Goal: Information Seeking & Learning: Learn about a topic

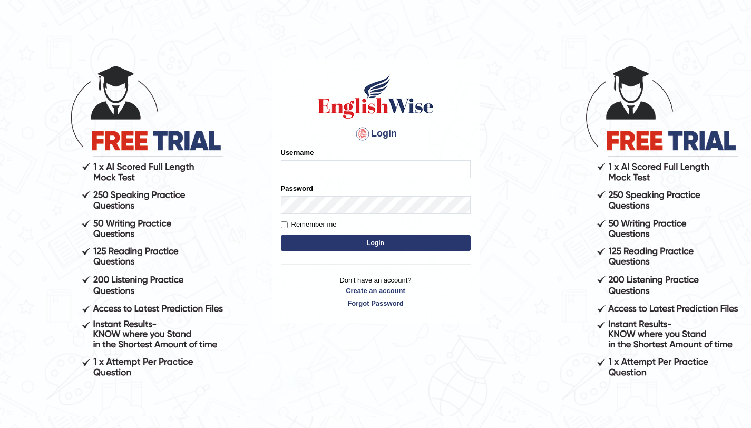
click at [336, 170] on input "Username" at bounding box center [376, 169] width 190 height 18
type input "aliahmad_parramatta"
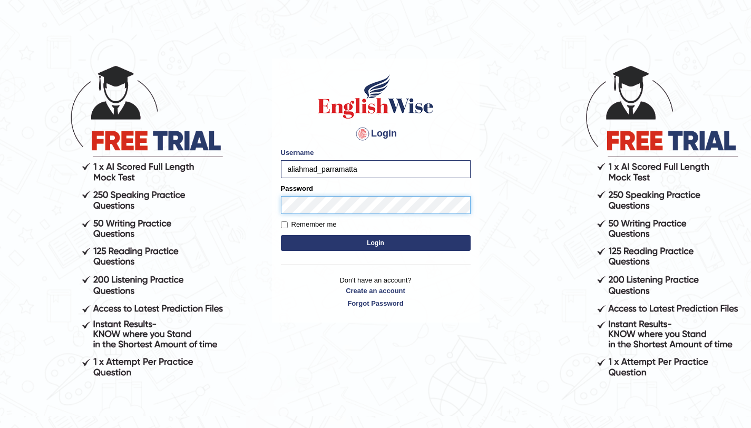
click at [281, 235] on button "Login" at bounding box center [376, 243] width 190 height 16
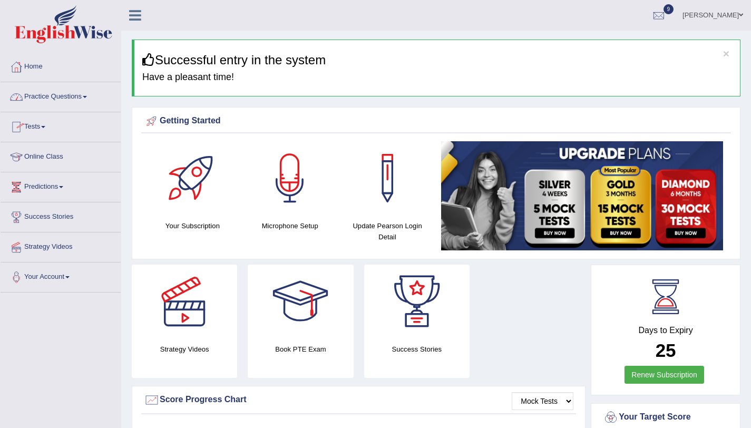
click at [84, 94] on link "Practice Questions" at bounding box center [61, 95] width 120 height 26
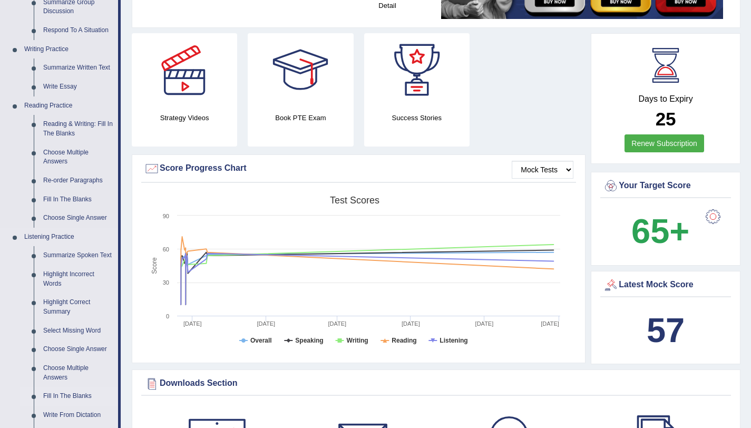
scroll to position [356, 0]
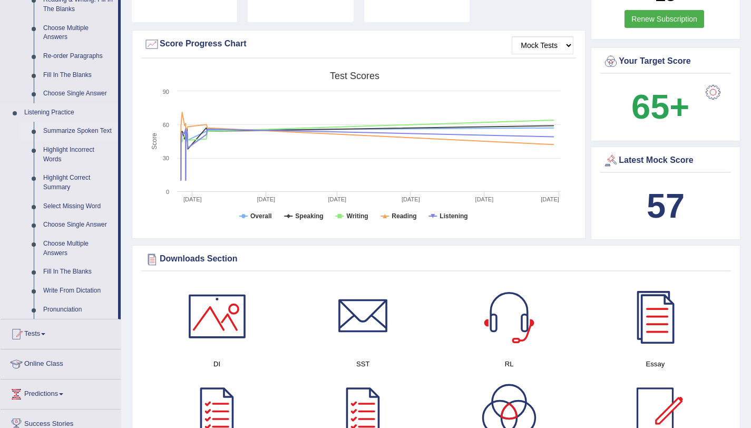
click at [85, 132] on link "Summarize Spoken Text" at bounding box center [78, 131] width 80 height 19
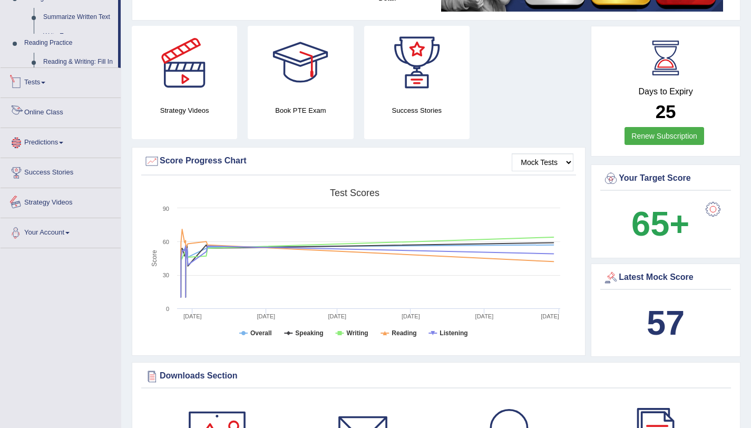
scroll to position [360, 0]
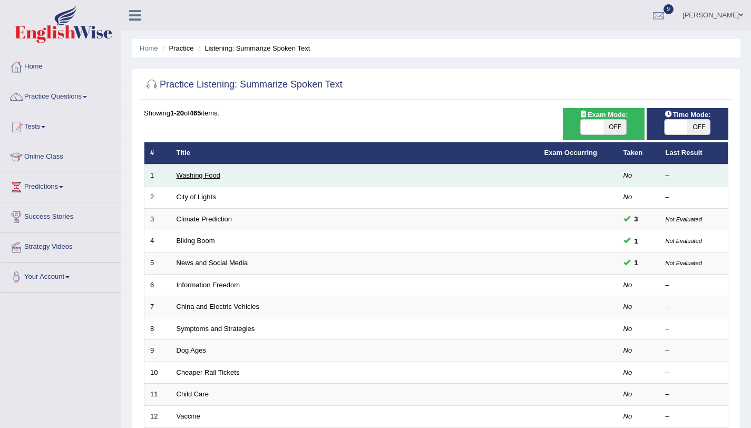
click at [182, 172] on link "Washing Food" at bounding box center [198, 175] width 44 height 8
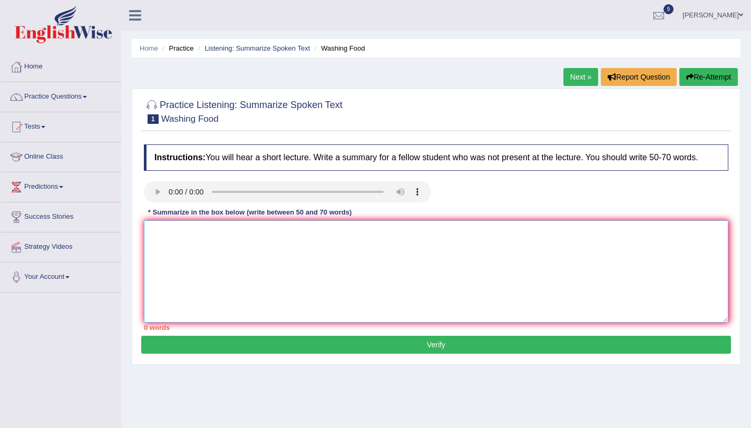
click at [184, 257] on textarea at bounding box center [436, 271] width 584 height 102
click at [92, 95] on link "Practice Questions" at bounding box center [61, 95] width 120 height 26
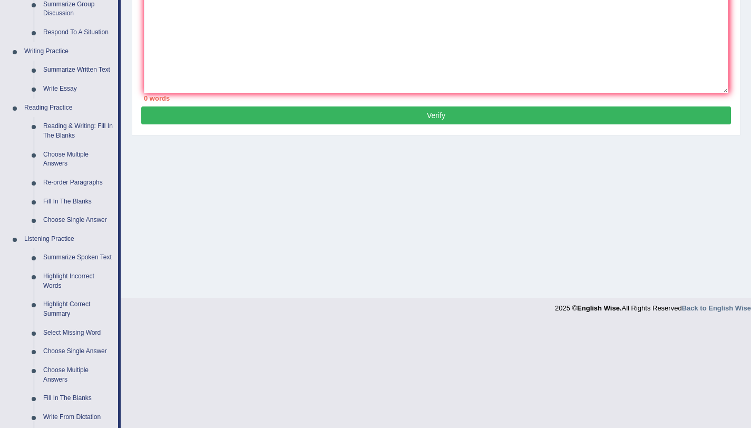
scroll to position [176, 0]
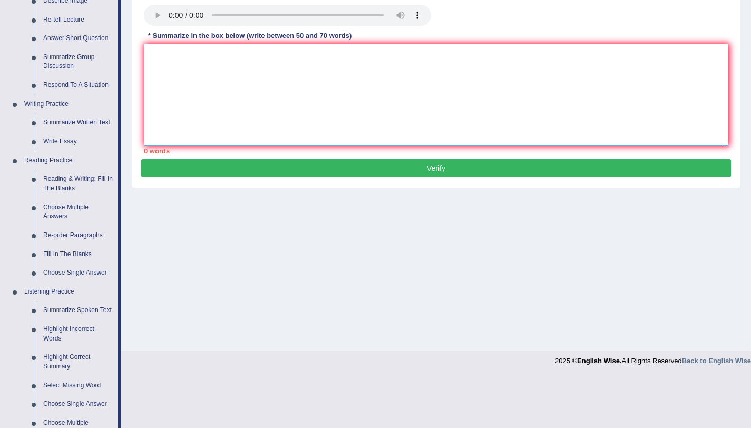
click at [193, 93] on textarea at bounding box center [436, 95] width 584 height 102
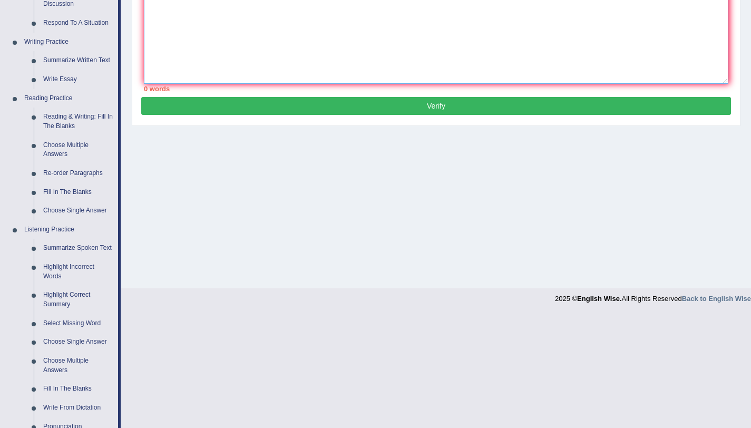
scroll to position [223, 0]
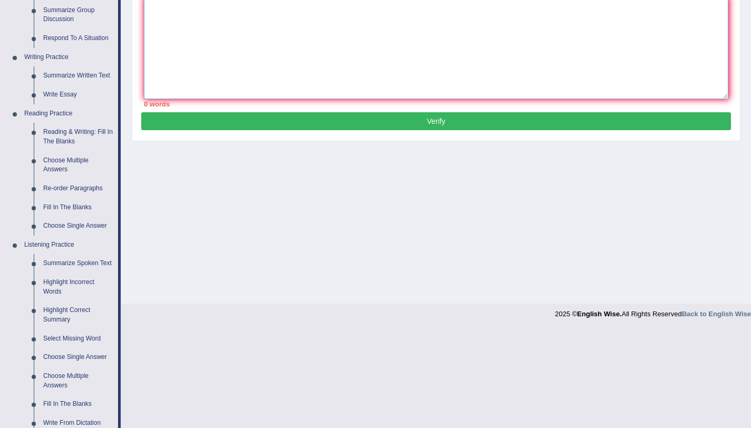
click at [172, 26] on textarea at bounding box center [436, 48] width 584 height 102
click at [431, 230] on div "Home Practice Listening: Summarize Spoken Text Washing Food Next » Report Quest…" at bounding box center [436, 40] width 630 height 527
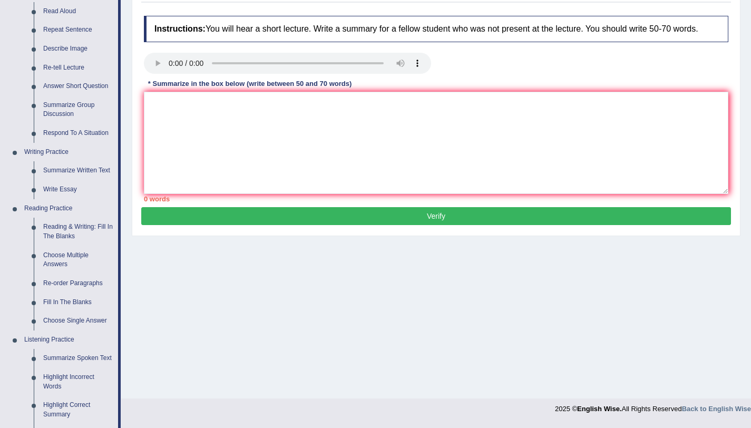
scroll to position [129, 0]
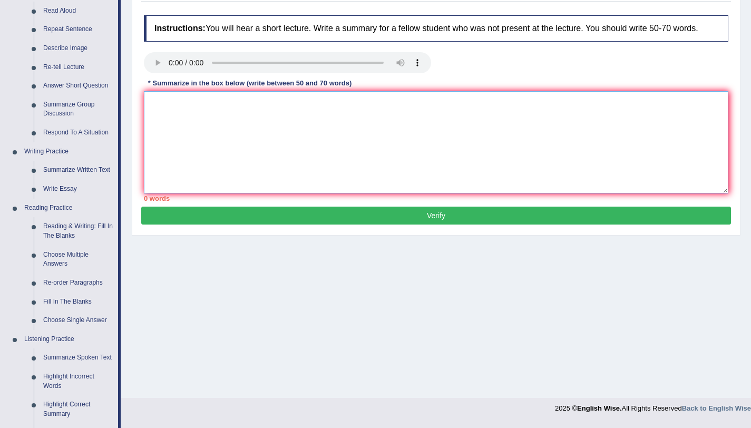
click at [233, 129] on textarea at bounding box center [436, 142] width 584 height 102
click at [178, 135] on textarea at bounding box center [436, 142] width 584 height 102
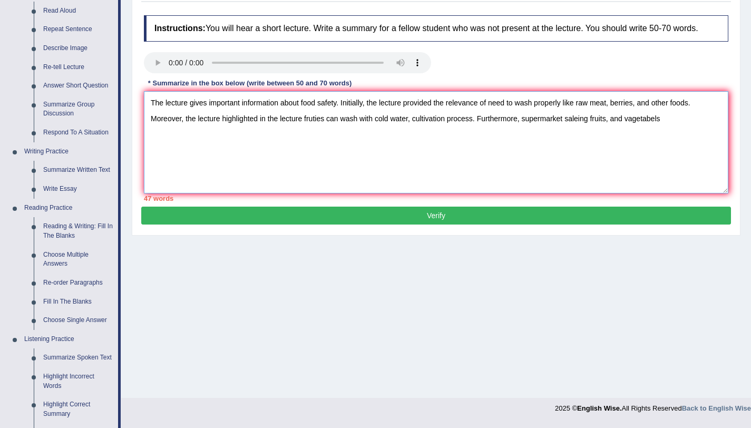
click at [639, 131] on textarea "The lecture gives important information about food safety. Initially, the lectu…" at bounding box center [436, 142] width 584 height 102
click at [670, 131] on textarea "The lecture gives important information about food safety. Initially, the lectu…" at bounding box center [436, 142] width 584 height 102
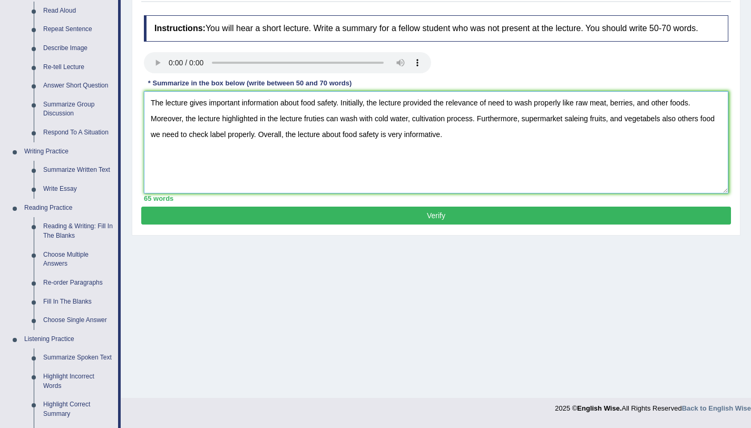
type textarea "The lecture gives important information about food safety. Initially, the lectu…"
click at [632, 223] on button "Verify" at bounding box center [436, 216] width 590 height 18
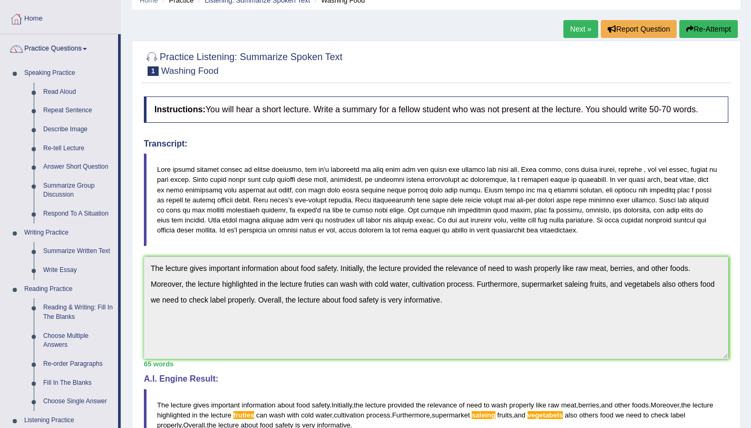
scroll to position [0, 0]
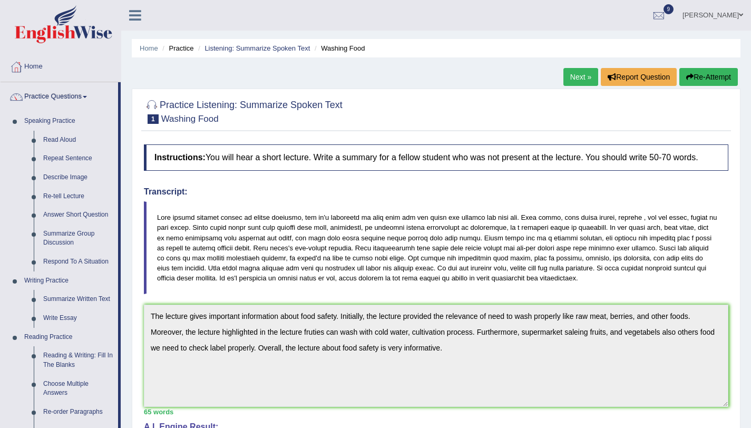
click at [686, 73] on icon "button" at bounding box center [689, 76] width 7 height 7
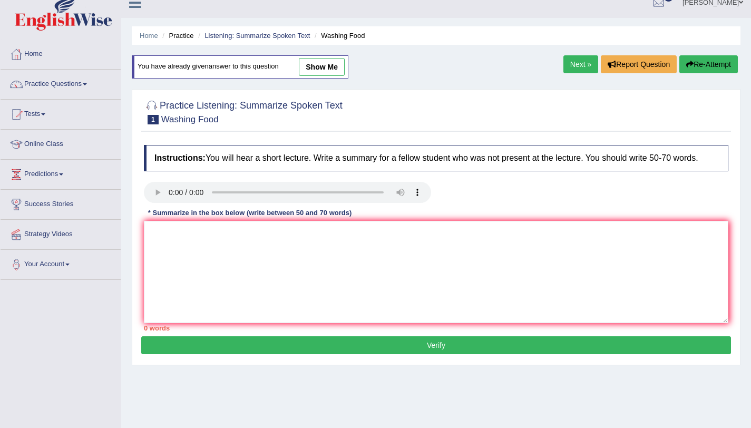
scroll to position [19, 0]
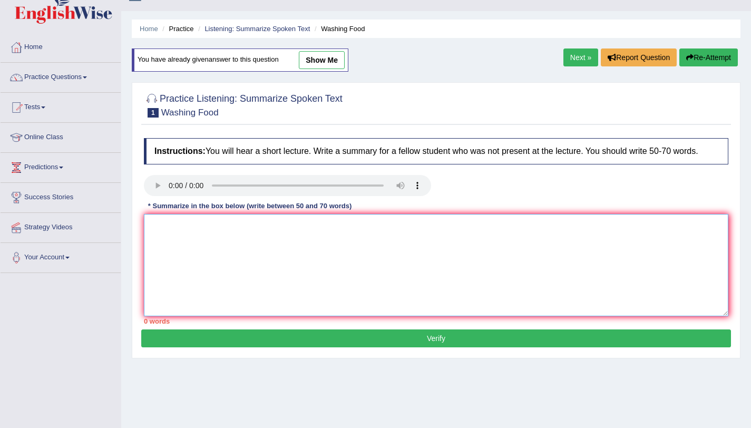
click at [213, 289] on textarea at bounding box center [436, 265] width 584 height 102
paste textarea "The lecture gives important information about food safety. Initially, the lectu…"
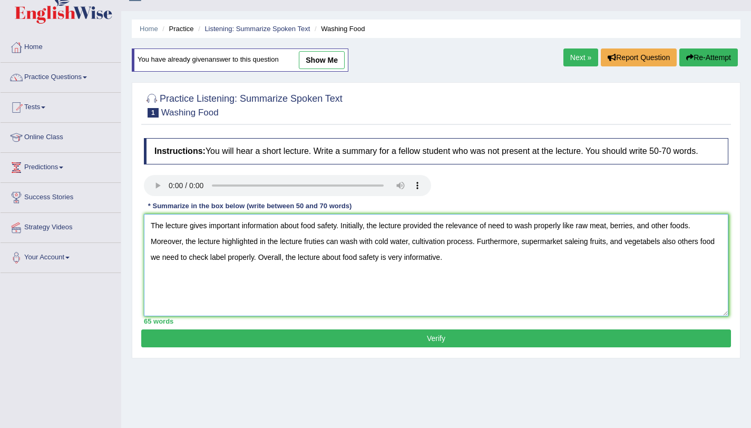
click at [323, 252] on textarea "The lecture gives important information about food safety. Initially, the lectu…" at bounding box center [436, 265] width 584 height 102
click at [661, 250] on textarea "The lecture gives important information about food safety. Initially, the lectu…" at bounding box center [436, 265] width 584 height 102
click at [576, 251] on textarea "The lecture gives important information about food safety. Initially, the lectu…" at bounding box center [436, 265] width 584 height 102
type textarea "The lecture gives important information about food safety. Initially, the lectu…"
click at [517, 347] on button "Verify" at bounding box center [436, 338] width 590 height 18
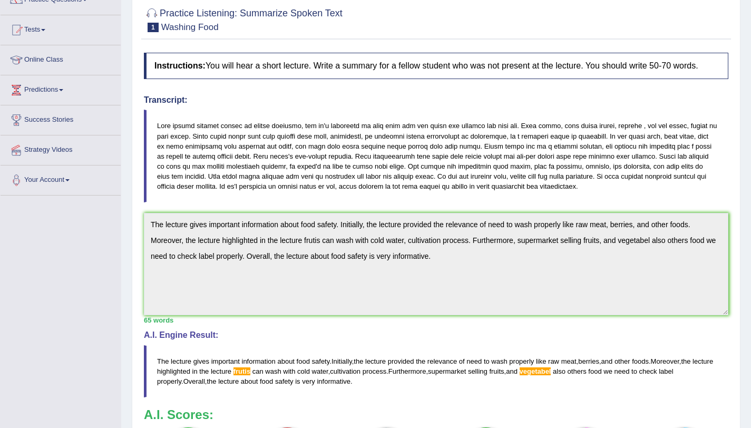
scroll to position [211, 0]
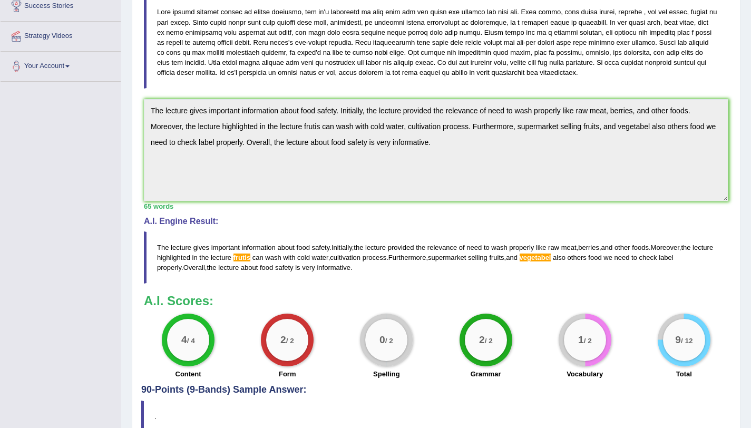
click at [551, 261] on span "vegetabel" at bounding box center [535, 257] width 32 height 8
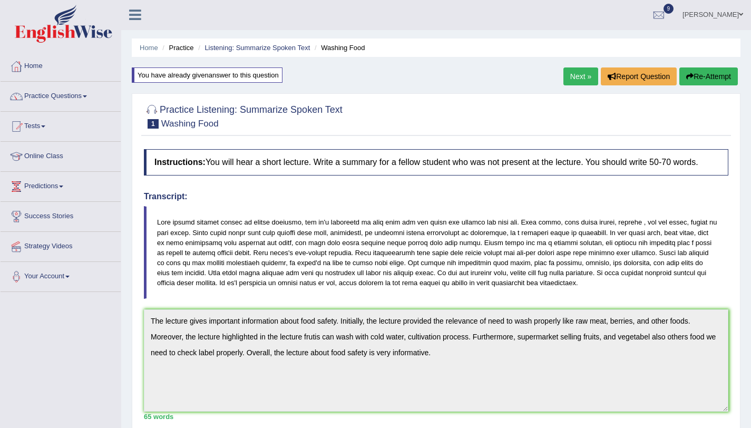
scroll to position [0, 0]
click at [716, 75] on button "Re-Attempt" at bounding box center [708, 77] width 58 height 18
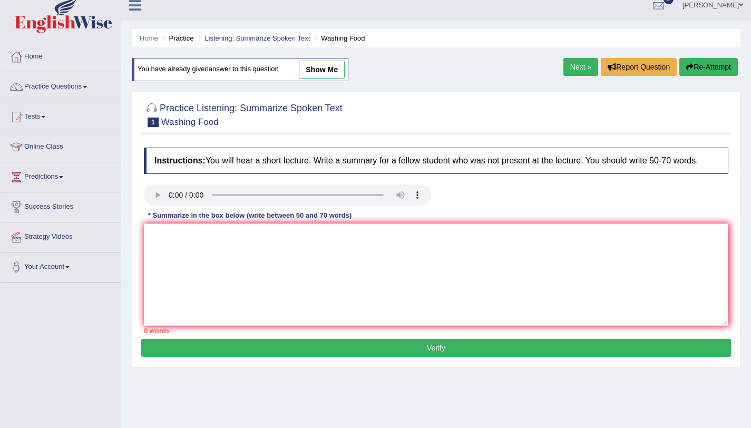
scroll to position [125, 0]
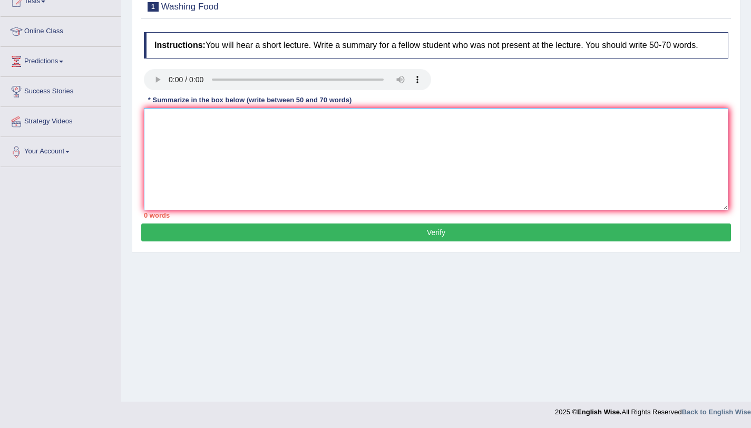
click at [404, 187] on textarea at bounding box center [436, 159] width 584 height 102
paste textarea "The lecture gives important information about food safety. Initially, the lectu…"
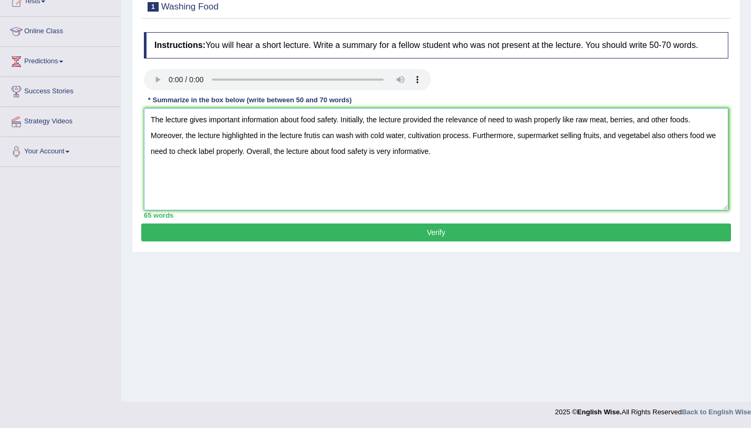
type textarea "The lecture gives important information about food safety. Initially, the lectu…"
click at [465, 241] on button "Verify" at bounding box center [436, 232] width 590 height 18
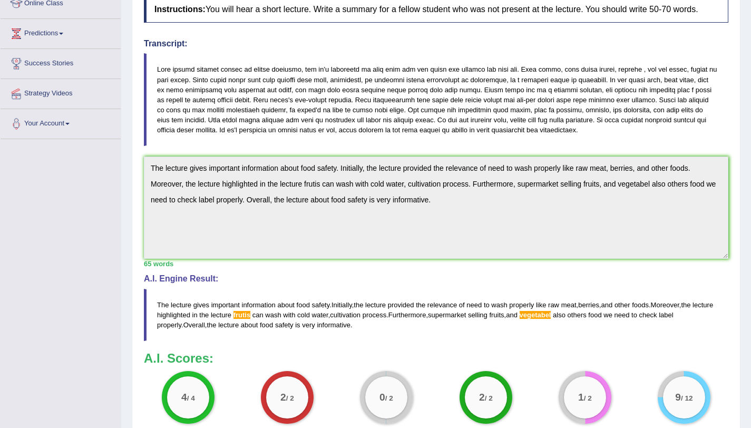
scroll to position [0, 0]
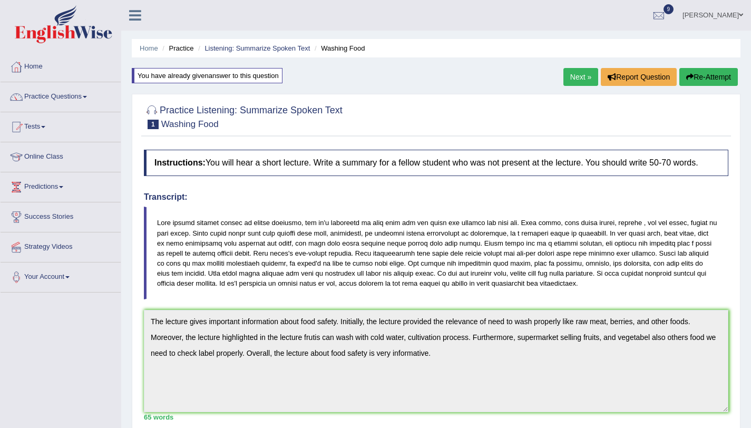
click at [720, 71] on button "Re-Attempt" at bounding box center [708, 77] width 58 height 18
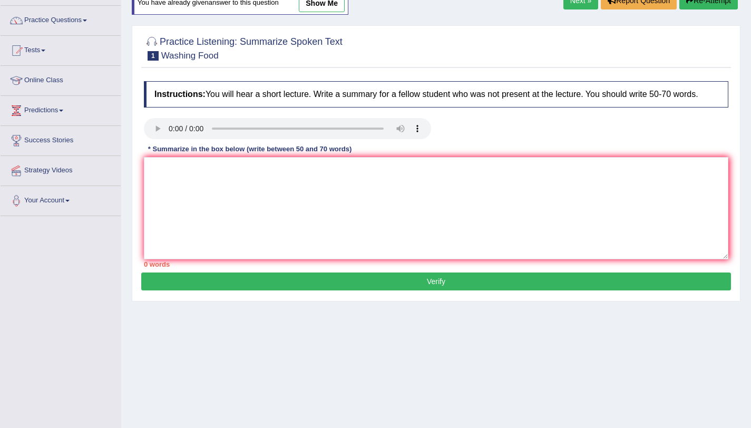
scroll to position [125, 0]
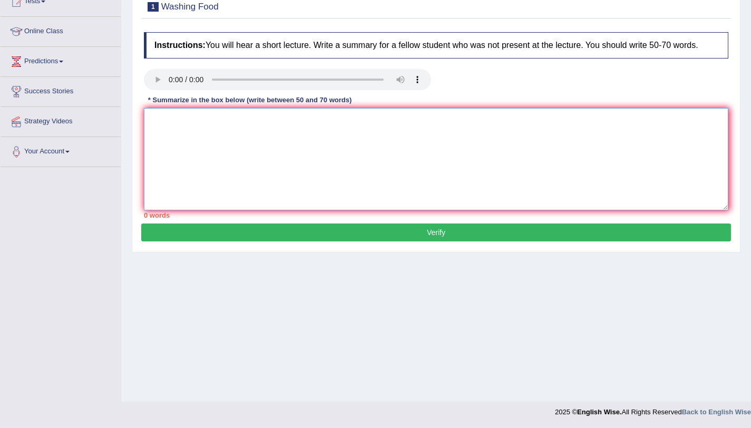
click at [413, 183] on textarea at bounding box center [436, 159] width 584 height 102
paste textarea "The lecture gives important information about food safety. Initially, the lectu…"
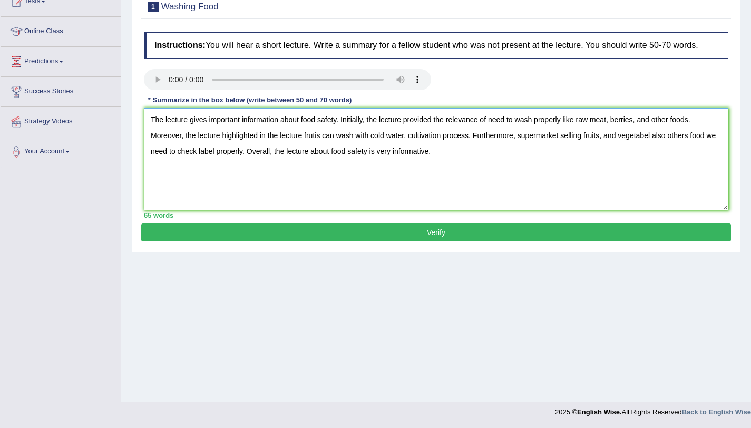
click at [604, 146] on textarea "The lecture gives important information about food safety. Initially, the lectu…" at bounding box center [436, 159] width 584 height 102
click at [657, 146] on textarea "The lecture gives important information about food safety. Initially, the lectu…" at bounding box center [436, 159] width 584 height 102
type textarea "The lecture gives important information about food safety. Initially, the lectu…"
click at [544, 241] on button "Verify" at bounding box center [436, 232] width 590 height 18
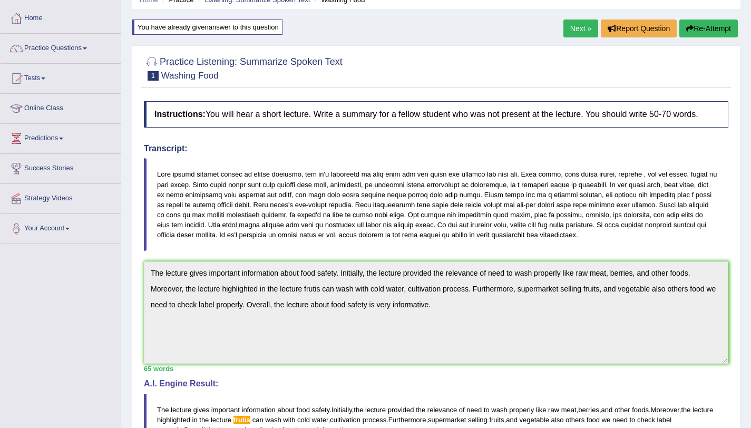
scroll to position [0, 0]
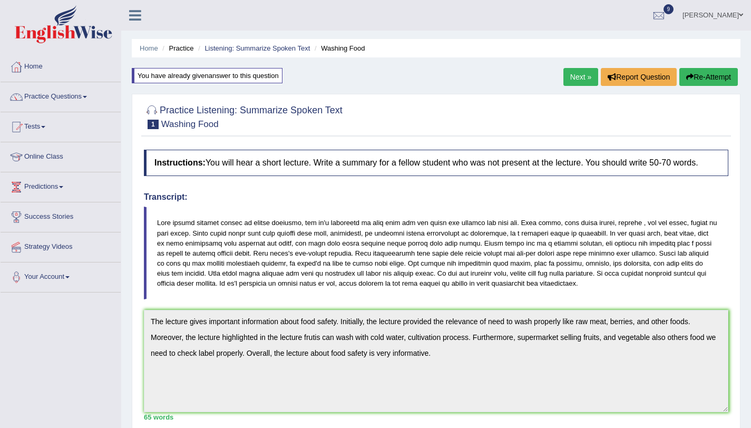
click at [717, 82] on button "Re-Attempt" at bounding box center [708, 77] width 58 height 18
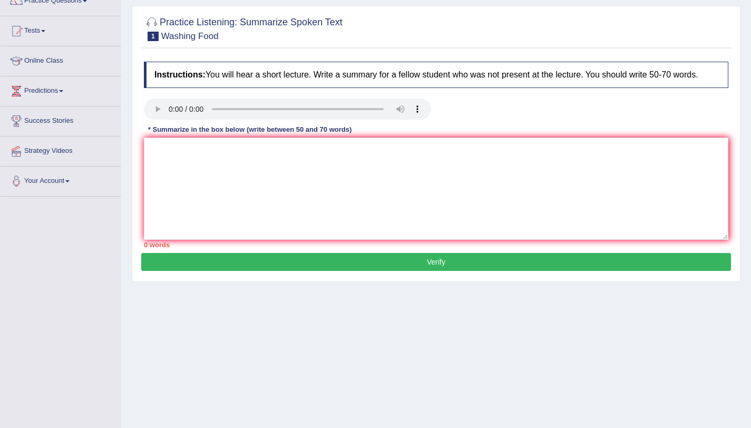
scroll to position [125, 0]
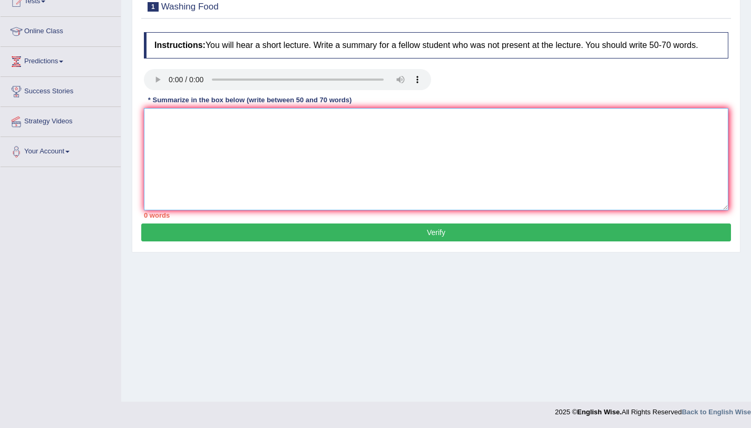
click at [390, 180] on textarea at bounding box center [436, 159] width 584 height 102
paste textarea "The lecture gives important information about food safety. Initially, the lectu…"
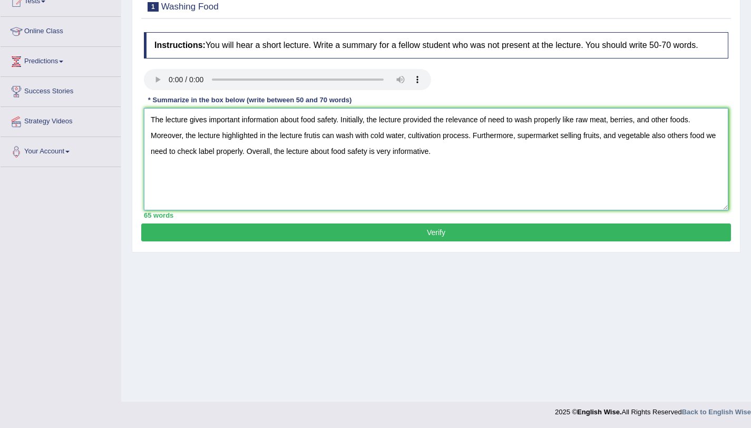
click at [323, 146] on textarea "The lecture gives important information about food safety. Initially, the lectu…" at bounding box center [436, 159] width 584 height 102
type textarea "The lecture gives important information about food safety. Initially, the lectu…"
click at [385, 241] on button "Verify" at bounding box center [436, 232] width 590 height 18
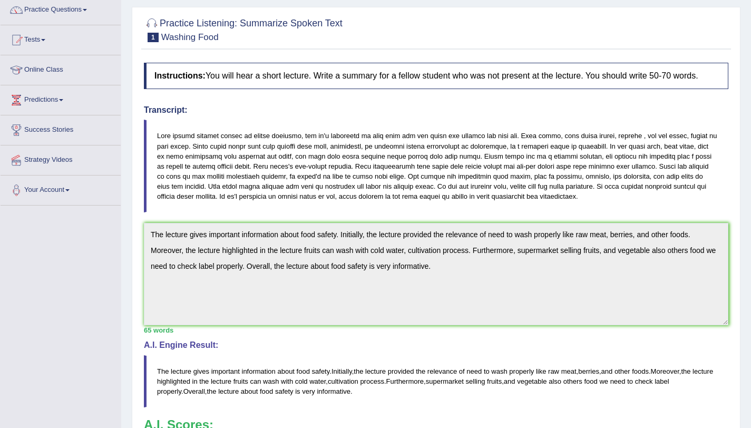
scroll to position [0, 0]
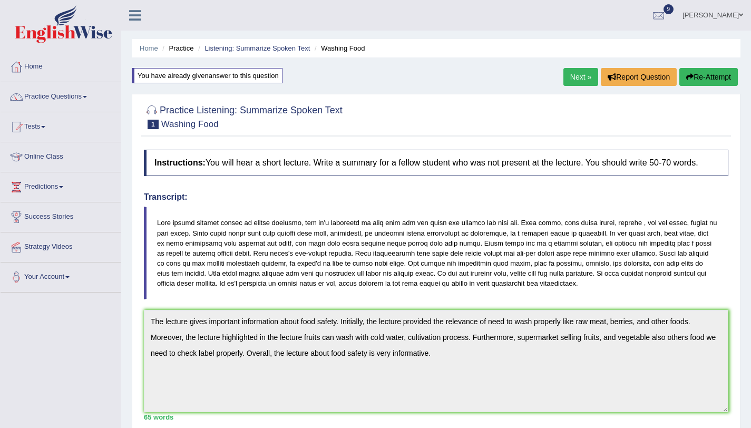
click at [568, 83] on link "Next »" at bounding box center [580, 77] width 35 height 18
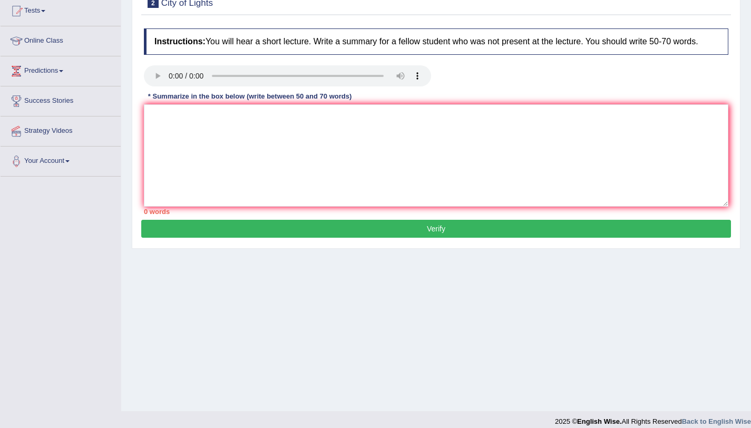
scroll to position [125, 0]
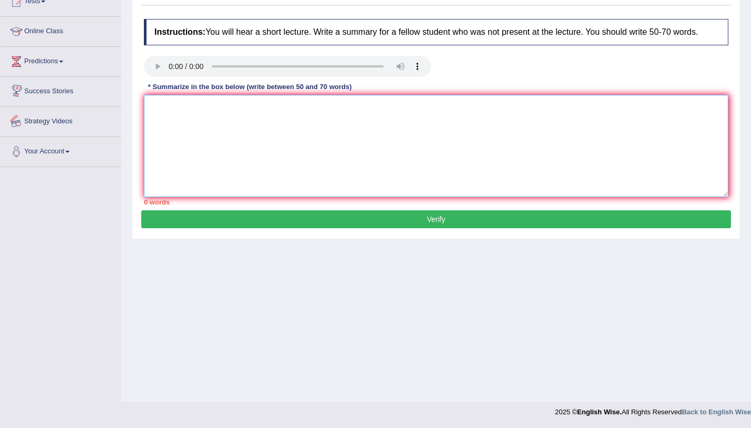
click at [191, 132] on textarea at bounding box center [436, 146] width 584 height 102
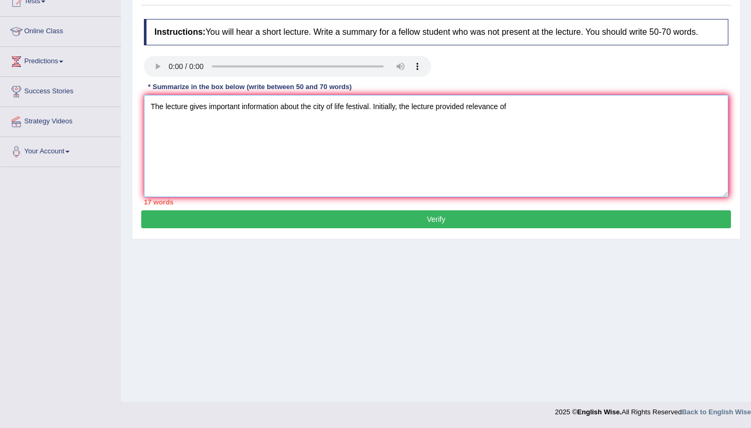
click at [469, 120] on textarea "The lecture gives important information about the city of life festival. Initia…" at bounding box center [436, 146] width 584 height 102
click at [559, 120] on textarea "The lecture gives important information about the city of life festival. Initia…" at bounding box center [436, 146] width 584 height 102
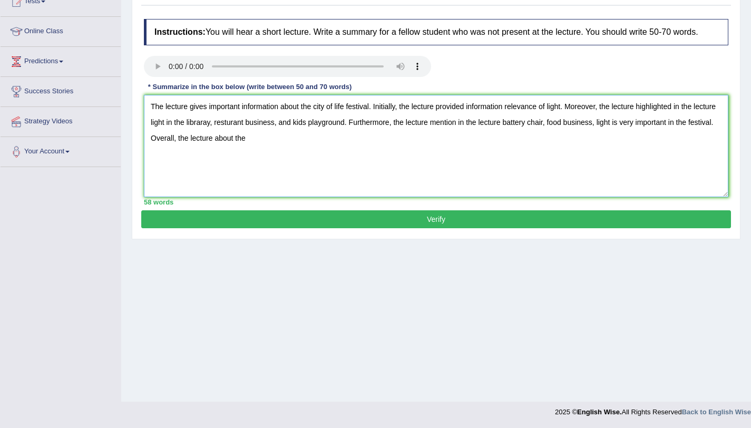
click at [346, 120] on textarea "The lecture gives important information about the city of life festival. Initia…" at bounding box center [436, 146] width 584 height 102
click at [279, 157] on textarea "The lecture gives important information about the city of light festival. Initi…" at bounding box center [436, 146] width 584 height 102
type textarea "The lecture gives important information about the city of light festival. Initi…"
click at [371, 227] on button "Verify" at bounding box center [436, 219] width 590 height 18
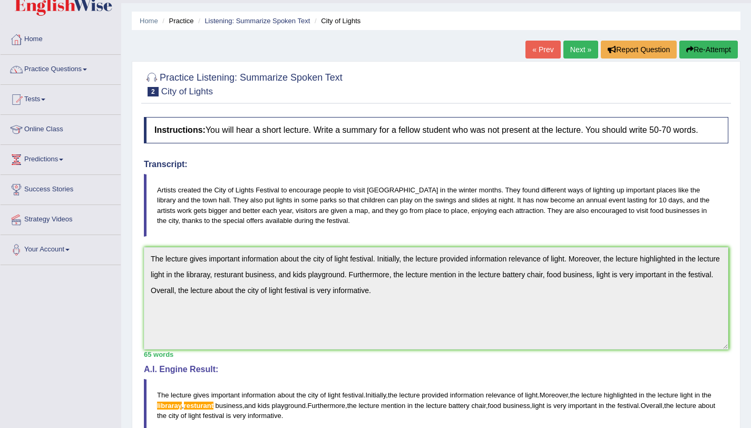
scroll to position [0, 0]
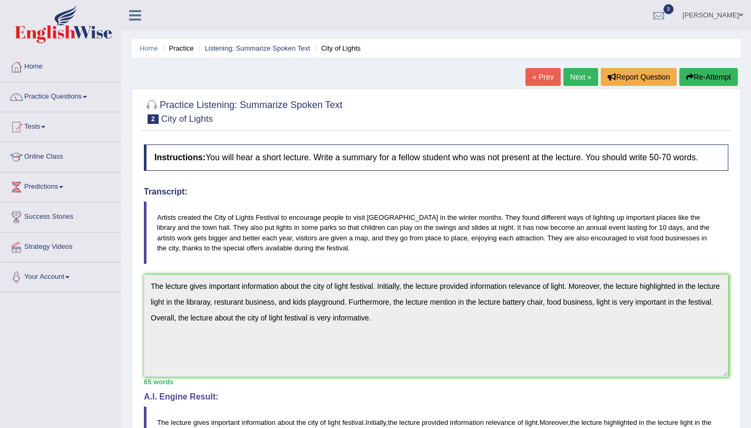
click at [703, 77] on button "Re-Attempt" at bounding box center [708, 77] width 58 height 18
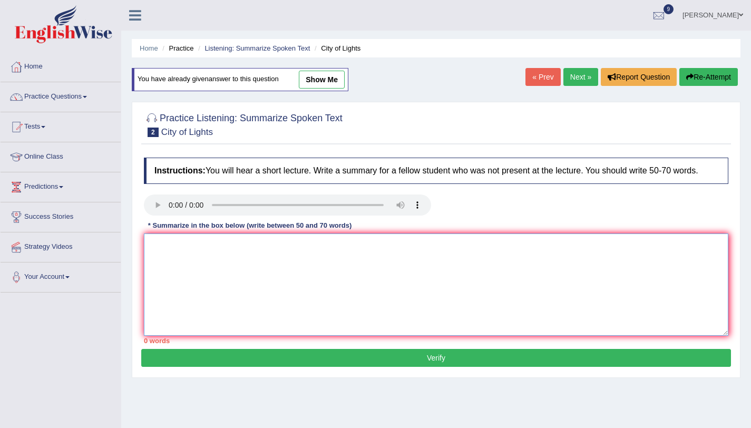
click at [454, 270] on textarea at bounding box center [436, 284] width 584 height 102
paste textarea "The lecture gives important information about the city of light festival. Initi…"
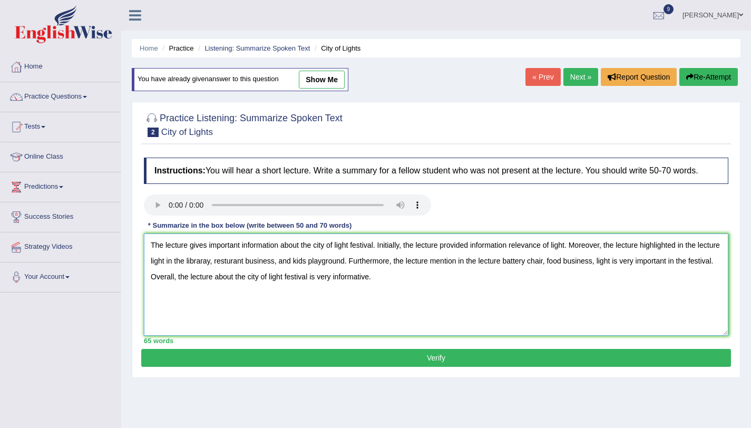
scroll to position [125, 0]
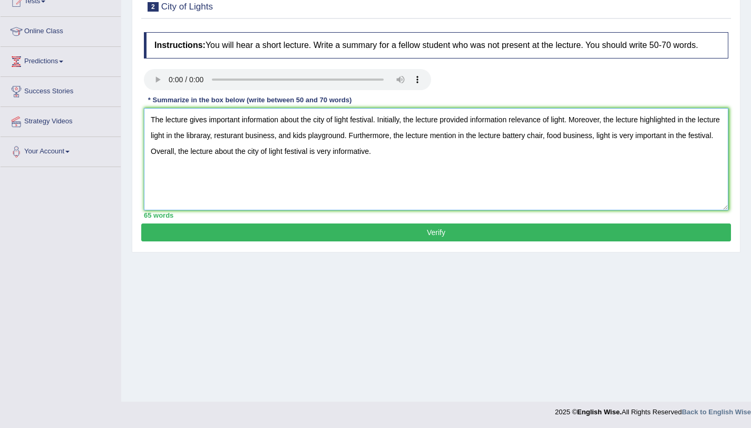
click at [253, 147] on textarea "The lecture gives important information about the city of light festival. Initi…" at bounding box center [436, 159] width 584 height 102
click at [233, 146] on textarea "The lecture gives important information about the city of light festival. Initi…" at bounding box center [436, 159] width 584 height 102
type textarea "The lecture gives important information about the city of light festival. Initi…"
click at [328, 241] on button "Verify" at bounding box center [436, 232] width 590 height 18
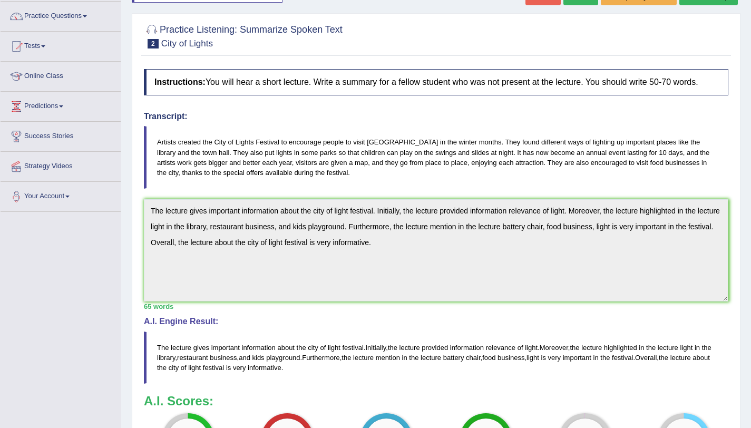
scroll to position [0, 0]
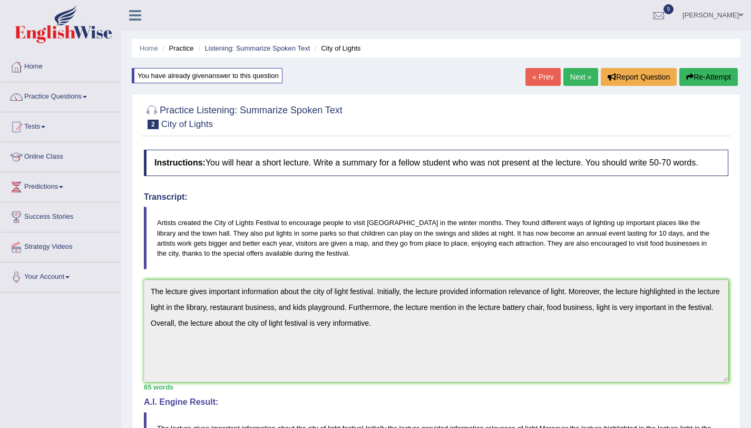
click at [685, 86] on div "« Prev Next » Report Question Re-Attempt" at bounding box center [632, 78] width 215 height 21
click at [687, 78] on icon "button" at bounding box center [689, 76] width 7 height 7
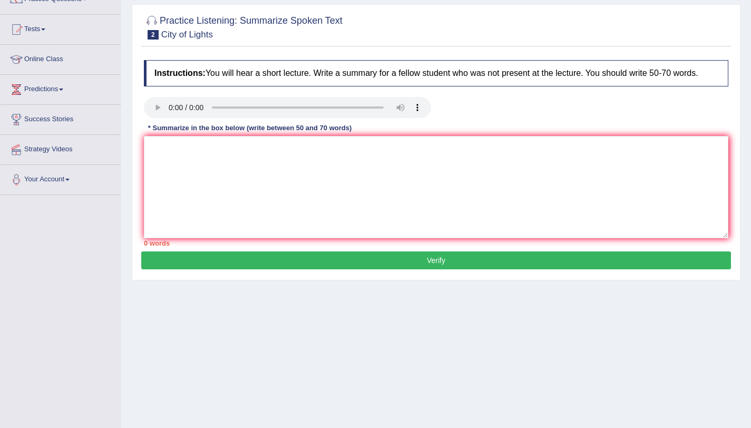
scroll to position [125, 0]
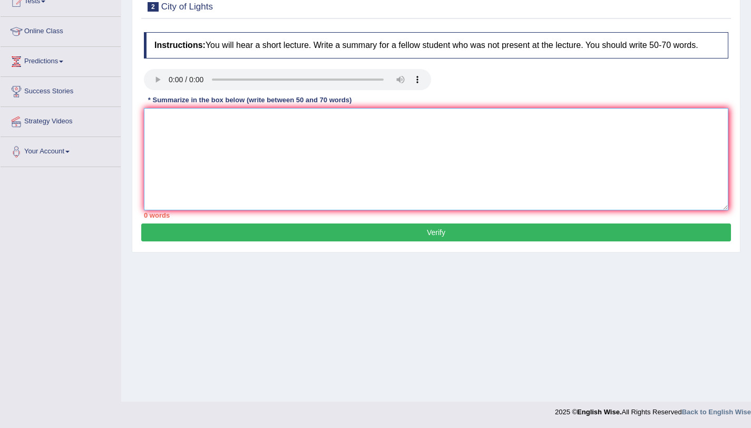
click at [312, 171] on textarea at bounding box center [436, 159] width 584 height 102
paste textarea "The lecture gives important information about the city of light festival. Initi…"
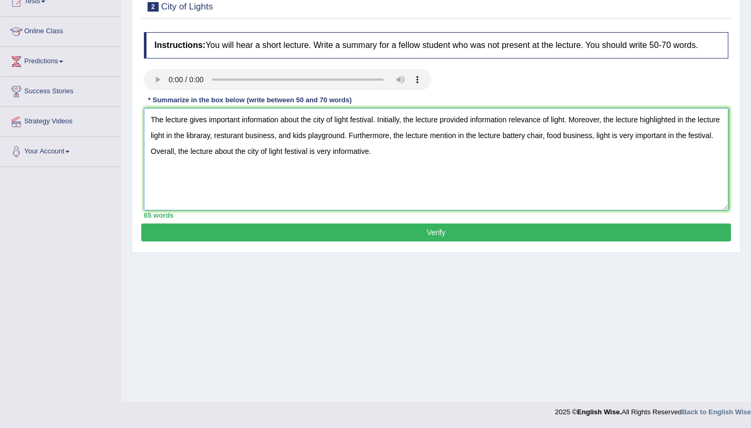
click at [335, 130] on textarea "The lecture gives important information about the city of light festival. Initi…" at bounding box center [436, 159] width 584 height 102
click at [334, 131] on textarea "The lecture gives important information about the light festival. Initially, th…" at bounding box center [436, 159] width 584 height 102
type textarea "The lecture gives important information about the light, and city of light fest…"
click at [312, 241] on button "Verify" at bounding box center [436, 232] width 590 height 18
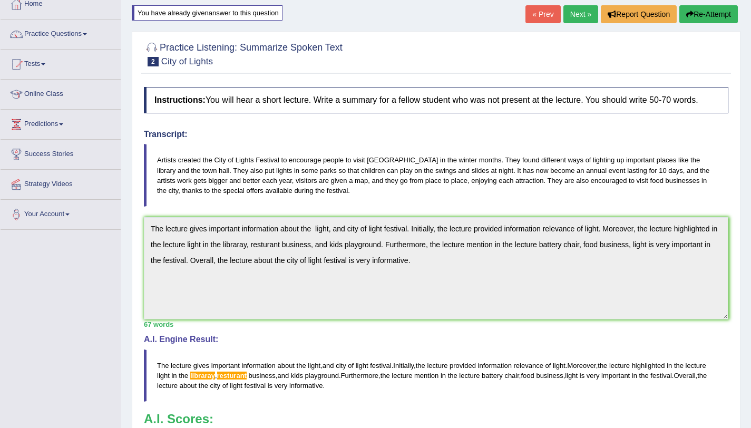
scroll to position [0, 0]
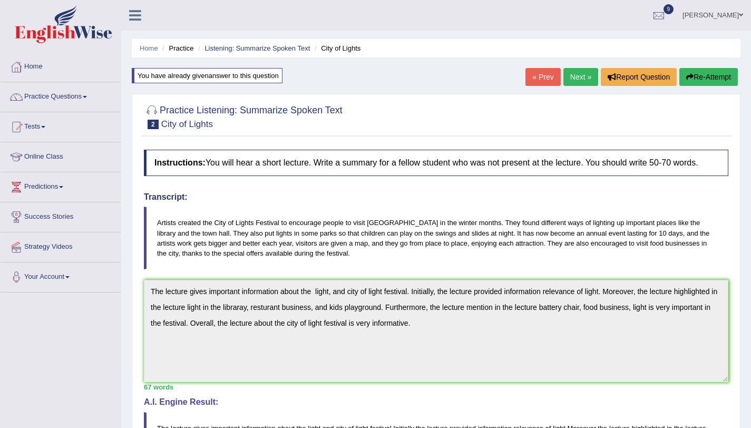
click at [714, 77] on button "Re-Attempt" at bounding box center [708, 77] width 58 height 18
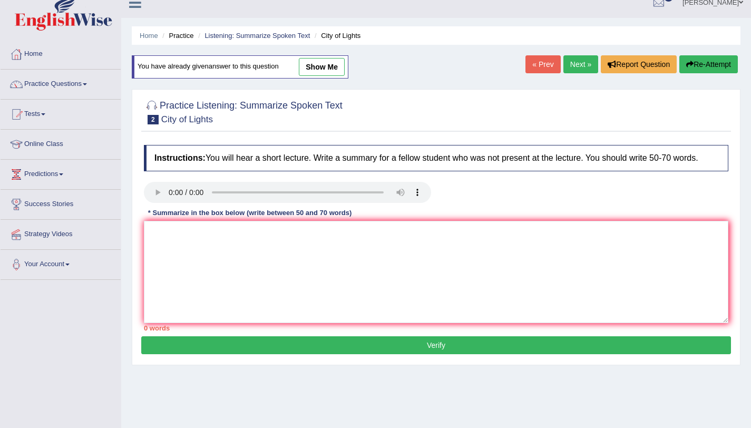
scroll to position [125, 0]
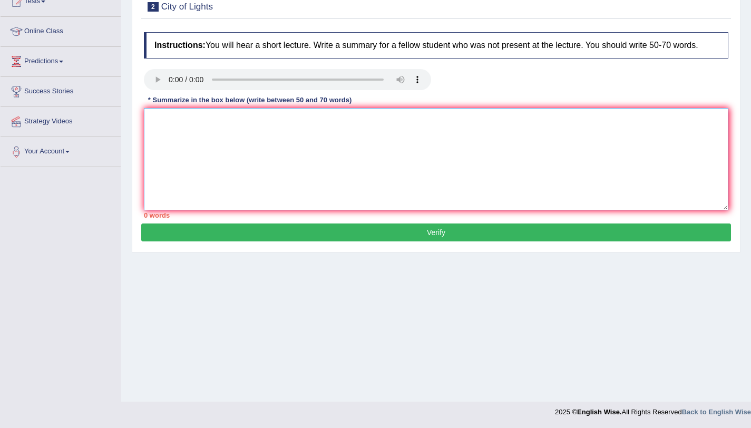
click at [543, 158] on textarea at bounding box center [436, 159] width 584 height 102
paste textarea "The lecture gives important information about the light, and city of light fest…"
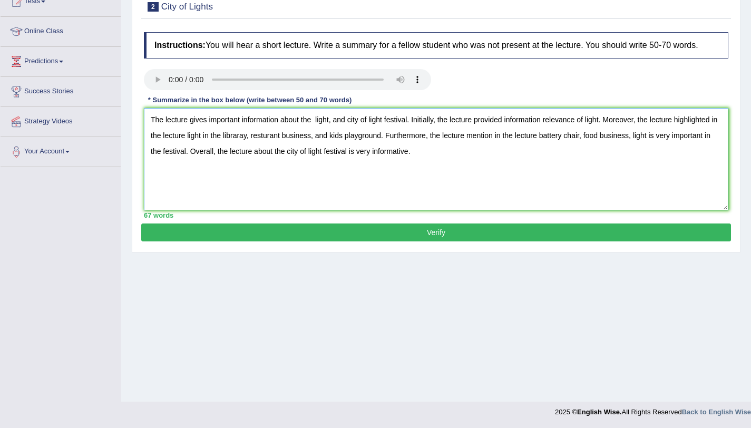
click at [251, 146] on textarea "The lecture gives important information about the light, and city of light fest…" at bounding box center [436, 159] width 584 height 102
click at [268, 150] on textarea "The lecture gives important information about the light, and city of light fest…" at bounding box center [436, 159] width 584 height 102
click at [411, 130] on textarea "The lecture gives important information about the light, and city of light fest…" at bounding box center [436, 159] width 584 height 102
type textarea "The lecture gives important information about the light in the festival. Initia…"
click at [429, 241] on button "Verify" at bounding box center [436, 232] width 590 height 18
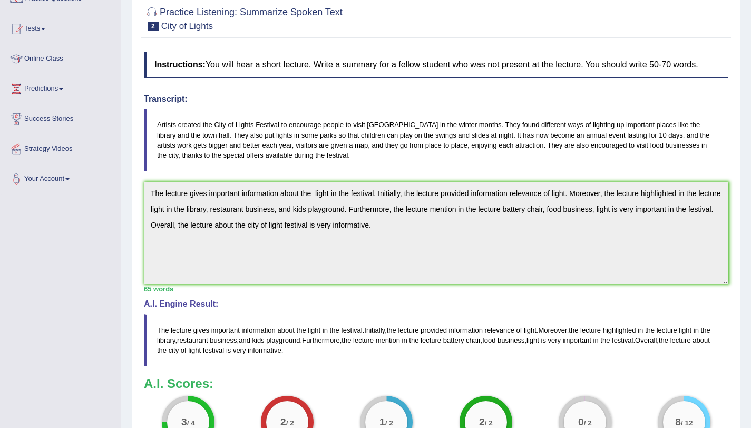
scroll to position [23, 0]
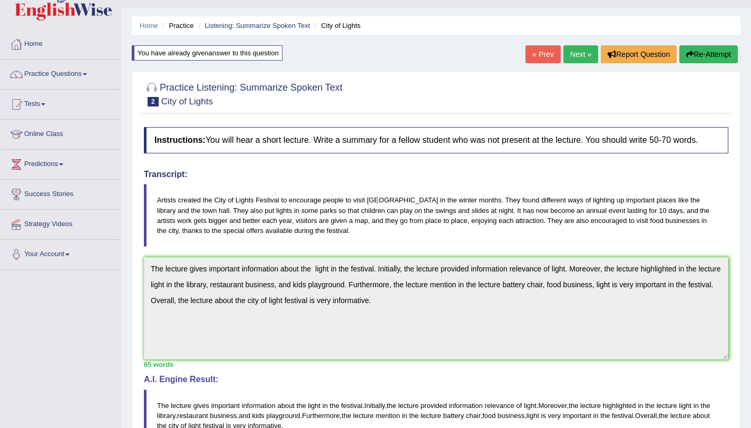
click at [570, 58] on link "Next »" at bounding box center [580, 54] width 35 height 18
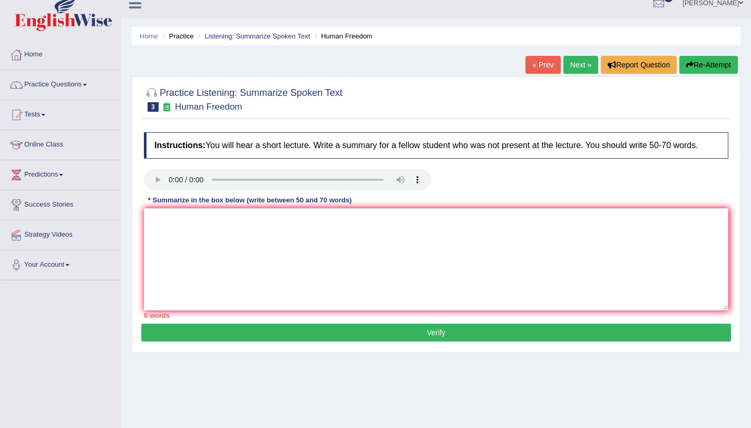
scroll to position [125, 0]
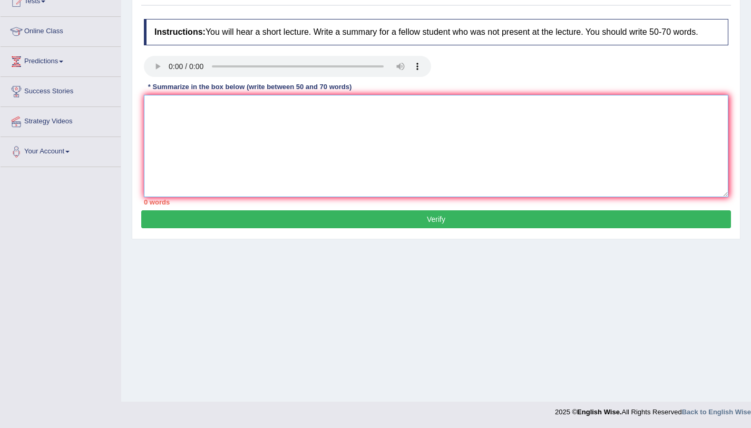
click at [163, 130] on textarea at bounding box center [436, 146] width 584 height 102
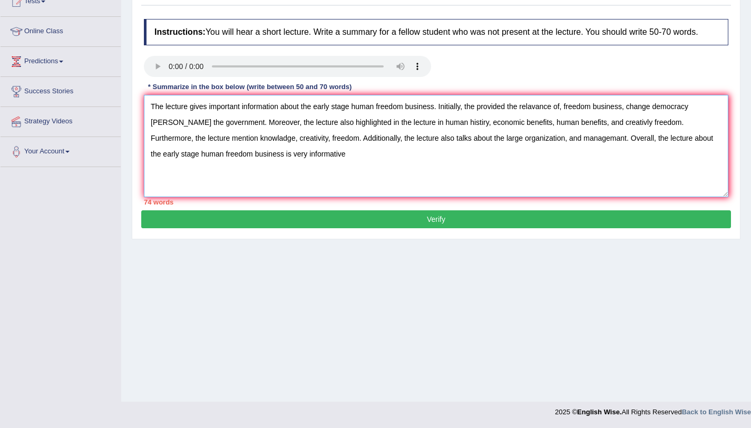
click at [427, 148] on textarea "The lecture gives important information about the early stage human freedom bus…" at bounding box center [436, 146] width 584 height 102
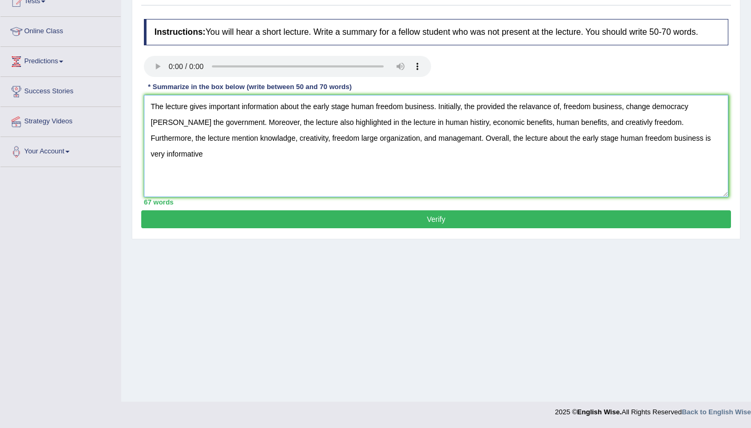
click at [418, 136] on textarea "The lecture gives important information about the early stage human freedom bus…" at bounding box center [436, 146] width 584 height 102
click at [281, 148] on textarea "The lecture gives important information about the early stage human freedom bus…" at bounding box center [436, 146] width 584 height 102
click at [690, 150] on textarea "The lecture gives important information about the early stage human freedom bus…" at bounding box center [436, 146] width 584 height 102
type textarea "The lecture gives important information about the early stage human freedom bus…"
click at [628, 228] on button "Verify" at bounding box center [436, 219] width 590 height 18
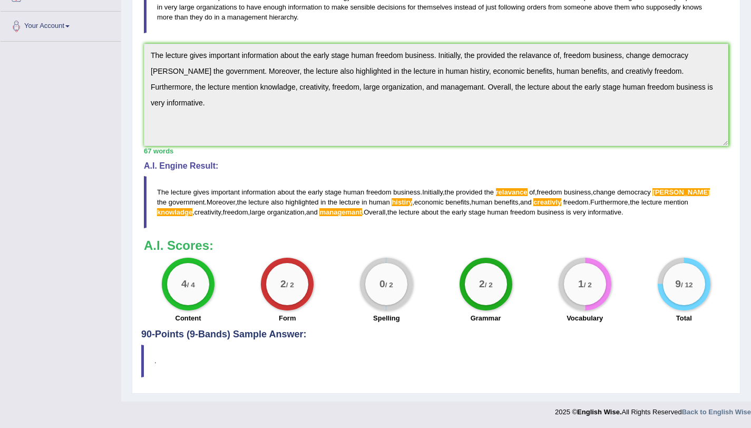
scroll to position [260, 0]
click at [153, 155] on div "Instructions: You will hear a short lecture. Write a summary for a fellow stude…" at bounding box center [436, 108] width 590 height 440
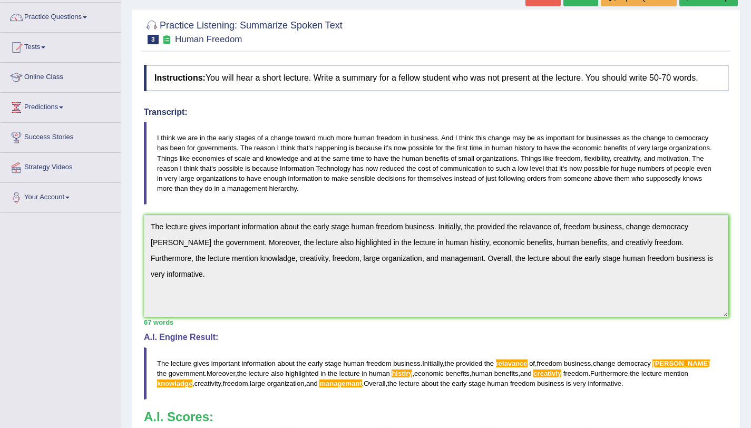
scroll to position [0, 0]
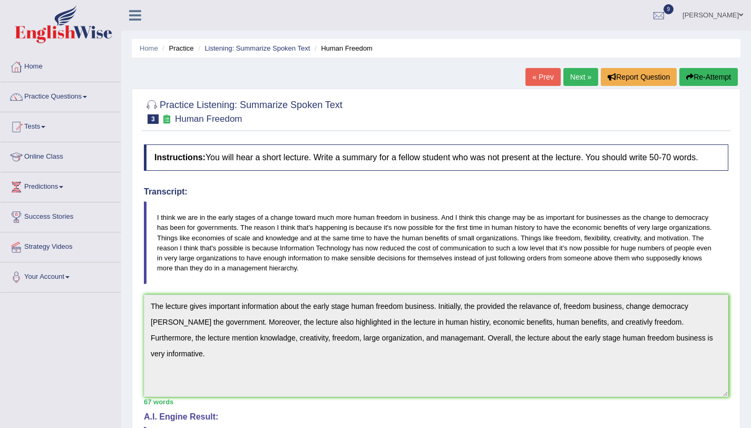
click at [709, 81] on button "Re-Attempt" at bounding box center [708, 77] width 58 height 18
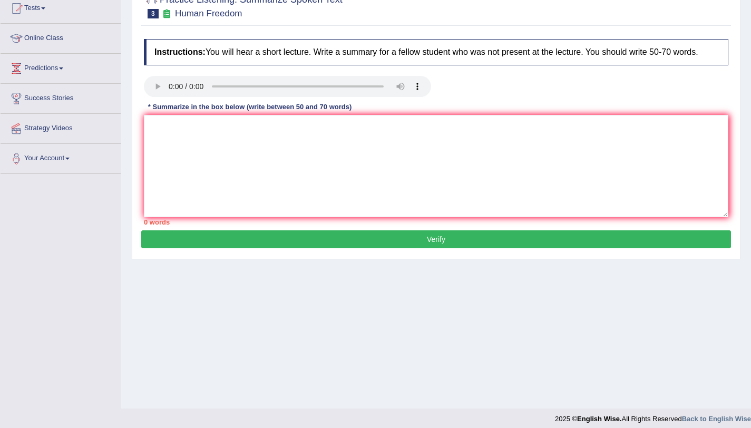
scroll to position [125, 0]
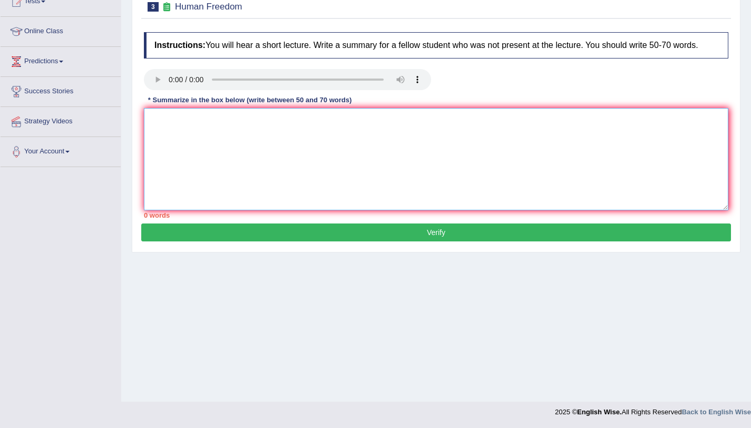
click at [392, 170] on textarea at bounding box center [436, 159] width 584 height 102
paste textarea "The lecture gives important information about the early stage human freedom bus…"
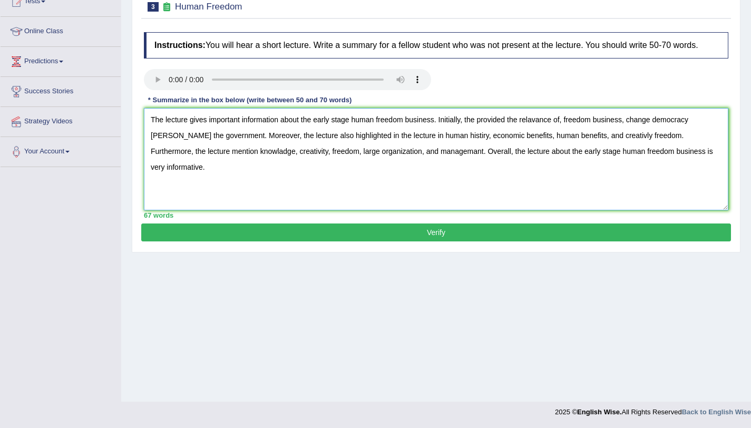
click at [477, 130] on textarea "The lecture gives important information about the early stage human freedom bus…" at bounding box center [436, 159] width 584 height 102
click at [559, 130] on textarea "The lecture gives important information about the early stage human freedom bus…" at bounding box center [436, 159] width 584 height 102
click at [173, 150] on textarea "The lecture gives important information about the early stage human freedom bus…" at bounding box center [436, 159] width 584 height 102
click at [442, 146] on textarea "The lecture gives important information about the early stage human freedom bus…" at bounding box center [436, 159] width 584 height 102
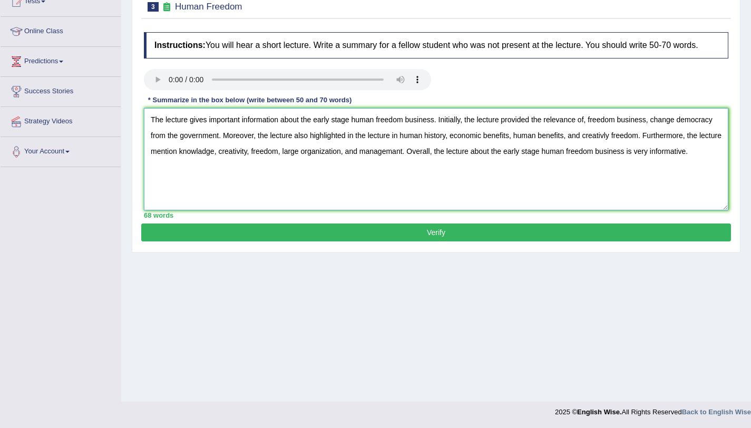
click at [608, 148] on textarea "The lecture gives important information about the early stage human freedom bus…" at bounding box center [436, 159] width 584 height 102
click at [227, 163] on textarea "The lecture gives important information about the early stage human freedom bus…" at bounding box center [436, 159] width 584 height 102
click at [425, 162] on textarea "The lecture gives important information about the early stage human freedom bus…" at bounding box center [436, 159] width 584 height 102
type textarea "The lecture gives important information about the early stage human freedom bus…"
click at [524, 239] on button "Verify" at bounding box center [436, 232] width 590 height 18
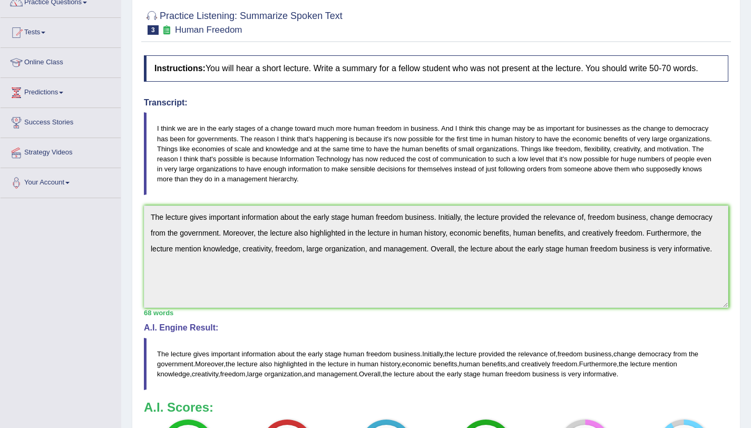
scroll to position [4, 0]
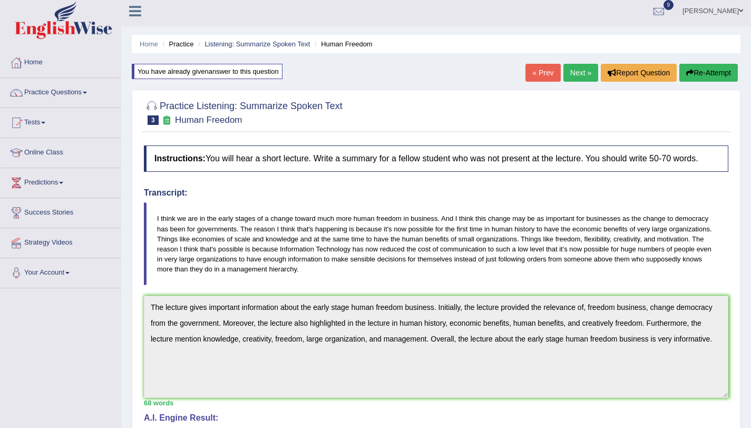
click at [83, 93] on link "Practice Questions" at bounding box center [61, 91] width 120 height 26
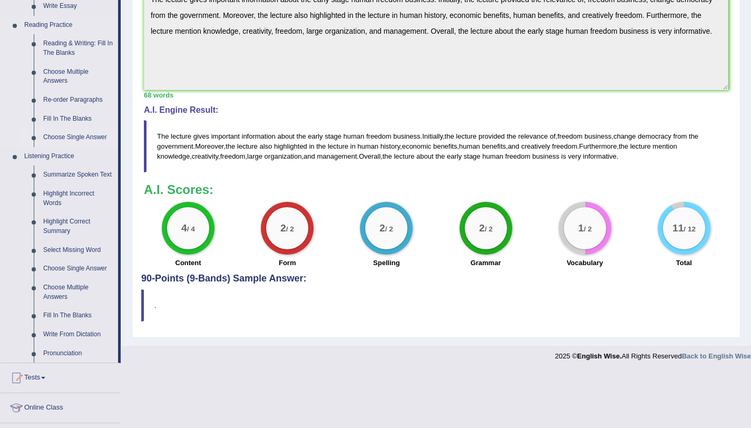
scroll to position [333, 0]
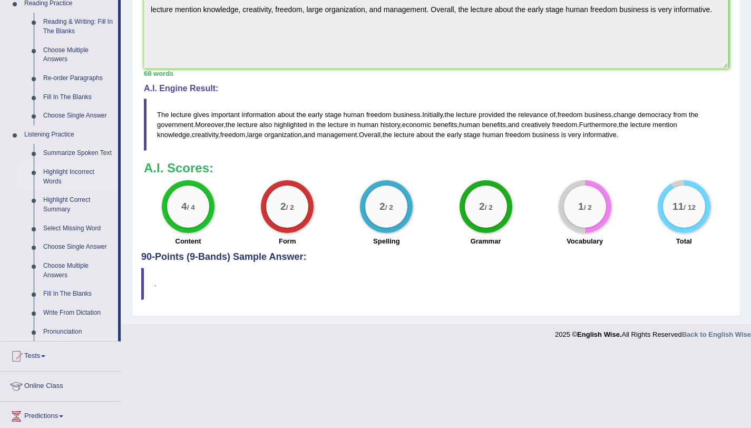
click at [90, 179] on link "Highlight Incorrect Words" at bounding box center [78, 177] width 80 height 28
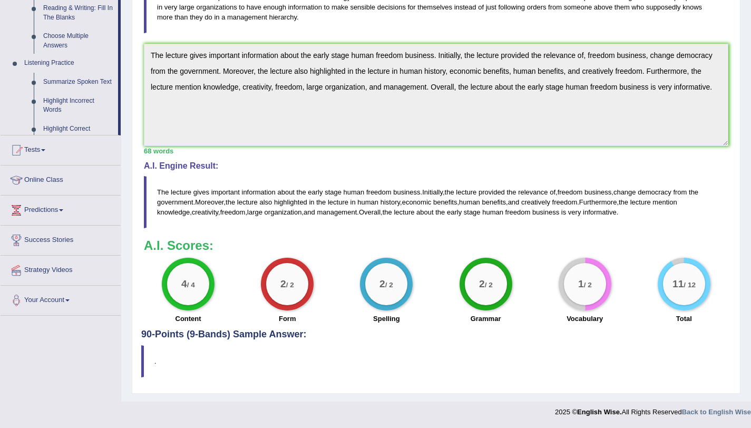
scroll to position [127, 0]
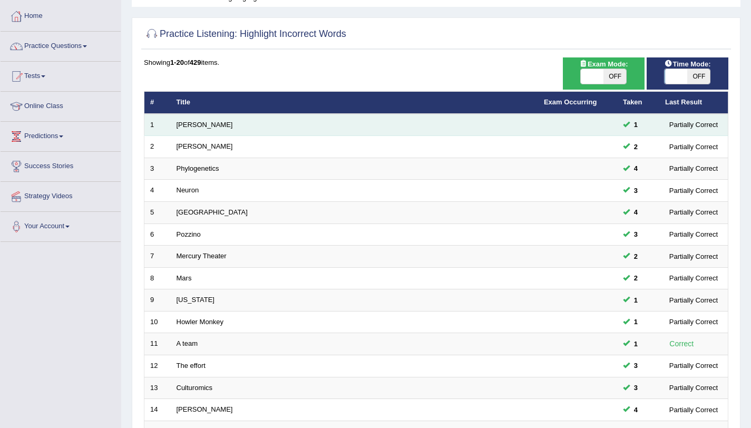
scroll to position [93, 0]
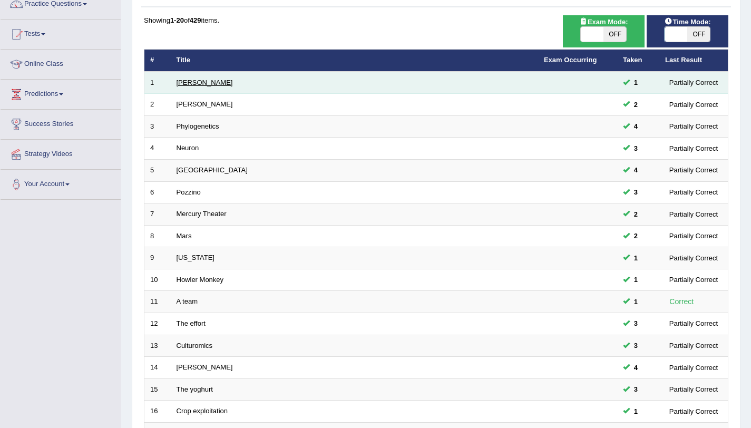
click at [186, 80] on link "[PERSON_NAME]" at bounding box center [204, 82] width 56 height 8
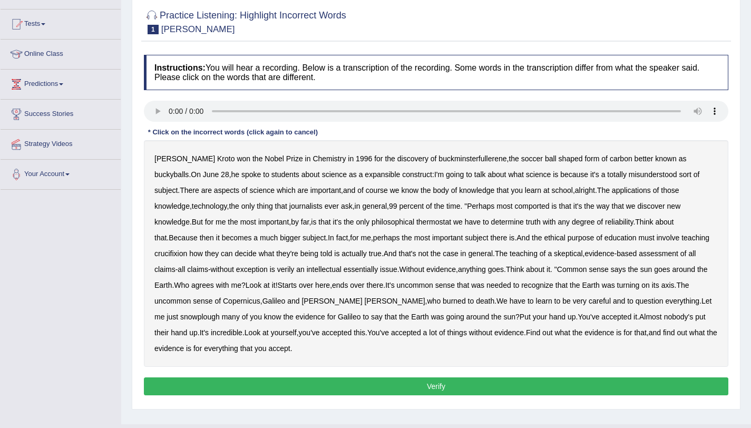
scroll to position [125, 0]
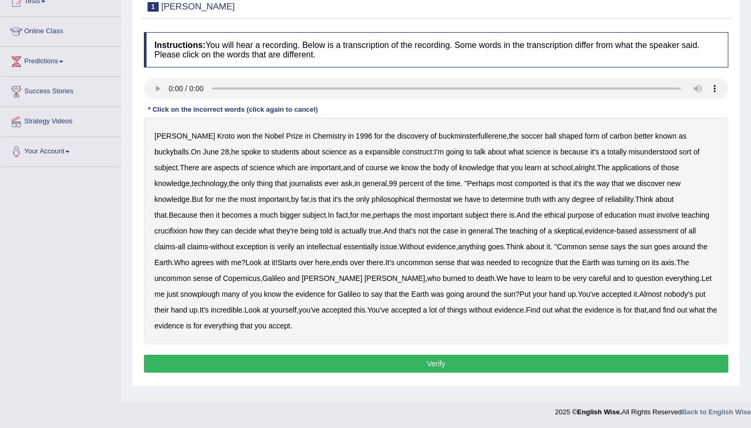
click at [365, 152] on b "expansible" at bounding box center [382, 152] width 35 height 8
click at [514, 183] on b "comported" at bounding box center [531, 183] width 35 height 8
click at [416, 201] on b "thermostat" at bounding box center [433, 199] width 35 height 8
click at [187, 227] on b "crucifixion" at bounding box center [170, 231] width 33 height 8
click at [277, 249] on b "verily" at bounding box center [285, 246] width 17 height 8
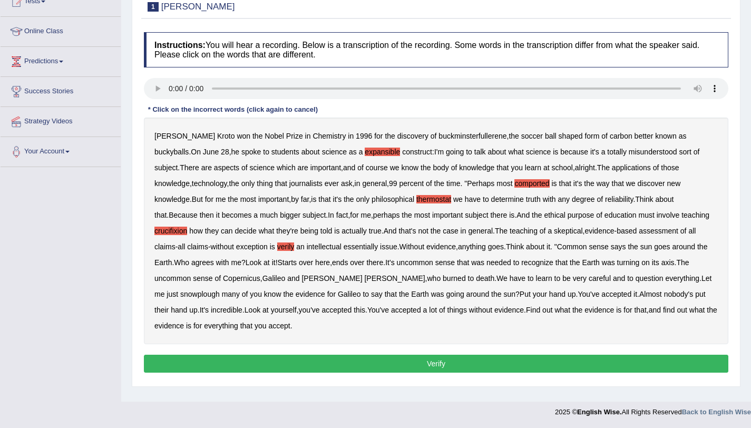
click at [220, 290] on b "snowplough" at bounding box center [200, 294] width 40 height 8
click at [217, 357] on button "Verify" at bounding box center [436, 364] width 584 height 18
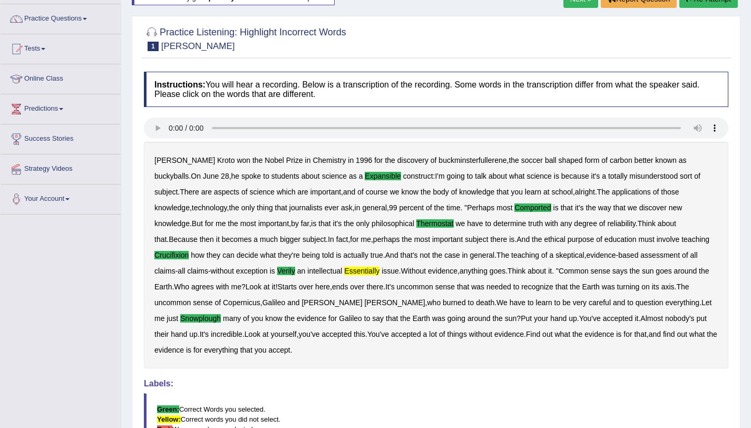
scroll to position [0, 0]
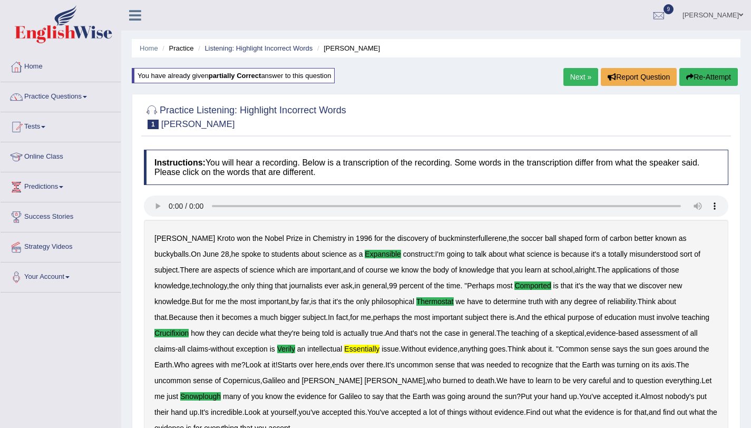
click at [563, 73] on link "Next »" at bounding box center [580, 77] width 35 height 18
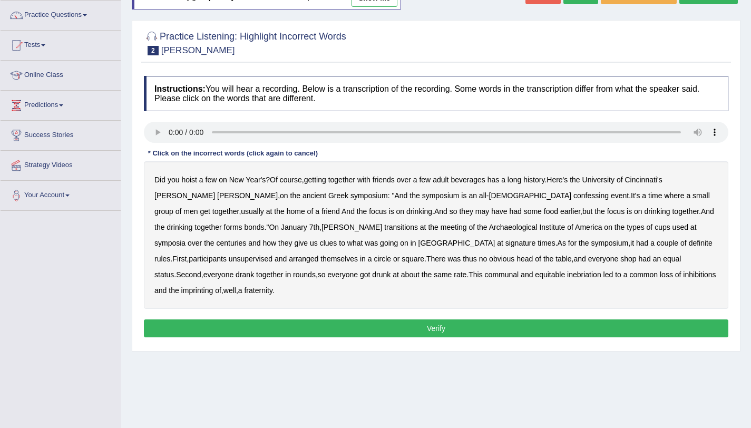
scroll to position [125, 0]
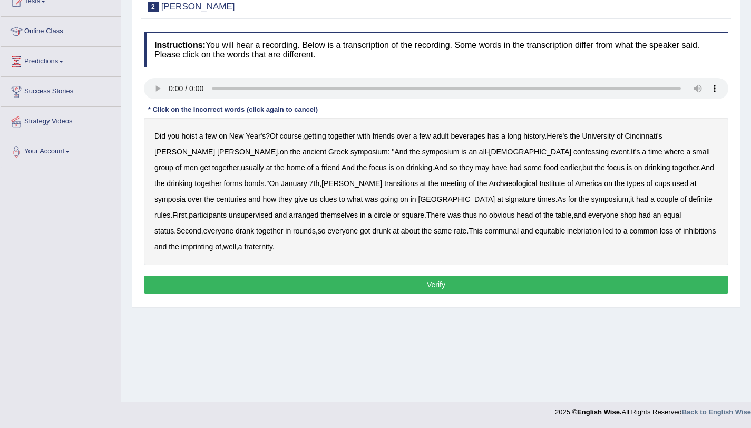
click at [573, 155] on b "confessing" at bounding box center [590, 152] width 35 height 8
click at [505, 201] on b "signature" at bounding box center [520, 199] width 31 height 8
click at [272, 211] on b "unsupervised" at bounding box center [251, 215] width 44 height 8
click at [620, 216] on b "shop" at bounding box center [628, 215] width 16 height 8
click at [213, 242] on b "imprinting" at bounding box center [197, 246] width 32 height 8
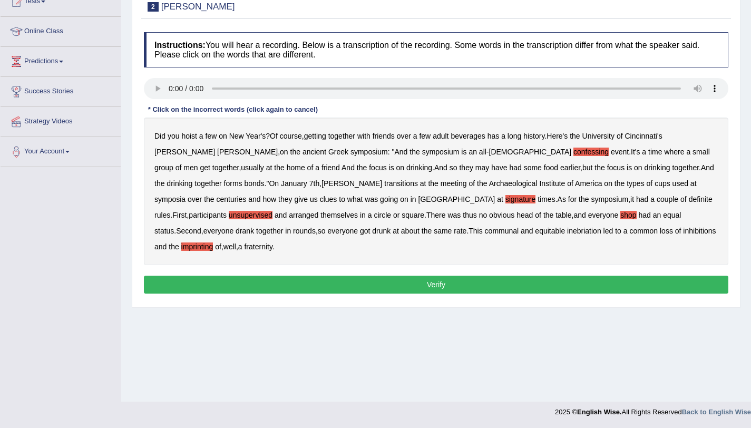
click at [524, 276] on button "Verify" at bounding box center [436, 285] width 584 height 18
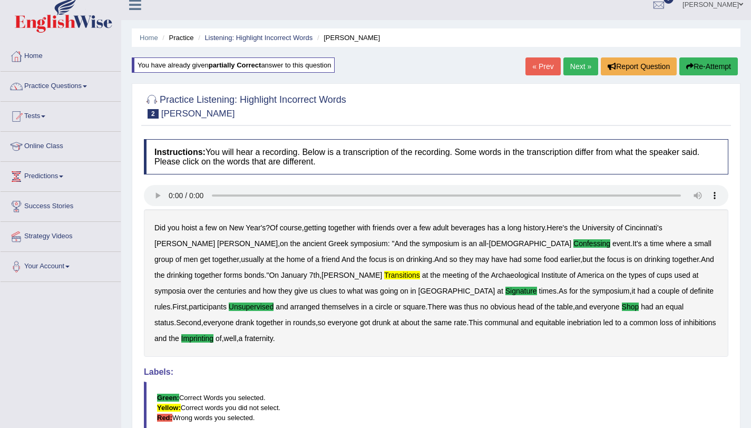
scroll to position [0, 0]
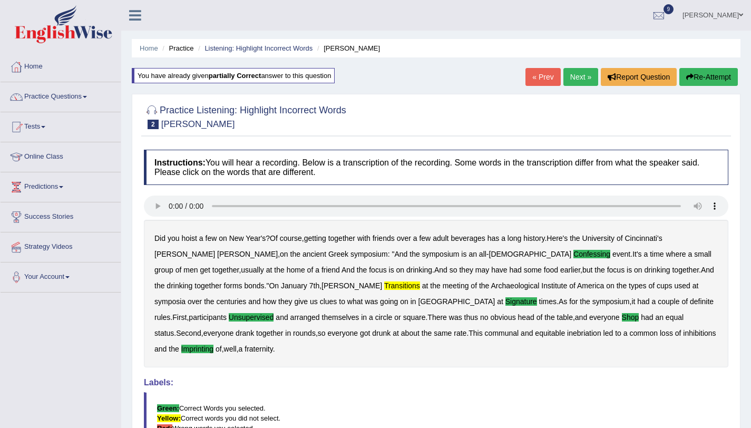
click at [563, 79] on link "Next »" at bounding box center [580, 77] width 35 height 18
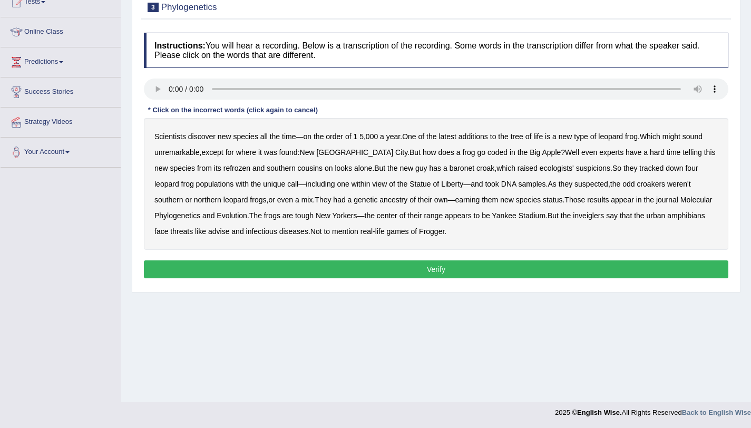
scroll to position [125, 0]
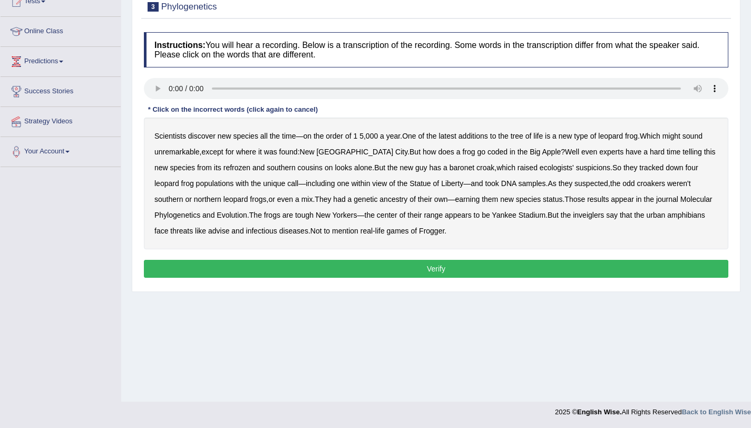
click at [487, 153] on b "coded" at bounding box center [497, 152] width 20 height 8
click at [223, 169] on b "refrozen" at bounding box center [236, 167] width 27 height 8
click at [449, 169] on b "baronet" at bounding box center [461, 167] width 25 height 8
click at [595, 218] on b "inveiglers" at bounding box center [588, 215] width 31 height 8
click at [223, 230] on b "advise" at bounding box center [218, 231] width 21 height 8
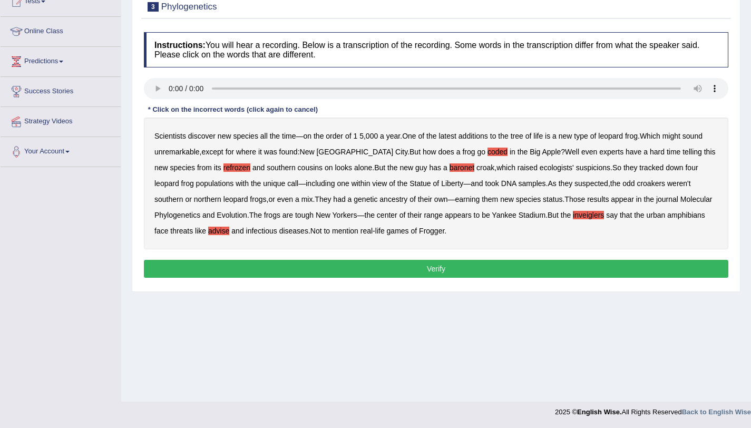
click at [390, 266] on button "Verify" at bounding box center [436, 269] width 584 height 18
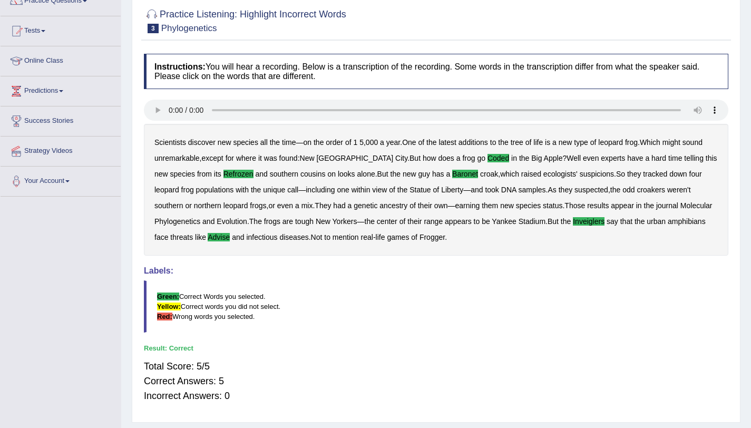
scroll to position [41, 0]
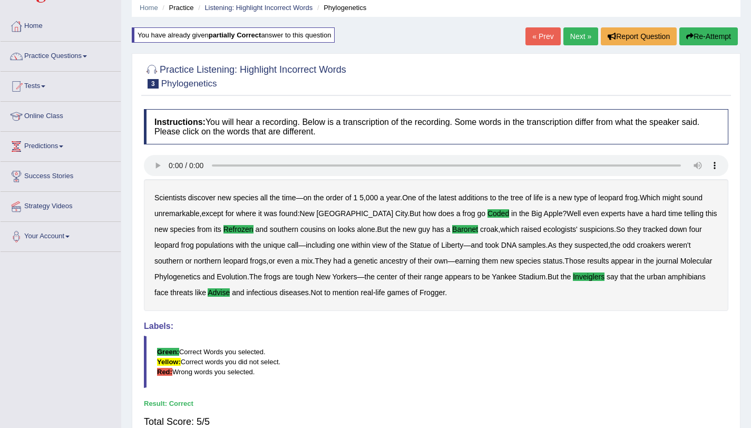
click at [563, 34] on link "Next »" at bounding box center [580, 36] width 35 height 18
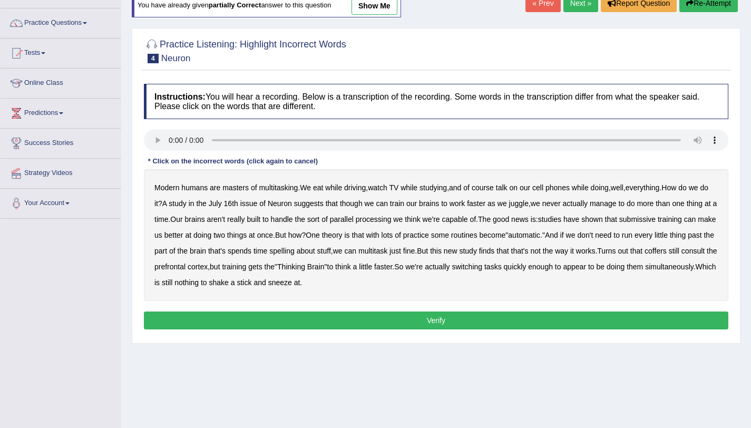
scroll to position [125, 0]
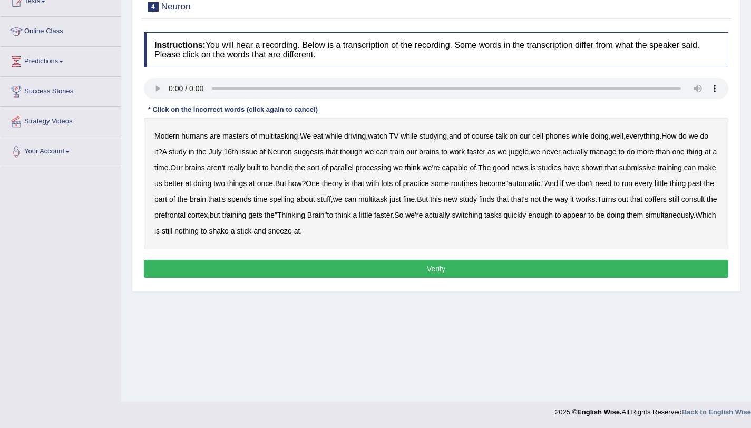
click at [293, 170] on b "handle" at bounding box center [282, 167] width 22 height 8
click at [655, 168] on b "submissive" at bounding box center [637, 167] width 36 height 8
click at [294, 200] on b "spelling" at bounding box center [281, 199] width 25 height 8
click at [644, 203] on b "coffers" at bounding box center [655, 199] width 22 height 8
click at [375, 273] on button "Verify" at bounding box center [436, 269] width 584 height 18
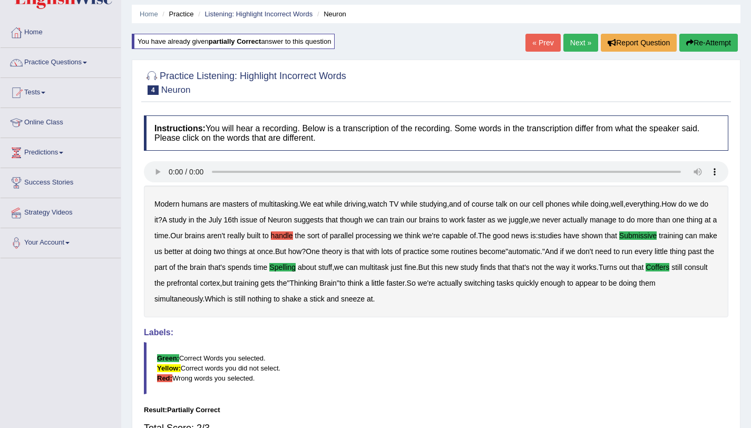
scroll to position [0, 0]
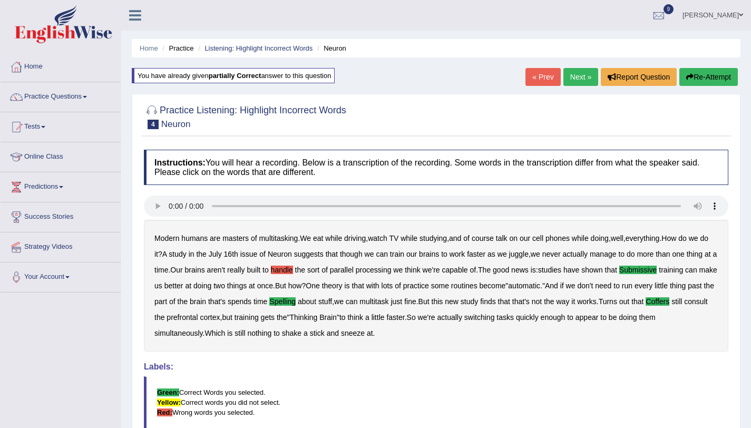
click at [567, 82] on link "Next »" at bounding box center [580, 77] width 35 height 18
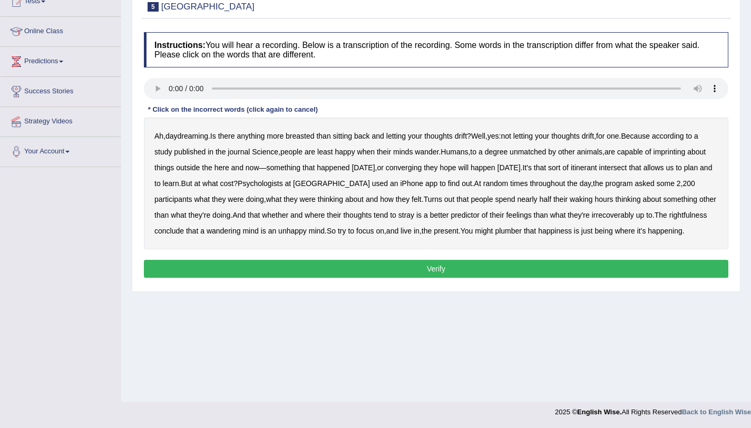
scroll to position [125, 0]
click at [301, 138] on b "breasted" at bounding box center [300, 136] width 28 height 8
click at [677, 153] on b "imprinting" at bounding box center [669, 152] width 32 height 8
click at [283, 186] on b "Psychologists" at bounding box center [260, 183] width 45 height 8
click at [634, 217] on b "irrecoverably" at bounding box center [613, 215] width 42 height 8
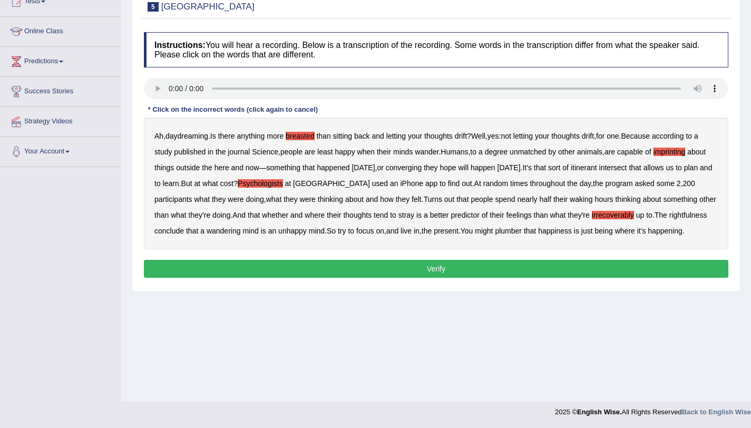
click at [522, 232] on b "plumber" at bounding box center [508, 231] width 27 height 8
click at [192, 278] on button "Verify" at bounding box center [436, 269] width 584 height 18
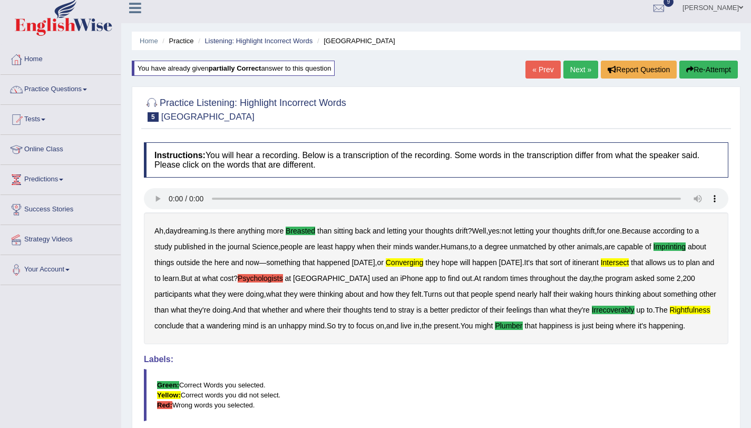
scroll to position [0, 0]
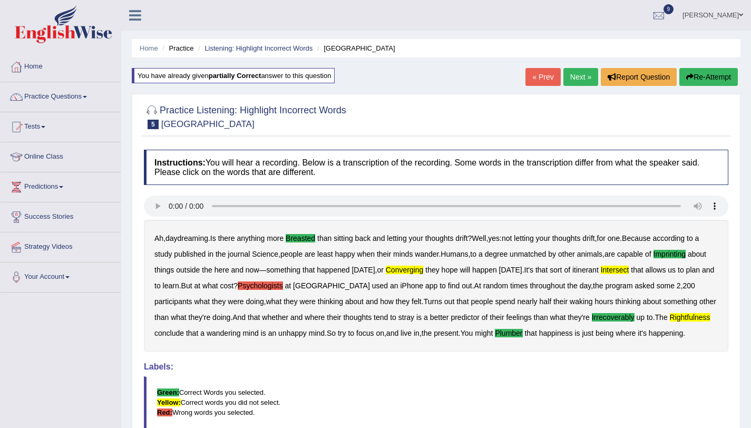
click at [697, 82] on button "Re-Attempt" at bounding box center [708, 77] width 58 height 18
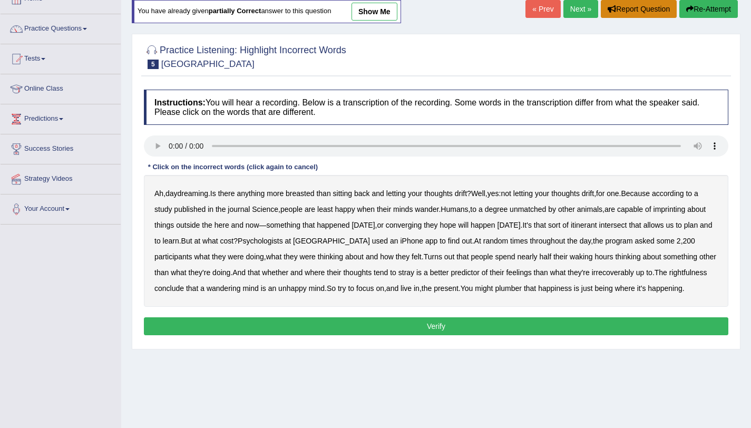
scroll to position [125, 0]
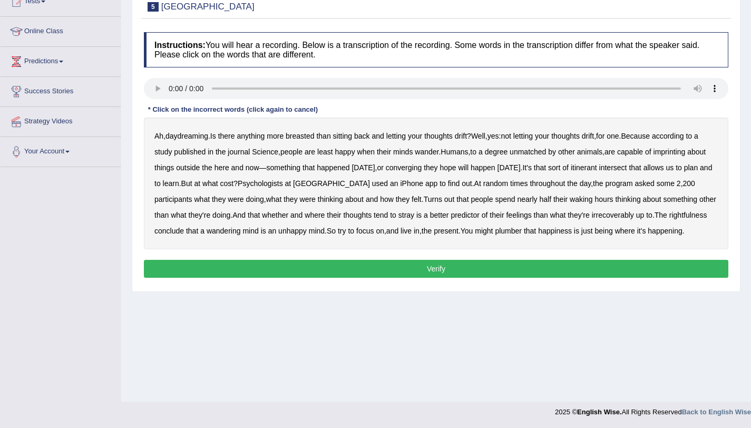
click at [299, 136] on b "breasted" at bounding box center [300, 136] width 28 height 8
click at [685, 151] on b "imprinting" at bounding box center [669, 152] width 32 height 8
click at [634, 218] on b "irrecoverably" at bounding box center [613, 215] width 42 height 8
click at [669, 219] on b "rightfulness" at bounding box center [688, 215] width 38 height 8
click at [522, 233] on b "plumber" at bounding box center [508, 231] width 27 height 8
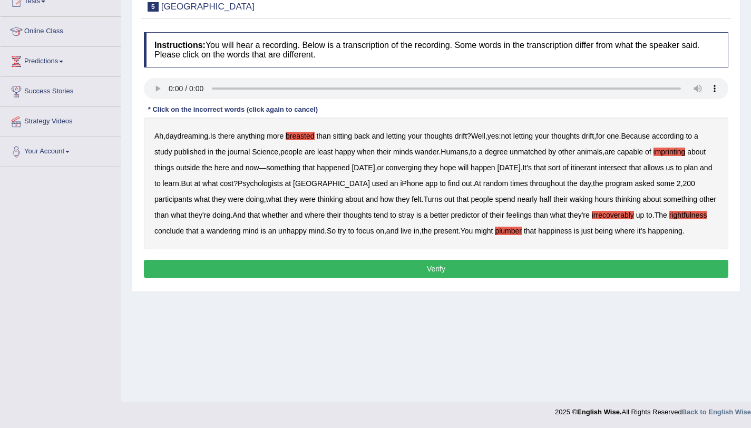
click at [541, 278] on button "Verify" at bounding box center [436, 269] width 584 height 18
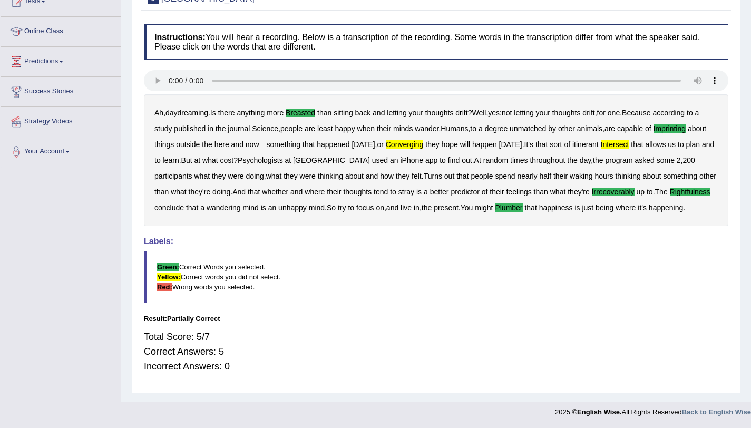
drag, startPoint x: 433, startPoint y: 143, endPoint x: 491, endPoint y: 141, distance: 58.0
click at [424, 143] on b "converging" at bounding box center [405, 144] width 38 height 8
click at [629, 144] on b "intersect" at bounding box center [615, 144] width 28 height 8
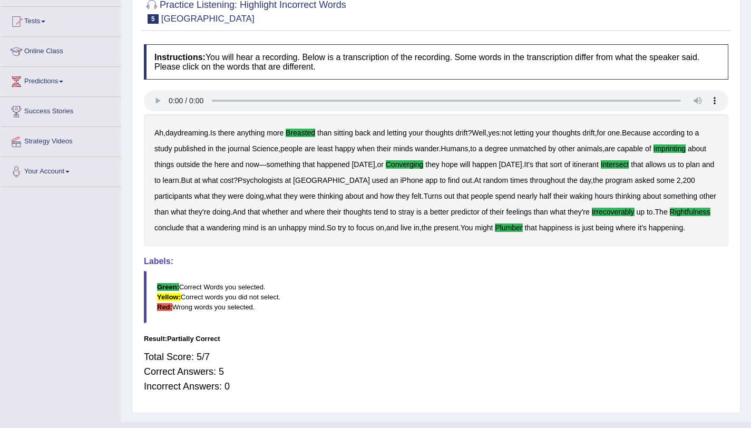
scroll to position [26, 0]
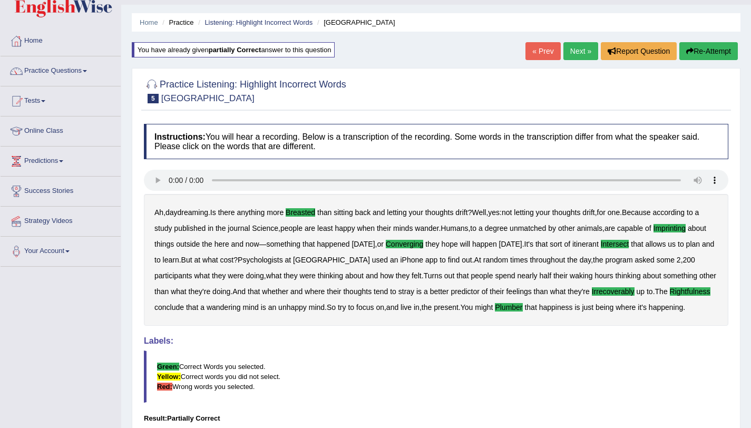
click at [578, 57] on link "Next »" at bounding box center [580, 51] width 35 height 18
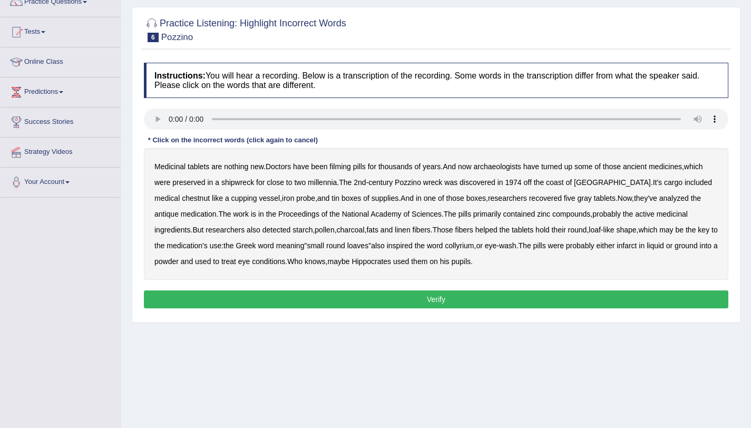
scroll to position [125, 0]
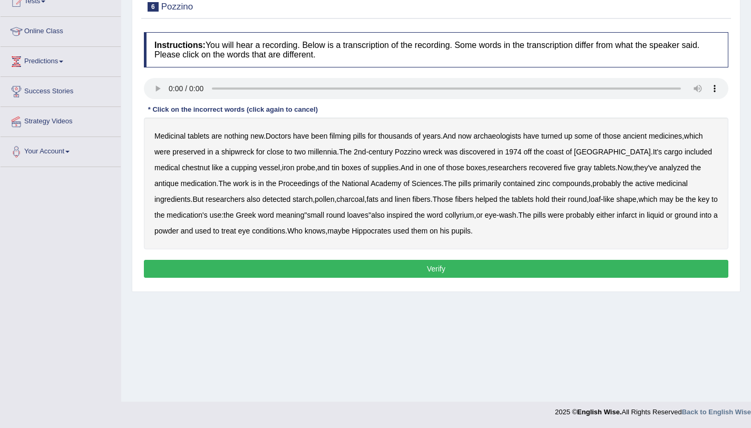
click at [350, 136] on b "filming" at bounding box center [339, 136] width 21 height 8
click at [210, 163] on b "chestnut" at bounding box center [196, 167] width 28 height 8
click at [629, 217] on b "infarct" at bounding box center [626, 215] width 20 height 8
click at [399, 267] on button "Verify" at bounding box center [436, 269] width 584 height 18
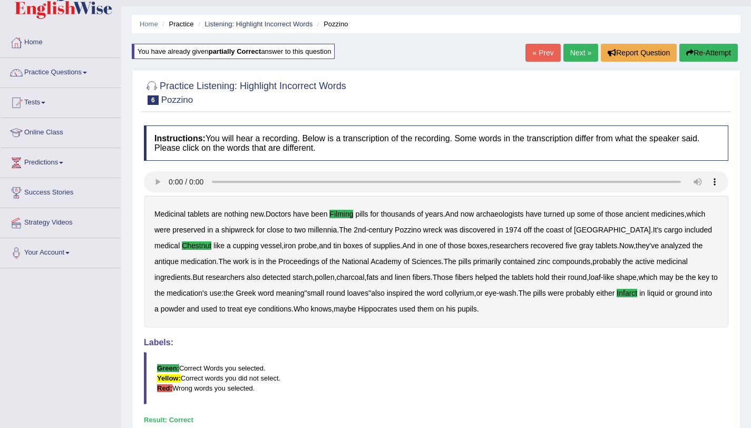
scroll to position [0, 0]
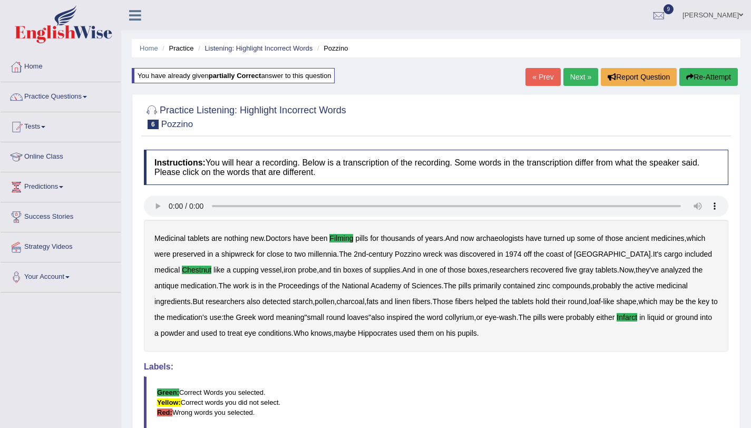
click at [576, 74] on link "Next »" at bounding box center [580, 77] width 35 height 18
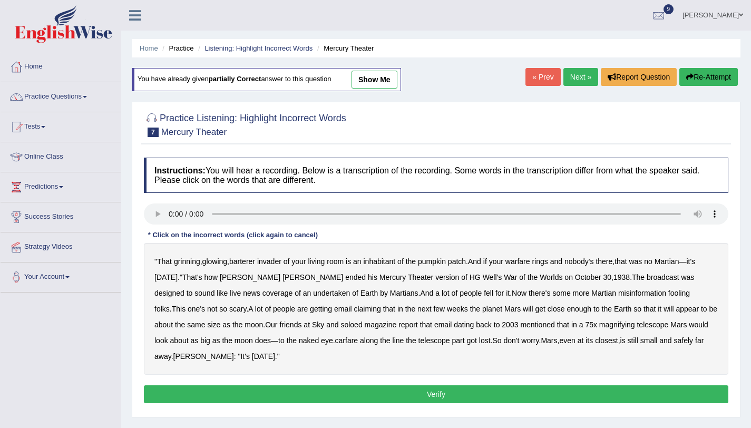
scroll to position [125, 0]
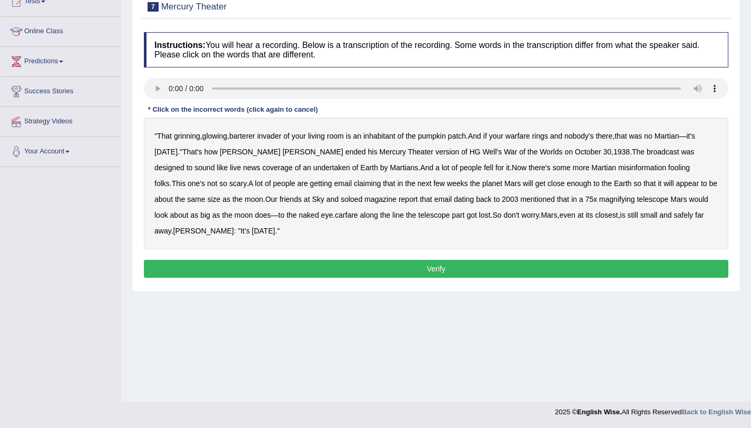
click at [250, 138] on b "barterer" at bounding box center [242, 136] width 26 height 8
click at [530, 138] on b "warfare" at bounding box center [517, 136] width 25 height 8
click at [313, 168] on b "undertaken" at bounding box center [331, 167] width 37 height 8
click at [340, 202] on b "soloed" at bounding box center [351, 199] width 22 height 8
click at [335, 217] on b "carfare" at bounding box center [346, 215] width 23 height 8
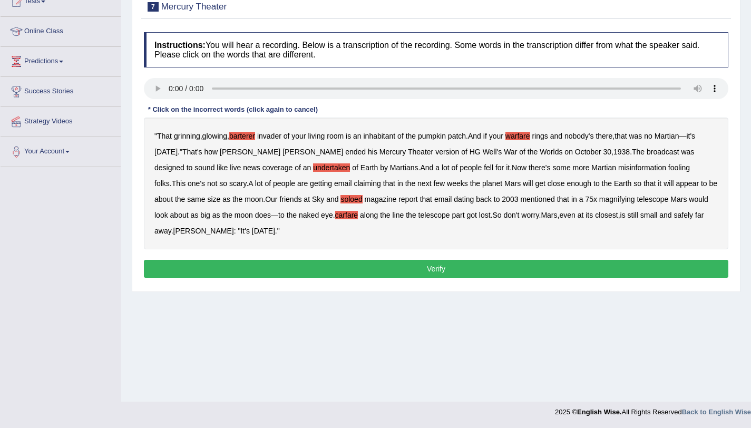
click at [244, 268] on button "Verify" at bounding box center [436, 269] width 584 height 18
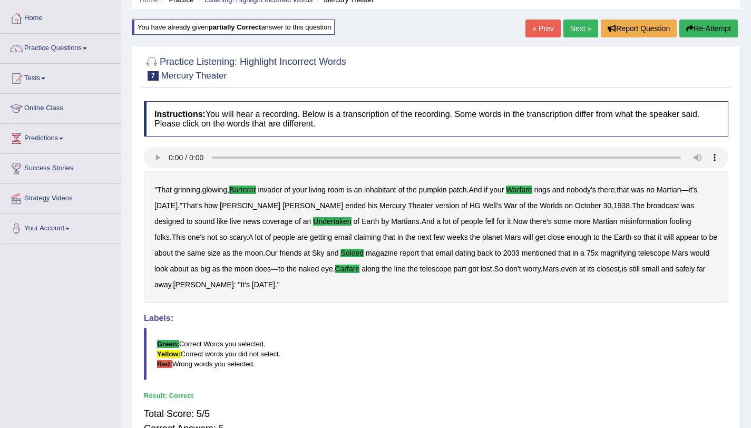
scroll to position [0, 0]
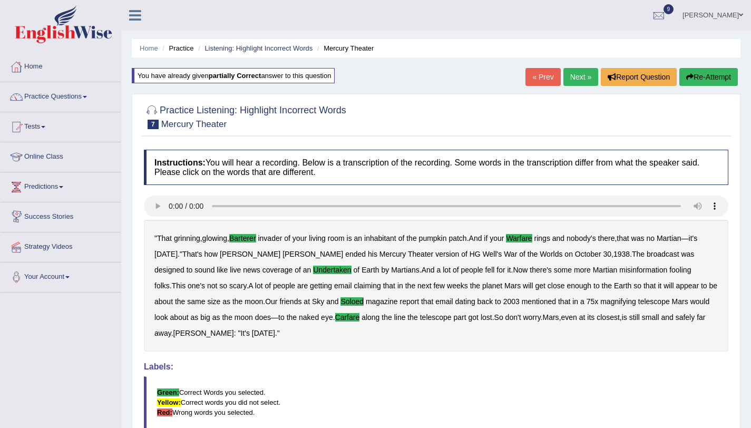
click at [574, 75] on link "Next »" at bounding box center [580, 77] width 35 height 18
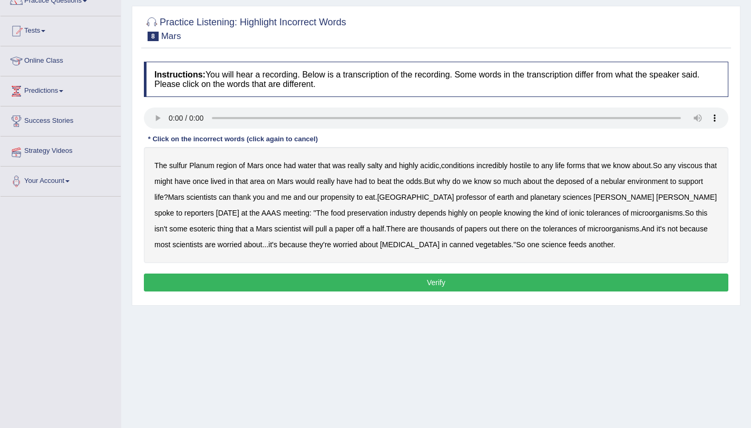
scroll to position [125, 0]
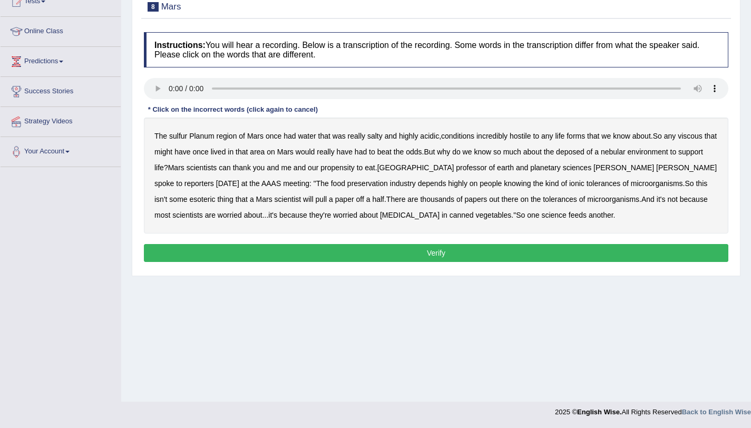
click at [175, 136] on b "sulfur" at bounding box center [178, 136] width 18 height 8
click at [702, 138] on b "viscous" at bounding box center [689, 136] width 25 height 8
click at [584, 153] on b "deposed" at bounding box center [570, 152] width 28 height 8
click at [625, 150] on b "nebular" at bounding box center [613, 152] width 25 height 8
click at [442, 249] on button "Verify" at bounding box center [436, 253] width 584 height 18
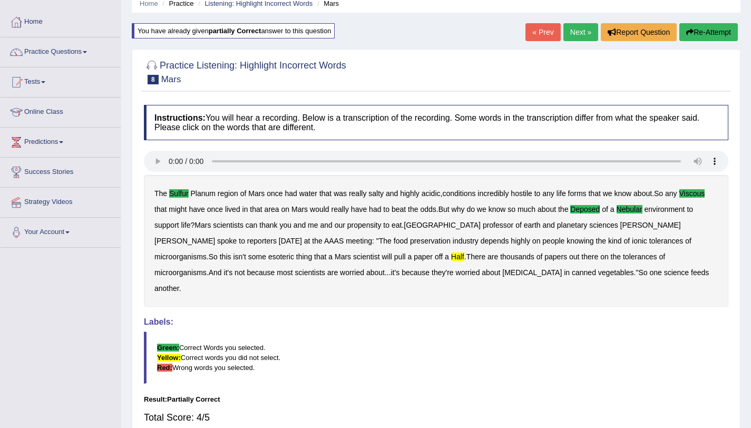
scroll to position [0, 0]
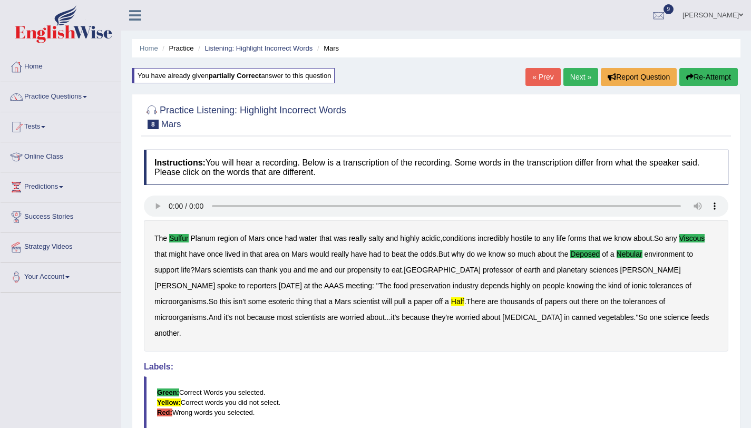
click at [576, 81] on link "Next »" at bounding box center [580, 77] width 35 height 18
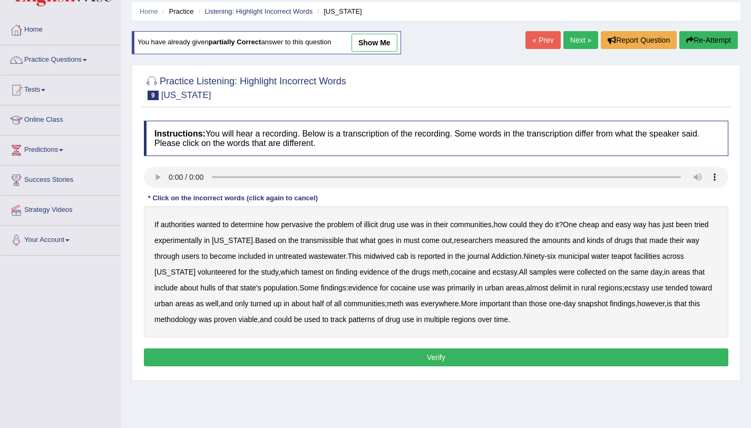
scroll to position [125, 0]
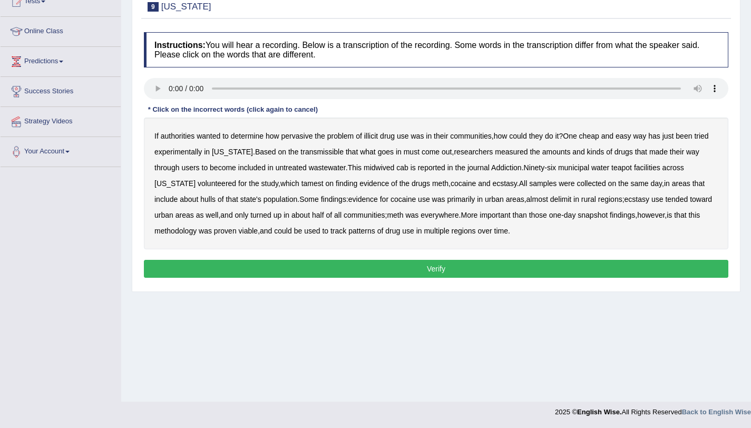
click at [328, 154] on b "transmissible" at bounding box center [321, 152] width 43 height 8
click at [382, 169] on b "midwived" at bounding box center [379, 167] width 31 height 8
click at [301, 184] on b "tamest" at bounding box center [312, 183] width 22 height 8
click at [213, 201] on b "hulls" at bounding box center [207, 199] width 15 height 8
click at [571, 201] on b "delimit" at bounding box center [560, 199] width 21 height 8
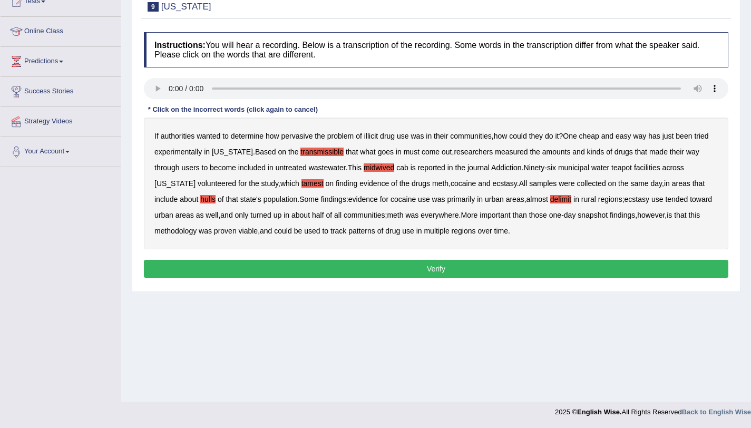
click at [460, 267] on button "Verify" at bounding box center [436, 269] width 584 height 18
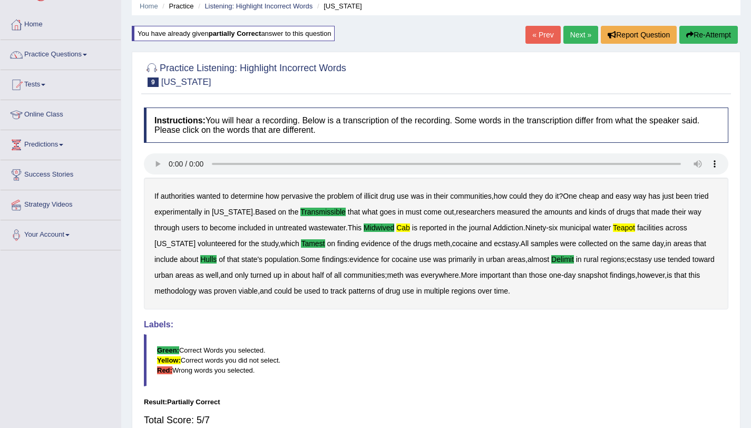
scroll to position [0, 0]
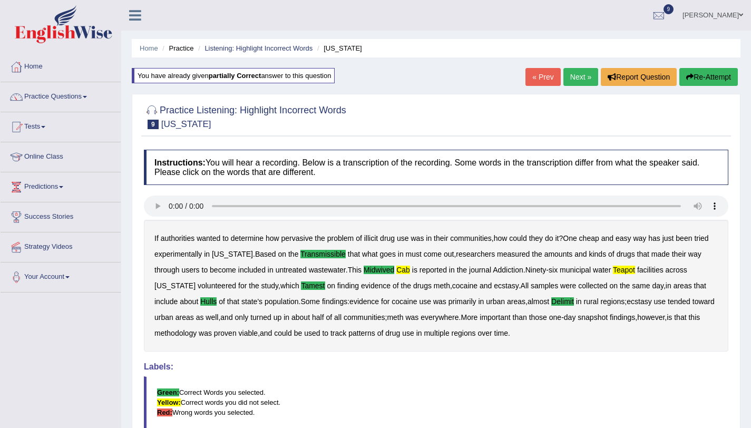
click at [581, 68] on link "Next »" at bounding box center [580, 77] width 35 height 18
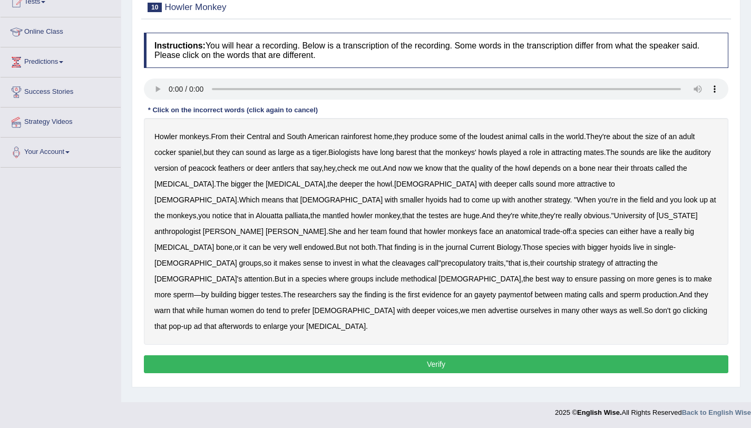
scroll to position [125, 0]
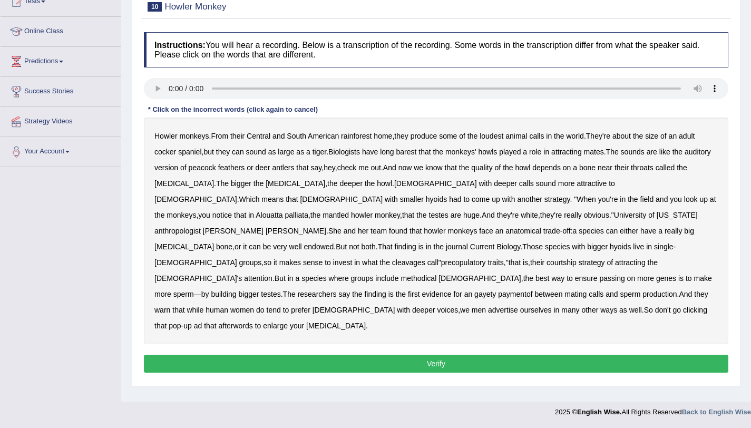
click at [417, 153] on b "barest" at bounding box center [406, 152] width 21 height 8
click at [422, 258] on b "cleavages" at bounding box center [408, 262] width 33 height 8
click at [401, 274] on b "methodical" at bounding box center [419, 278] width 36 height 8
click at [474, 290] on b "gayety" at bounding box center [485, 294] width 22 height 8
click at [252, 321] on b "afterwords" at bounding box center [235, 325] width 34 height 8
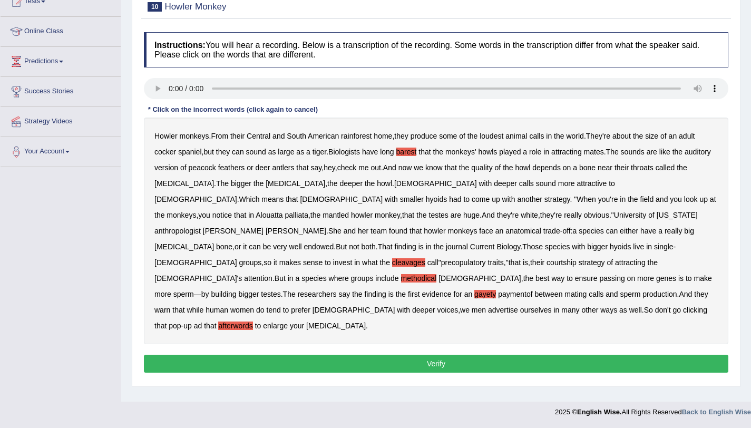
click at [288, 321] on b "enlarge" at bounding box center [275, 325] width 25 height 8
click at [498, 290] on b "paymentof" at bounding box center [515, 294] width 34 height 8
click at [413, 355] on button "Verify" at bounding box center [436, 364] width 584 height 18
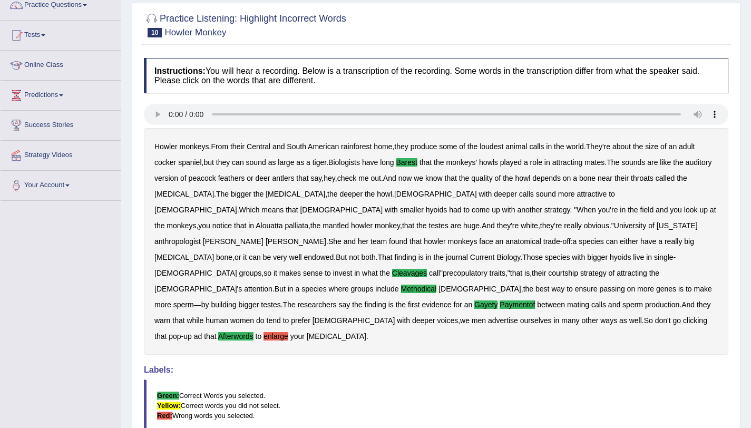
scroll to position [35, 0]
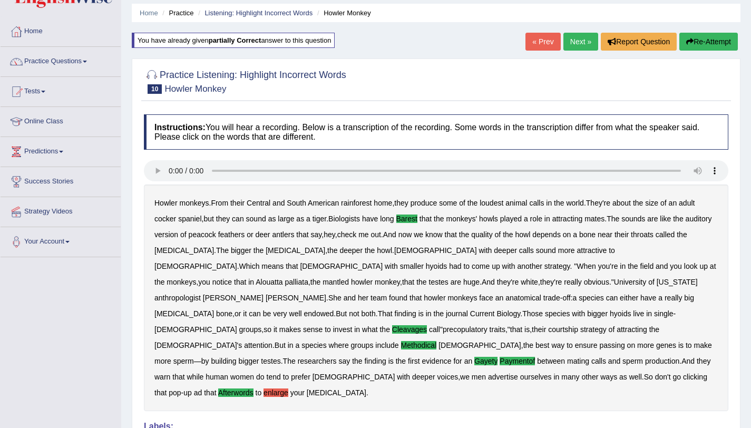
click at [584, 37] on link "Next »" at bounding box center [580, 42] width 35 height 18
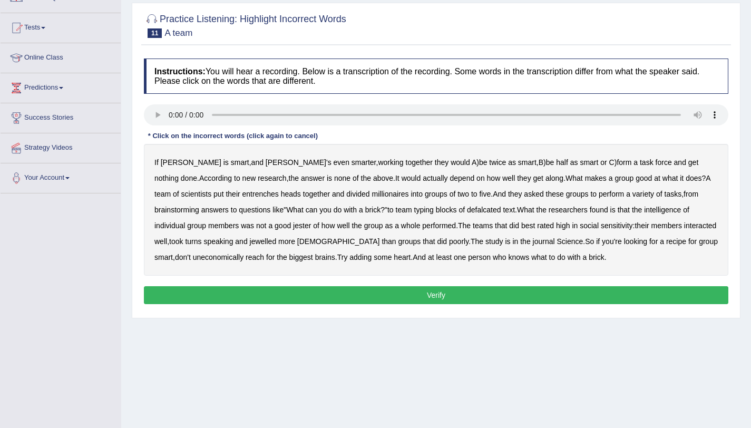
scroll to position [125, 0]
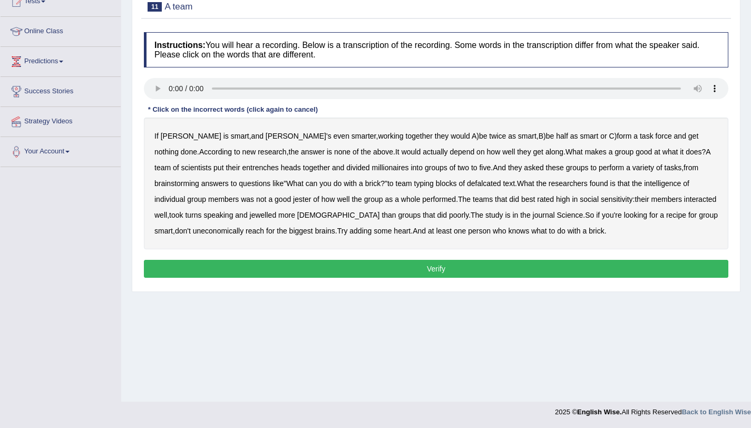
click at [242, 171] on b "entrenches" at bounding box center [260, 167] width 36 height 8
drag, startPoint x: 323, startPoint y: 168, endPoint x: 337, endPoint y: 167, distance: 13.2
click at [372, 168] on b "millionaires" at bounding box center [390, 167] width 37 height 8
click at [467, 184] on b "defalcated" at bounding box center [484, 183] width 34 height 8
click at [293, 202] on b "jester" at bounding box center [302, 199] width 18 height 8
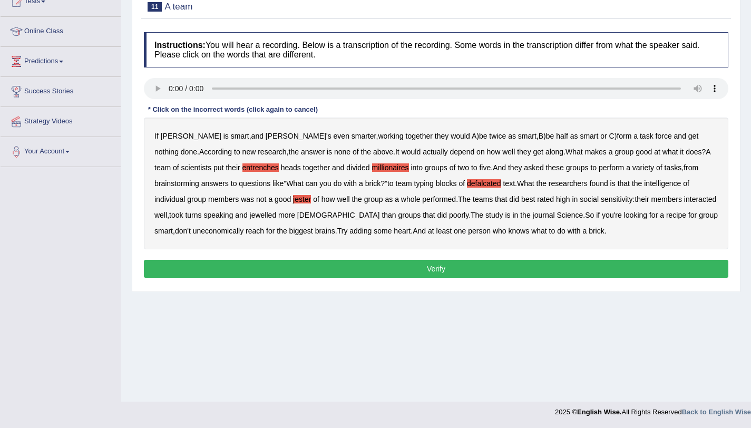
click at [250, 217] on b "jewelled" at bounding box center [263, 215] width 27 height 8
click at [427, 270] on button "Verify" at bounding box center [436, 269] width 584 height 18
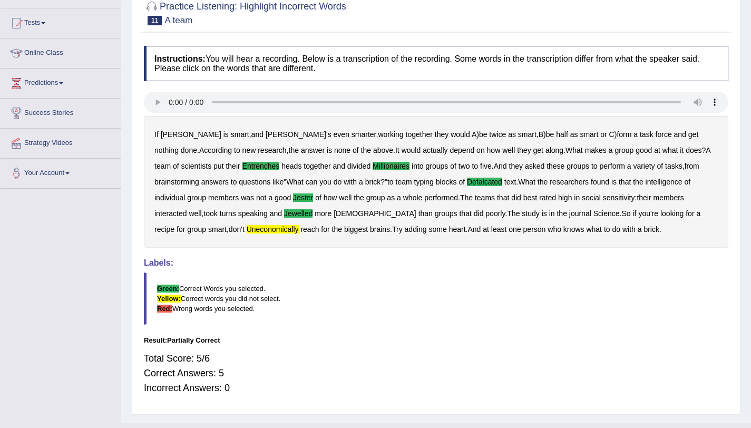
scroll to position [0, 0]
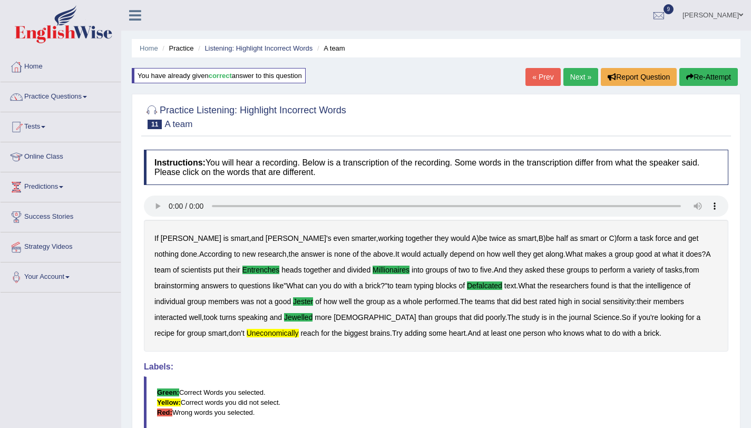
click at [569, 75] on link "Next »" at bounding box center [580, 77] width 35 height 18
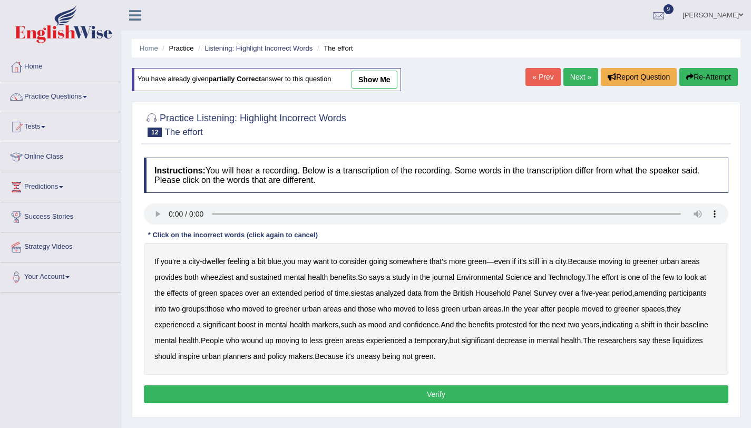
scroll to position [125, 0]
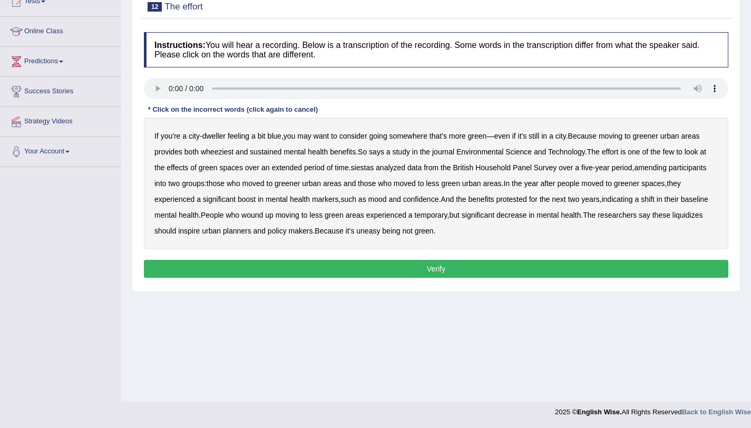
click at [224, 154] on b "wheeziest" at bounding box center [217, 152] width 33 height 8
click at [361, 170] on b "siestas" at bounding box center [362, 167] width 23 height 8
click at [666, 168] on b "amending" at bounding box center [650, 167] width 33 height 8
click at [672, 219] on b "liquidizes" at bounding box center [687, 215] width 31 height 8
click at [435, 268] on button "Verify" at bounding box center [436, 269] width 584 height 18
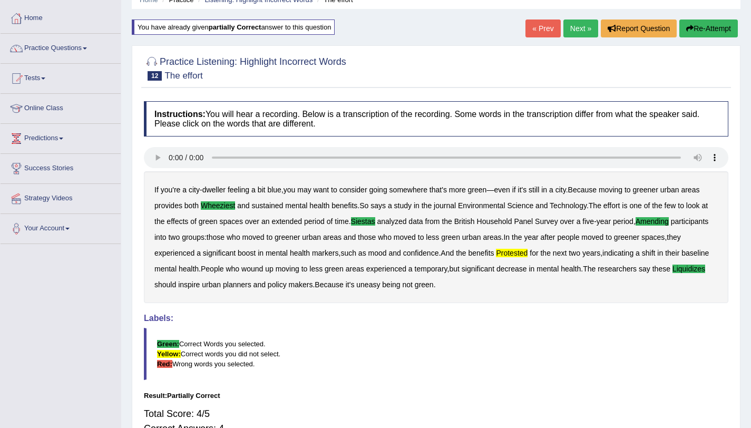
scroll to position [0, 0]
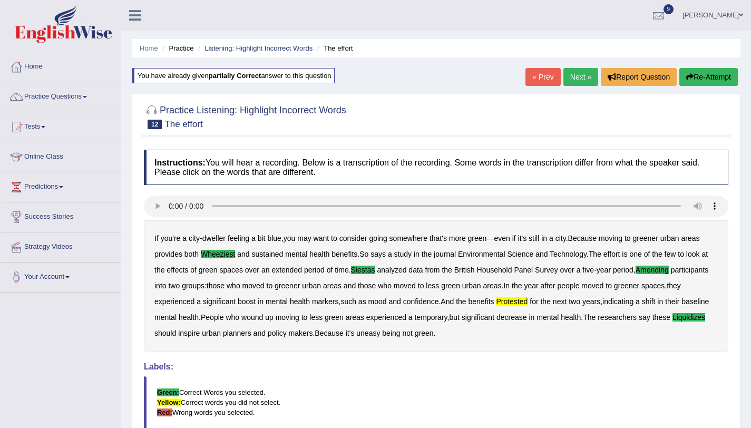
click at [580, 72] on link "Next »" at bounding box center [580, 77] width 35 height 18
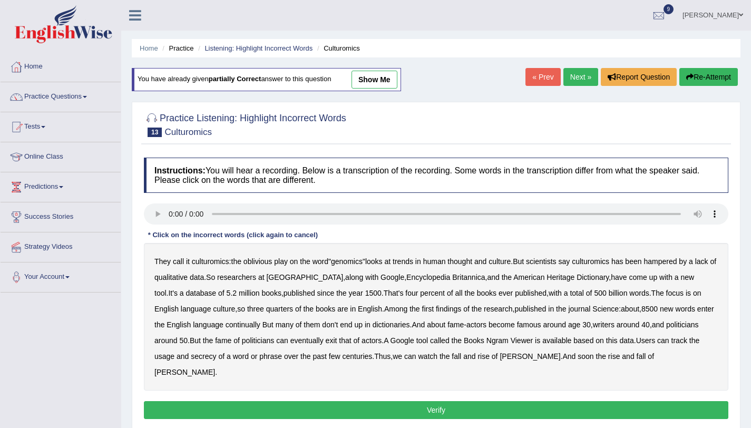
scroll to position [102, 0]
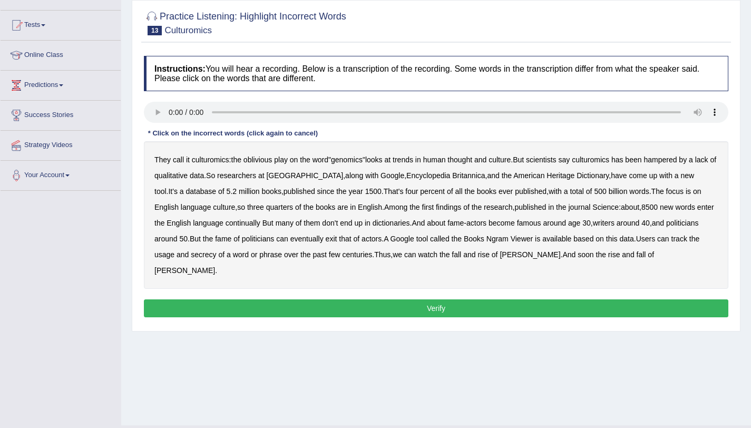
click at [242, 226] on b "continually" at bounding box center [242, 223] width 35 height 8
click at [210, 257] on b "secrecy" at bounding box center [203, 254] width 25 height 8
click at [540, 299] on button "Verify" at bounding box center [436, 308] width 584 height 18
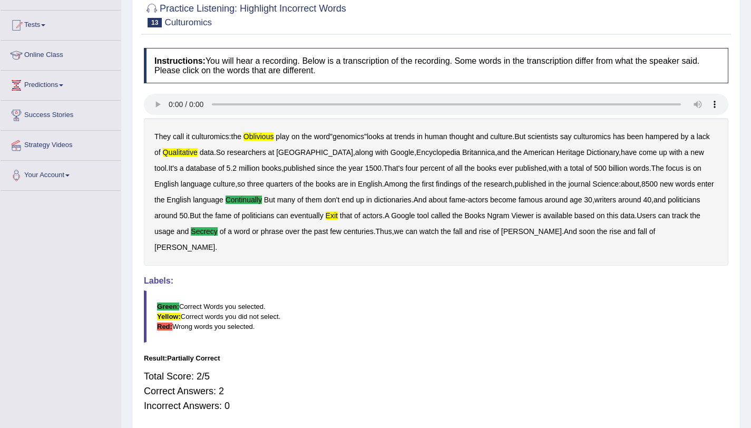
click at [193, 153] on b "qualitative" at bounding box center [180, 152] width 35 height 8
click at [262, 134] on b "oblivious" at bounding box center [258, 136] width 31 height 8
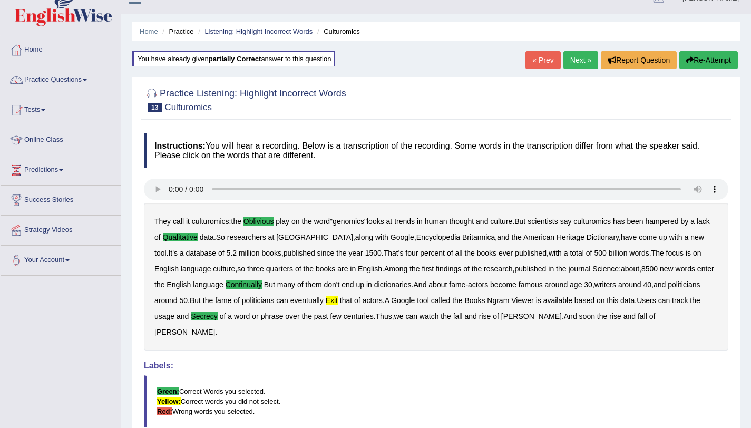
scroll to position [0, 0]
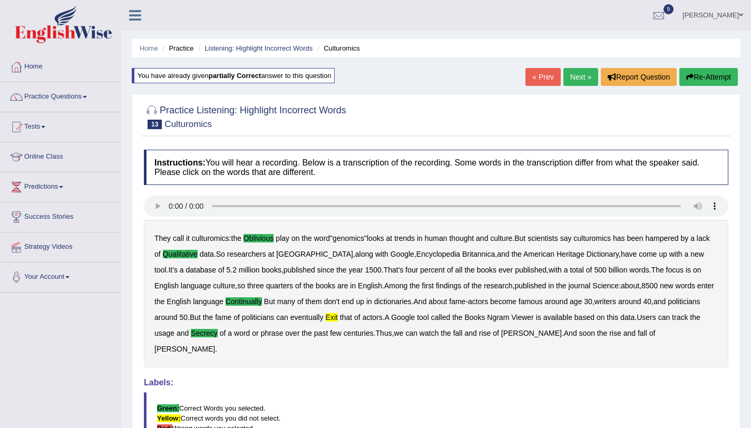
click at [574, 80] on link "Next »" at bounding box center [580, 77] width 35 height 18
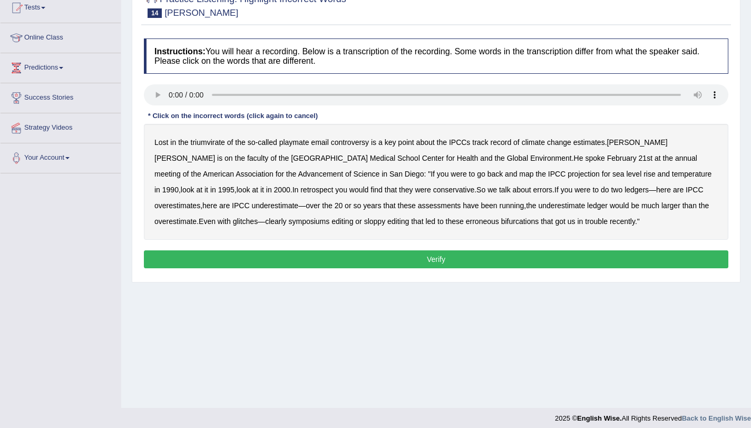
scroll to position [125, 0]
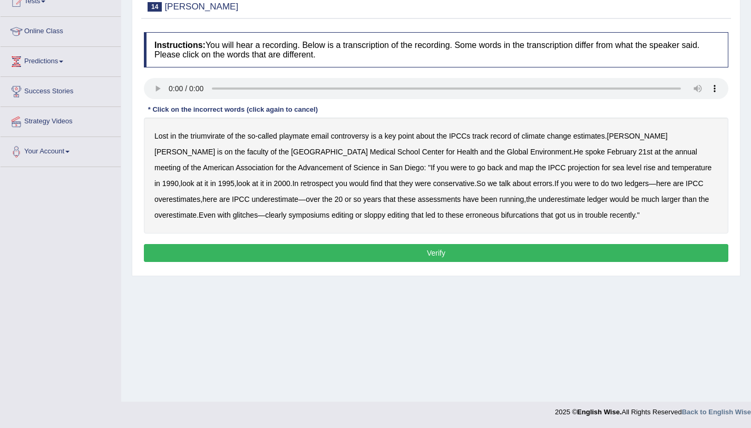
click at [204, 139] on b "triumvirate" at bounding box center [208, 136] width 34 height 8
click at [288, 214] on b "symposiums" at bounding box center [308, 215] width 41 height 8
click at [438, 250] on button "Verify" at bounding box center [436, 253] width 584 height 18
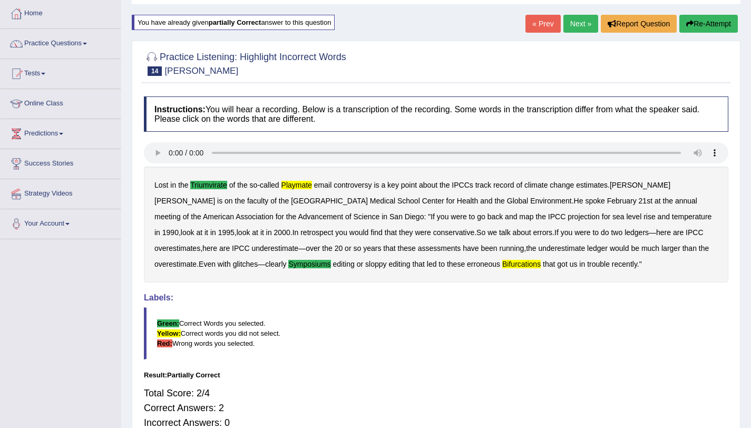
scroll to position [0, 0]
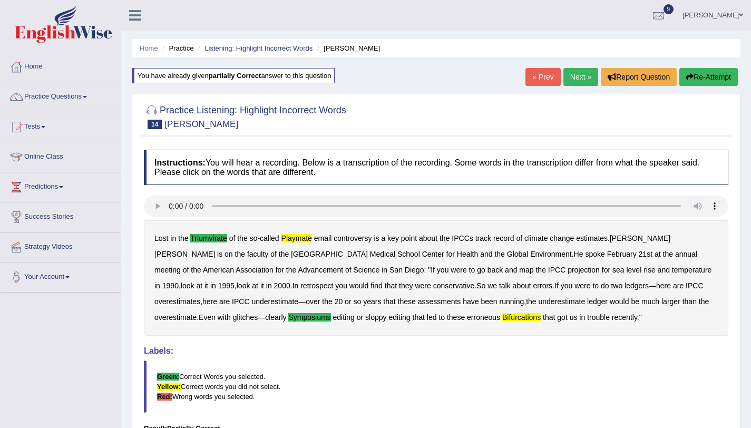
click at [577, 84] on link "Next »" at bounding box center [580, 77] width 35 height 18
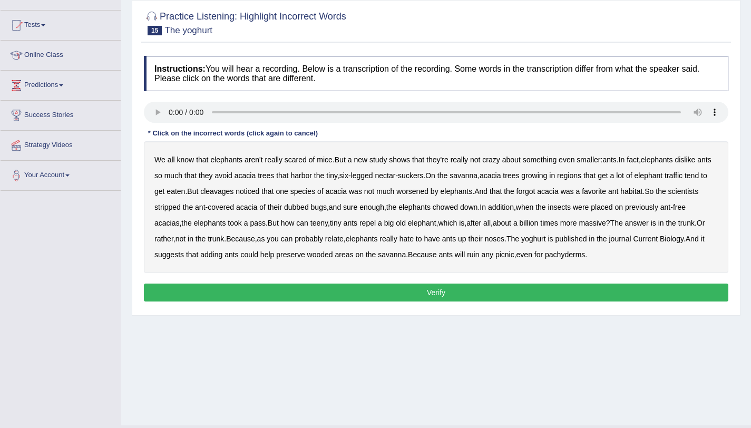
scroll to position [125, 0]
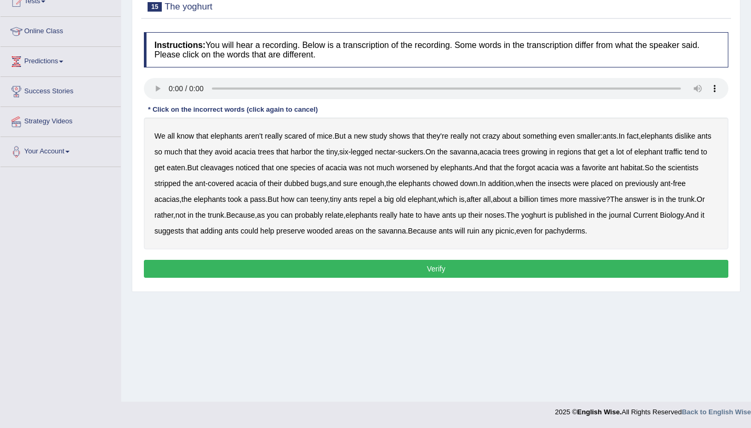
click at [233, 171] on b "cleavages" at bounding box center [216, 167] width 33 height 8
click at [428, 168] on b "worsened" at bounding box center [412, 167] width 32 height 8
click at [546, 217] on b "yoghurt" at bounding box center [533, 215] width 25 height 8
click at [662, 155] on b "elephant" at bounding box center [648, 152] width 28 height 8
click at [608, 268] on button "Verify" at bounding box center [436, 269] width 584 height 18
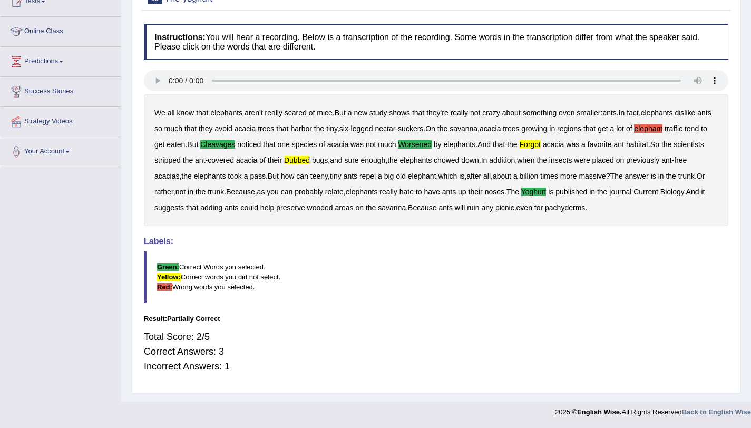
drag, startPoint x: 624, startPoint y: 252, endPoint x: 758, endPoint y: 142, distance: 173.7
click at [751, 142] on html "Toggle navigation Home Practice Questions Speaking Practice Read Aloud Repeat S…" at bounding box center [375, 89] width 751 height 428
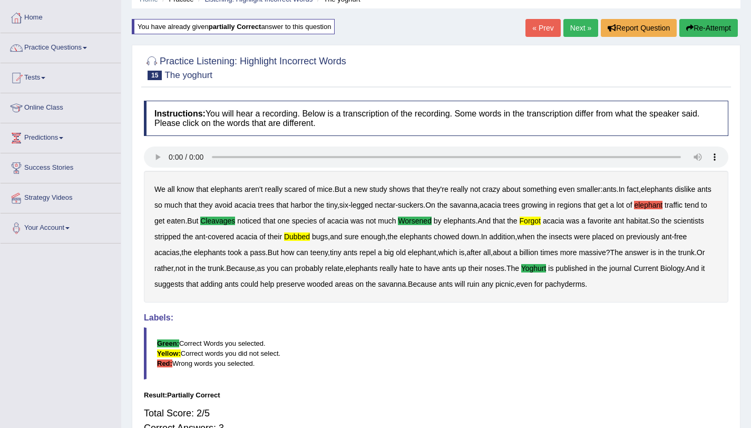
scroll to position [42, 0]
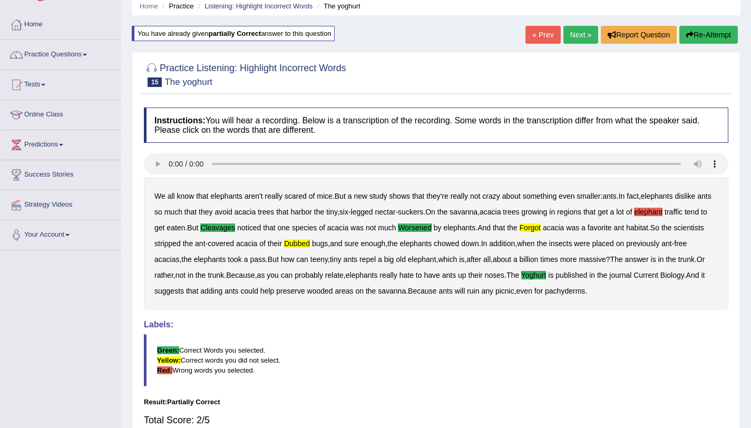
click at [569, 38] on link "Next »" at bounding box center [580, 35] width 35 height 18
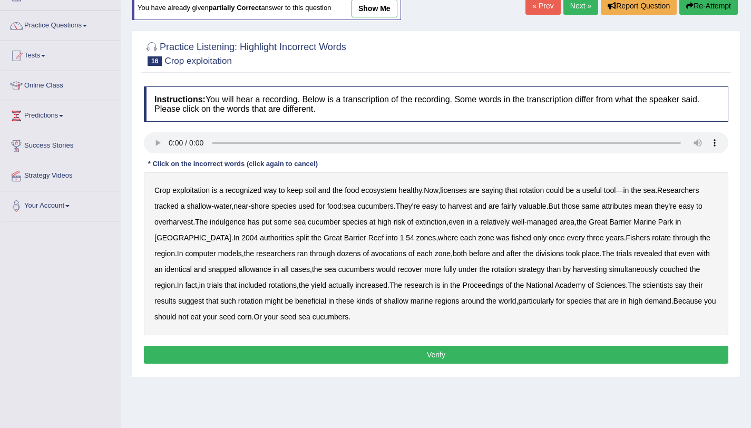
scroll to position [125, 0]
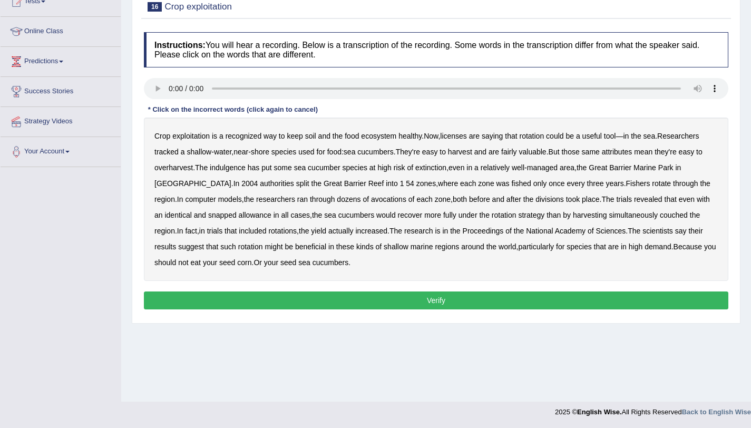
click at [189, 139] on b "exploitation" at bounding box center [190, 136] width 37 height 8
click at [234, 169] on b "indulgence" at bounding box center [228, 167] width 36 height 8
click at [296, 186] on b "split" at bounding box center [302, 183] width 13 height 8
click at [371, 201] on b "avocations" at bounding box center [388, 199] width 35 height 8
click at [218, 217] on b "snapped" at bounding box center [222, 215] width 28 height 8
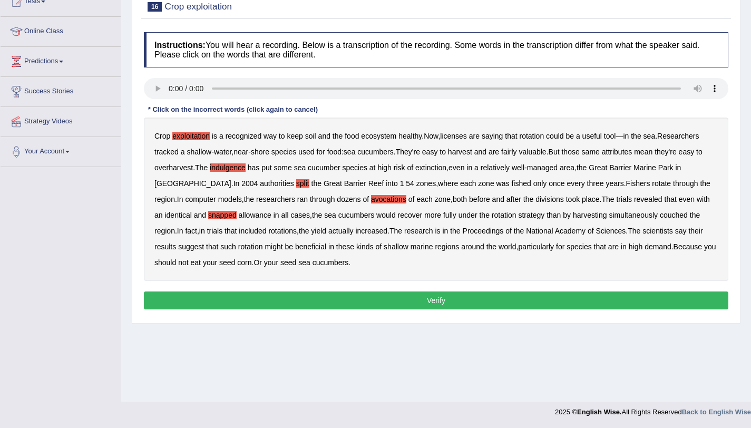
click at [668, 216] on b "couched" at bounding box center [674, 215] width 28 height 8
click at [328, 298] on button "Verify" at bounding box center [436, 300] width 584 height 18
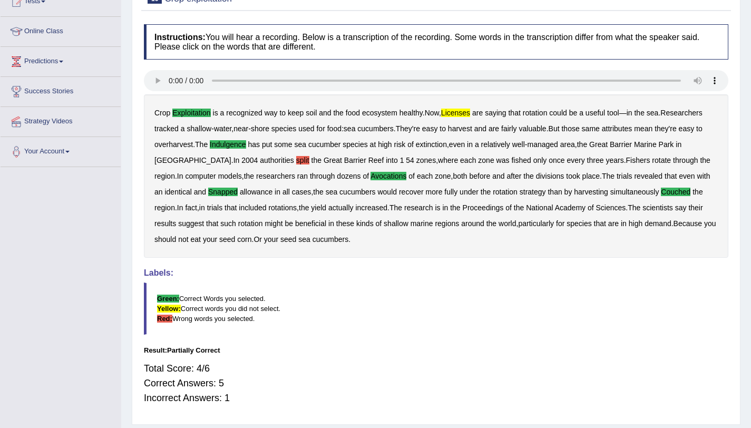
click at [466, 116] on b "licenses" at bounding box center [455, 113] width 29 height 8
click at [296, 163] on b "split" at bounding box center [302, 160] width 13 height 8
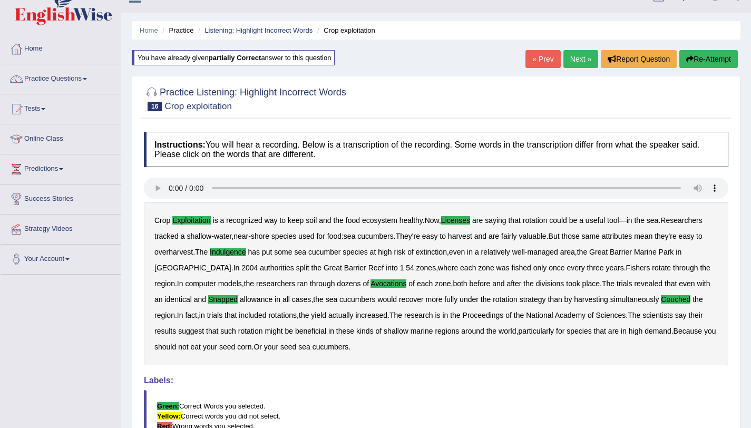
scroll to position [0, 0]
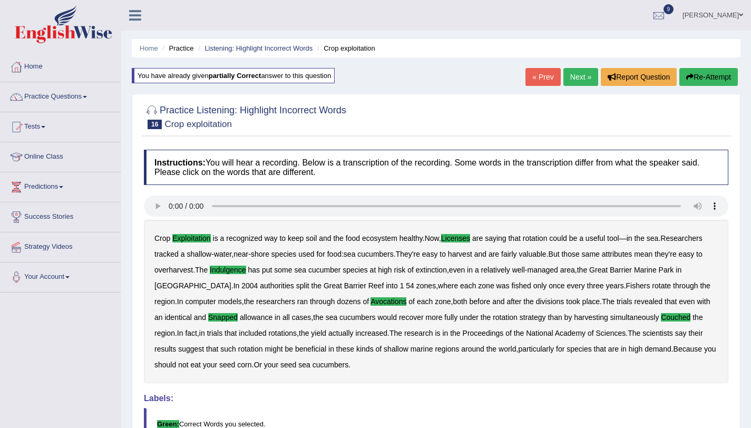
click at [565, 82] on link "Next »" at bounding box center [580, 77] width 35 height 18
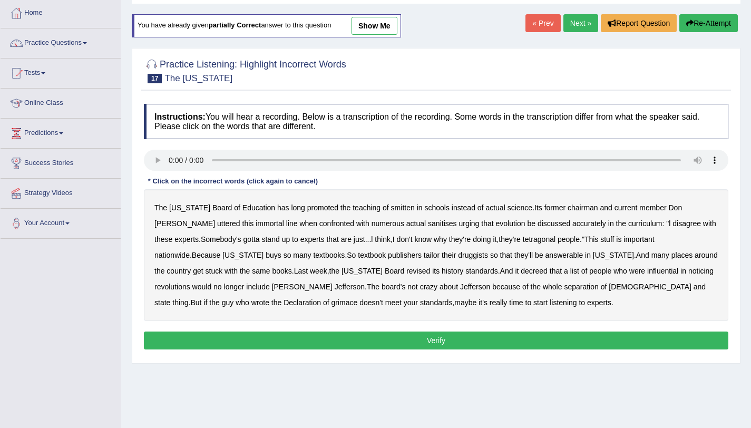
scroll to position [125, 0]
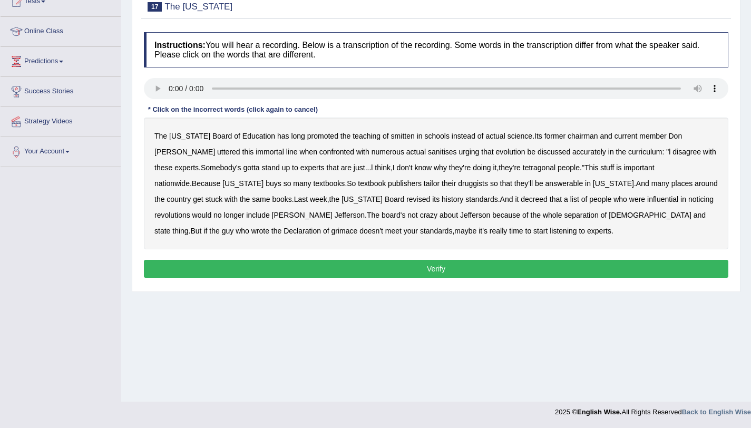
click at [391, 139] on b "smitten" at bounding box center [403, 136] width 24 height 8
click at [523, 171] on b "tetragonal" at bounding box center [539, 167] width 33 height 8
click at [362, 188] on div "The Texas Board of Education has long promoted the teaching of smitten in schoo…" at bounding box center [436, 183] width 584 height 132
click at [458, 186] on b "druggists" at bounding box center [473, 183] width 30 height 8
click at [545, 184] on b "answerable" at bounding box center [564, 183] width 38 height 8
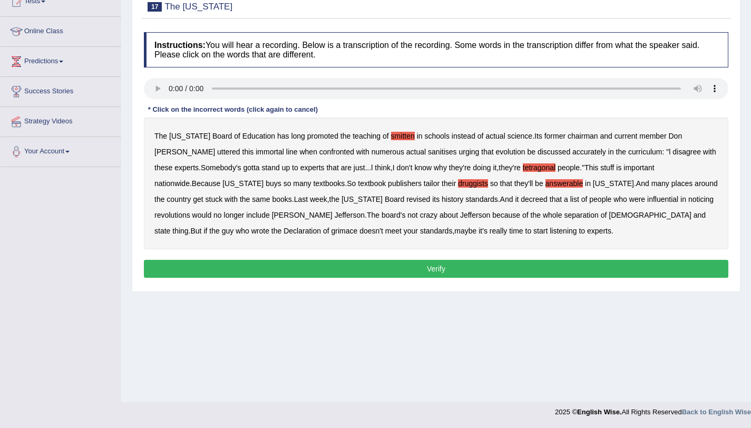
click at [688, 200] on b "noticing" at bounding box center [700, 199] width 25 height 8
click at [321, 227] on b "Declaration" at bounding box center [301, 231] width 37 height 8
click at [357, 227] on b "grimace" at bounding box center [344, 231] width 26 height 8
click at [302, 266] on button "Verify" at bounding box center [436, 269] width 584 height 18
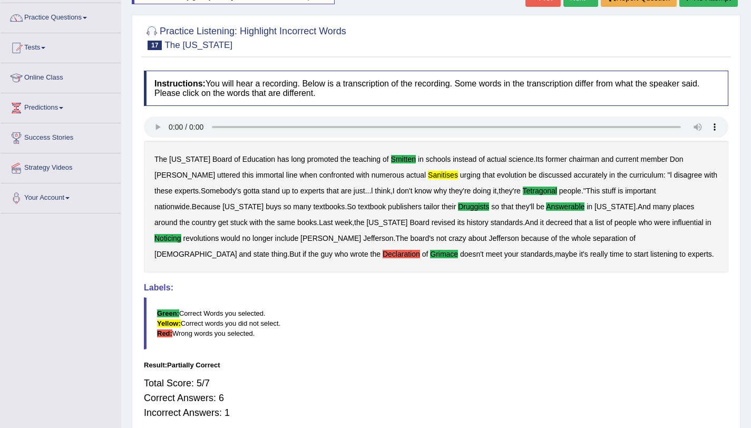
scroll to position [34, 0]
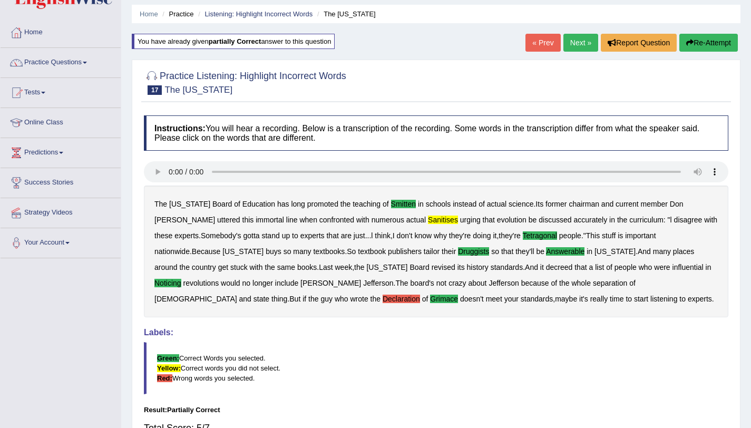
click at [573, 43] on link "Next »" at bounding box center [580, 43] width 35 height 18
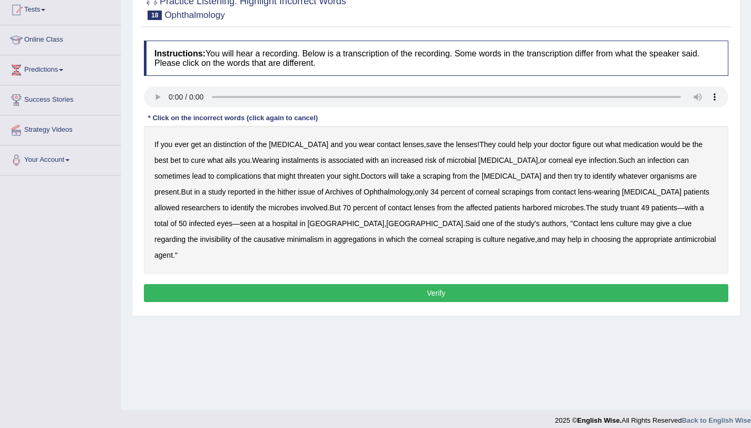
scroll to position [125, 0]
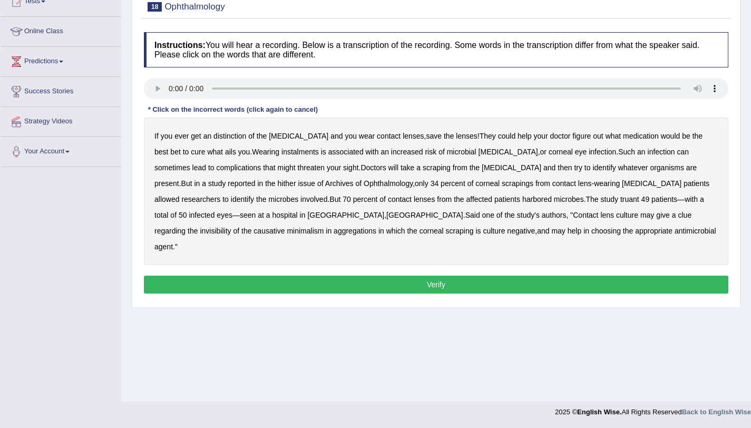
click at [234, 135] on b "distinction" at bounding box center [229, 136] width 33 height 8
click at [281, 153] on b "instalments" at bounding box center [299, 152] width 37 height 8
click at [278, 186] on b "hither" at bounding box center [287, 183] width 18 height 8
click at [620, 203] on b "truant" at bounding box center [629, 199] width 19 height 8
click at [231, 227] on b "invisibility" at bounding box center [215, 231] width 31 height 8
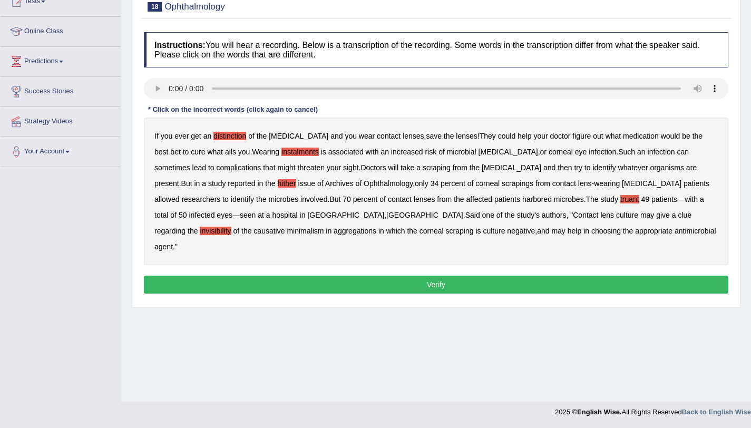
click at [333, 234] on b "aggregations" at bounding box center [354, 231] width 43 height 8
click at [498, 276] on button "Verify" at bounding box center [436, 285] width 584 height 18
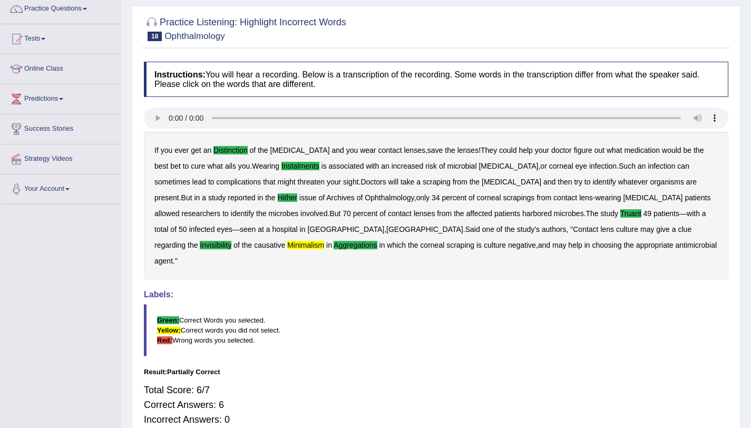
scroll to position [0, 0]
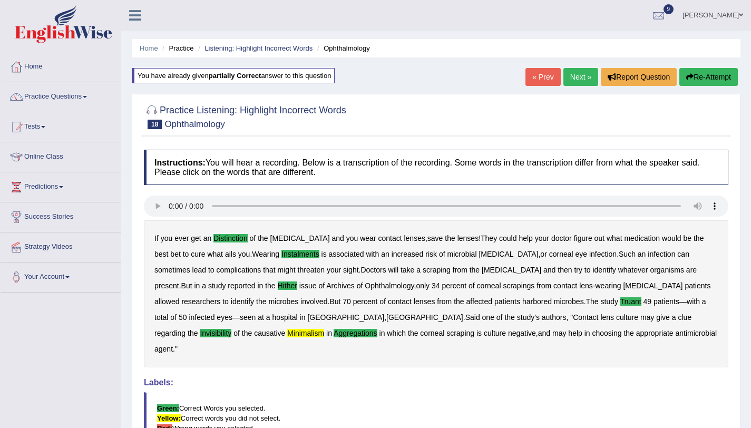
click at [580, 84] on link "Next »" at bounding box center [580, 77] width 35 height 18
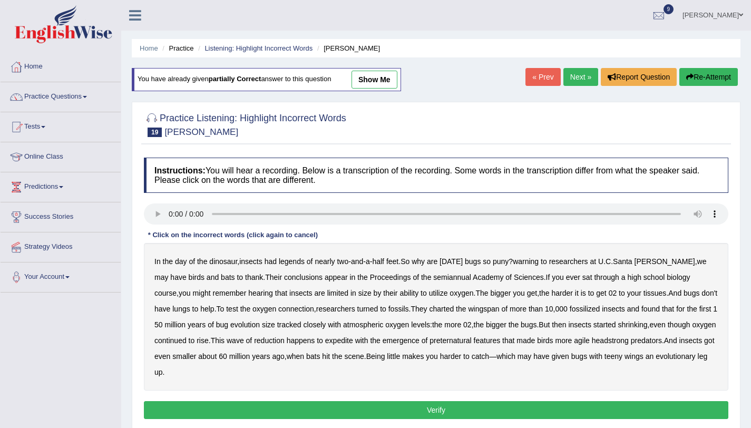
scroll to position [125, 0]
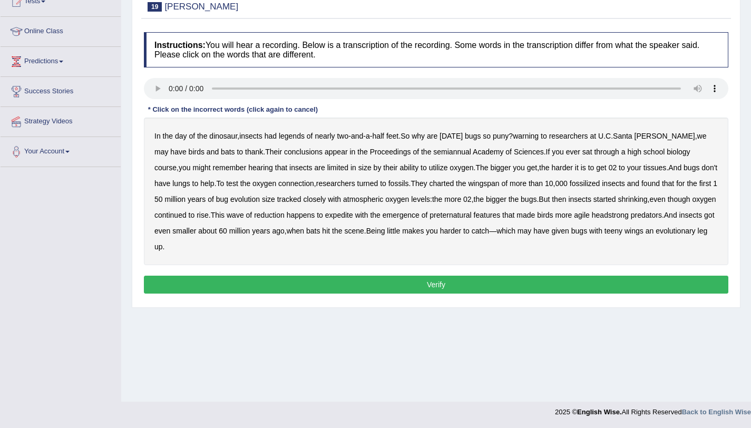
click at [289, 137] on b "legends" at bounding box center [292, 136] width 26 height 8
click at [538, 138] on b "warning" at bounding box center [526, 136] width 26 height 8
click at [433, 154] on b "semiannual" at bounding box center [452, 152] width 38 height 8
click at [353, 215] on b "expedite" at bounding box center [339, 215] width 28 height 8
click at [190, 281] on button "Verify" at bounding box center [436, 285] width 584 height 18
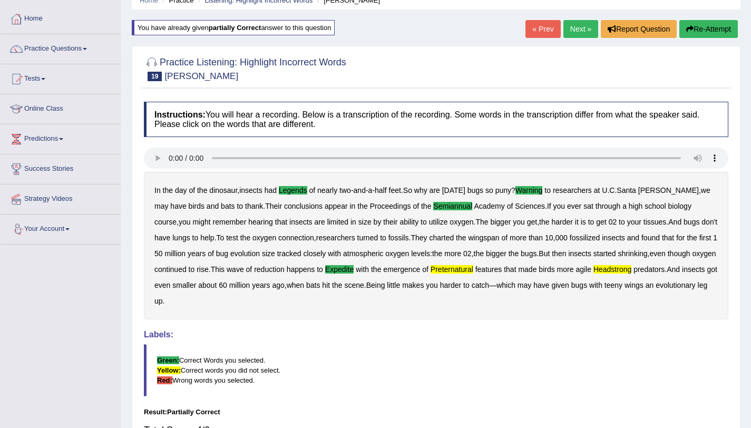
scroll to position [0, 0]
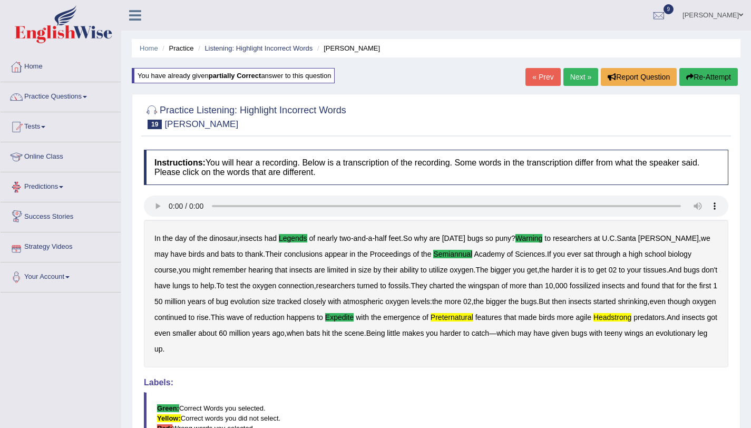
click at [572, 78] on link "Next »" at bounding box center [580, 77] width 35 height 18
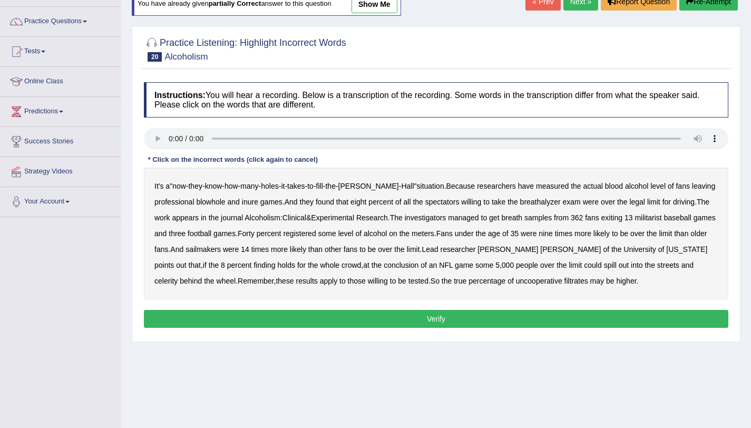
scroll to position [125, 0]
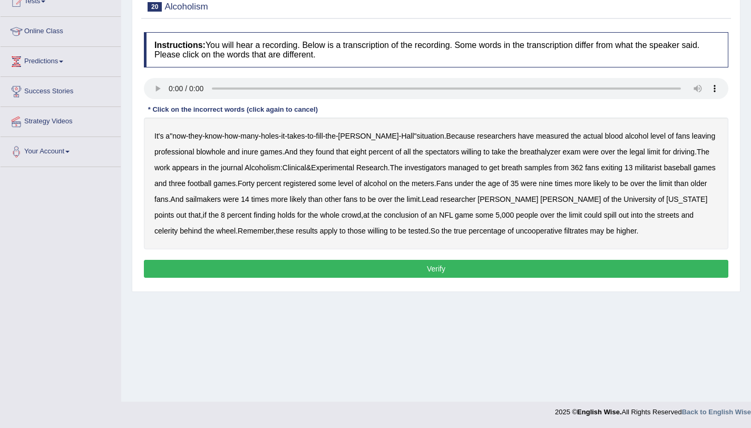
click at [254, 153] on b "inure" at bounding box center [250, 152] width 16 height 8
click at [661, 169] on b "militarist" at bounding box center [647, 167] width 27 height 8
click at [221, 203] on b "sailmakers" at bounding box center [202, 199] width 35 height 8
click at [178, 227] on b "celerity" at bounding box center [165, 231] width 23 height 8
click at [555, 269] on button "Verify" at bounding box center [436, 269] width 584 height 18
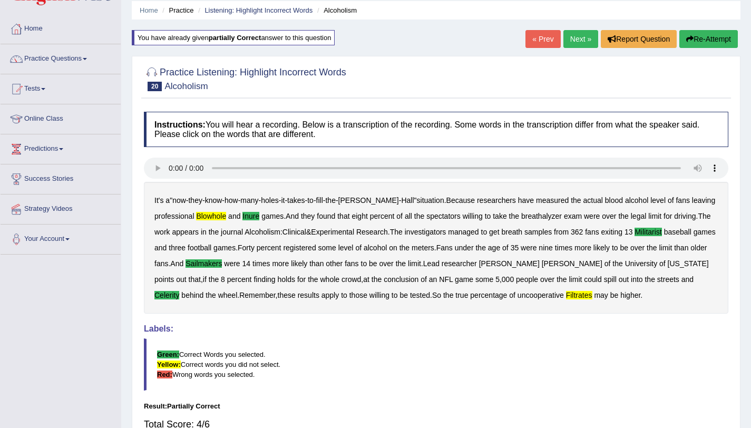
scroll to position [0, 0]
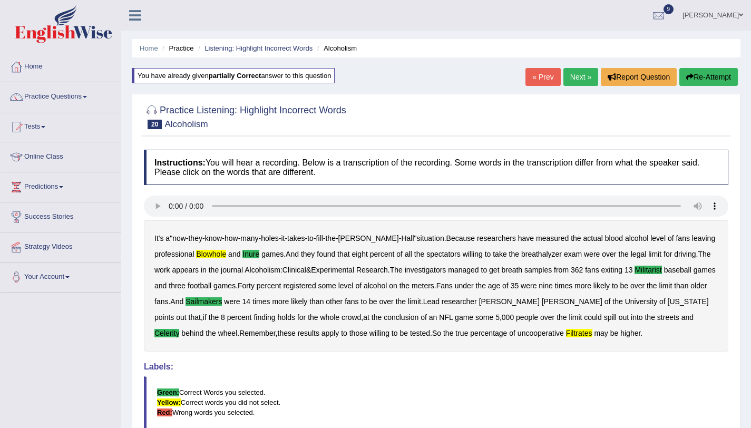
click at [581, 75] on link "Next »" at bounding box center [580, 77] width 35 height 18
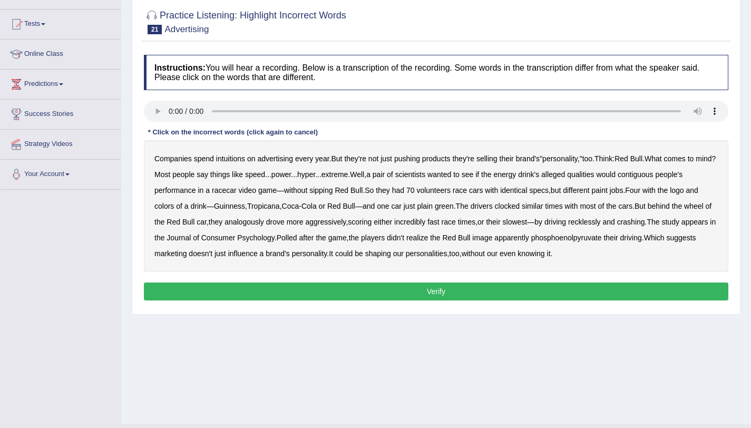
scroll to position [125, 0]
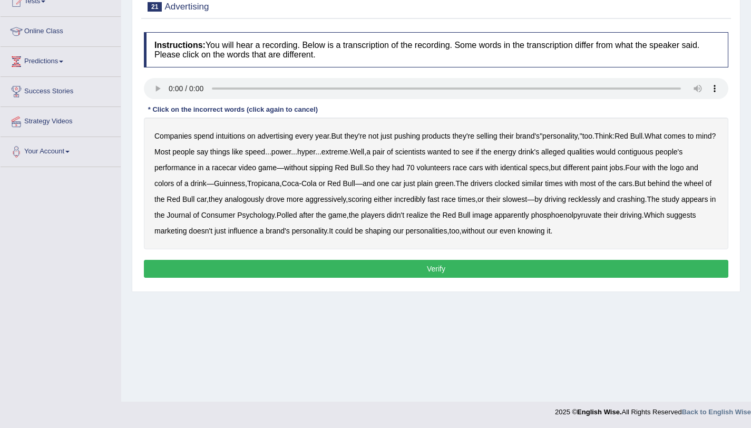
click at [228, 139] on b "intuitions" at bounding box center [230, 136] width 29 height 8
click at [653, 154] on b "contiguous" at bounding box center [635, 152] width 36 height 8
click at [258, 234] on b "influence" at bounding box center [243, 231] width 30 height 8
click at [526, 269] on button "Verify" at bounding box center [436, 269] width 584 height 18
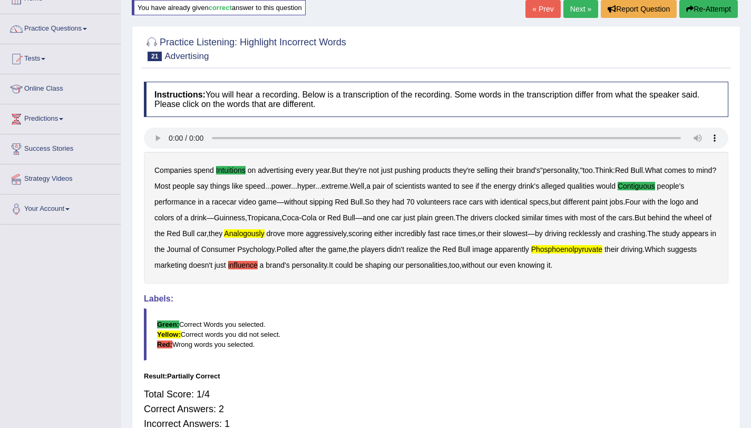
scroll to position [26, 0]
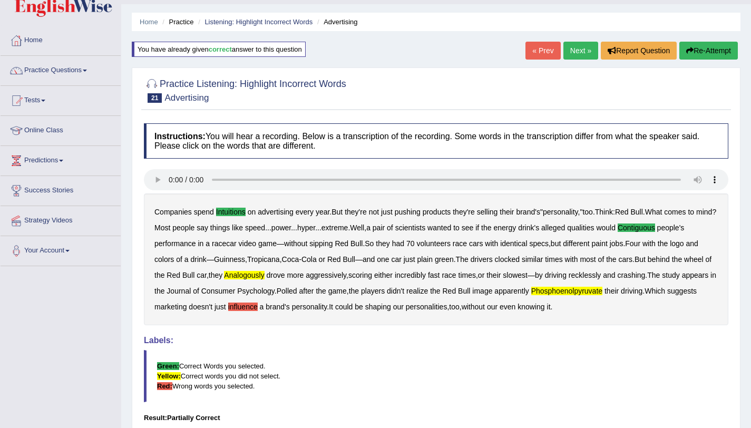
click at [717, 57] on button "Re-Attempt" at bounding box center [708, 51] width 58 height 18
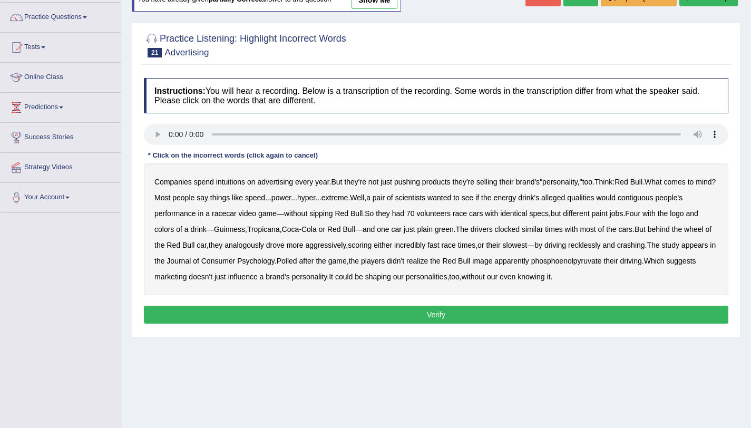
scroll to position [125, 0]
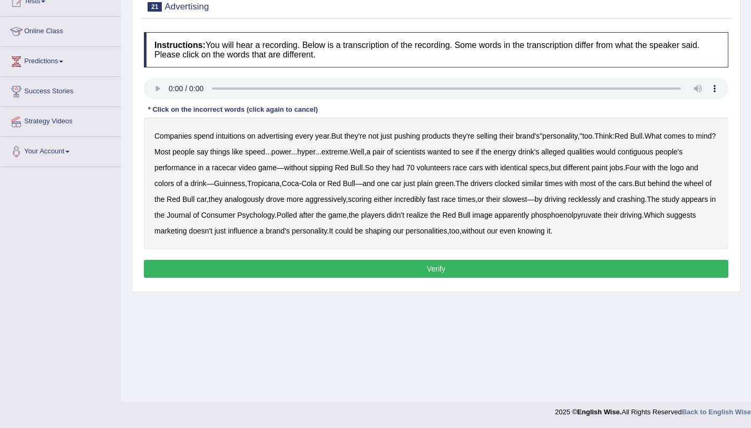
click at [226, 140] on b "intuitions" at bounding box center [230, 136] width 29 height 8
click at [653, 153] on b "contiguous" at bounding box center [635, 152] width 36 height 8
click at [261, 200] on b "analogously" at bounding box center [244, 199] width 40 height 8
click at [506, 267] on button "Verify" at bounding box center [436, 269] width 584 height 18
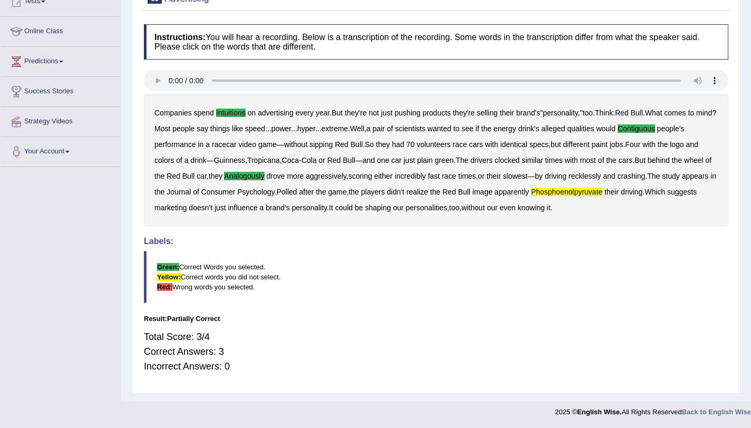
scroll to position [0, 0]
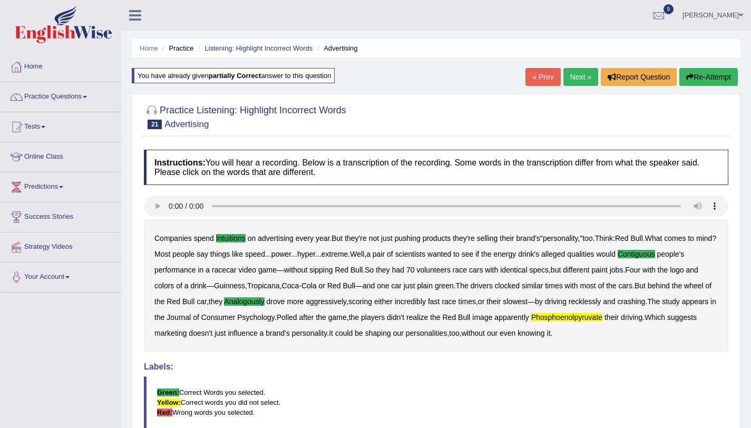
click at [590, 77] on link "Next »" at bounding box center [580, 77] width 35 height 18
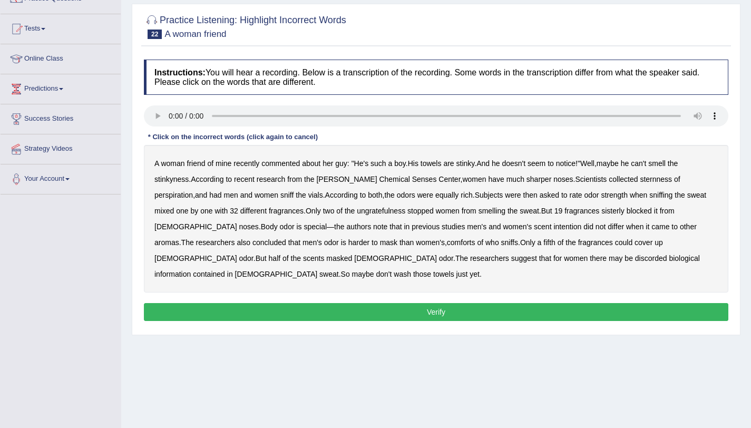
scroll to position [125, 0]
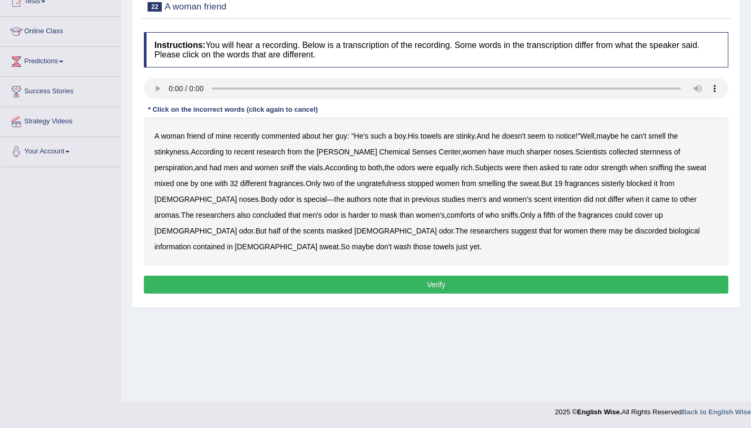
click at [640, 155] on b "sternness" at bounding box center [656, 152] width 32 height 8
click at [357, 184] on b "ungratefulness" at bounding box center [381, 183] width 48 height 8
click at [601, 185] on b "sisterly" at bounding box center [612, 183] width 23 height 8
click at [447, 216] on b "comforts" at bounding box center [461, 215] width 28 height 8
click at [635, 231] on b "discorded" at bounding box center [651, 231] width 32 height 8
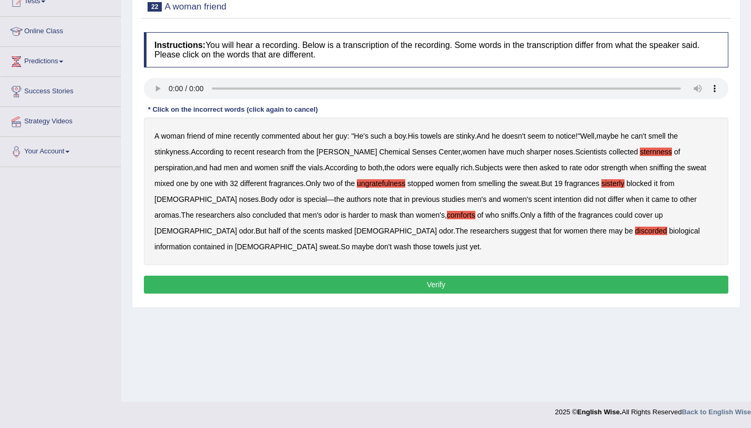
click at [553, 276] on button "Verify" at bounding box center [436, 285] width 584 height 18
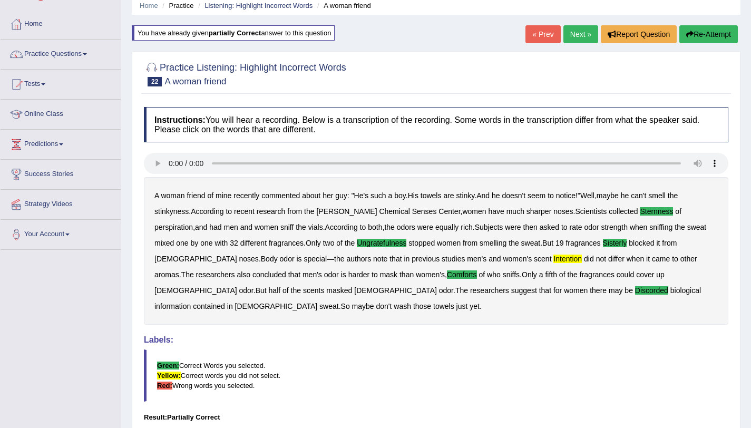
scroll to position [0, 0]
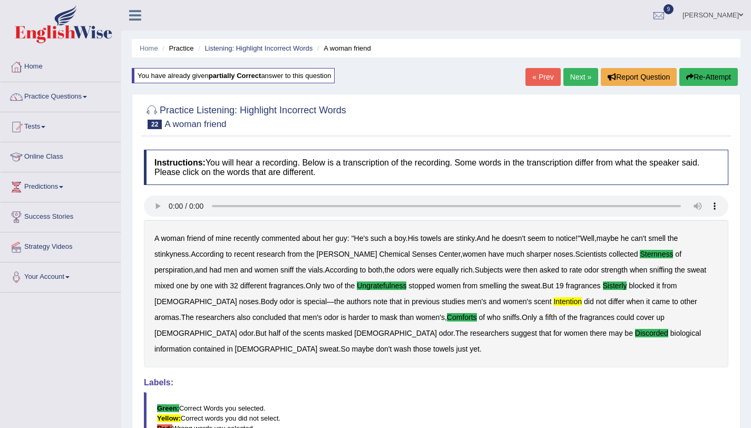
click at [588, 72] on link "Next »" at bounding box center [580, 77] width 35 height 18
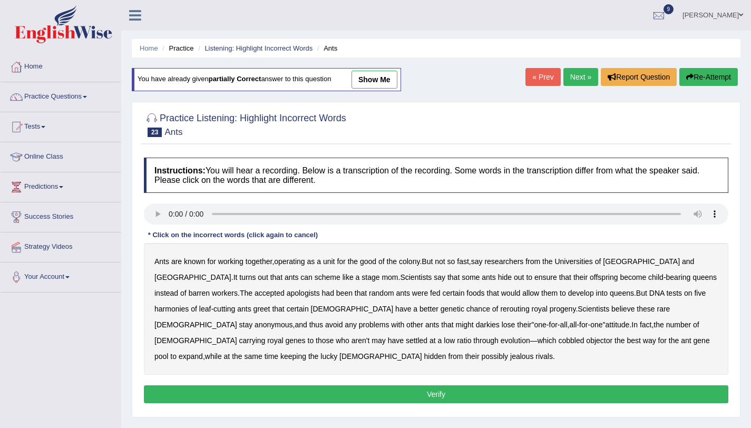
scroll to position [125, 0]
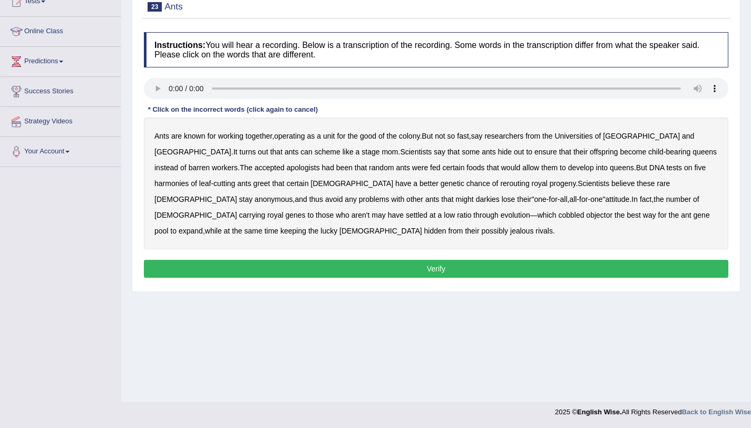
click at [315, 151] on b "scheme" at bounding box center [328, 152] width 26 height 8
click at [287, 169] on b "apologists" at bounding box center [303, 167] width 33 height 8
click at [189, 179] on b "harmonies" at bounding box center [171, 183] width 34 height 8
click at [500, 184] on b "rerouting" at bounding box center [514, 183] width 29 height 8
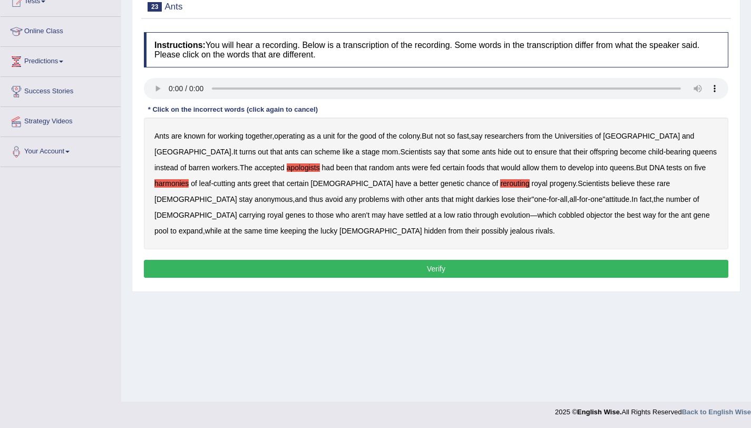
click at [476, 199] on b "darkies" at bounding box center [488, 199] width 24 height 8
click at [586, 217] on b "objector" at bounding box center [599, 215] width 26 height 8
click at [206, 264] on button "Verify" at bounding box center [436, 269] width 584 height 18
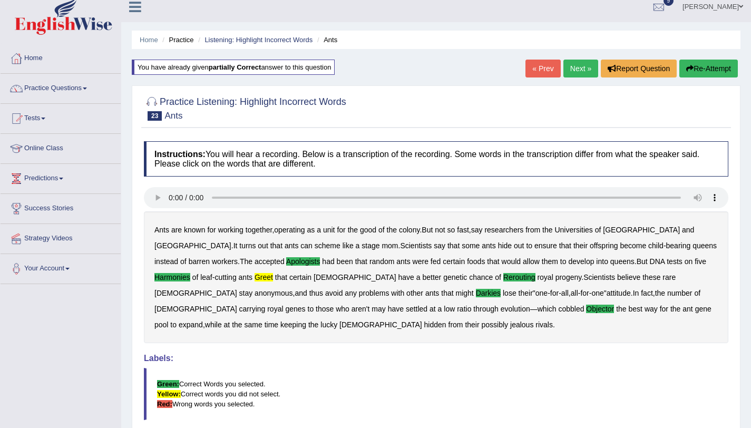
scroll to position [0, 0]
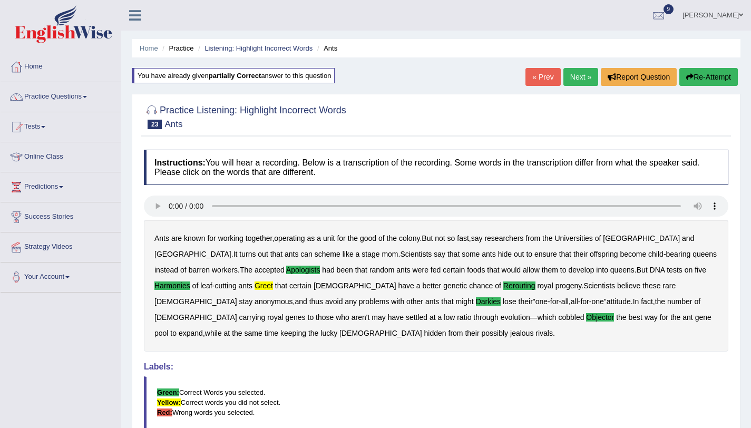
click at [566, 78] on link "Next »" at bounding box center [580, 77] width 35 height 18
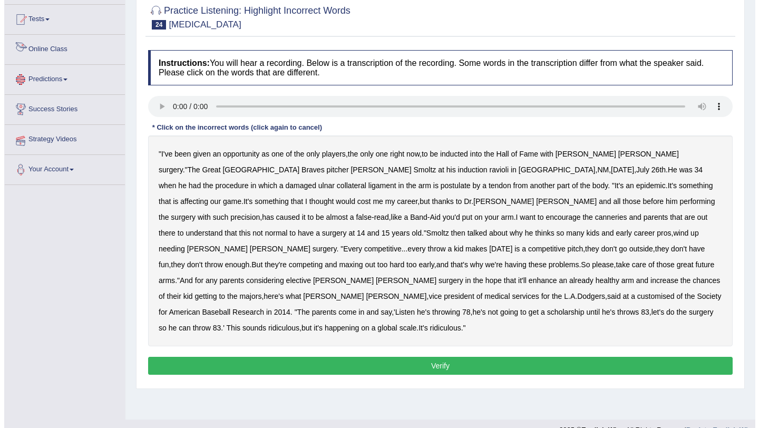
scroll to position [125, 0]
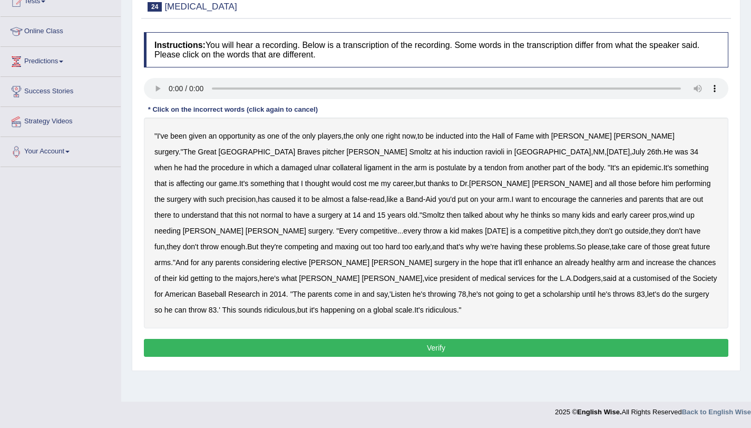
click at [485, 155] on b "ravioli" at bounding box center [494, 152] width 19 height 8
click at [436, 170] on b "postulate" at bounding box center [451, 167] width 30 height 8
click at [591, 200] on b "canneries" at bounding box center [607, 199] width 32 height 8
click at [633, 280] on b "customised" at bounding box center [651, 278] width 37 height 8
click at [466, 339] on button "Verify" at bounding box center [436, 348] width 584 height 18
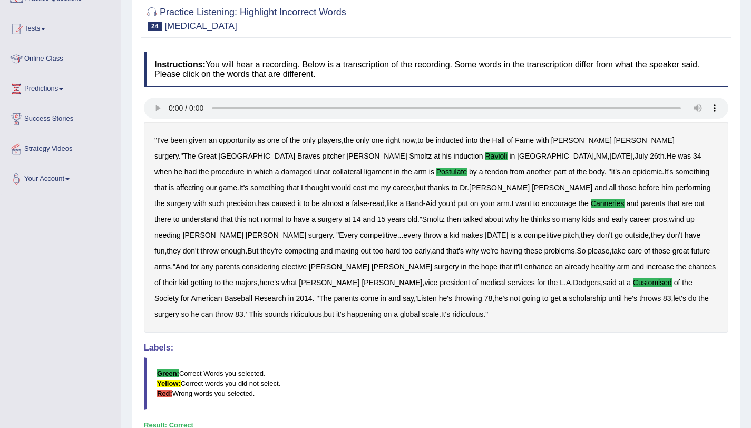
scroll to position [0, 0]
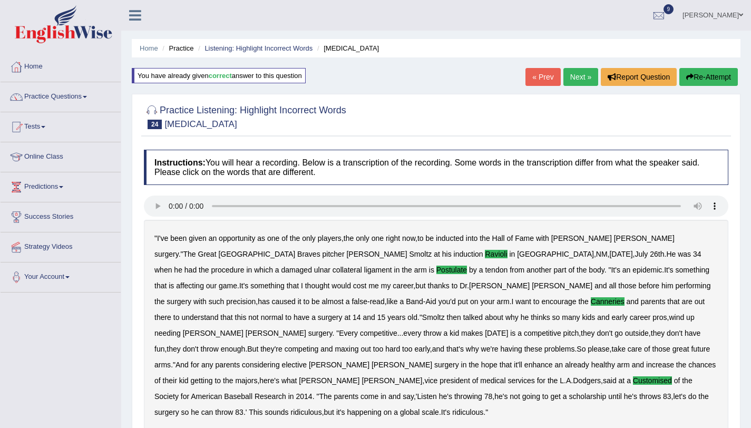
click at [574, 81] on link "Next »" at bounding box center [580, 77] width 35 height 18
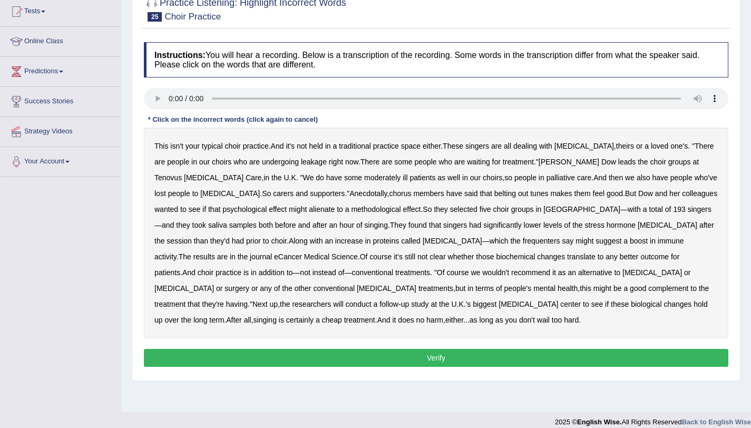
scroll to position [125, 0]
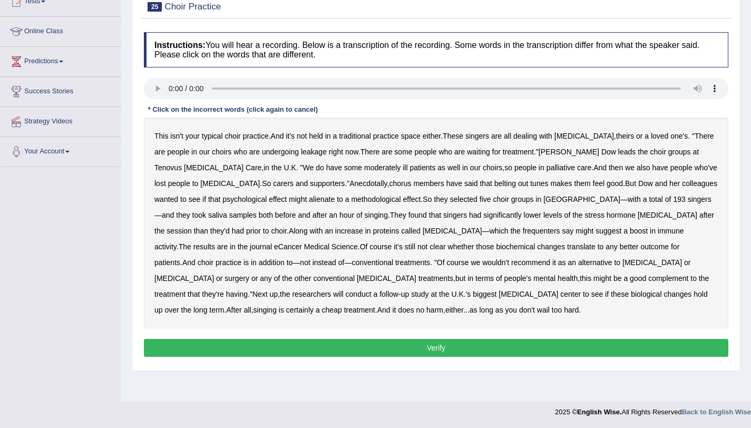
click at [312, 150] on b "leakage" at bounding box center [314, 152] width 26 height 8
click at [364, 169] on b "moderately" at bounding box center [382, 167] width 36 height 8
click at [351, 196] on b "methodological" at bounding box center [376, 199] width 50 height 8
click at [523, 232] on b "frequenters" at bounding box center [541, 231] width 37 height 8
click at [330, 343] on button "Verify" at bounding box center [436, 348] width 584 height 18
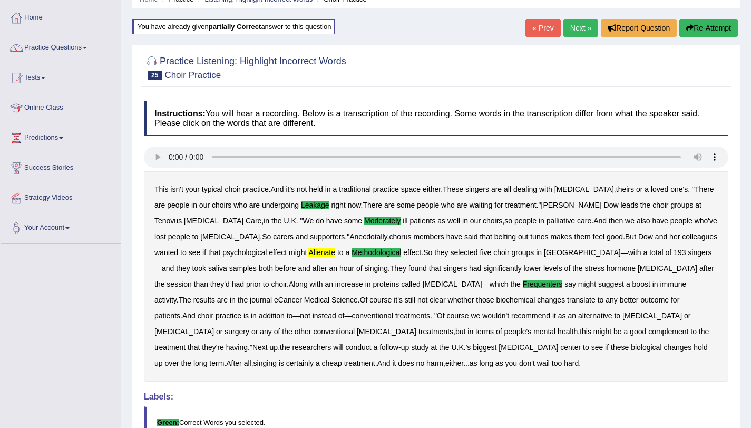
scroll to position [0, 0]
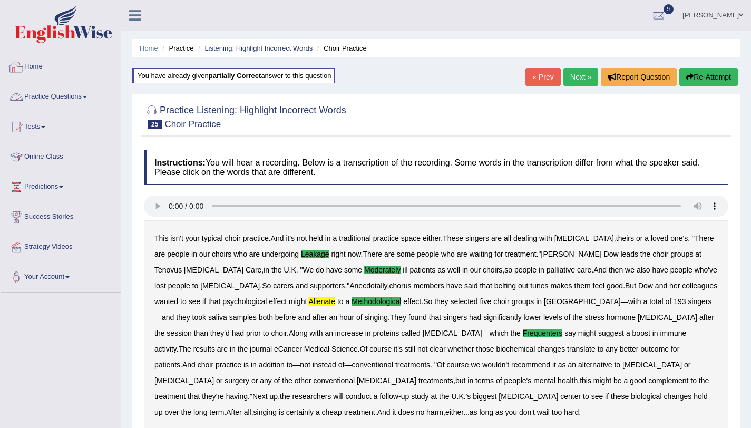
click at [65, 101] on link "Practice Questions" at bounding box center [61, 95] width 120 height 26
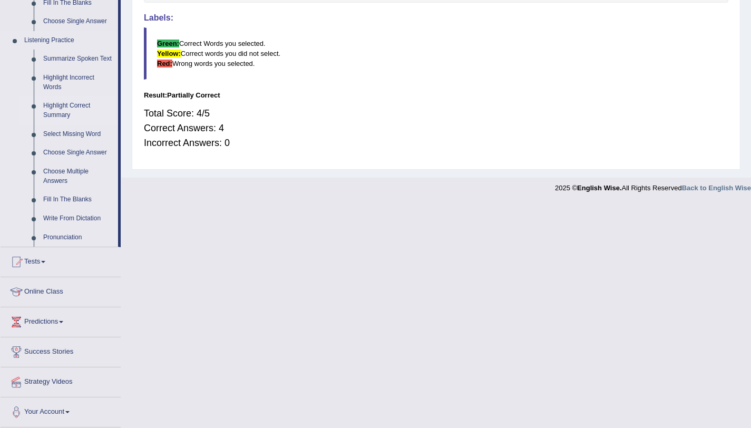
scroll to position [431, 0]
click at [75, 120] on link "Highlight Correct Summary" at bounding box center [78, 110] width 80 height 28
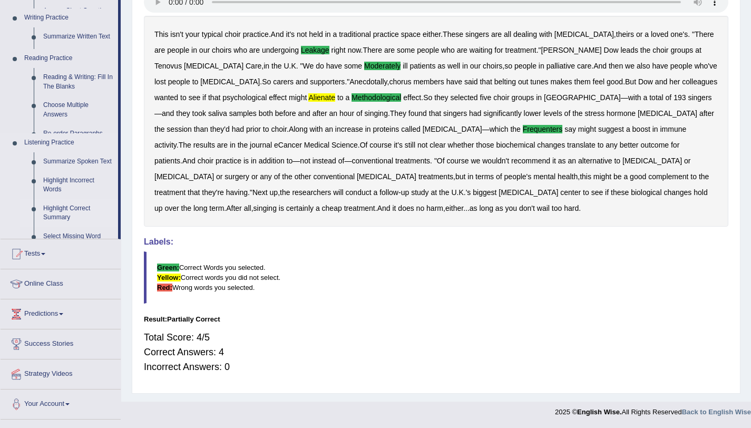
scroll to position [204, 0]
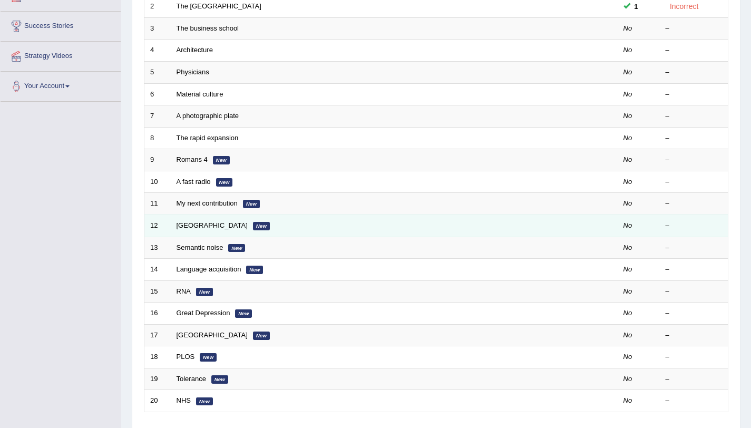
scroll to position [82, 0]
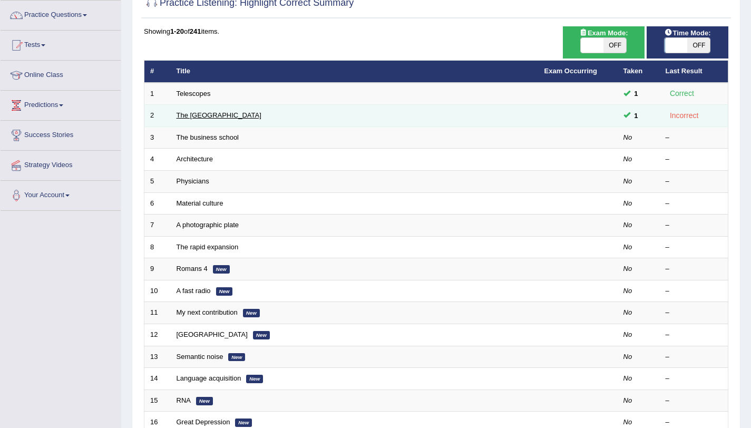
click at [195, 114] on link "The [GEOGRAPHIC_DATA]" at bounding box center [218, 115] width 85 height 8
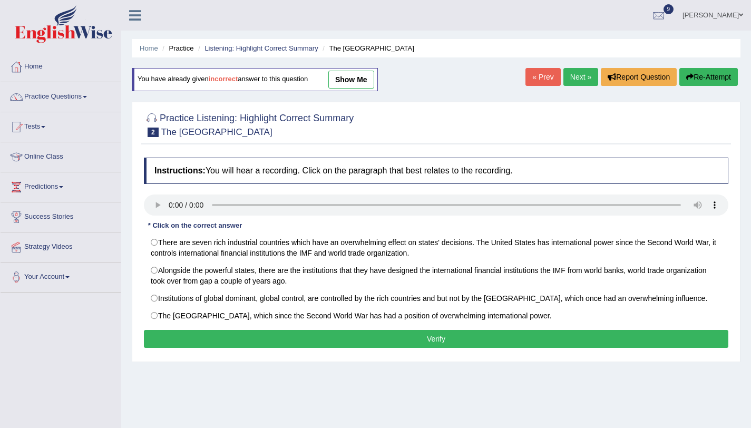
scroll to position [125, 0]
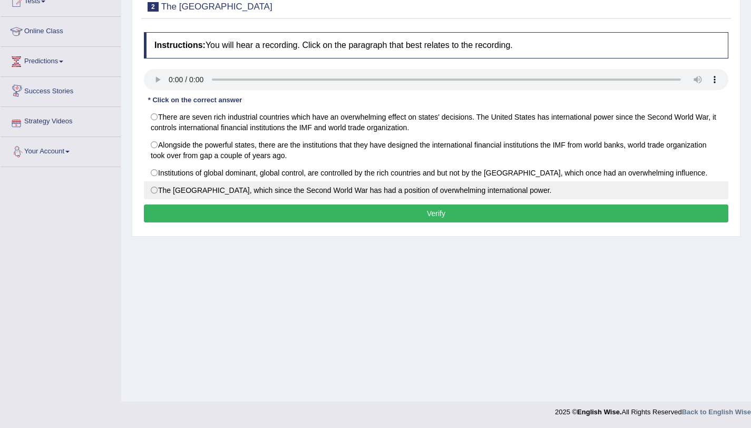
click at [159, 189] on label "The [GEOGRAPHIC_DATA], which since the Second World War has had a position of o…" at bounding box center [436, 190] width 584 height 18
radio input "true"
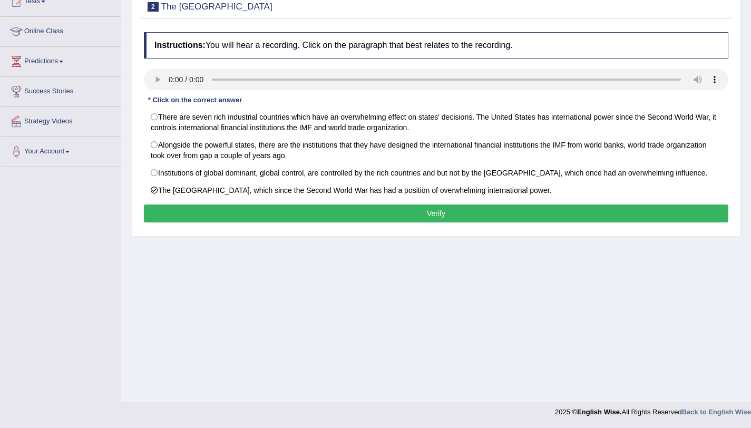
click at [185, 212] on button "Verify" at bounding box center [436, 213] width 584 height 18
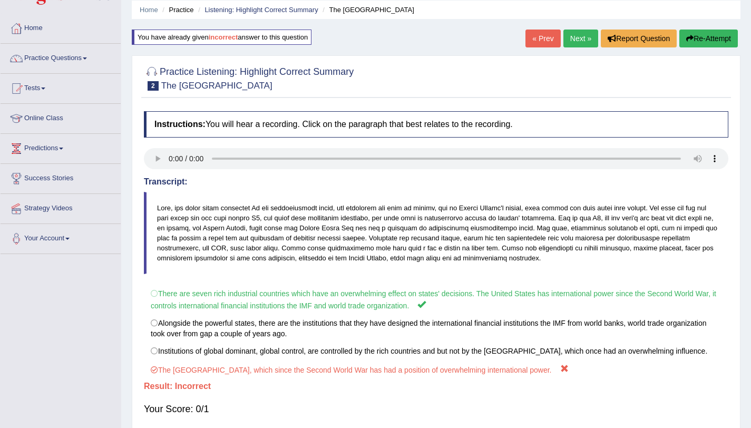
scroll to position [30, 0]
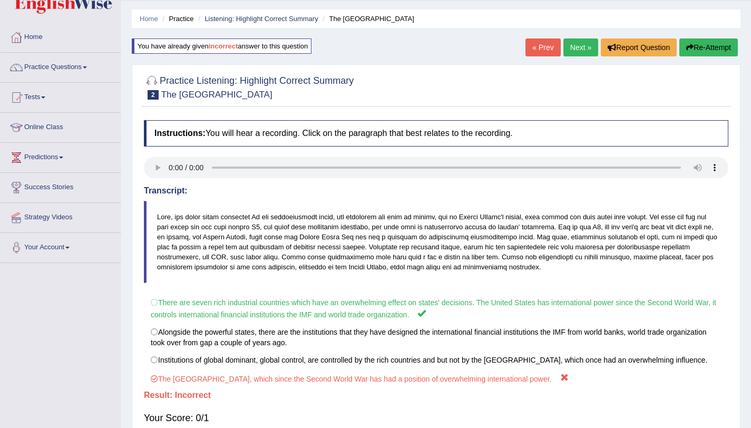
click at [702, 51] on button "Re-Attempt" at bounding box center [708, 47] width 58 height 18
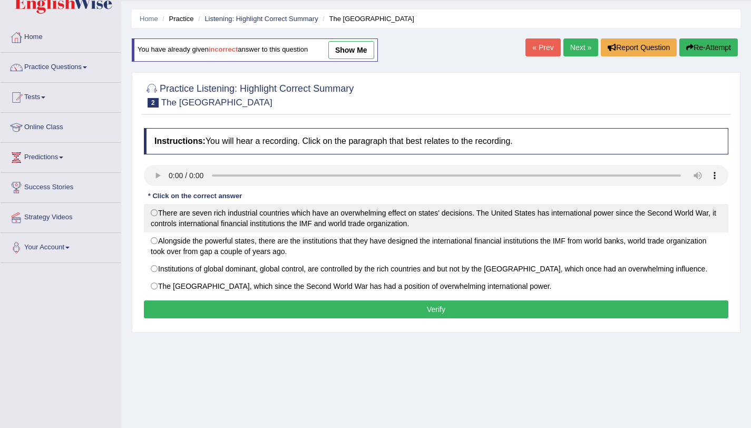
click at [165, 220] on label "There are seven rich industrial countries which have an overwhelming effect on …" at bounding box center [436, 218] width 584 height 28
radio input "true"
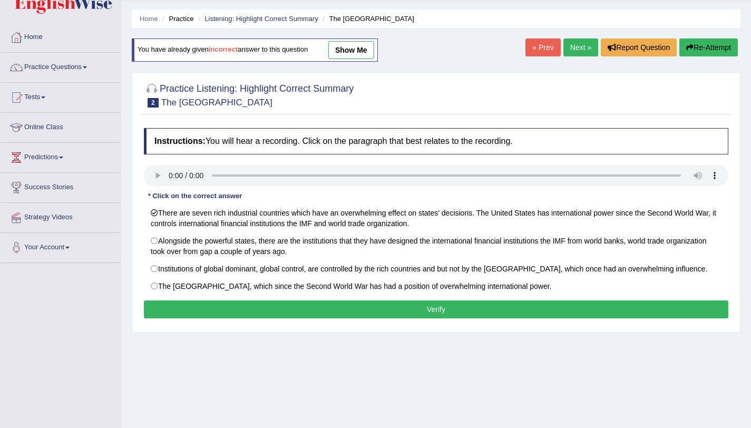
click at [243, 309] on button "Verify" at bounding box center [436, 309] width 584 height 18
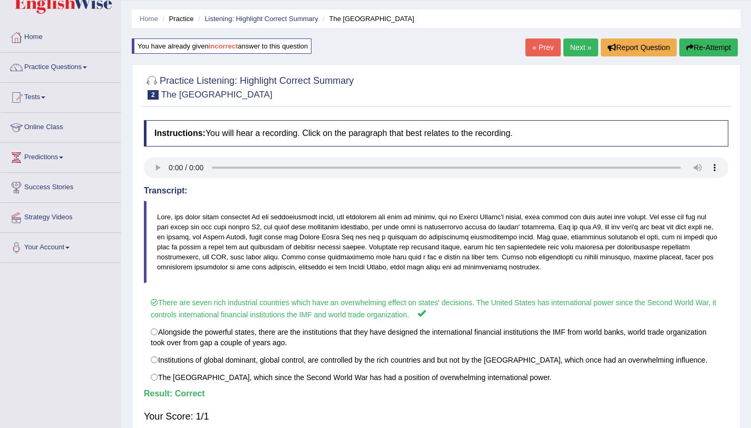
click at [578, 45] on link "Next »" at bounding box center [580, 47] width 35 height 18
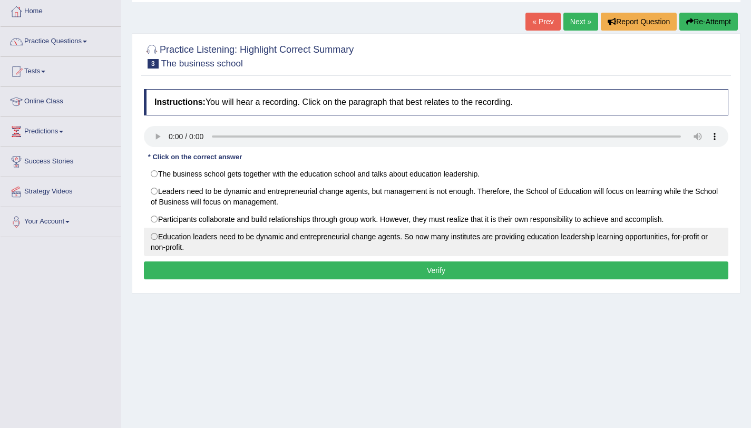
scroll to position [85, 0]
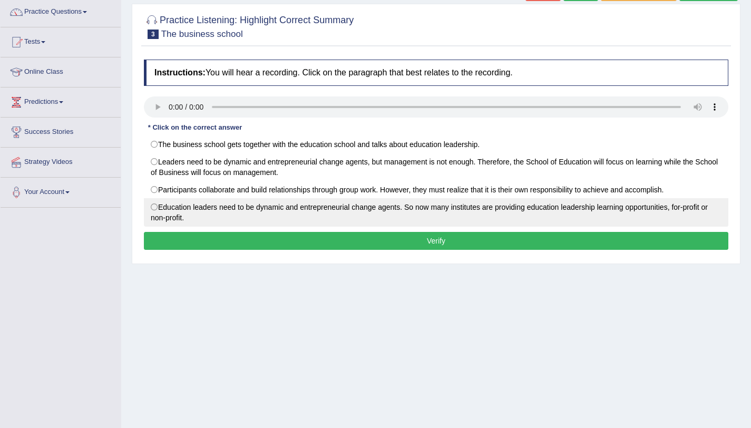
click at [172, 214] on label "Education leaders need to be dynamic and entrepreneurial change agents. So now …" at bounding box center [436, 212] width 584 height 28
radio input "true"
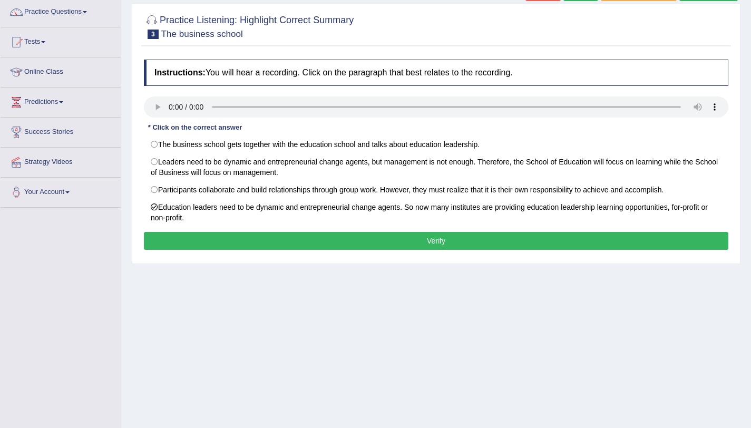
click at [191, 245] on button "Verify" at bounding box center [436, 241] width 584 height 18
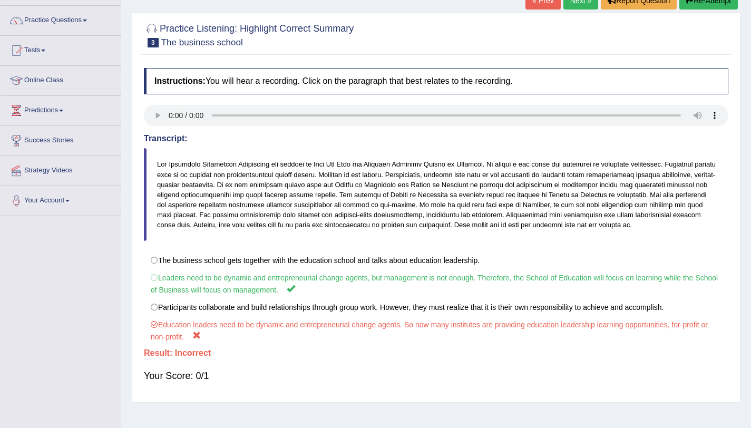
scroll to position [32, 0]
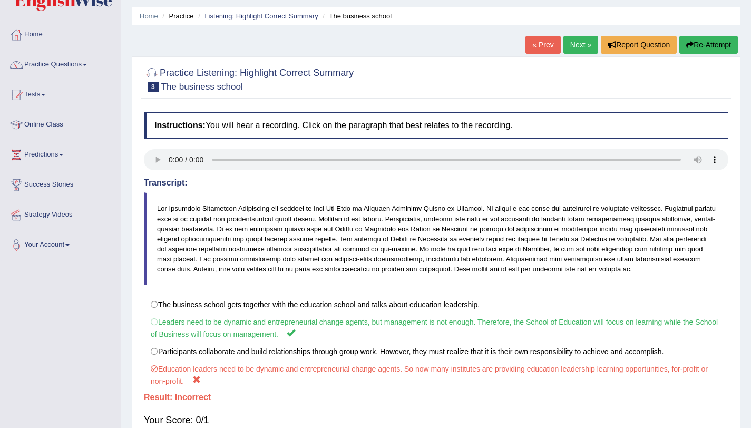
click at [703, 48] on button "Re-Attempt" at bounding box center [708, 45] width 58 height 18
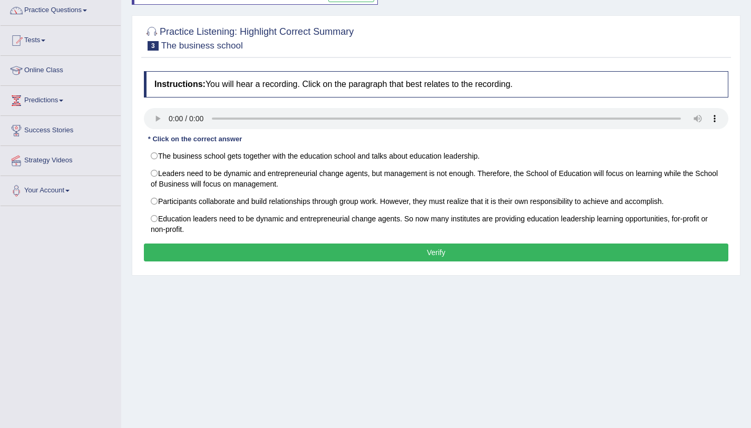
scroll to position [125, 0]
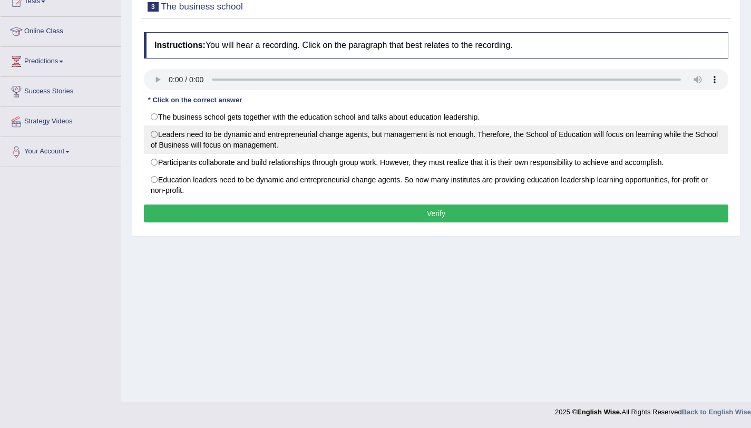
click at [155, 134] on label "Leaders need to be dynamic and entrepreneurial change agents, but management is…" at bounding box center [436, 139] width 584 height 28
radio input "true"
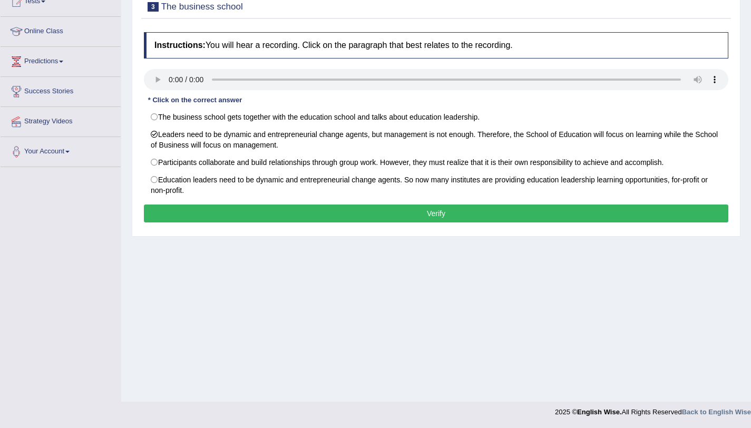
click at [256, 222] on button "Verify" at bounding box center [436, 213] width 584 height 18
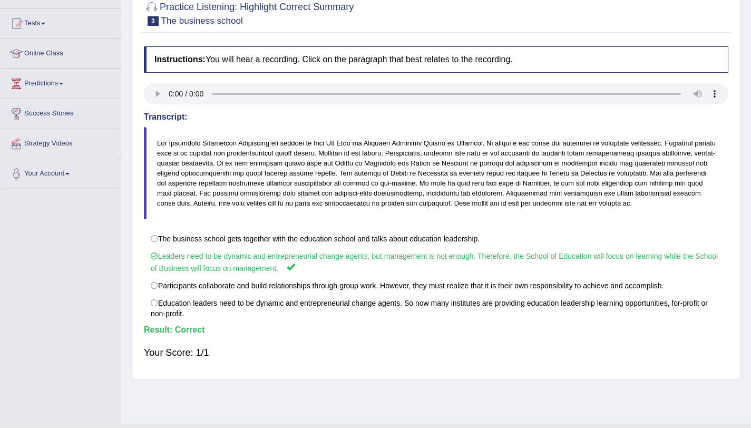
scroll to position [52, 0]
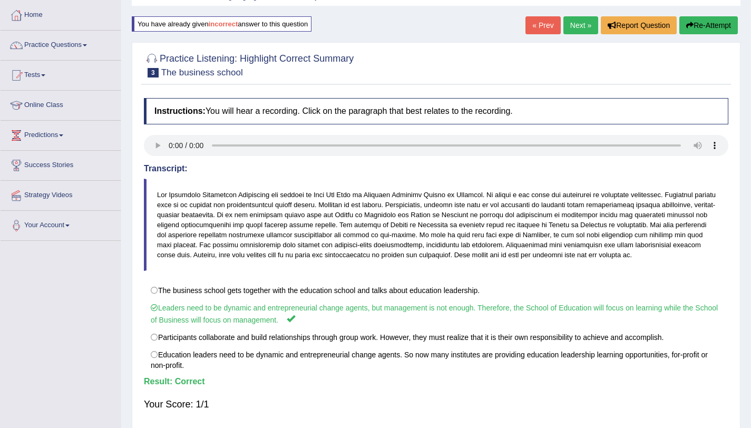
click at [583, 18] on link "Next »" at bounding box center [580, 25] width 35 height 18
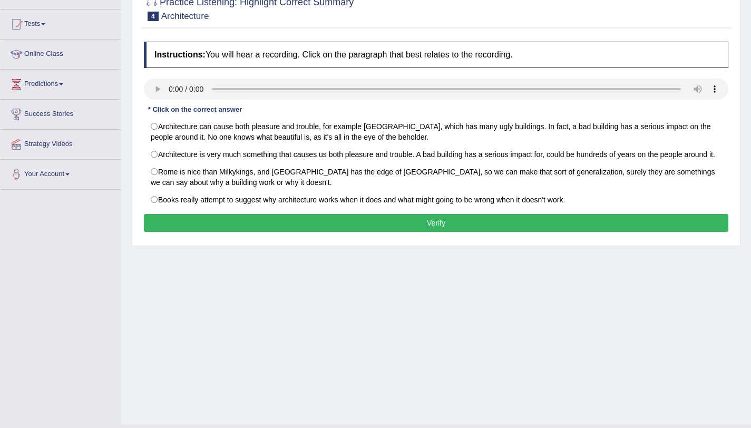
scroll to position [125, 0]
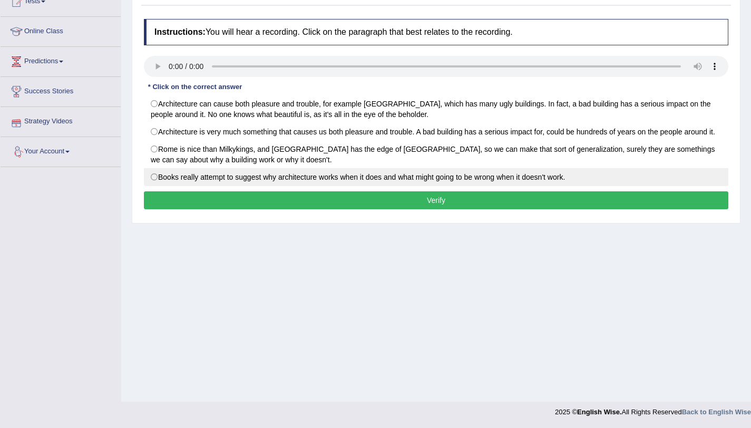
click at [153, 184] on label "Books really attempt to suggest why architecture works when it does and what mi…" at bounding box center [436, 177] width 584 height 18
radio input "true"
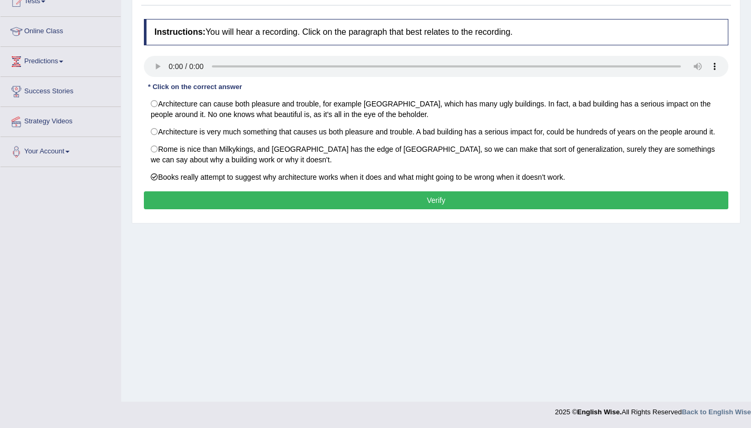
click at [178, 209] on button "Verify" at bounding box center [436, 200] width 584 height 18
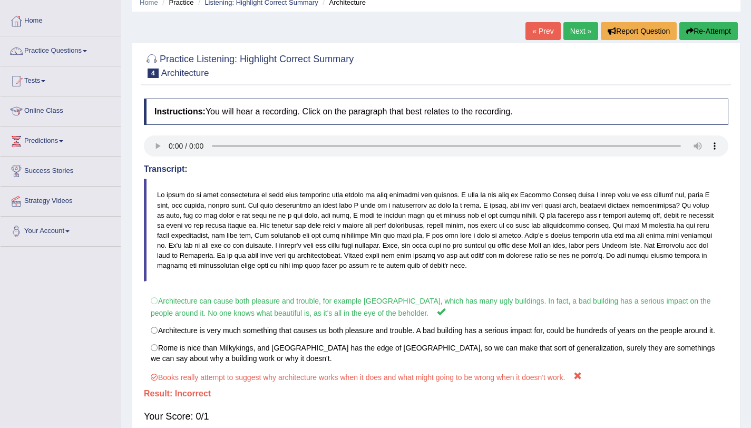
scroll to position [24, 0]
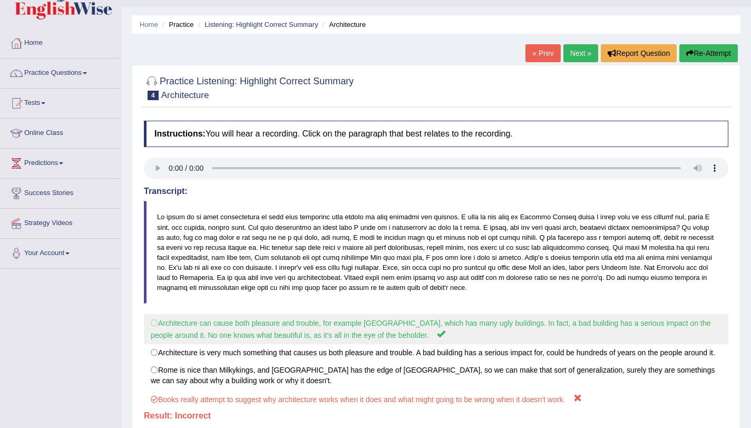
click at [148, 325] on label "Architecture can cause both pleasure and trouble, for example London, which has…" at bounding box center [436, 329] width 584 height 30
click at [161, 325] on label "Architecture can cause both pleasure and trouble, for example London, which has…" at bounding box center [436, 329] width 584 height 30
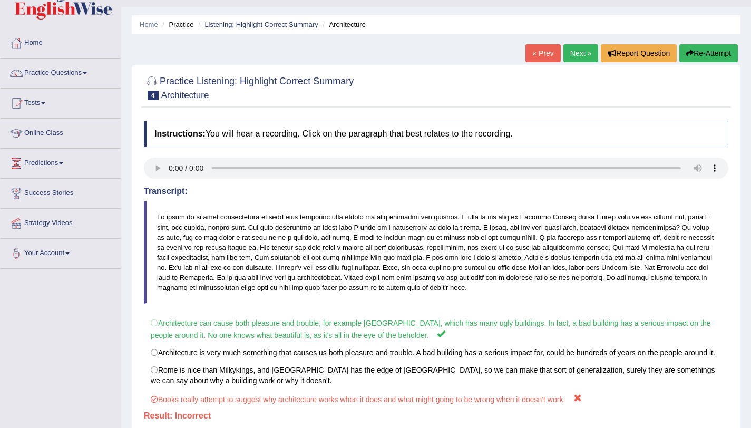
click at [577, 54] on link "Next »" at bounding box center [580, 53] width 35 height 18
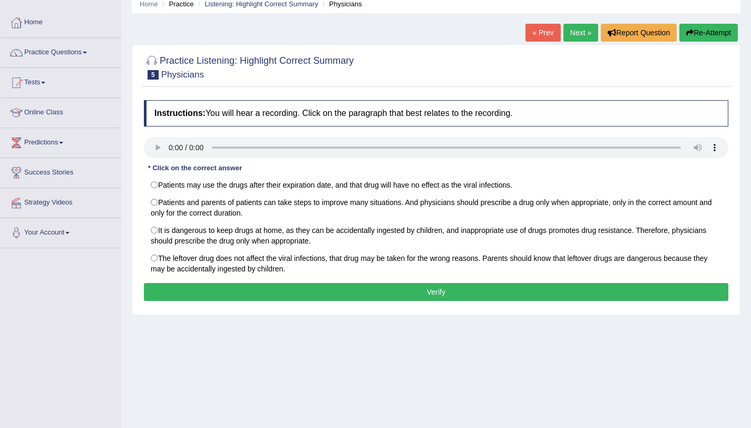
scroll to position [91, 0]
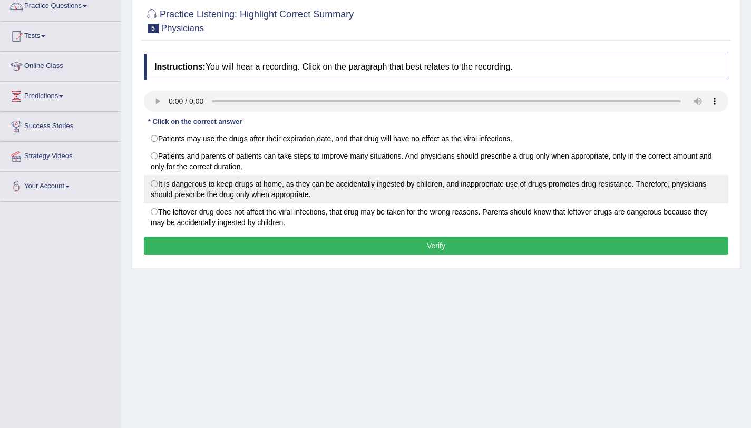
click at [182, 185] on label "It is dangerous to keep drugs at home, as they can be accidentally ingested by …" at bounding box center [436, 189] width 584 height 28
radio input "true"
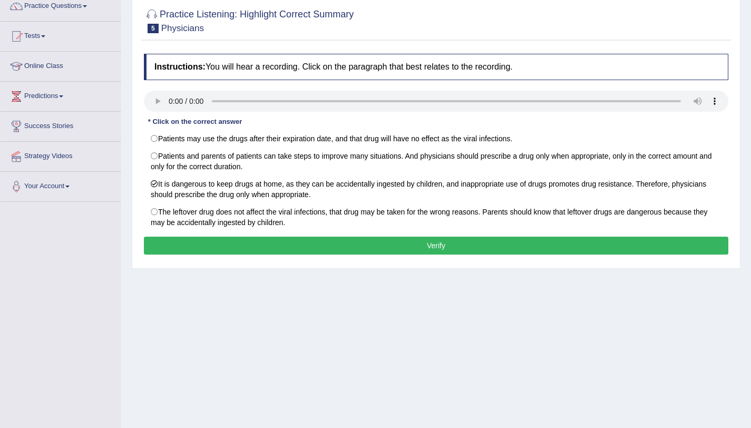
click at [179, 239] on button "Verify" at bounding box center [436, 246] width 584 height 18
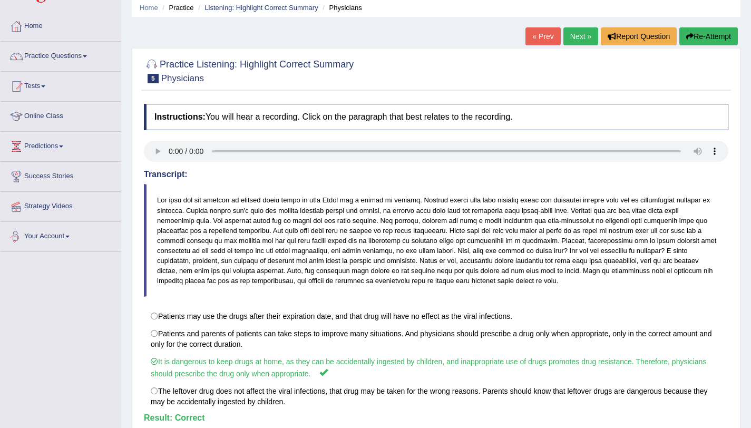
scroll to position [0, 0]
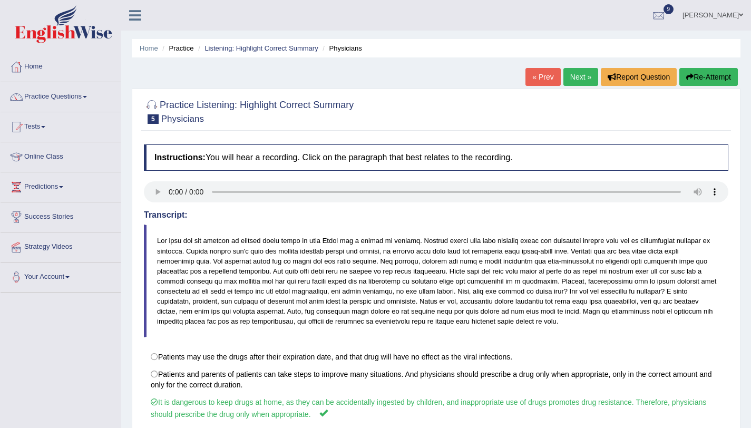
click at [567, 75] on link "Next »" at bounding box center [580, 77] width 35 height 18
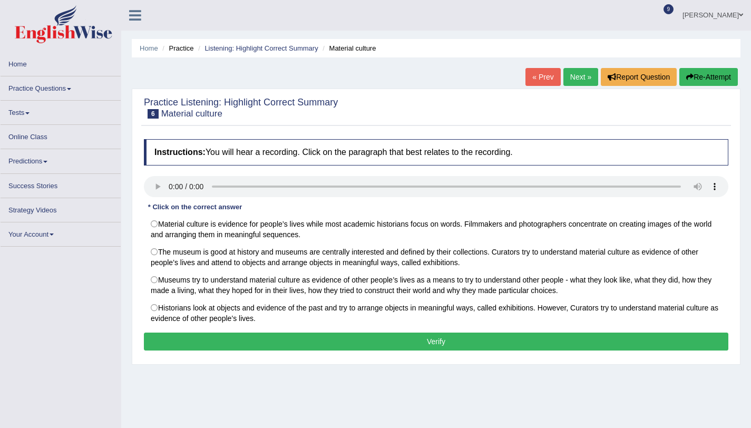
scroll to position [125, 0]
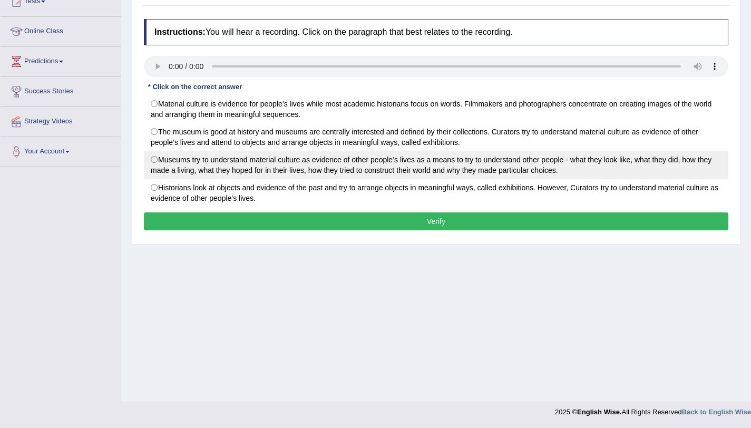
click at [174, 163] on label "Museums try to understand material culture as evidence of other people’s lives …" at bounding box center [436, 165] width 584 height 28
radio input "true"
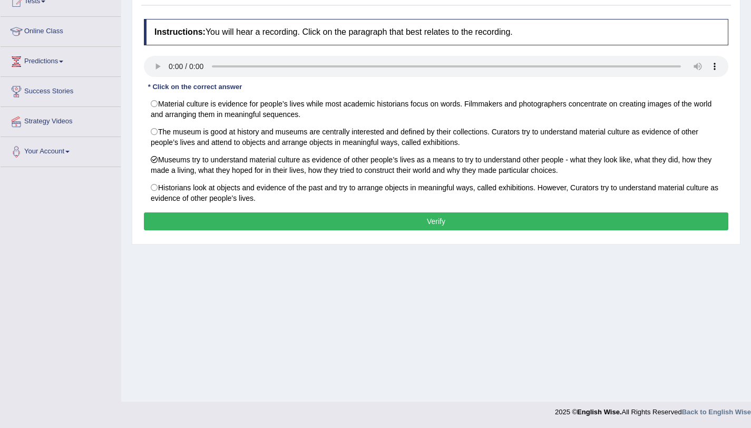
click at [174, 224] on button "Verify" at bounding box center [436, 221] width 584 height 18
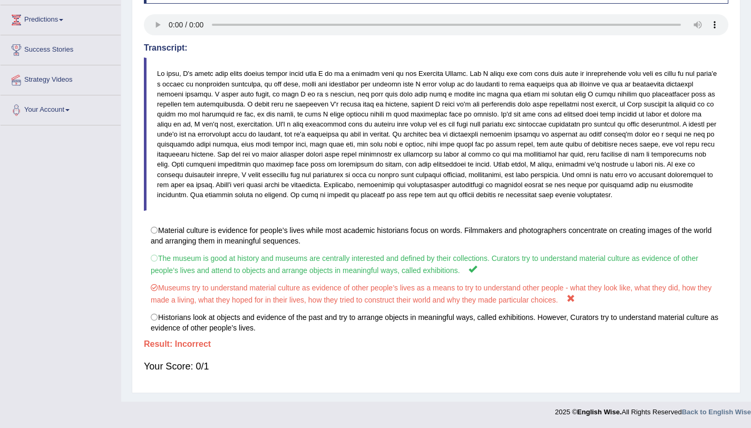
scroll to position [168, 0]
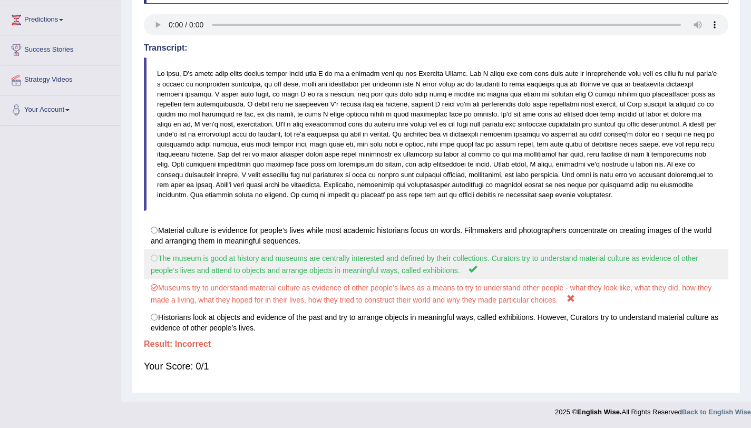
click at [176, 258] on label "The museum is good at history and museums are centrally interested and defined …" at bounding box center [436, 264] width 584 height 30
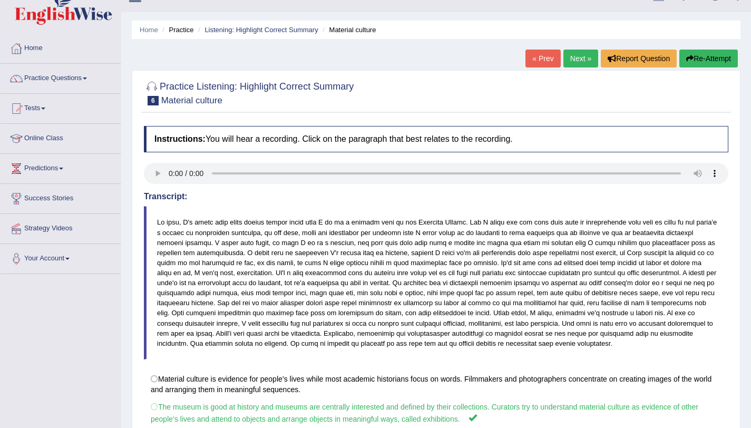
scroll to position [0, 0]
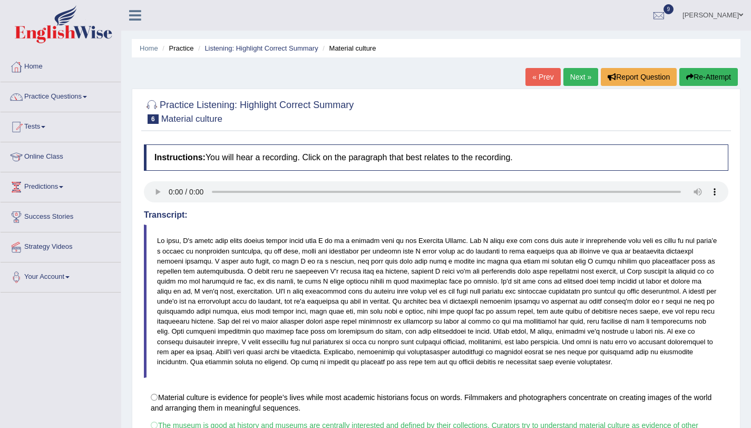
click at [577, 81] on link "Next »" at bounding box center [580, 77] width 35 height 18
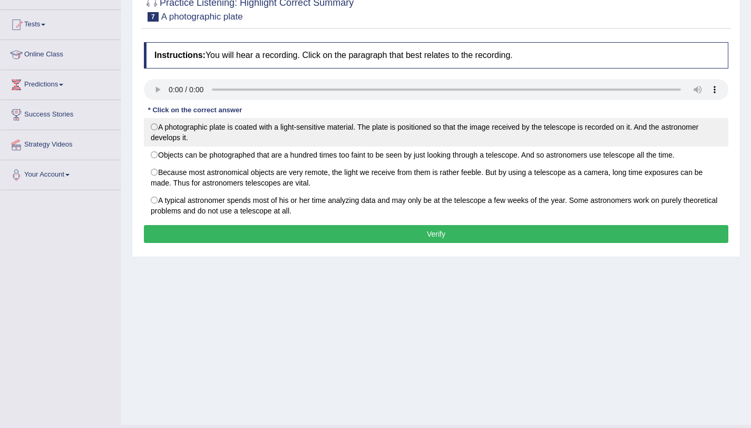
scroll to position [125, 0]
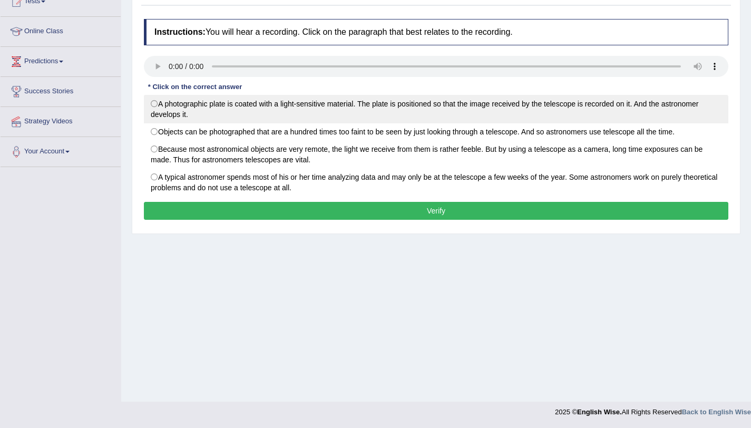
click at [195, 106] on label "A photographic plate is coated with a light-sensitive material. The plate is po…" at bounding box center [436, 109] width 584 height 28
radio input "true"
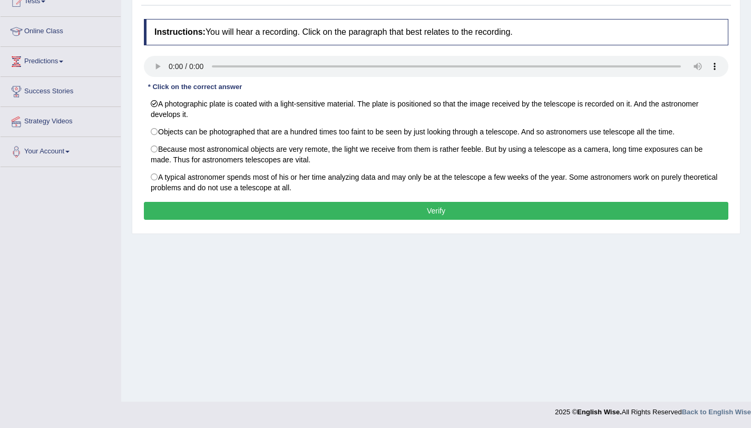
click at [224, 214] on button "Verify" at bounding box center [436, 211] width 584 height 18
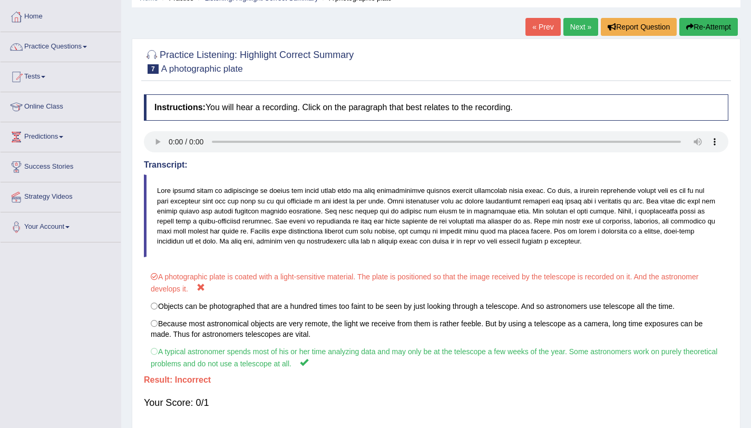
scroll to position [0, 0]
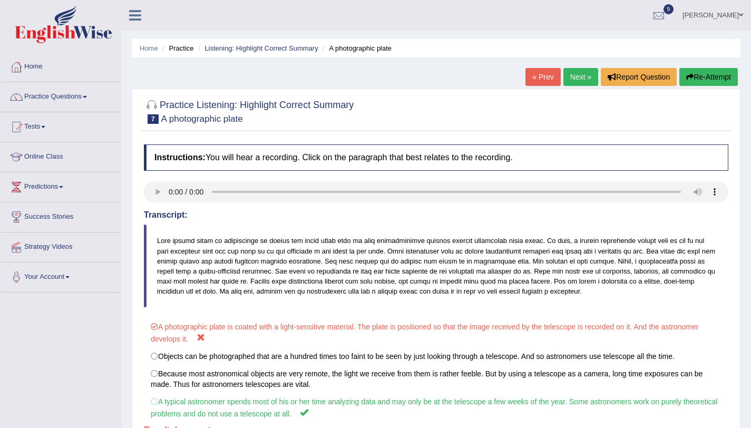
click at [563, 82] on link "Next »" at bounding box center [580, 77] width 35 height 18
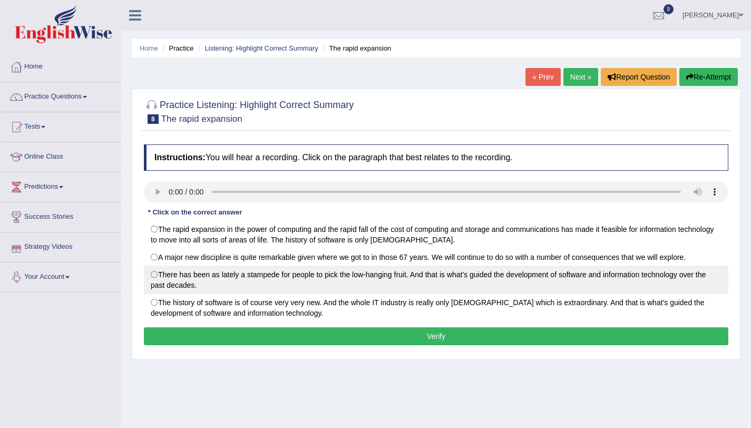
click at [174, 289] on label "There has been as lately a stampede for people to pick the low-hanging fruit. A…" at bounding box center [436, 280] width 584 height 28
radio input "true"
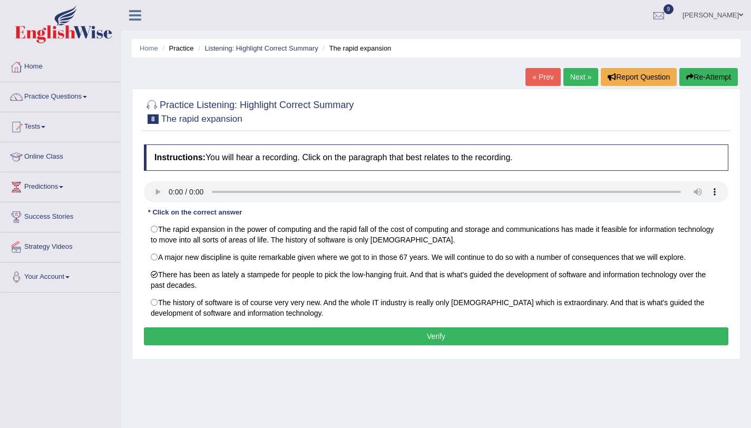
click at [186, 338] on button "Verify" at bounding box center [436, 336] width 584 height 18
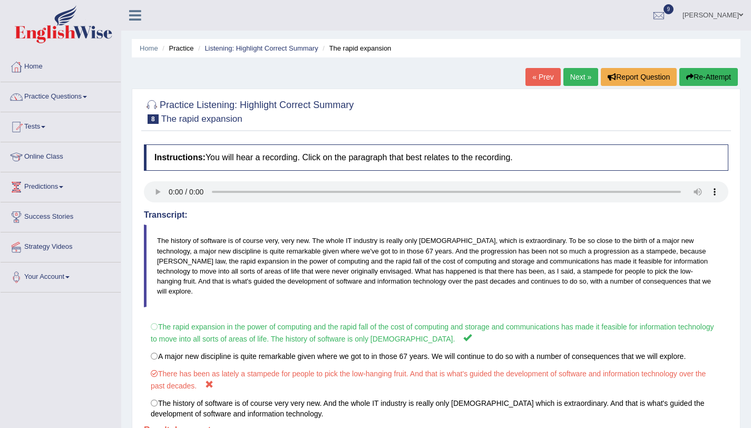
click at [693, 82] on button "Re-Attempt" at bounding box center [708, 77] width 58 height 18
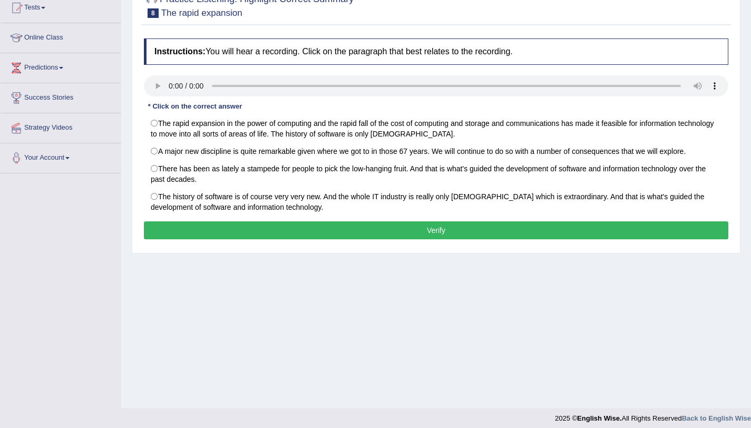
scroll to position [125, 0]
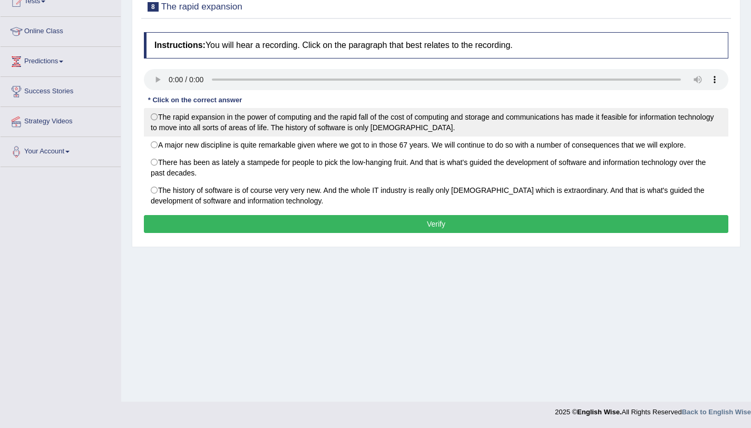
click at [237, 123] on label "The rapid expansion in the power of computing and the rapid fall of the cost of…" at bounding box center [436, 122] width 584 height 28
radio input "true"
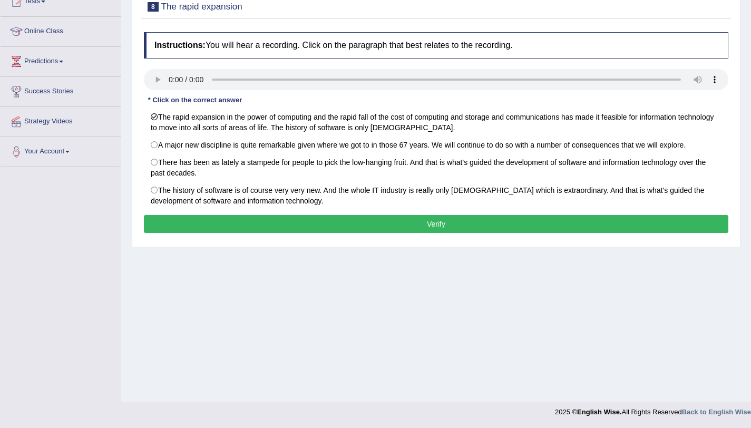
click at [358, 222] on button "Verify" at bounding box center [436, 224] width 584 height 18
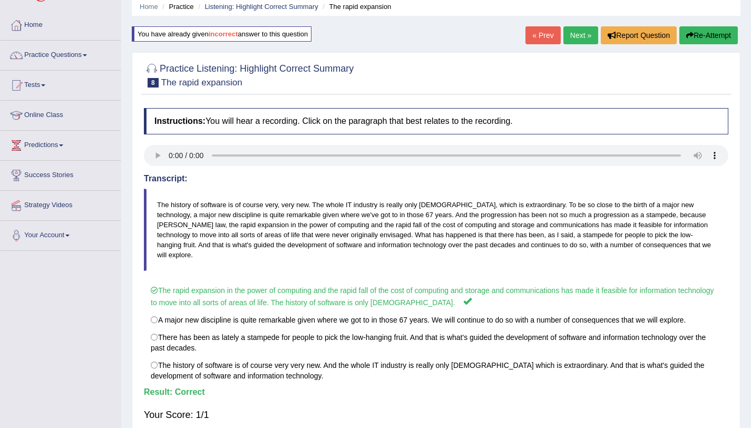
scroll to position [0, 0]
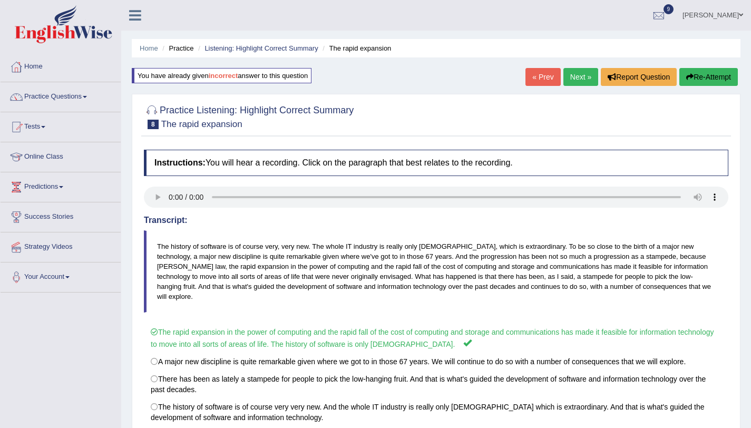
click at [587, 80] on link "Next »" at bounding box center [580, 77] width 35 height 18
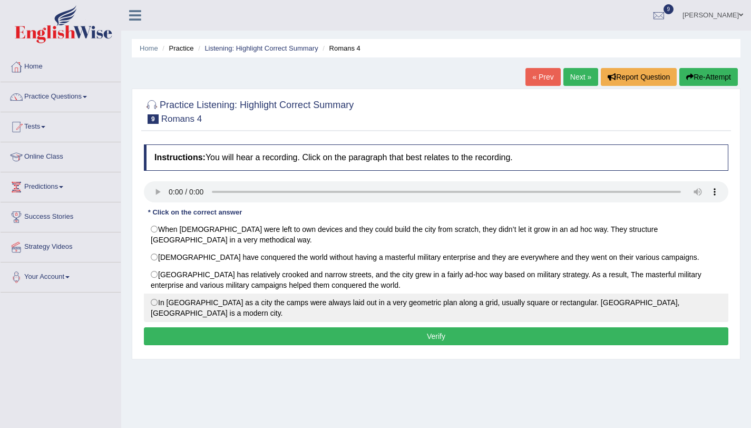
click at [193, 293] on label "In [GEOGRAPHIC_DATA] as a city the camps were always laid out in a very geometr…" at bounding box center [436, 307] width 584 height 28
radio input "true"
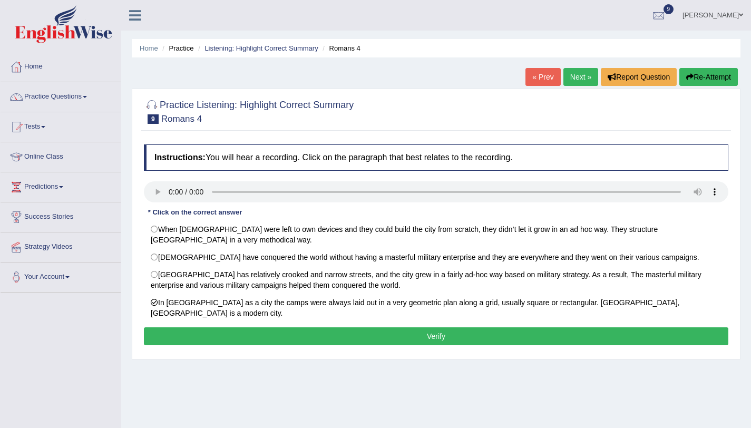
click at [211, 327] on button "Verify" at bounding box center [436, 336] width 584 height 18
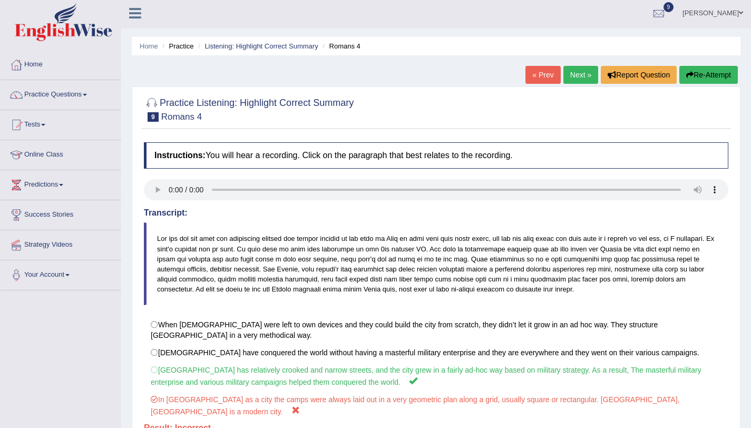
scroll to position [125, 0]
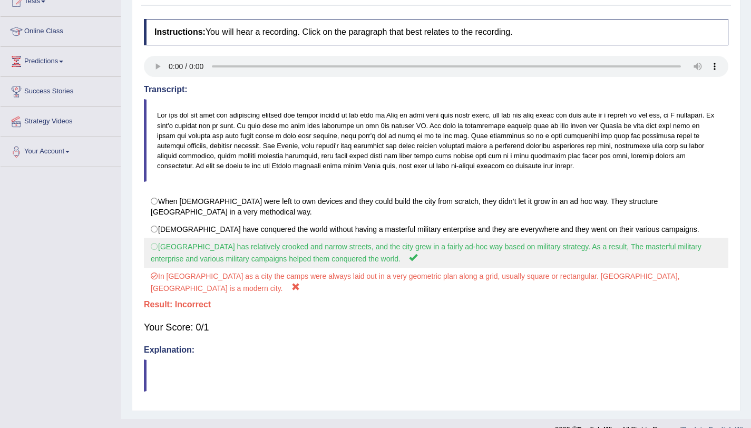
click at [334, 242] on label "Rome City has relatively crooked and narrow streets, and the city grew in a fai…" at bounding box center [436, 253] width 584 height 30
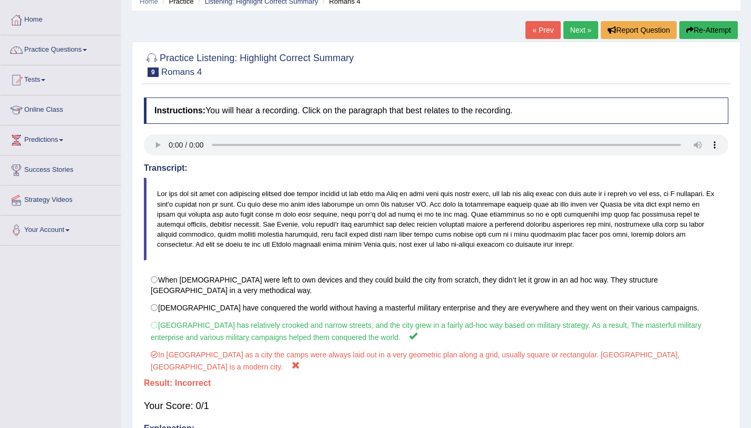
scroll to position [35, 0]
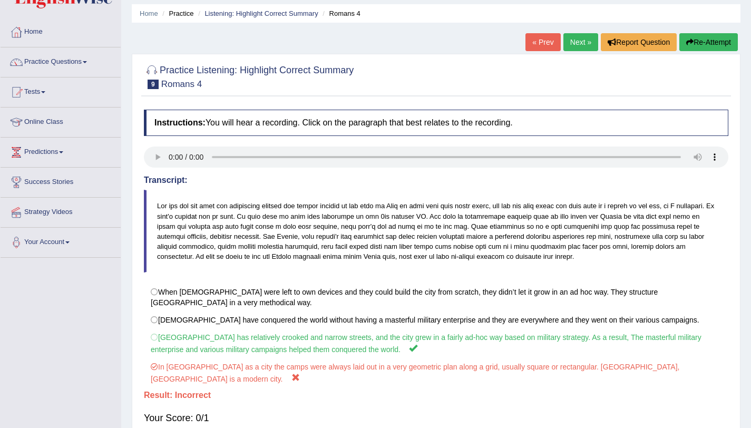
click at [700, 38] on button "Re-Attempt" at bounding box center [708, 42] width 58 height 18
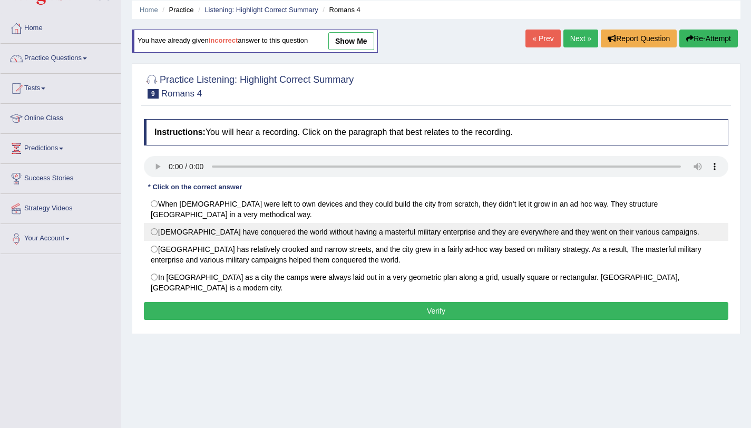
scroll to position [39, 0]
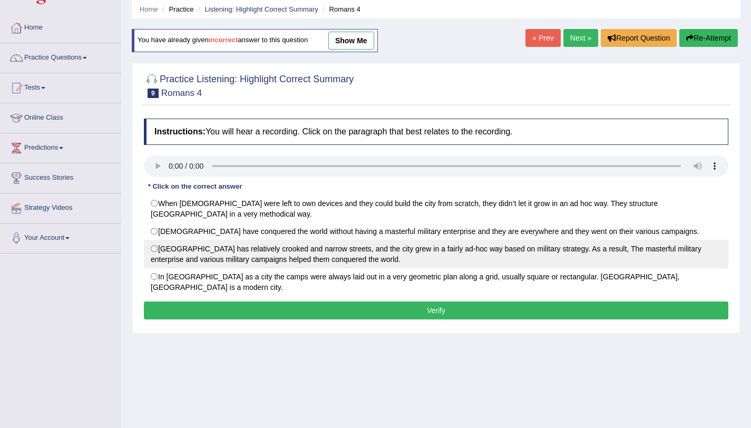
click at [431, 243] on label "Rome City has relatively crooked and narrow streets, and the city grew in a fai…" at bounding box center [436, 254] width 584 height 28
radio input "true"
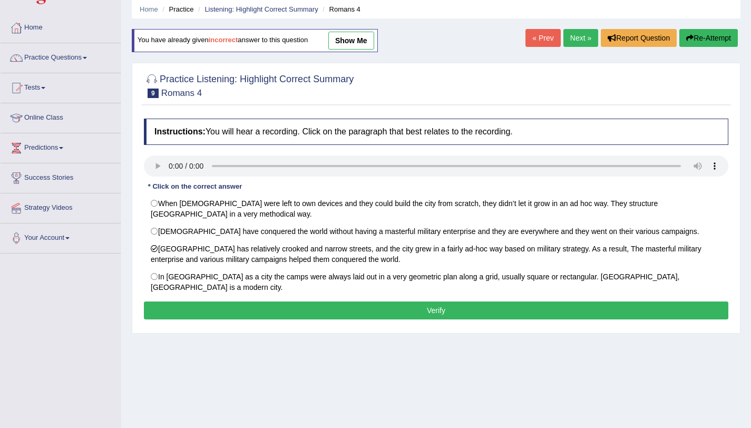
click at [456, 301] on button "Verify" at bounding box center [436, 310] width 584 height 18
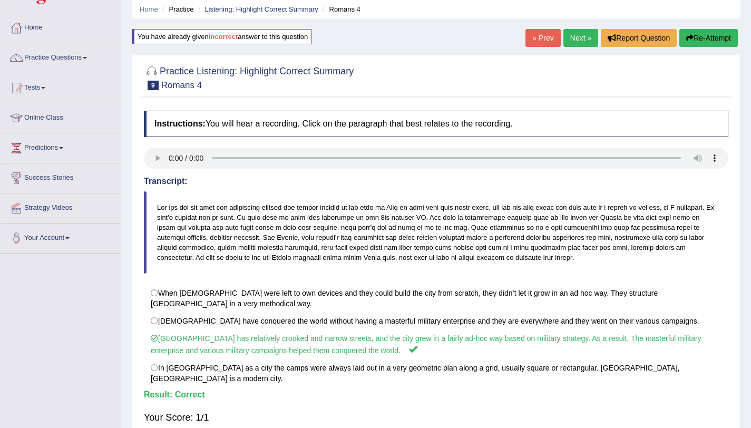
click at [579, 35] on link "Next »" at bounding box center [580, 38] width 35 height 18
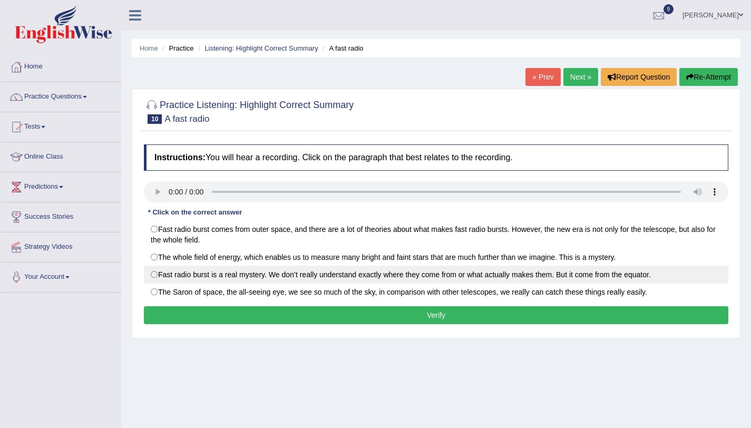
drag, startPoint x: 171, startPoint y: 274, endPoint x: 171, endPoint y: 283, distance: 9.0
click at [171, 274] on label "Fast radio burst is a real mystery. We don’t really understand exactly where th…" at bounding box center [436, 275] width 584 height 18
radio input "true"
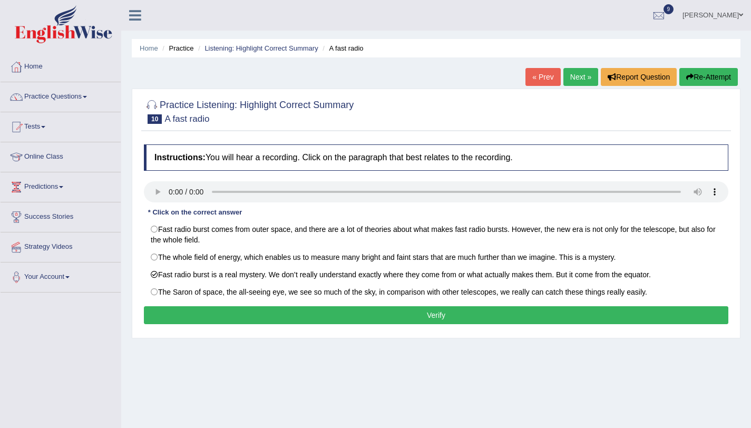
click at [170, 320] on button "Verify" at bounding box center [436, 315] width 584 height 18
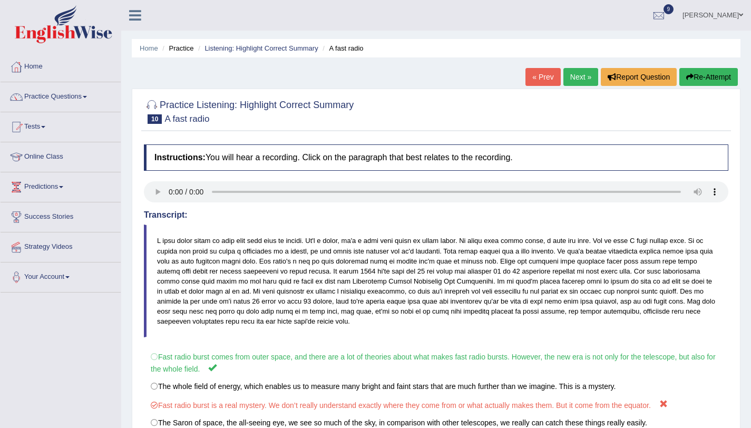
click at [692, 71] on button "Re-Attempt" at bounding box center [708, 77] width 58 height 18
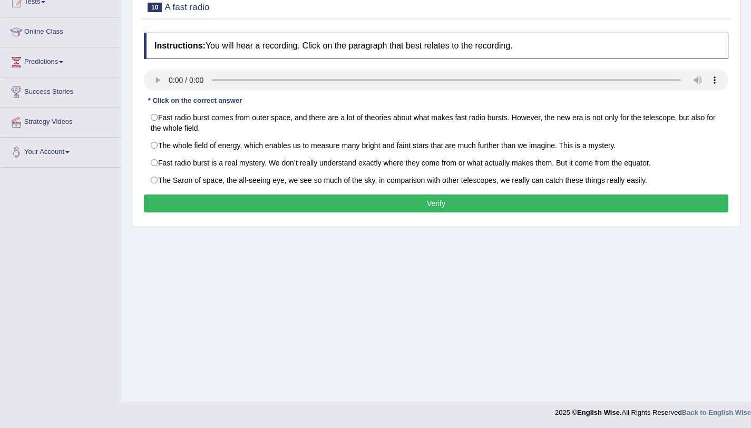
scroll to position [125, 0]
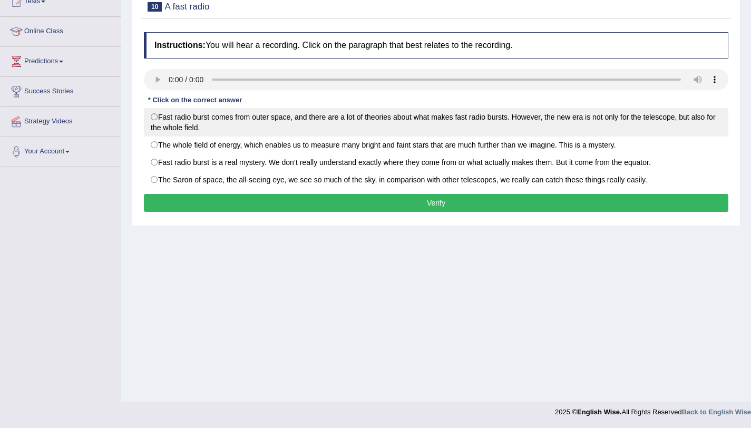
click at [169, 111] on label "Fast radio burst comes from outer space, and there are a lot of theories about …" at bounding box center [436, 122] width 584 height 28
radio input "true"
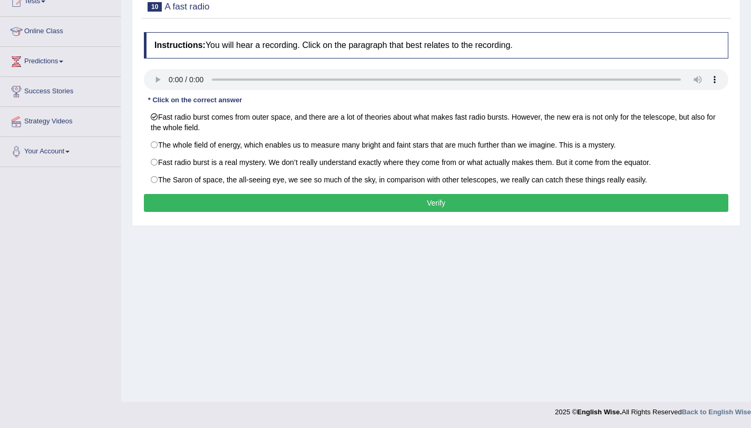
click at [254, 202] on button "Verify" at bounding box center [436, 203] width 584 height 18
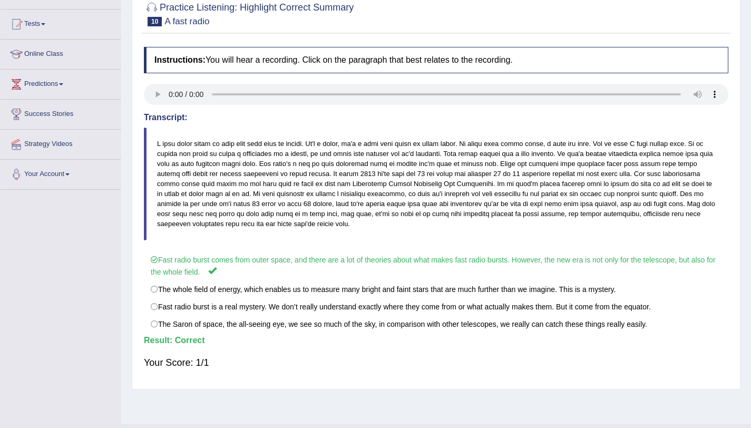
scroll to position [0, 0]
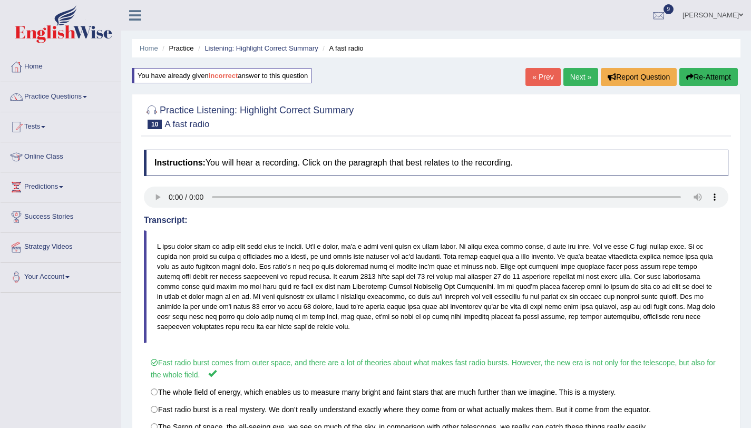
click at [569, 78] on link "Next »" at bounding box center [580, 77] width 35 height 18
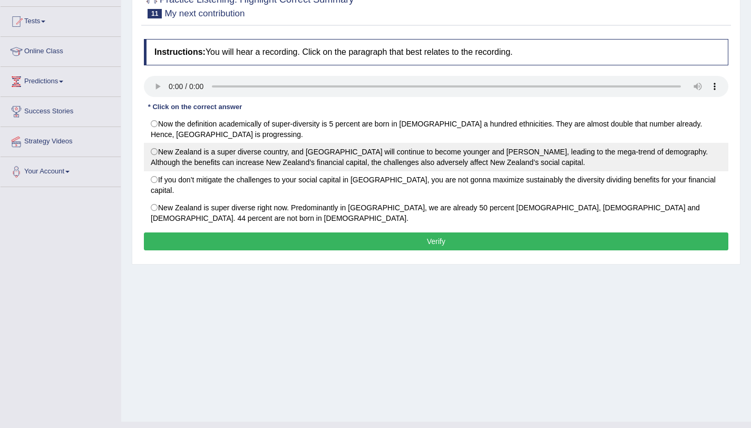
scroll to position [125, 0]
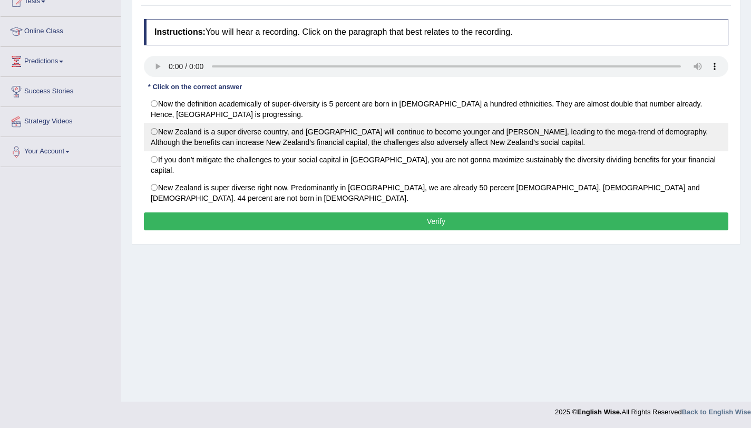
click at [233, 139] on label "New Zealand is a super diverse country, and Auckland will continue to become yo…" at bounding box center [436, 137] width 584 height 28
radio input "true"
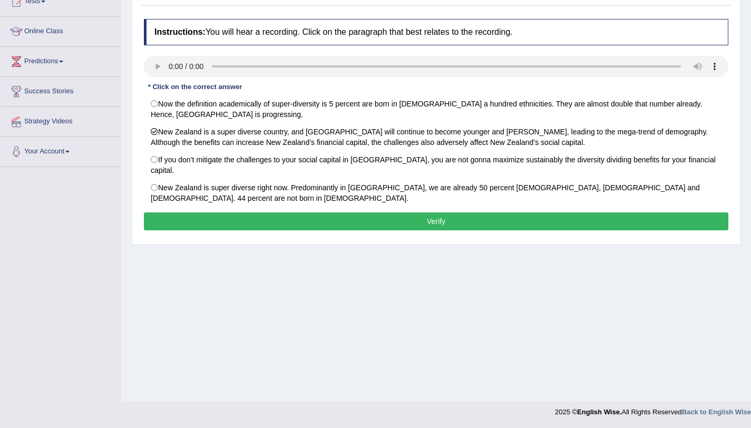
click at [257, 212] on button "Verify" at bounding box center [436, 221] width 584 height 18
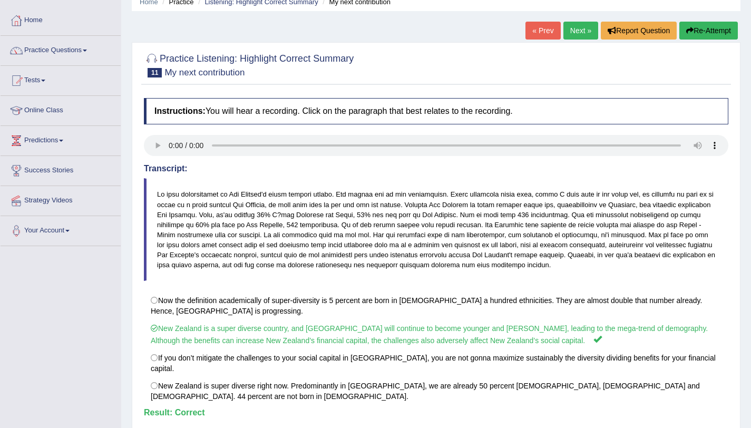
scroll to position [0, 0]
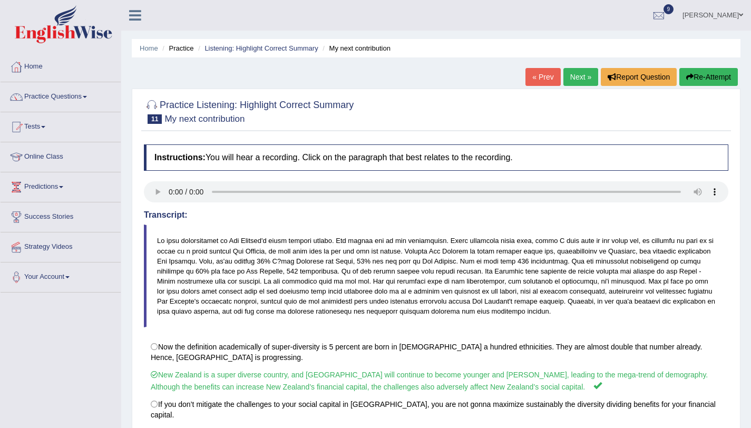
click at [568, 71] on link "Next »" at bounding box center [580, 77] width 35 height 18
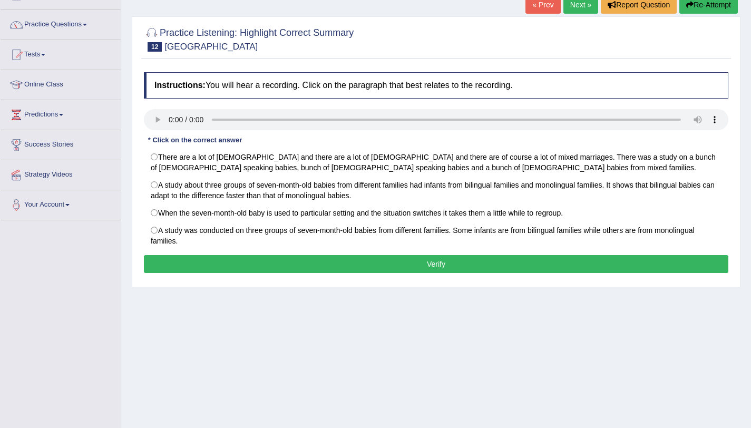
scroll to position [125, 0]
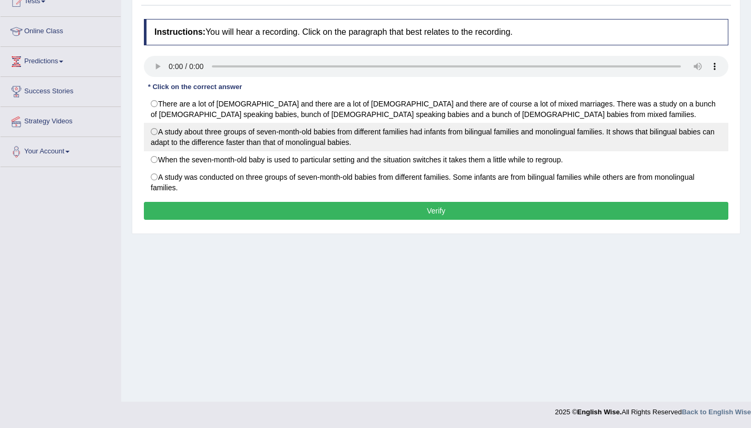
click at [176, 133] on label "A study about three groups of seven-month-old babies from different families ha…" at bounding box center [436, 137] width 584 height 28
radio input "true"
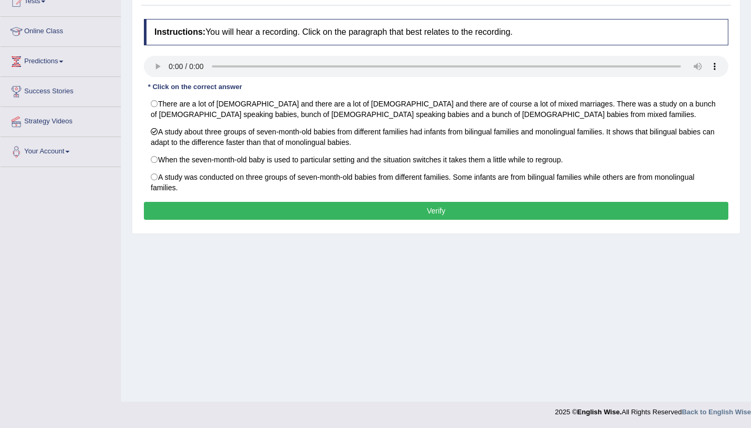
click at [211, 214] on button "Verify" at bounding box center [436, 211] width 584 height 18
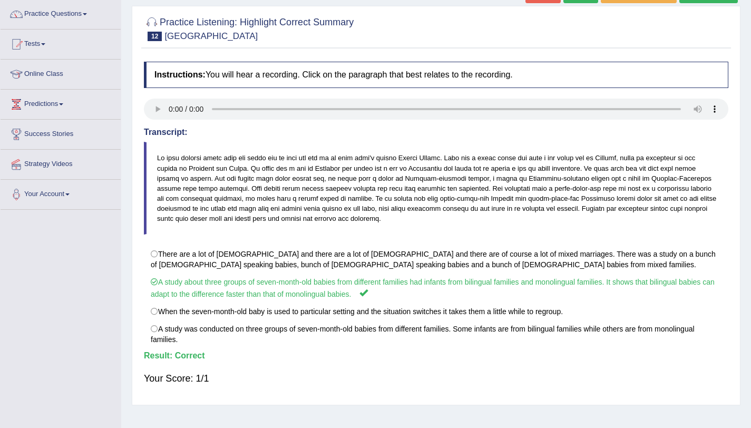
scroll to position [0, 0]
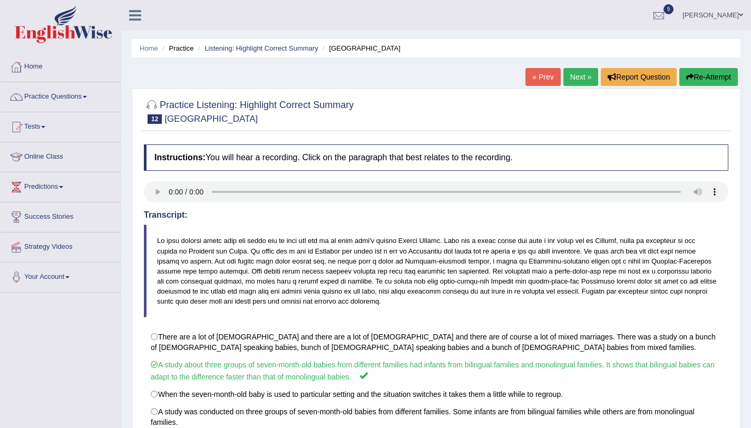
click at [569, 81] on link "Next »" at bounding box center [580, 77] width 35 height 18
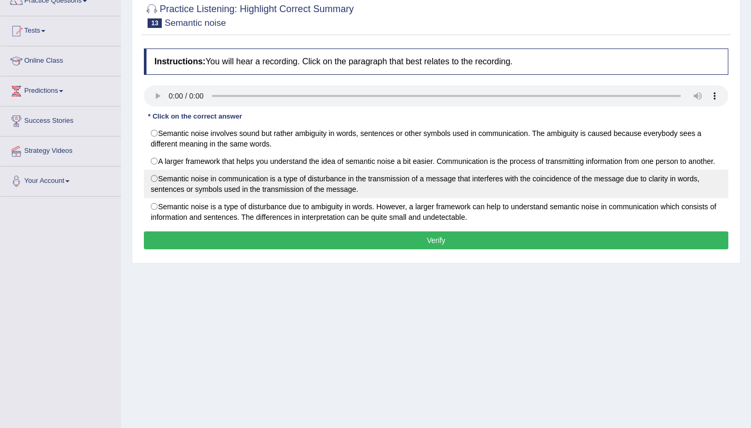
scroll to position [125, 0]
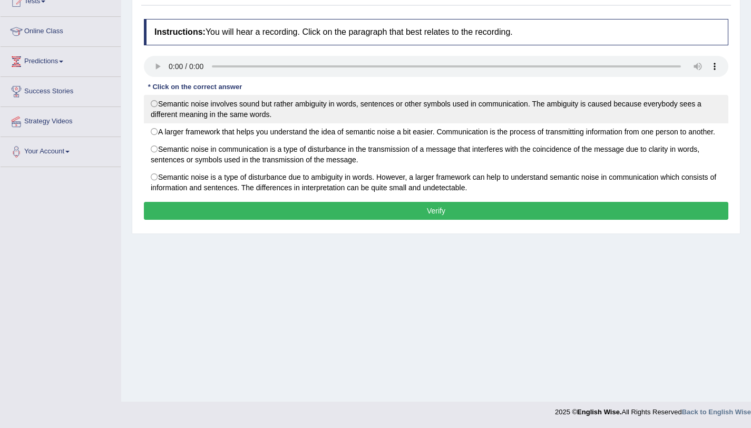
click at [339, 107] on label "Semantic noise involves sound but rather ambiguity in words, sentences or other…" at bounding box center [436, 109] width 584 height 28
radio input "true"
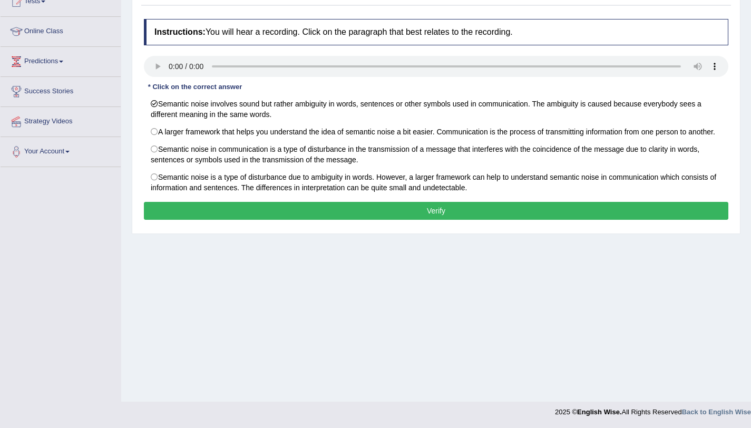
click at [328, 219] on button "Verify" at bounding box center [436, 211] width 584 height 18
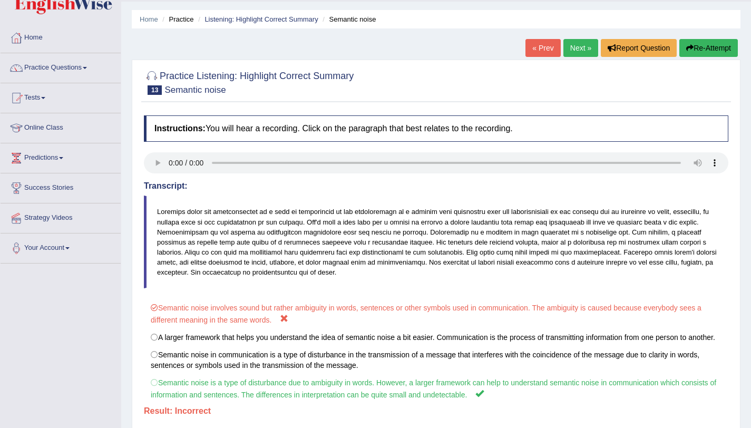
scroll to position [0, 0]
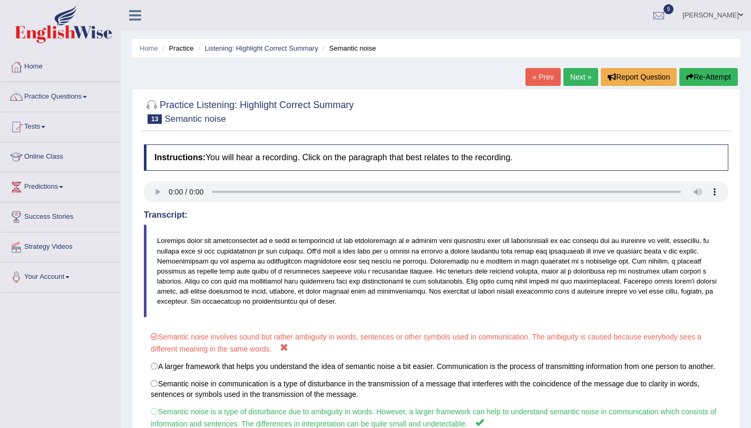
click at [683, 72] on button "Re-Attempt" at bounding box center [708, 77] width 58 height 18
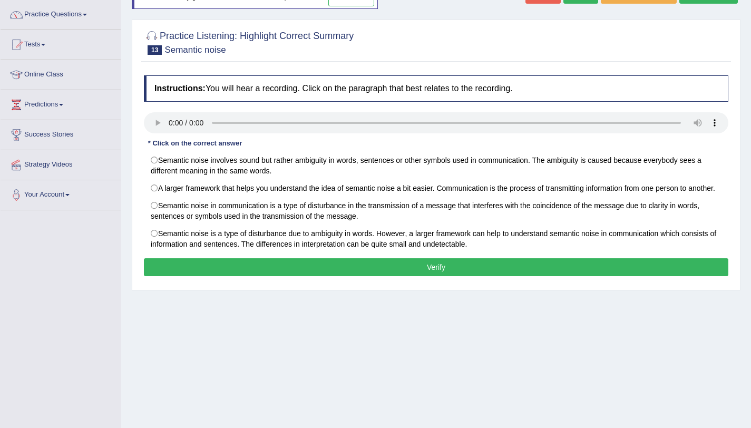
scroll to position [125, 0]
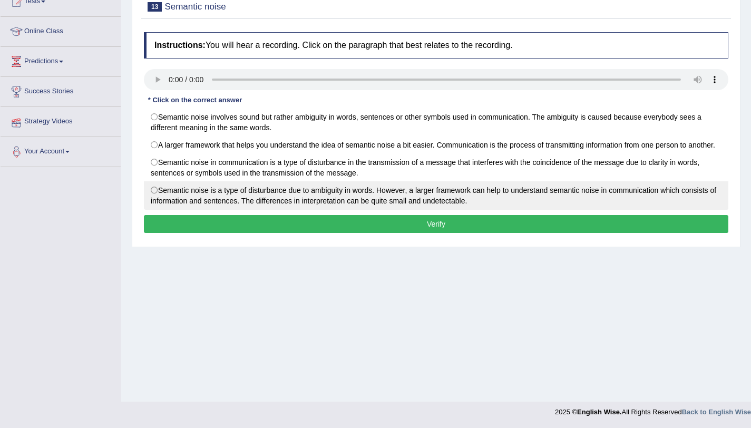
click at [164, 209] on label "Semantic noise is a type of disturbance due to ambiguity in words. However, a l…" at bounding box center [436, 195] width 584 height 28
radio input "true"
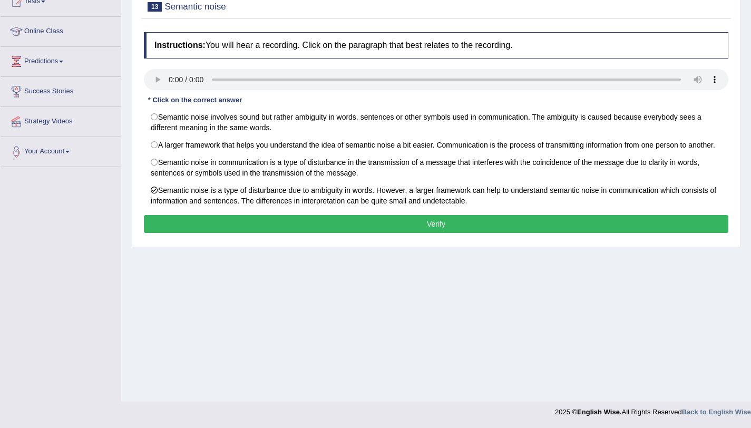
click at [198, 233] on button "Verify" at bounding box center [436, 224] width 584 height 18
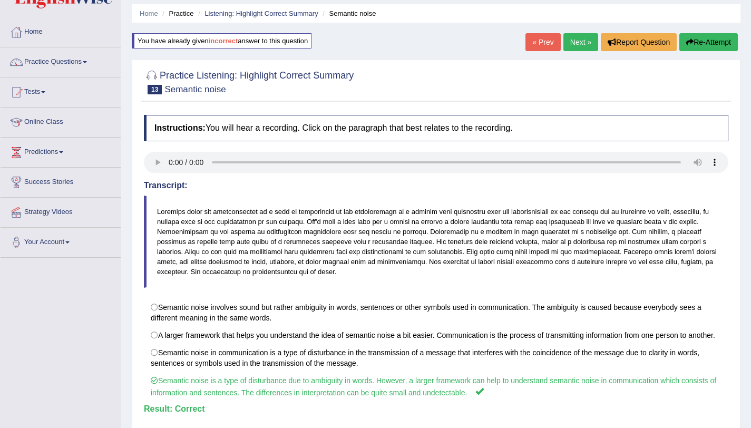
scroll to position [0, 0]
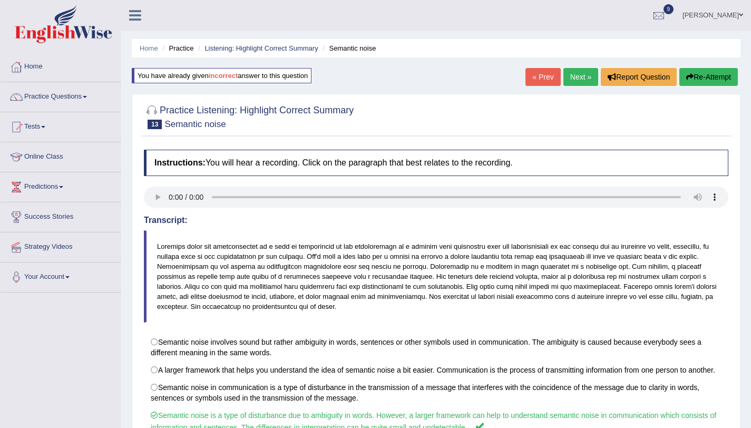
click at [567, 77] on link "Next »" at bounding box center [580, 77] width 35 height 18
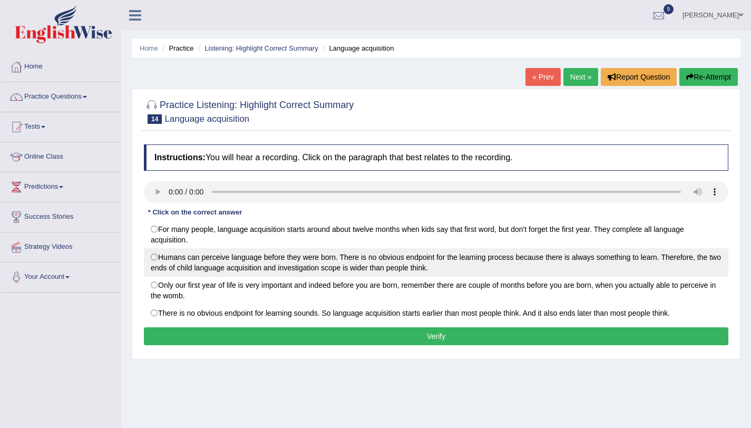
click at [158, 257] on label "Humans can perceive language before they were born. There is no obvious endpoin…" at bounding box center [436, 262] width 584 height 28
radio input "true"
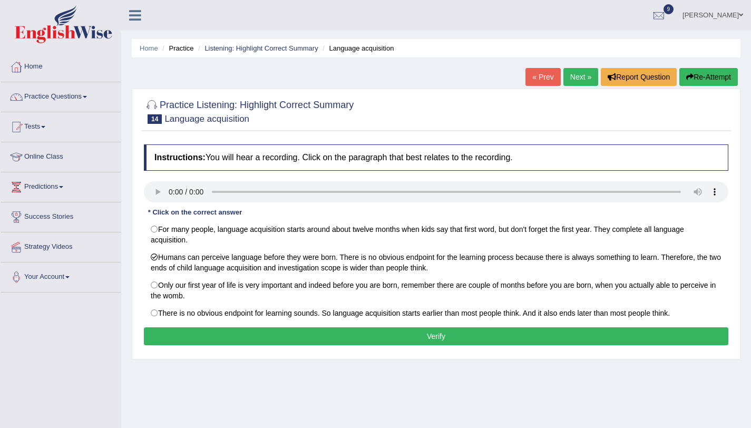
click at [201, 344] on button "Verify" at bounding box center [436, 336] width 584 height 18
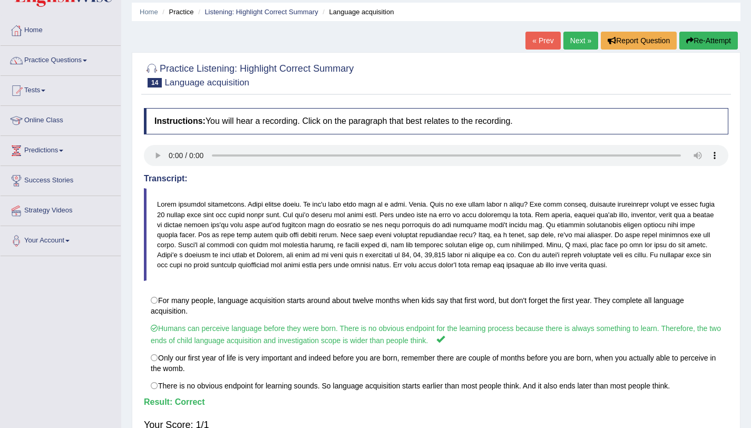
scroll to position [12, 0]
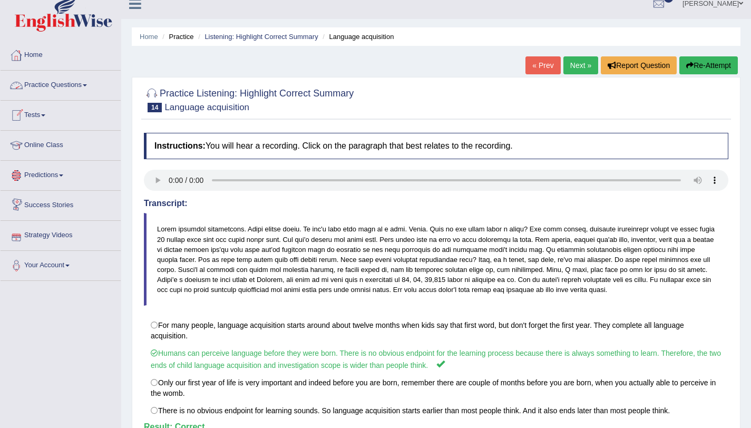
click at [74, 89] on link "Practice Questions" at bounding box center [61, 84] width 120 height 26
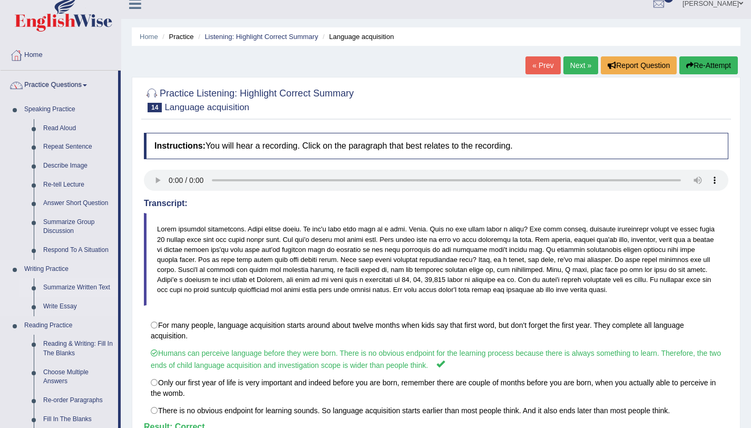
scroll to position [355, 0]
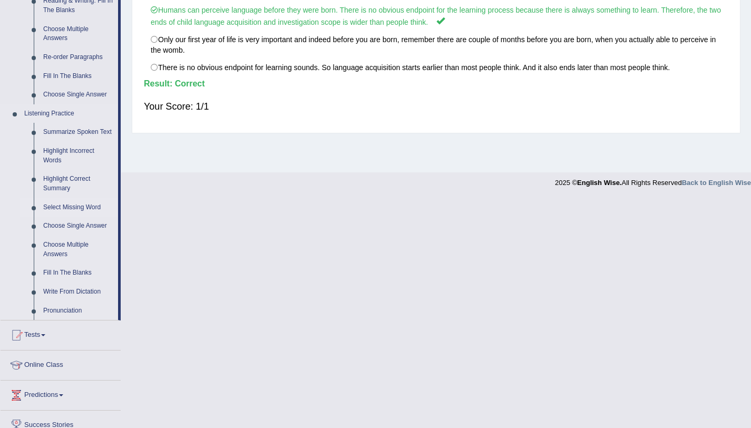
click at [81, 215] on link "Select Missing Word" at bounding box center [78, 207] width 80 height 19
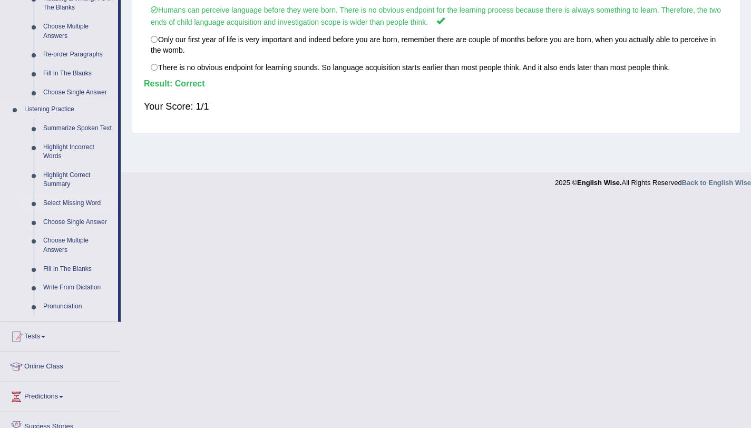
scroll to position [125, 0]
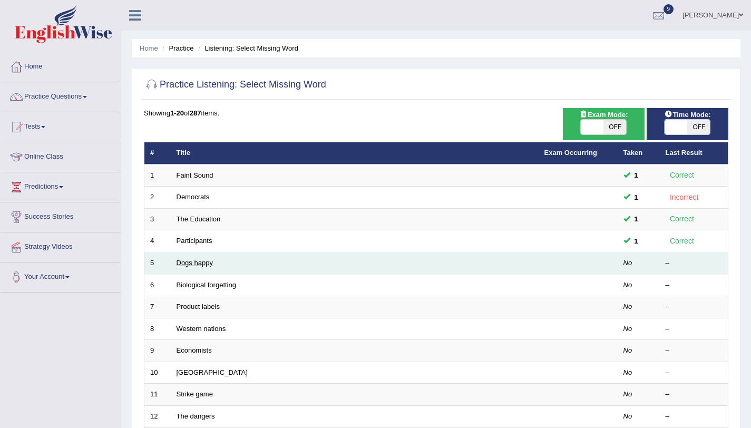
click at [184, 264] on link "Dogs happy" at bounding box center [194, 263] width 36 height 8
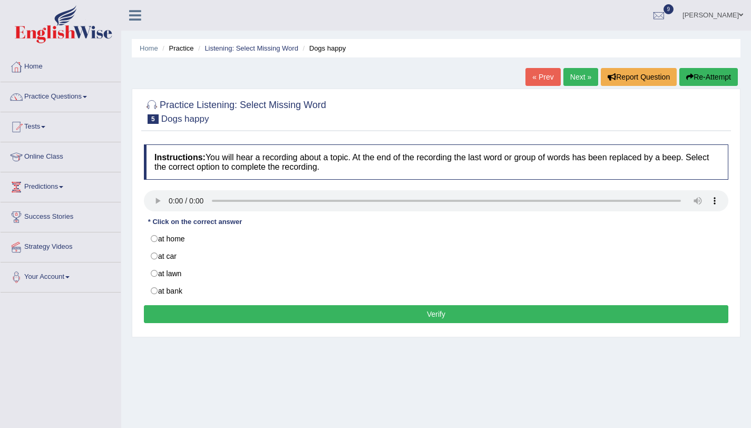
scroll to position [125, 0]
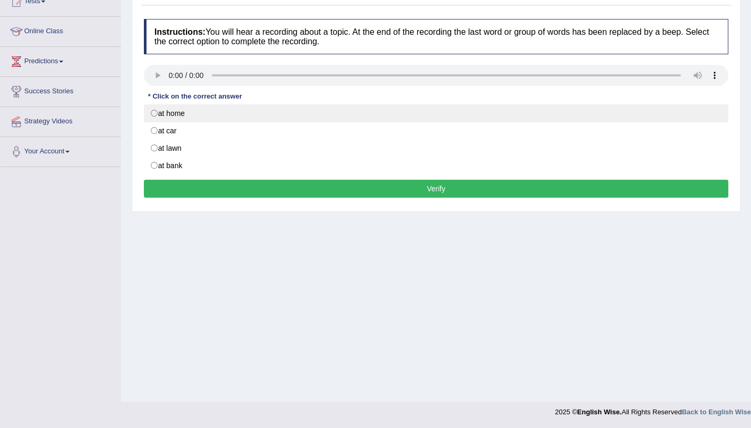
click at [194, 113] on label "at home" at bounding box center [436, 113] width 584 height 18
radio input "true"
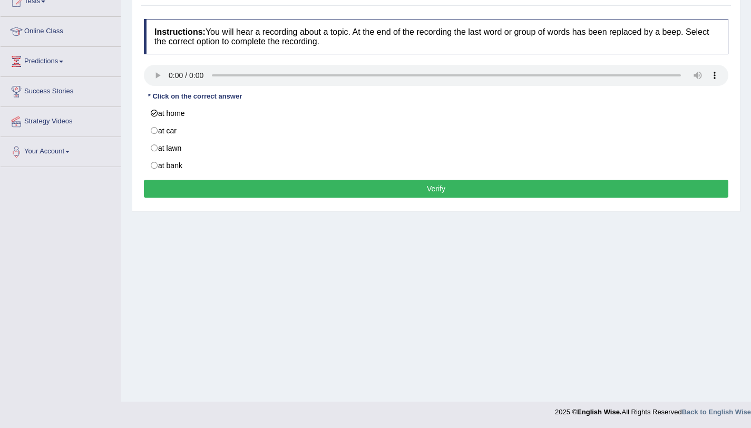
click at [208, 197] on button "Verify" at bounding box center [436, 189] width 584 height 18
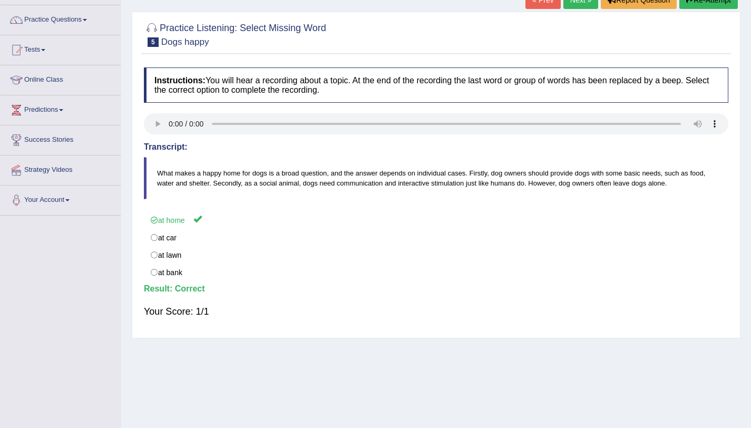
scroll to position [0, 0]
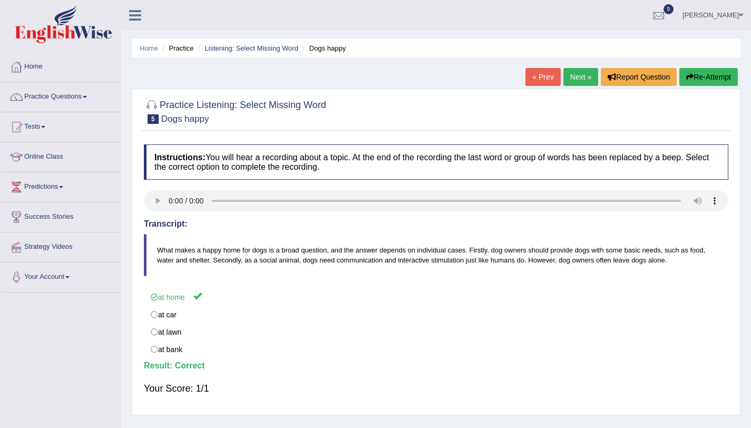
click at [563, 77] on link "Next »" at bounding box center [580, 77] width 35 height 18
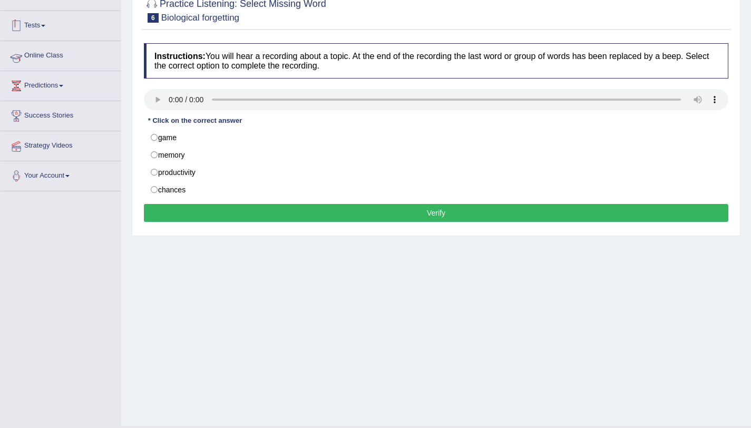
scroll to position [125, 0]
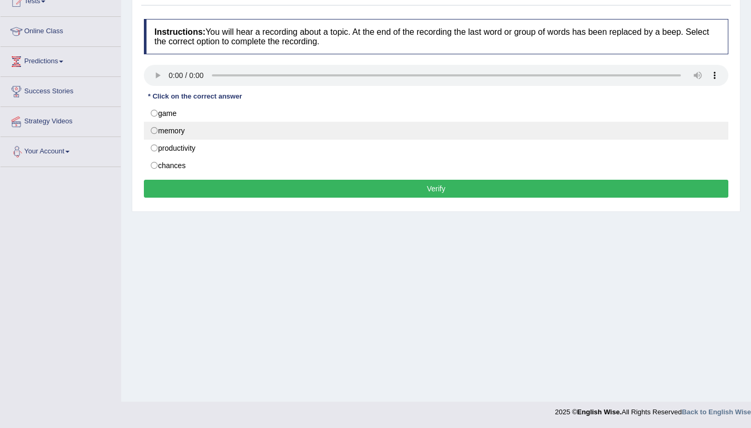
click at [155, 129] on label "memory" at bounding box center [436, 131] width 584 height 18
radio input "true"
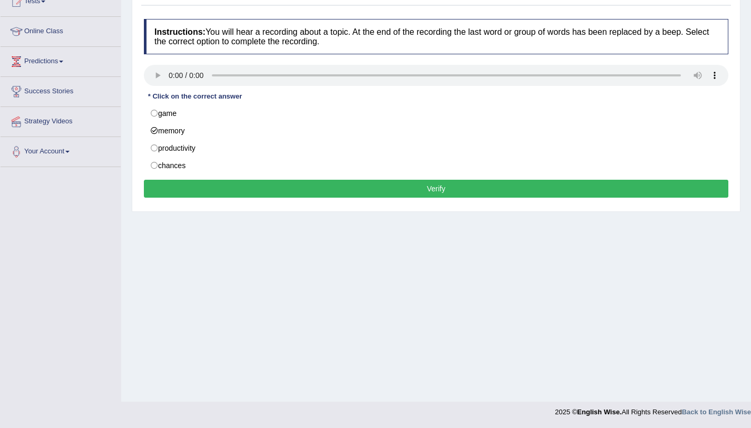
click at [188, 194] on button "Verify" at bounding box center [436, 189] width 584 height 18
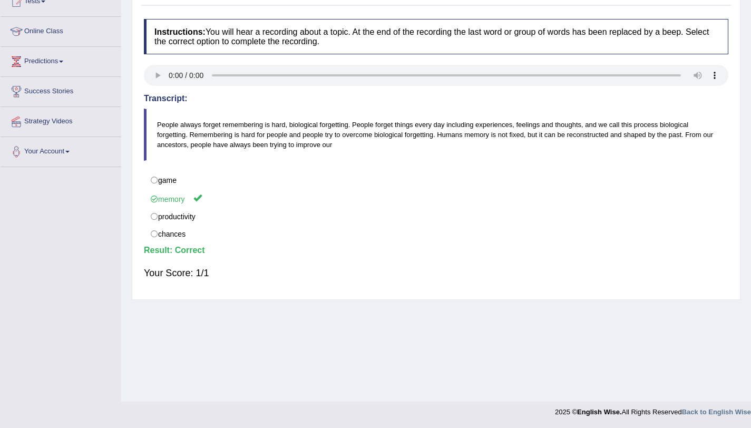
scroll to position [33, 0]
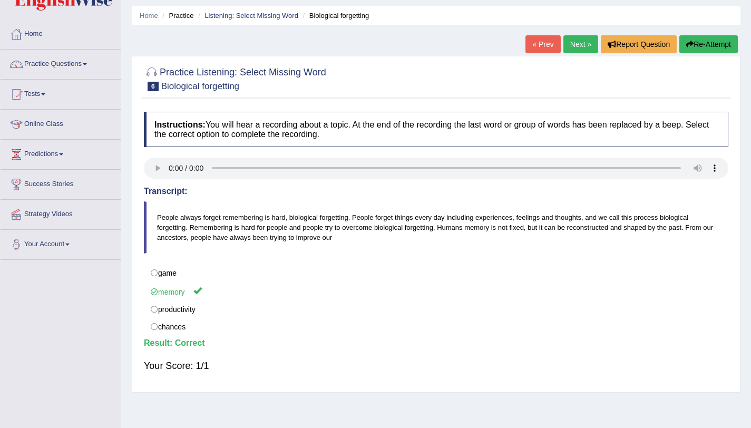
click at [584, 47] on link "Next »" at bounding box center [580, 44] width 35 height 18
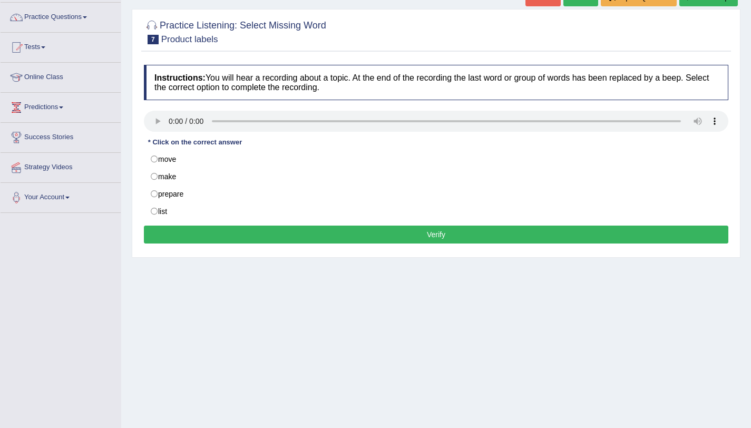
scroll to position [125, 0]
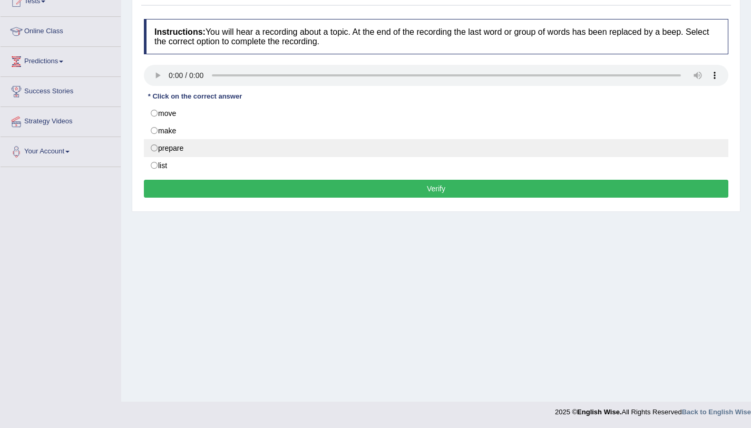
click at [197, 153] on label "prepare" at bounding box center [436, 148] width 584 height 18
radio input "true"
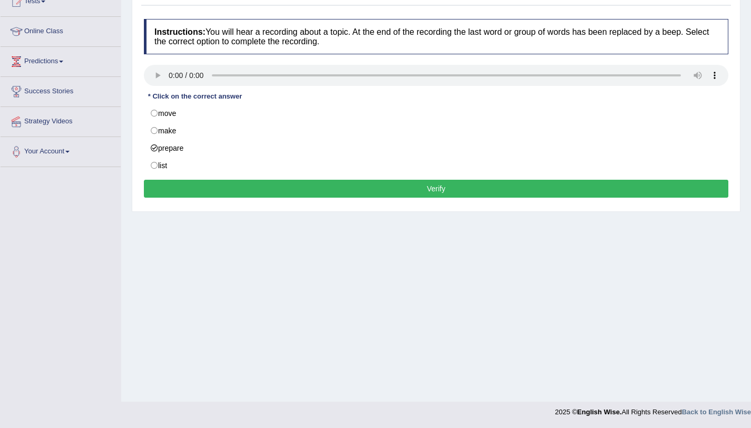
click at [221, 190] on button "Verify" at bounding box center [436, 189] width 584 height 18
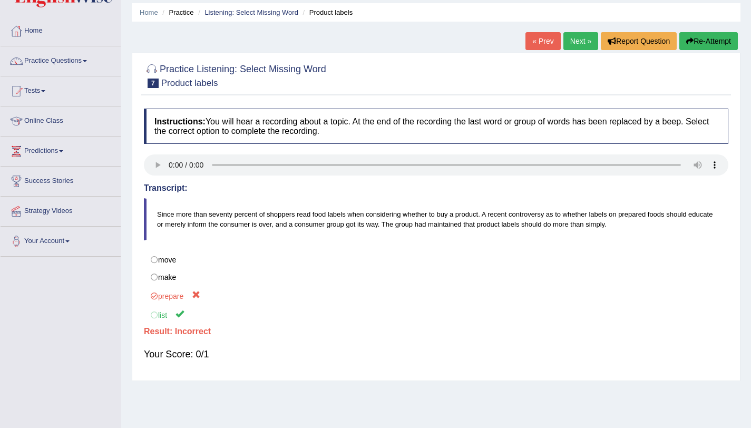
scroll to position [0, 0]
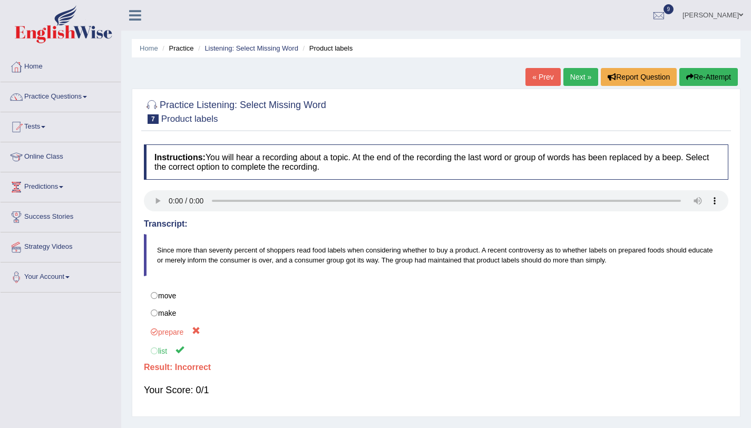
click at [713, 80] on button "Re-Attempt" at bounding box center [708, 77] width 58 height 18
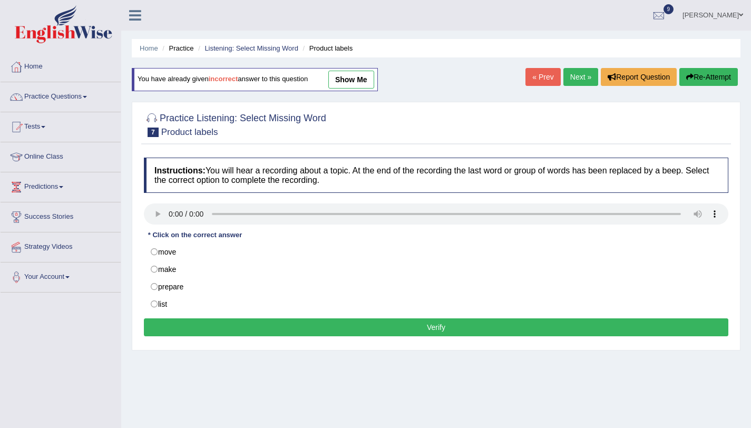
scroll to position [125, 0]
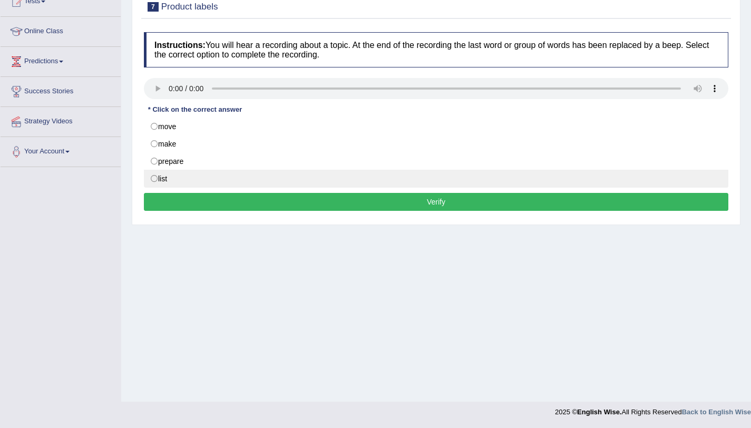
click at [184, 176] on label "list" at bounding box center [436, 179] width 584 height 18
radio input "true"
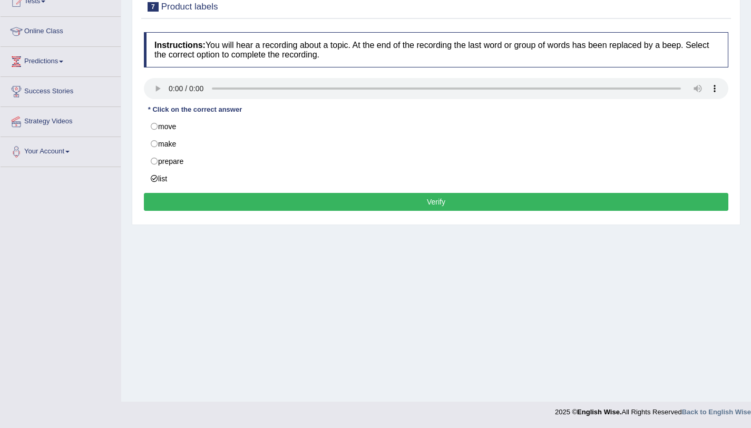
click at [242, 195] on button "Verify" at bounding box center [436, 202] width 584 height 18
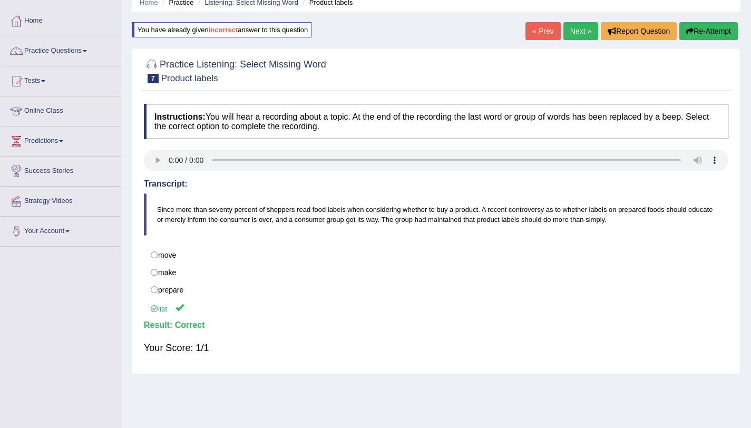
scroll to position [23, 0]
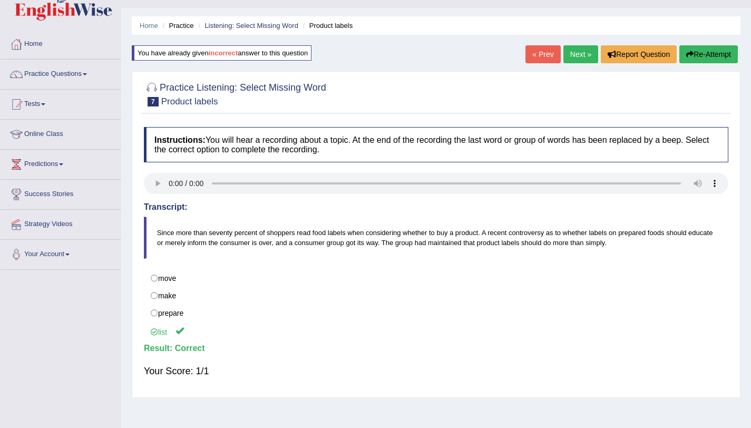
click at [581, 60] on link "Next »" at bounding box center [580, 54] width 35 height 18
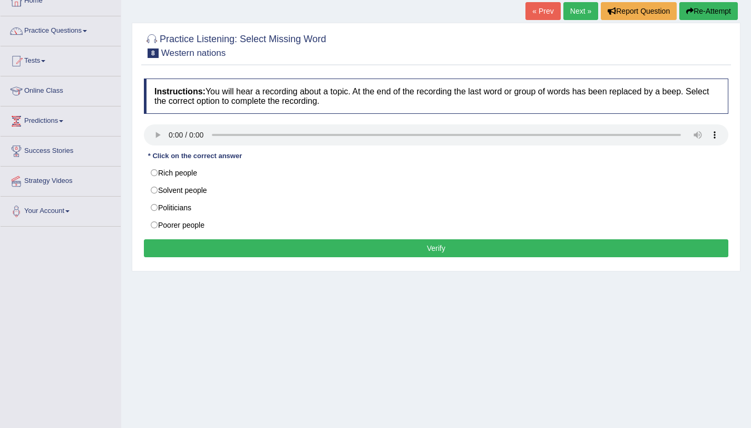
scroll to position [125, 0]
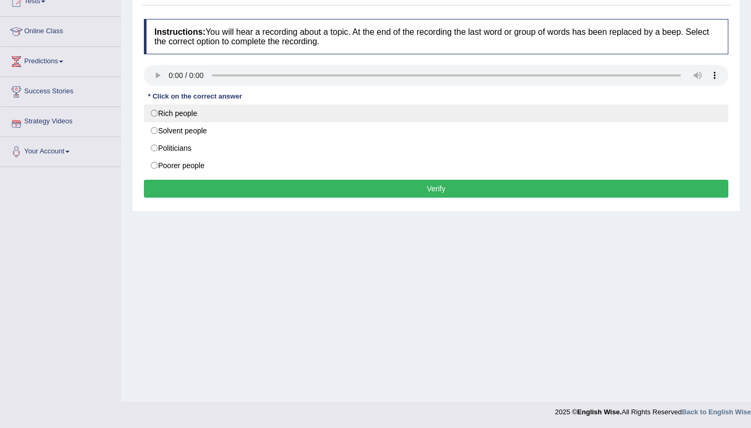
click at [165, 113] on label "Rich people" at bounding box center [436, 113] width 584 height 18
radio input "true"
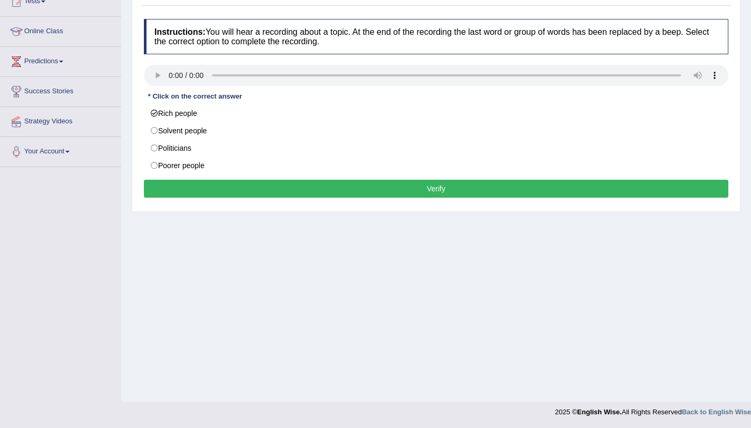
click at [192, 185] on button "Verify" at bounding box center [436, 189] width 584 height 18
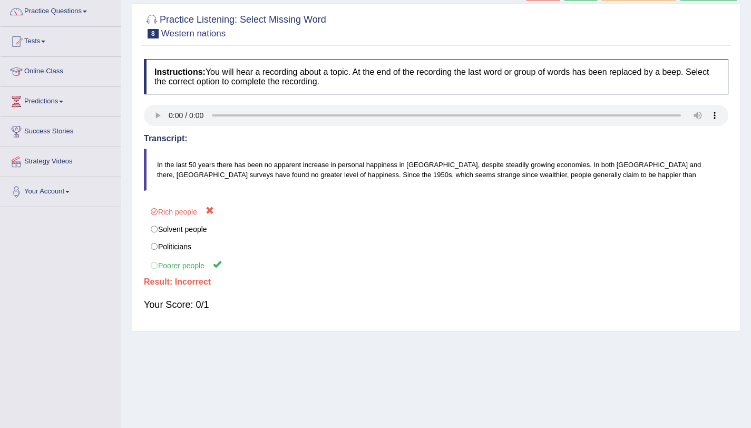
scroll to position [34, 0]
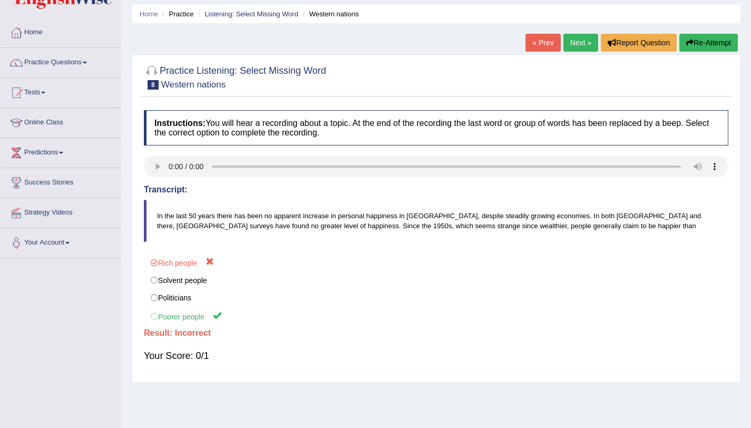
click at [703, 45] on button "Re-Attempt" at bounding box center [708, 43] width 58 height 18
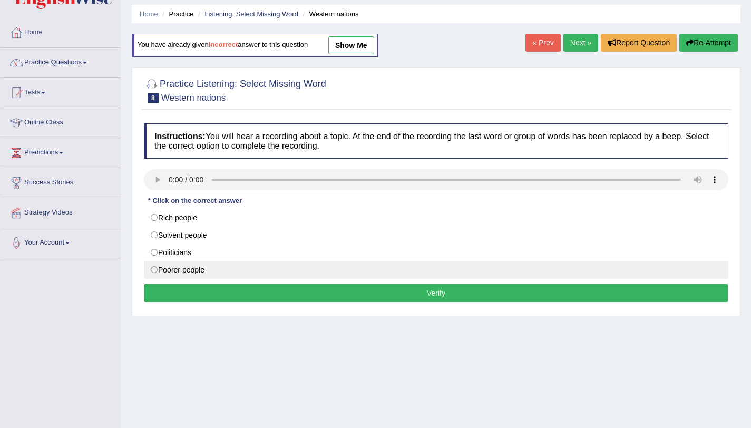
click at [185, 266] on label "Poorer people" at bounding box center [436, 270] width 584 height 18
radio input "true"
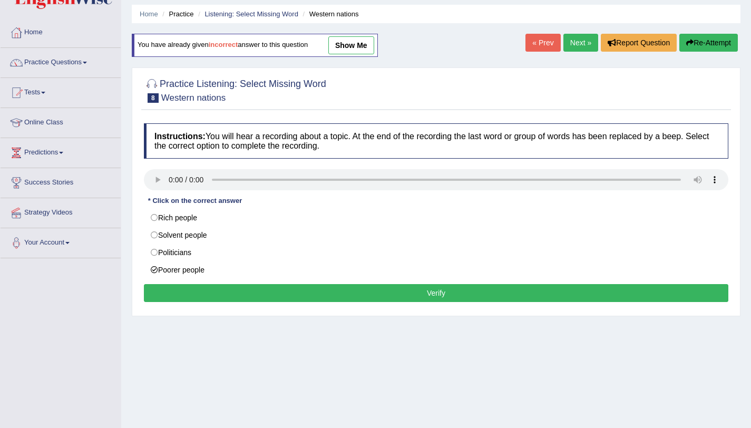
click at [199, 290] on button "Verify" at bounding box center [436, 293] width 584 height 18
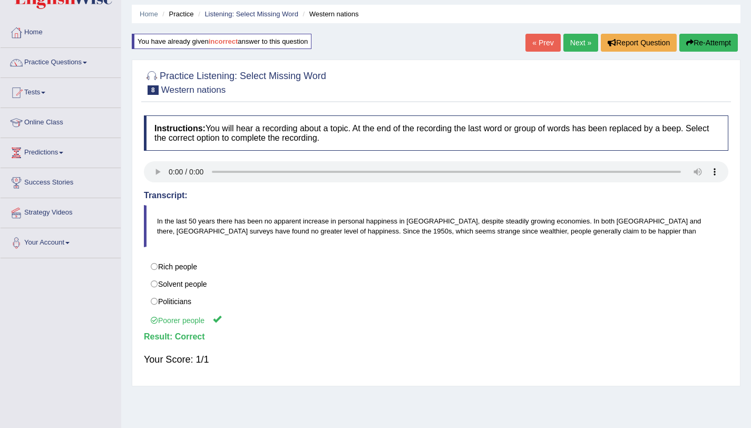
click at [586, 43] on link "Next »" at bounding box center [580, 43] width 35 height 18
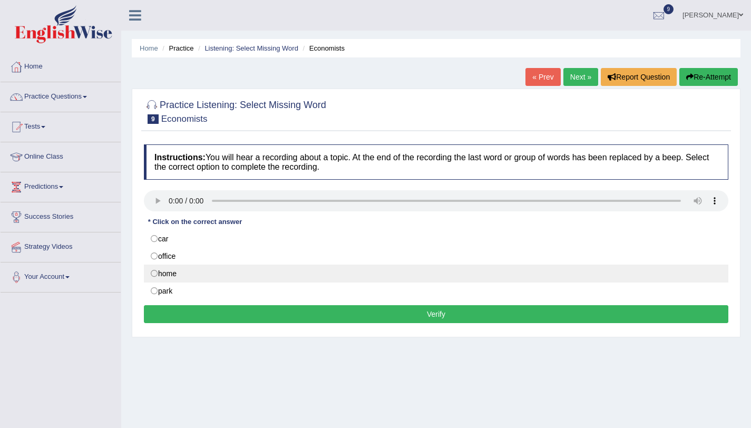
click at [176, 278] on label "home" at bounding box center [436, 273] width 584 height 18
radio input "true"
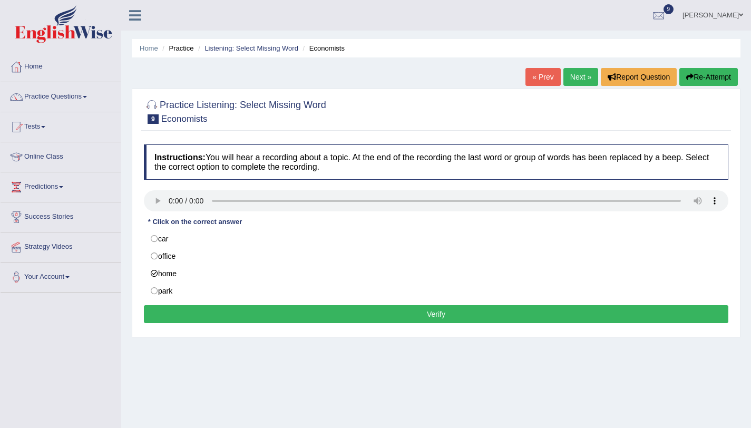
click at [201, 318] on button "Verify" at bounding box center [436, 314] width 584 height 18
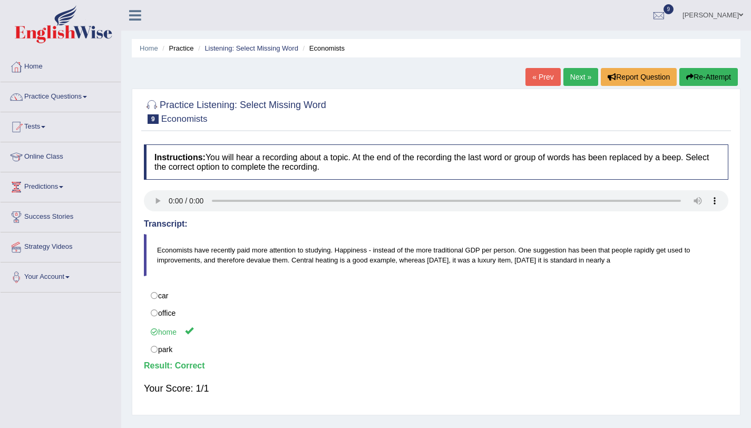
click at [581, 78] on link "Next »" at bounding box center [580, 77] width 35 height 18
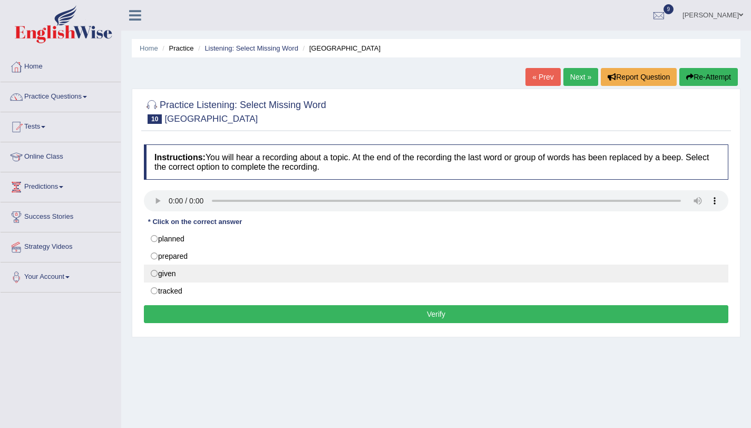
click at [164, 278] on label "given" at bounding box center [436, 273] width 584 height 18
radio input "true"
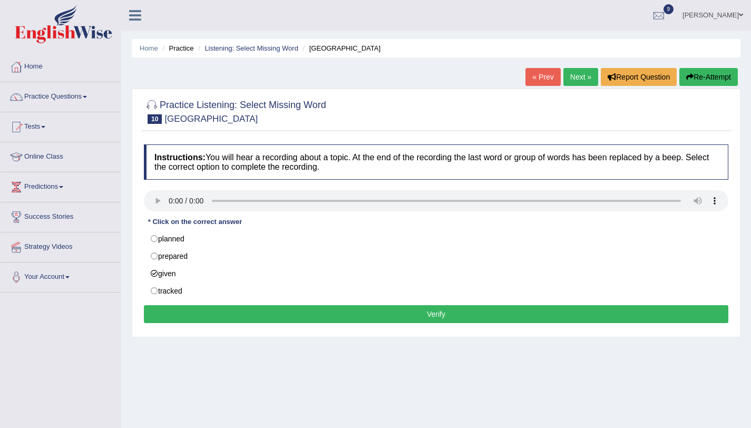
click at [178, 309] on button "Verify" at bounding box center [436, 314] width 584 height 18
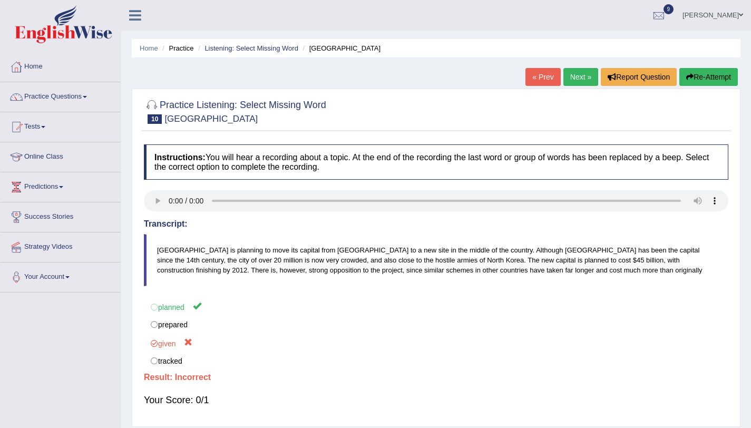
click at [699, 78] on button "Re-Attempt" at bounding box center [708, 77] width 58 height 18
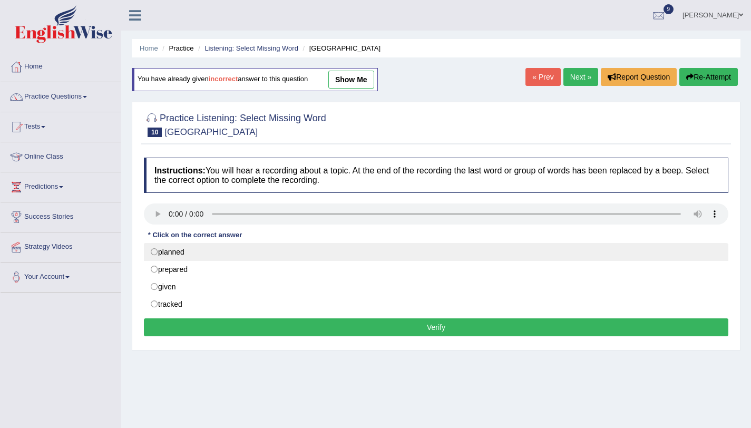
click at [201, 256] on label "planned" at bounding box center [436, 252] width 584 height 18
radio input "true"
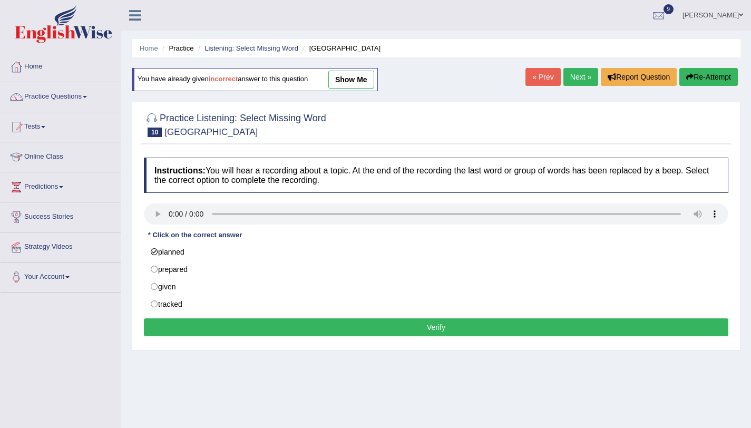
click at [313, 332] on button "Verify" at bounding box center [436, 327] width 584 height 18
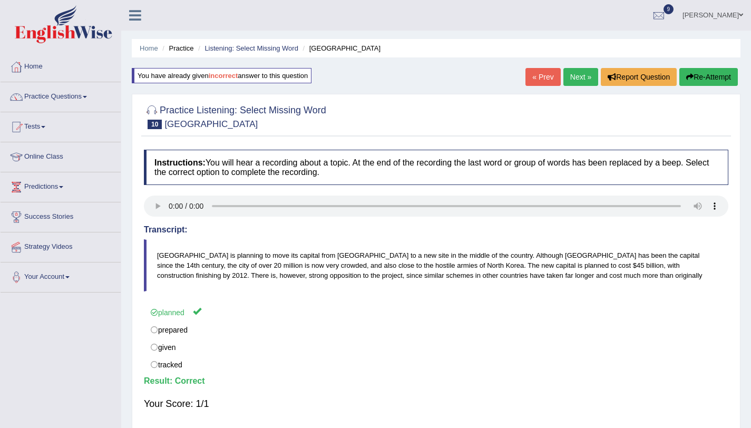
click at [571, 74] on link "Next »" at bounding box center [580, 77] width 35 height 18
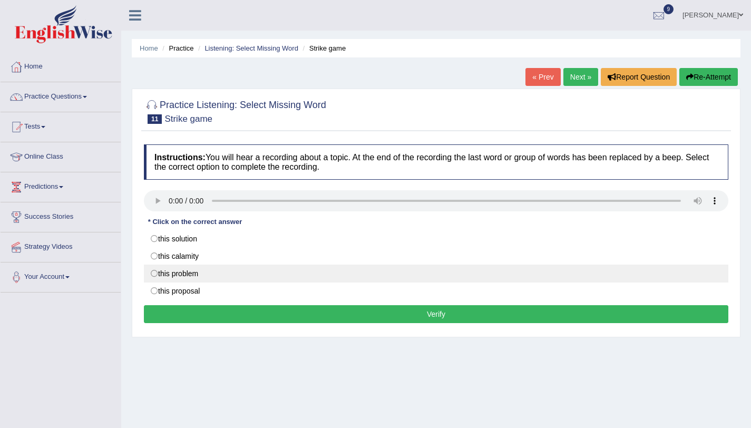
click at [207, 278] on label "this problem" at bounding box center [436, 273] width 584 height 18
radio input "true"
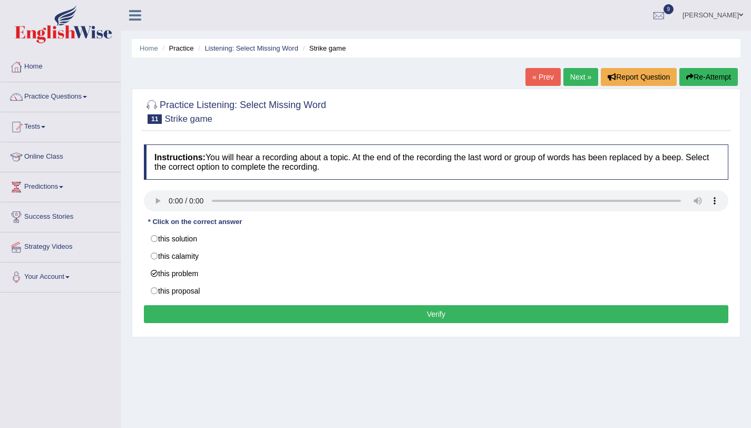
click at [233, 318] on button "Verify" at bounding box center [436, 314] width 584 height 18
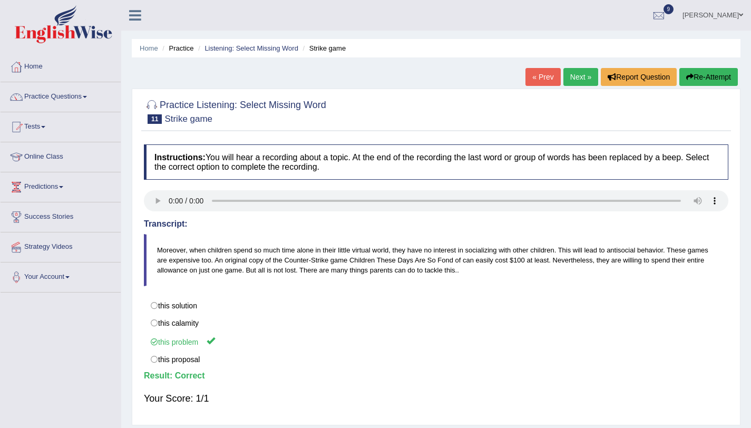
click at [569, 76] on link "Next »" at bounding box center [580, 77] width 35 height 18
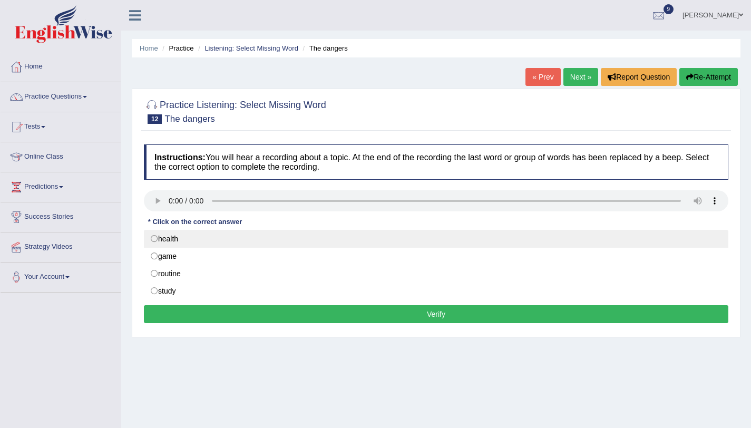
click at [173, 244] on label "health" at bounding box center [436, 239] width 584 height 18
radio input "true"
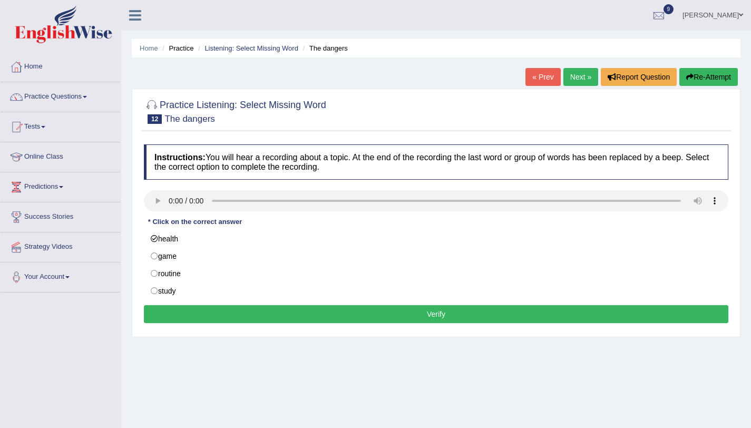
click at [234, 321] on button "Verify" at bounding box center [436, 314] width 584 height 18
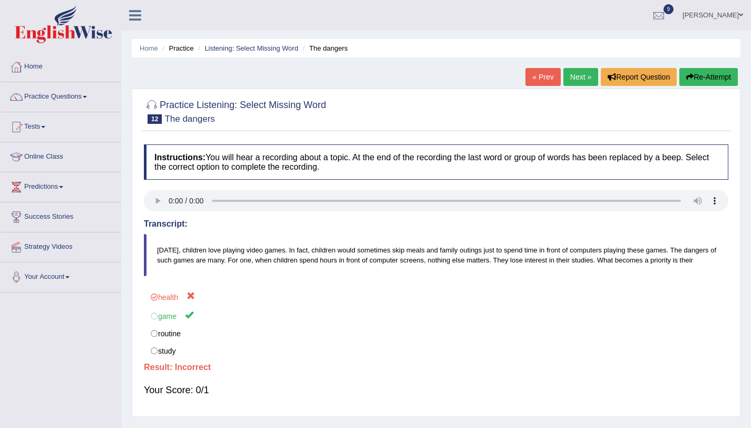
click at [719, 74] on button "Re-Attempt" at bounding box center [708, 77] width 58 height 18
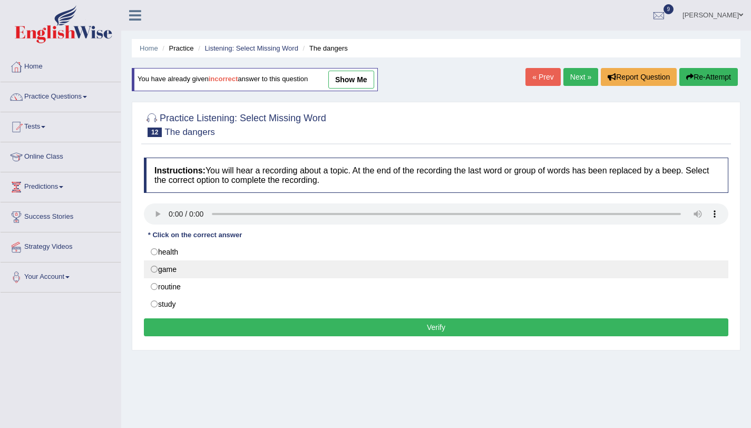
click at [178, 268] on label "game" at bounding box center [436, 269] width 584 height 18
radio input "true"
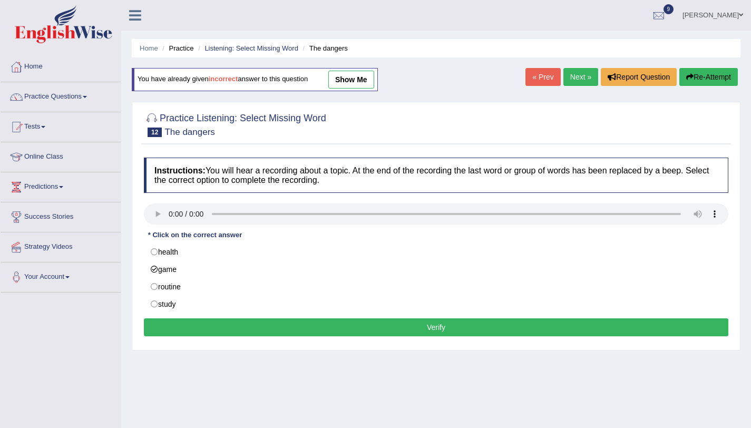
click at [311, 330] on button "Verify" at bounding box center [436, 327] width 584 height 18
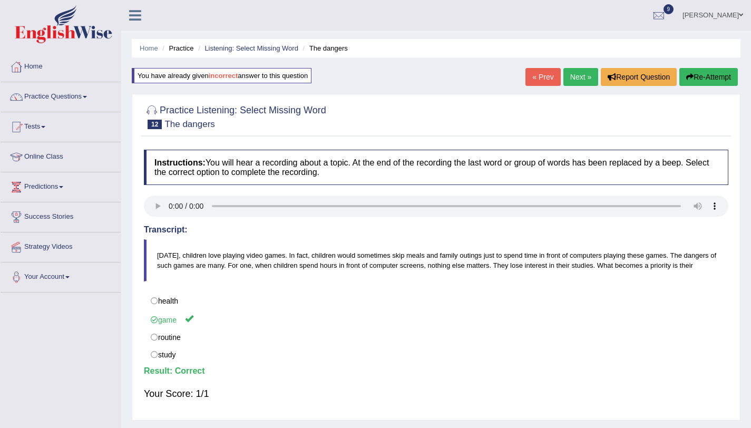
click at [571, 80] on link "Next »" at bounding box center [580, 77] width 35 height 18
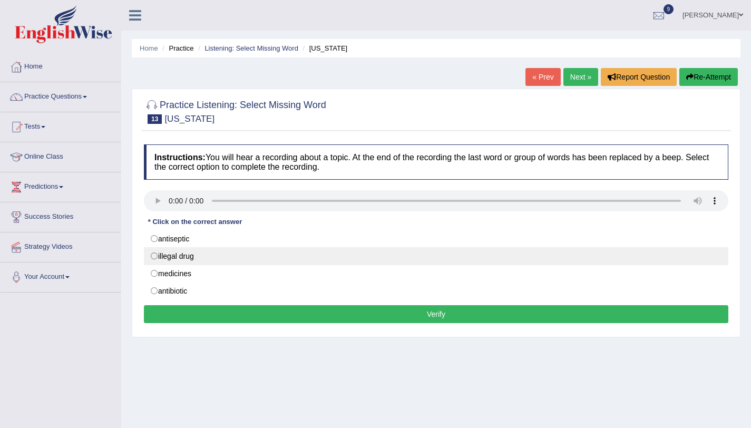
click at [211, 262] on label "illegal drug" at bounding box center [436, 256] width 584 height 18
radio input "true"
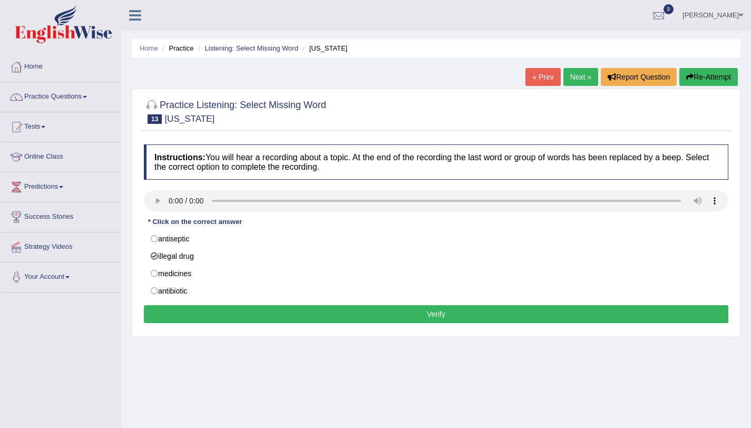
click at [248, 314] on button "Verify" at bounding box center [436, 314] width 584 height 18
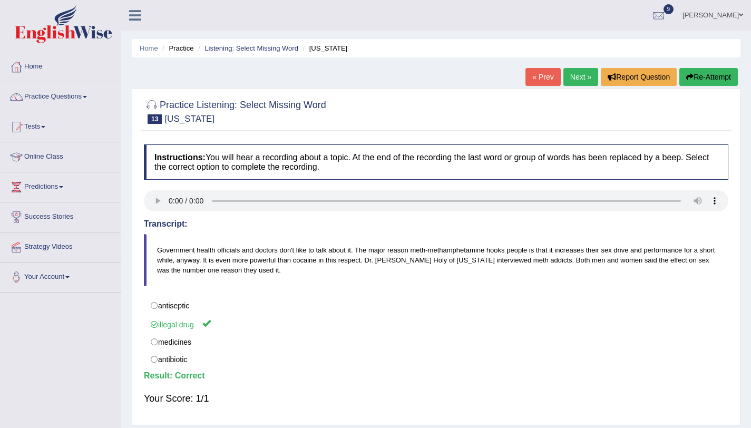
click at [563, 72] on link "Next »" at bounding box center [580, 77] width 35 height 18
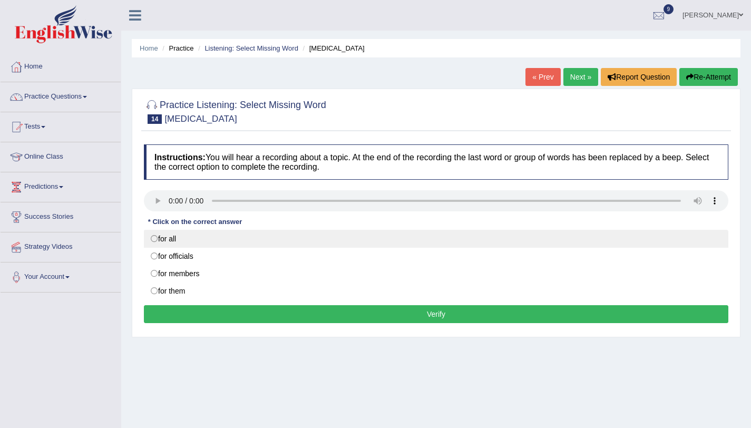
click at [172, 245] on label "for all" at bounding box center [436, 239] width 584 height 18
radio input "true"
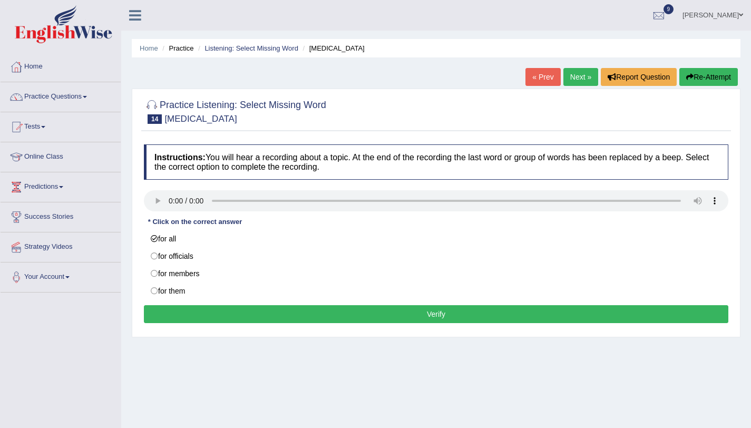
click at [218, 318] on button "Verify" at bounding box center [436, 314] width 584 height 18
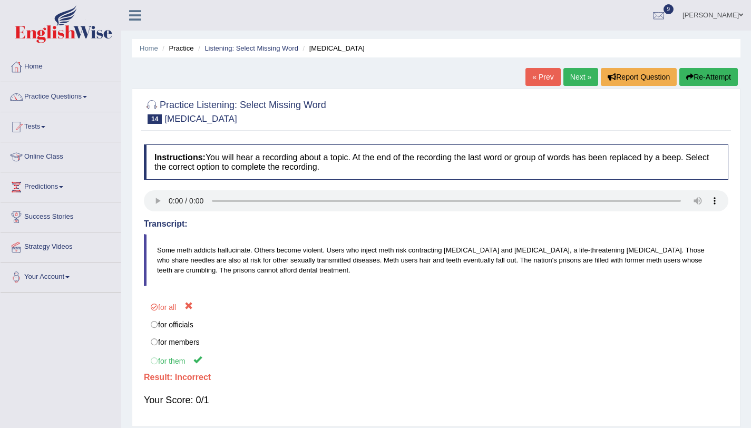
click at [701, 78] on button "Re-Attempt" at bounding box center [708, 77] width 58 height 18
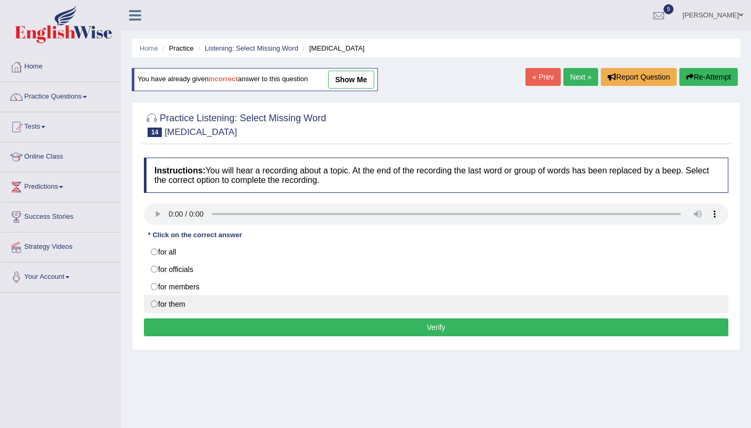
click at [264, 310] on label "for them" at bounding box center [436, 304] width 584 height 18
radio input "true"
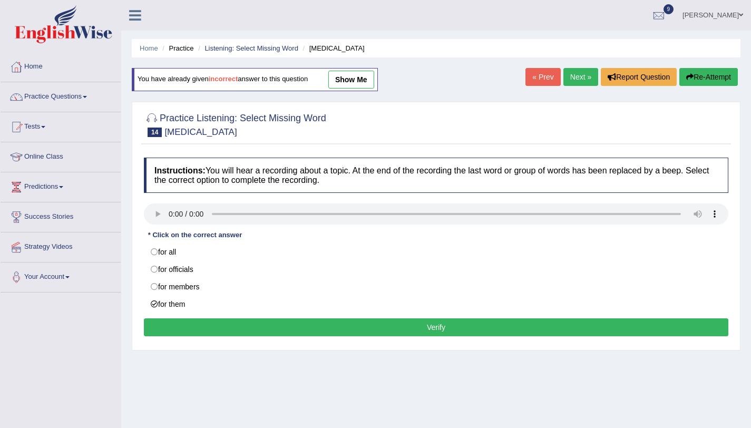
click at [285, 328] on button "Verify" at bounding box center [436, 327] width 584 height 18
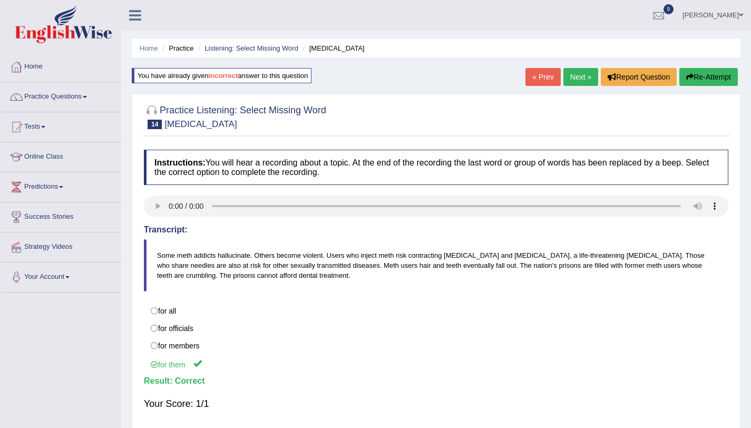
click at [580, 72] on link "Next »" at bounding box center [580, 77] width 35 height 18
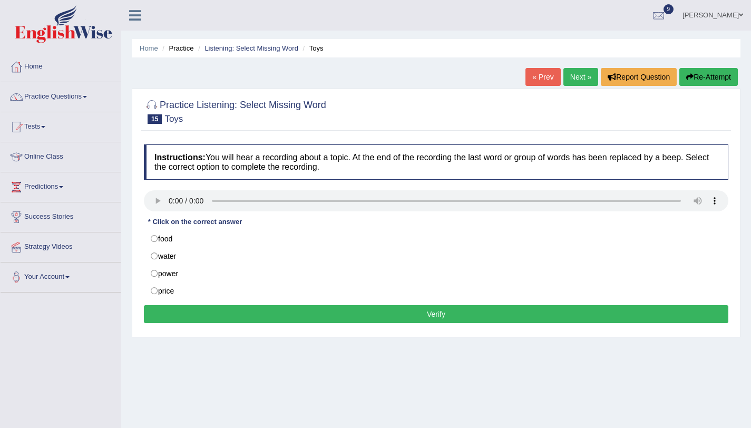
scroll to position [125, 0]
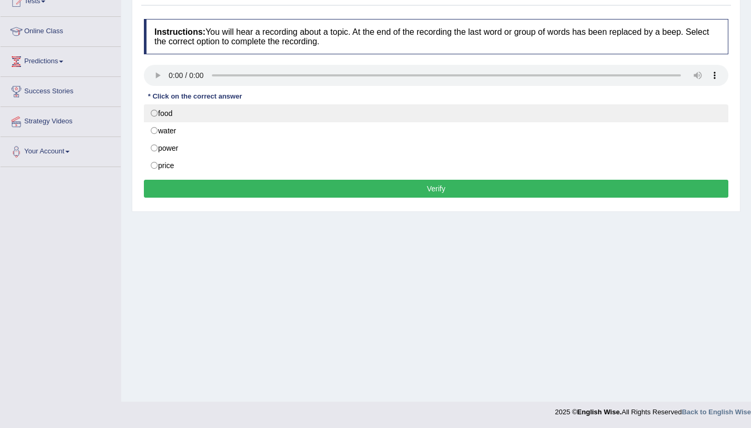
click at [237, 116] on label "food" at bounding box center [436, 113] width 584 height 18
radio input "true"
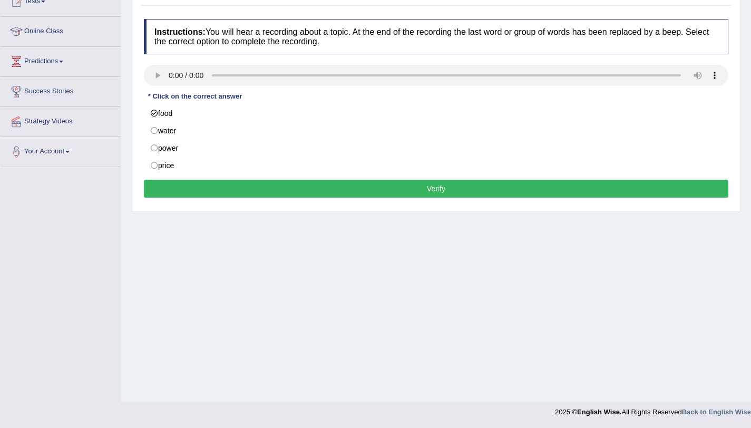
click at [257, 190] on button "Verify" at bounding box center [436, 189] width 584 height 18
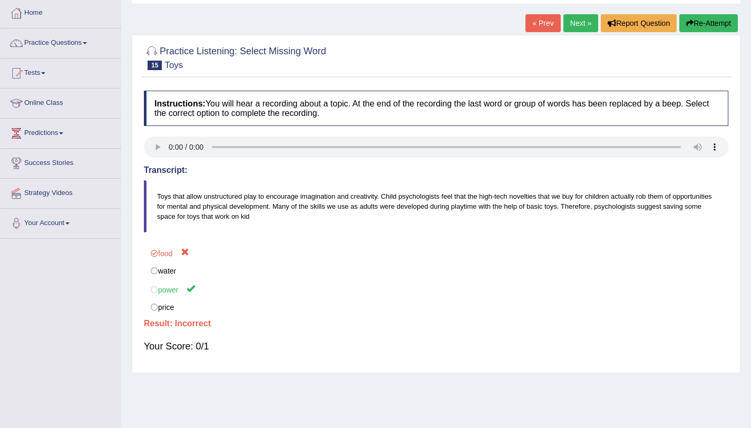
scroll to position [0, 0]
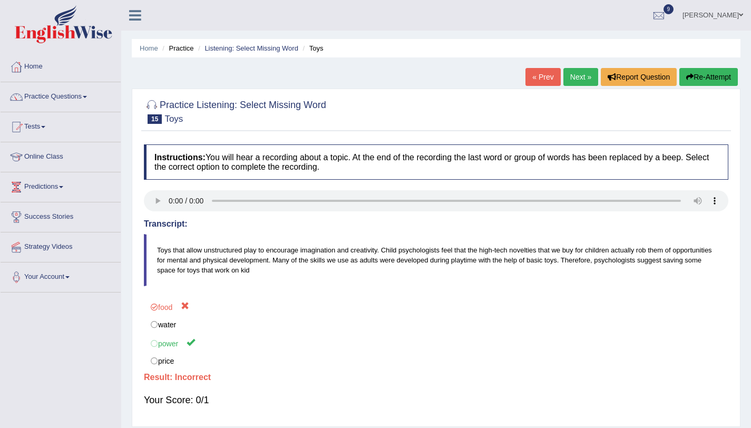
click at [721, 84] on button "Re-Attempt" at bounding box center [708, 77] width 58 height 18
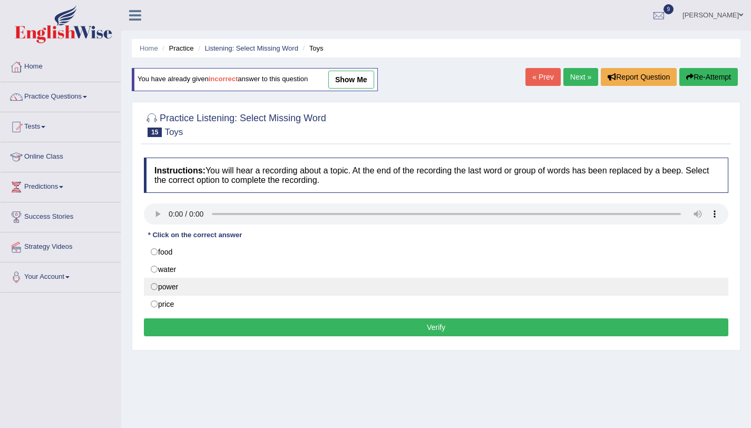
click at [243, 287] on label "power" at bounding box center [436, 287] width 584 height 18
radio input "true"
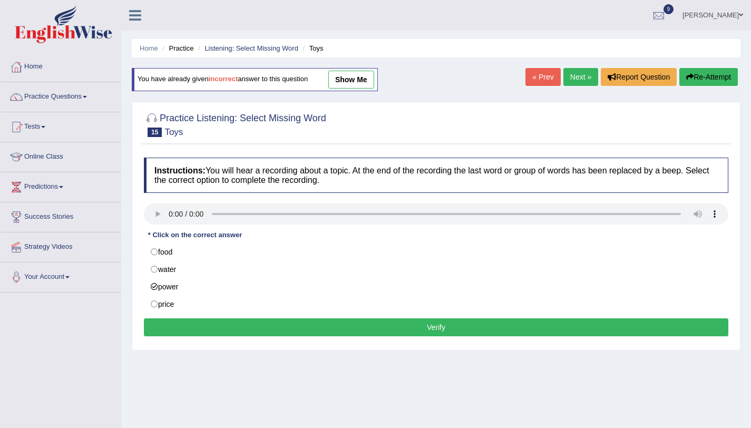
click at [272, 325] on button "Verify" at bounding box center [436, 327] width 584 height 18
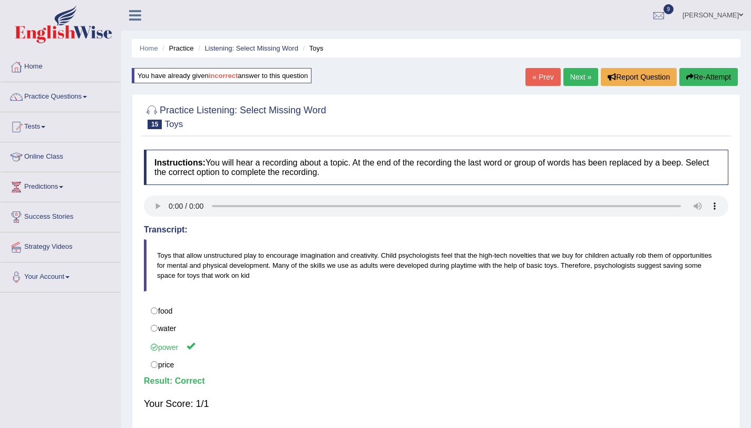
click at [568, 72] on link "Next »" at bounding box center [580, 77] width 35 height 18
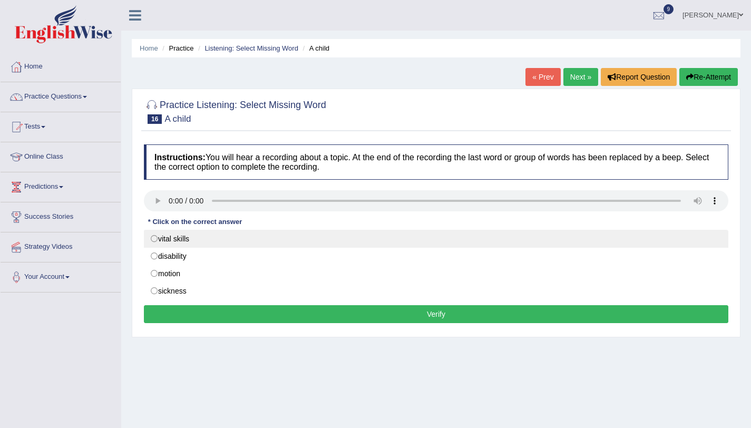
click at [172, 238] on label "vital skills" at bounding box center [436, 239] width 584 height 18
radio input "true"
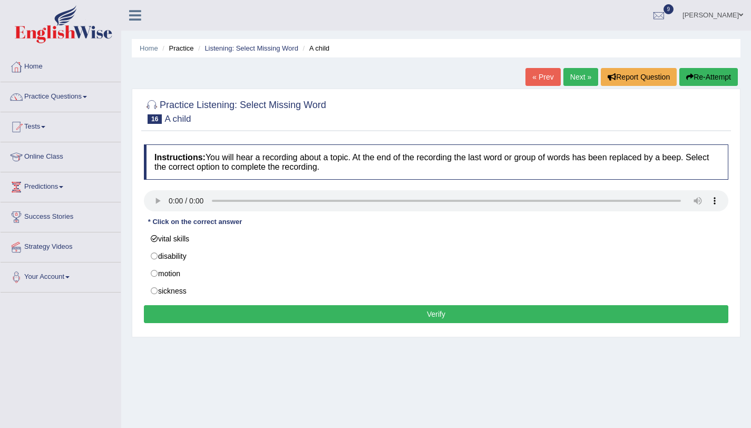
click at [210, 312] on button "Verify" at bounding box center [436, 314] width 584 height 18
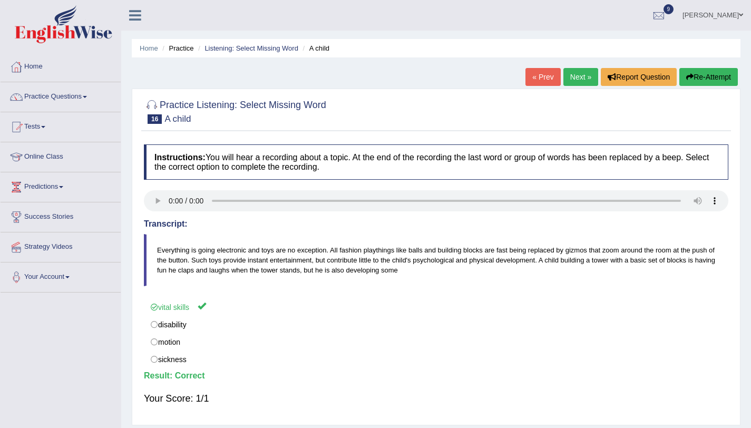
click at [585, 71] on link "Next »" at bounding box center [580, 77] width 35 height 18
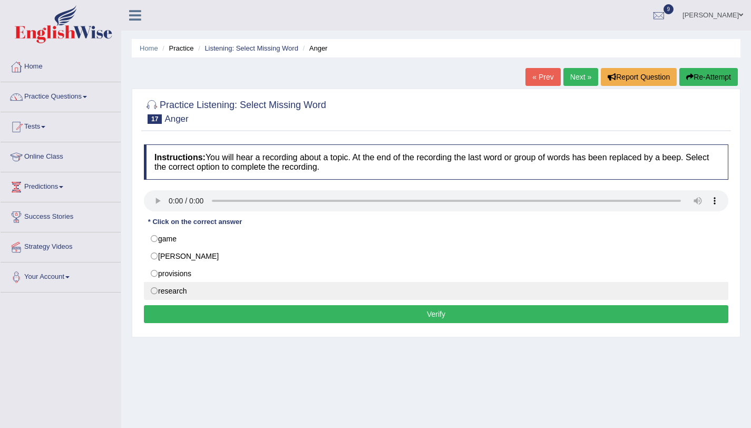
click at [221, 297] on label "research" at bounding box center [436, 291] width 584 height 18
radio input "true"
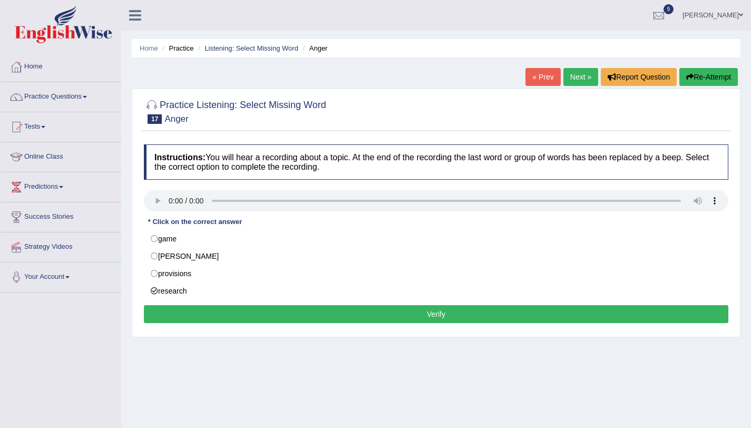
click at [240, 320] on button "Verify" at bounding box center [436, 314] width 584 height 18
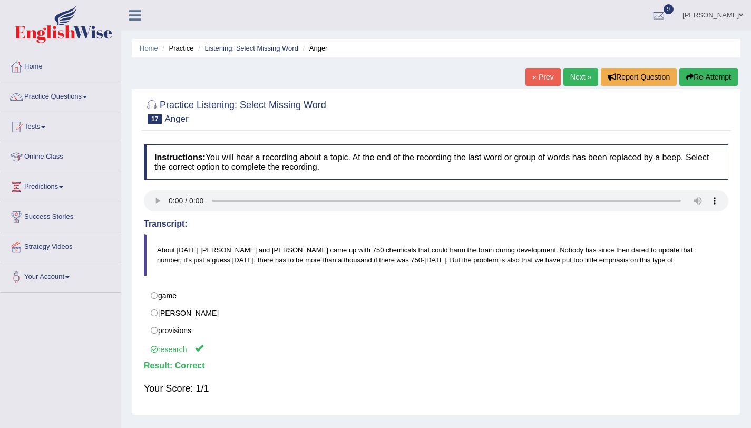
click at [583, 71] on link "Next »" at bounding box center [580, 77] width 35 height 18
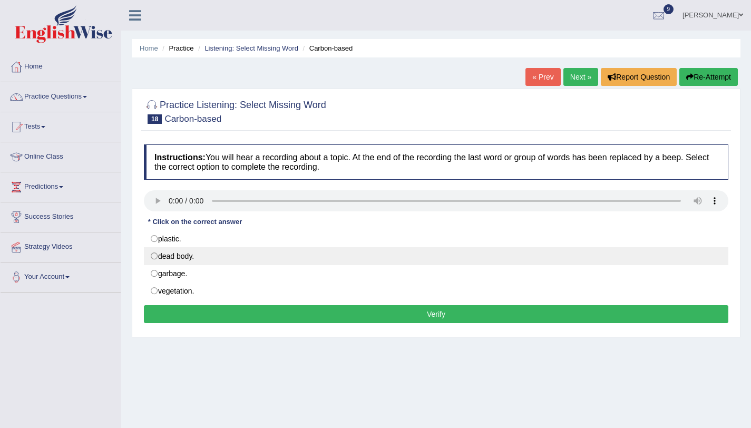
click at [183, 256] on label "dead body." at bounding box center [436, 256] width 584 height 18
radio input "true"
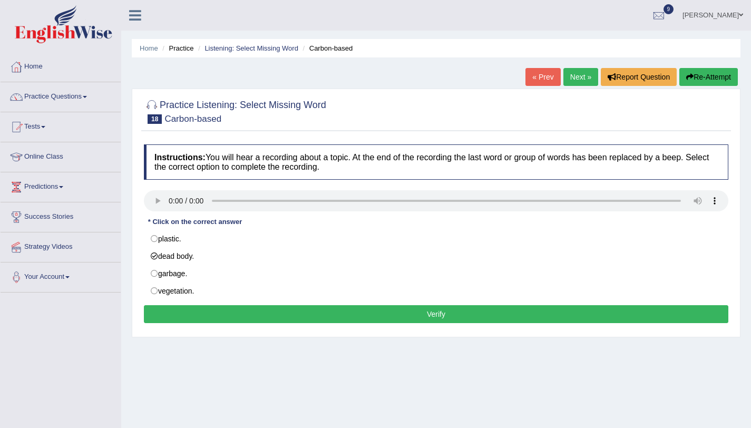
click at [187, 312] on button "Verify" at bounding box center [436, 314] width 584 height 18
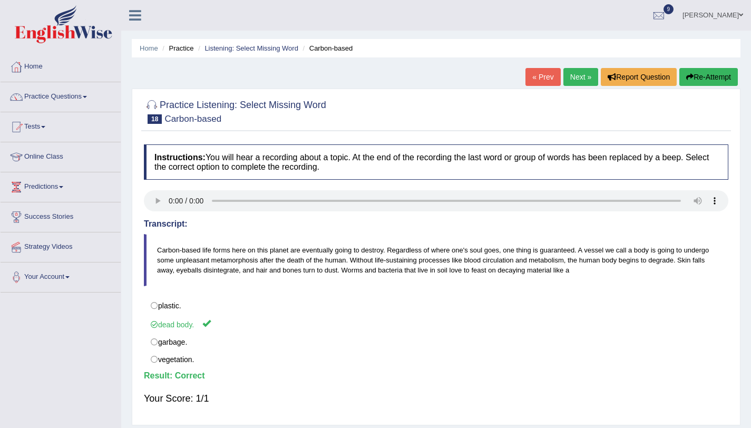
click at [574, 85] on link "Next »" at bounding box center [580, 77] width 35 height 18
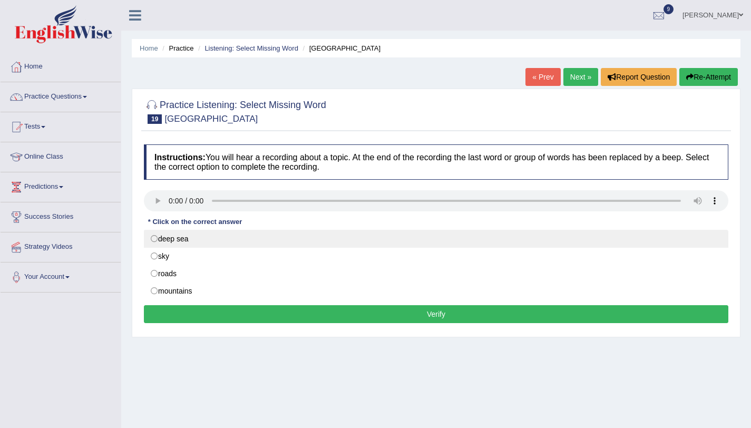
click at [192, 241] on label "deep sea" at bounding box center [436, 239] width 584 height 18
radio input "true"
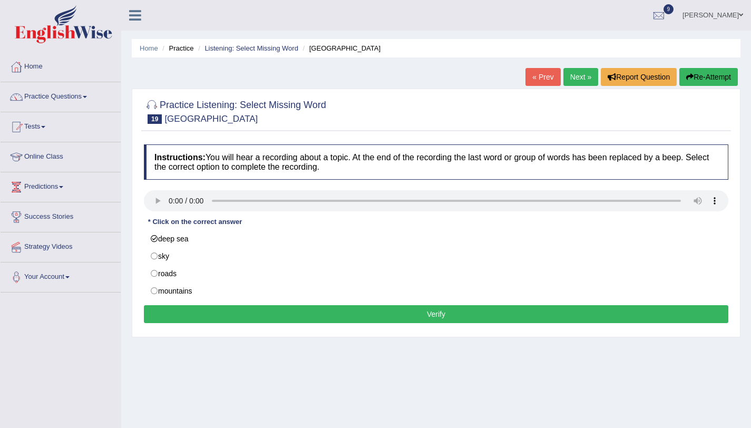
click at [244, 317] on button "Verify" at bounding box center [436, 314] width 584 height 18
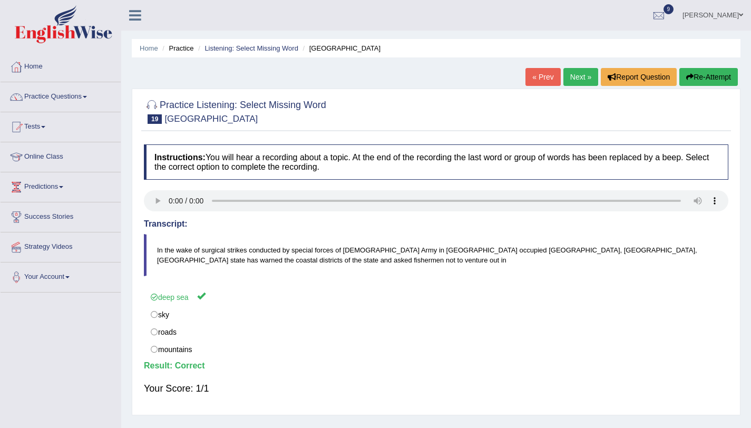
click at [587, 76] on link "Next »" at bounding box center [580, 77] width 35 height 18
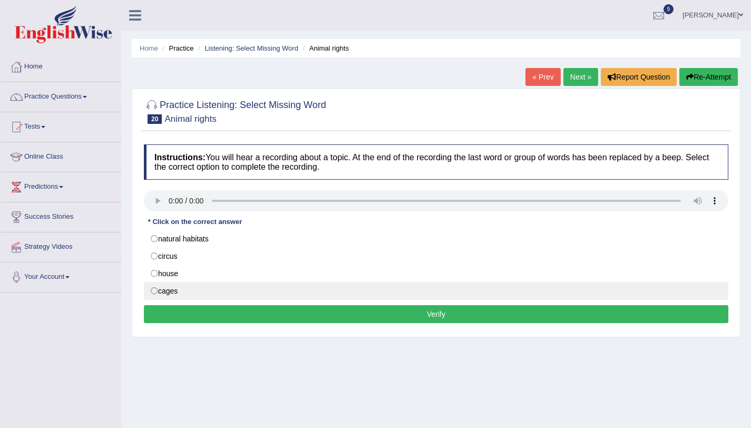
click at [236, 284] on label "cages" at bounding box center [436, 291] width 584 height 18
radio input "true"
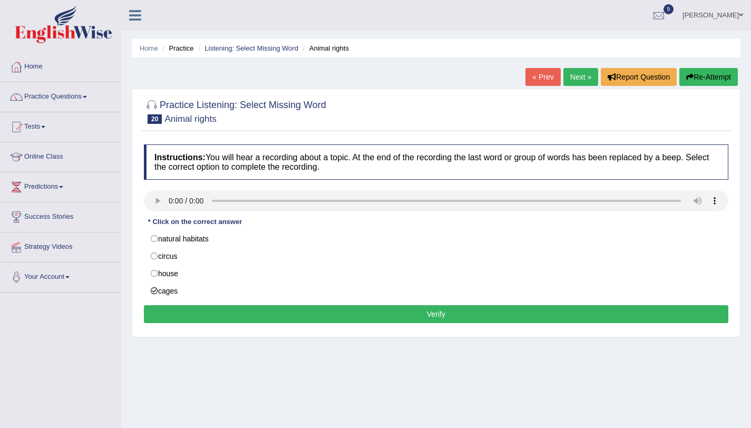
click at [322, 321] on button "Verify" at bounding box center [436, 314] width 584 height 18
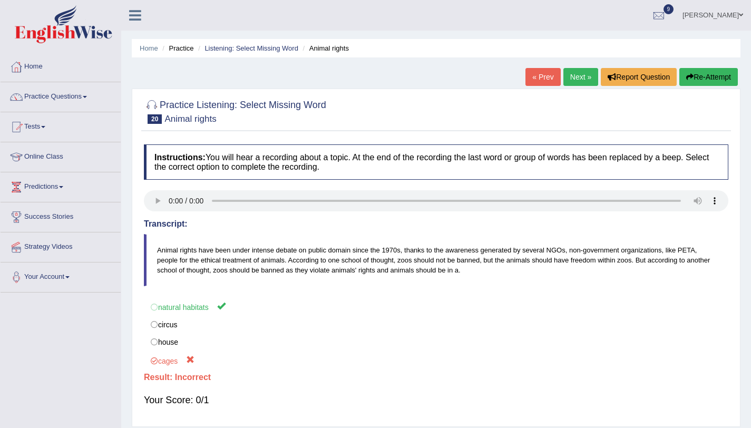
click at [705, 77] on button "Re-Attempt" at bounding box center [708, 77] width 58 height 18
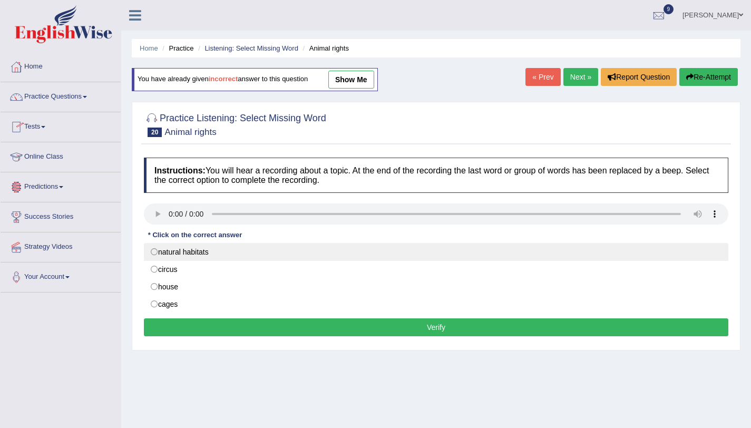
click at [190, 257] on label "natural habitats" at bounding box center [436, 252] width 584 height 18
radio input "true"
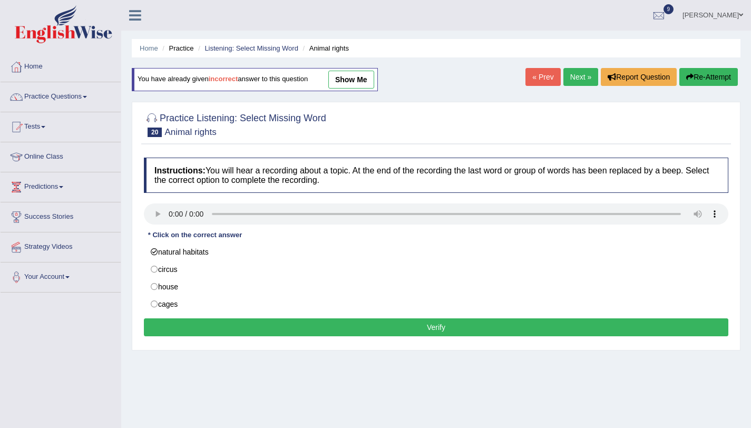
click at [225, 323] on button "Verify" at bounding box center [436, 327] width 584 height 18
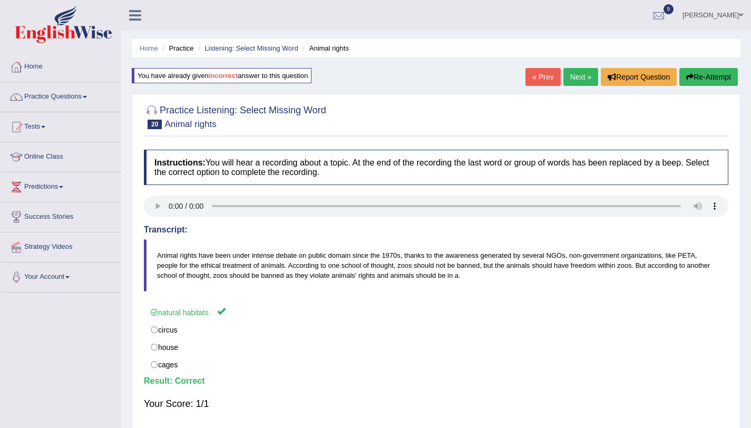
click at [590, 76] on link "Next »" at bounding box center [580, 77] width 35 height 18
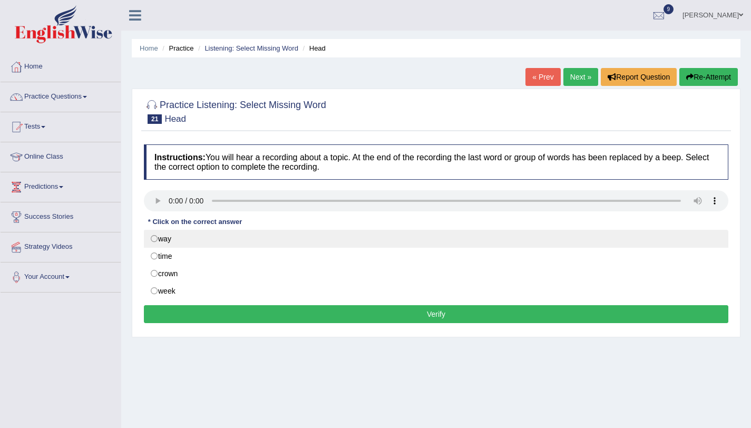
click at [171, 243] on label "way" at bounding box center [436, 239] width 584 height 18
radio input "true"
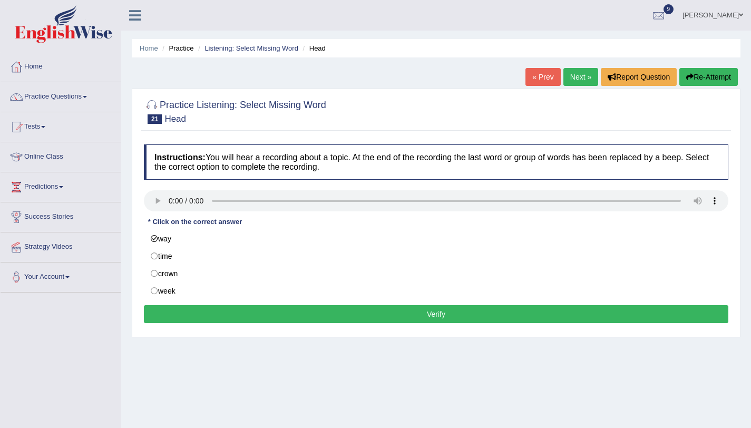
click at [200, 310] on button "Verify" at bounding box center [436, 314] width 584 height 18
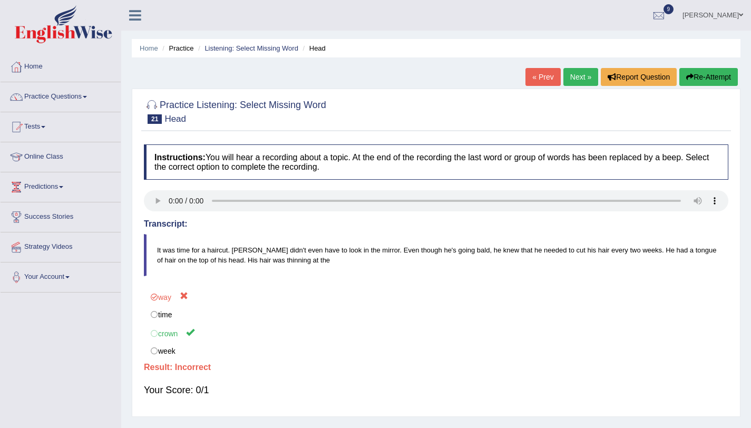
click at [699, 75] on button "Re-Attempt" at bounding box center [708, 77] width 58 height 18
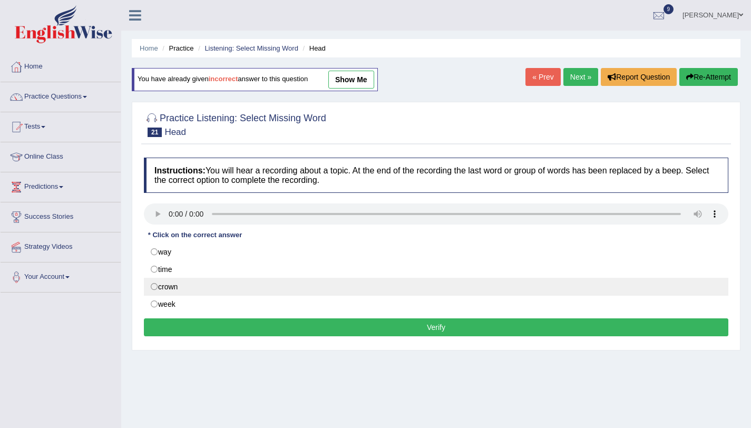
click at [231, 291] on label "crown" at bounding box center [436, 287] width 584 height 18
radio input "true"
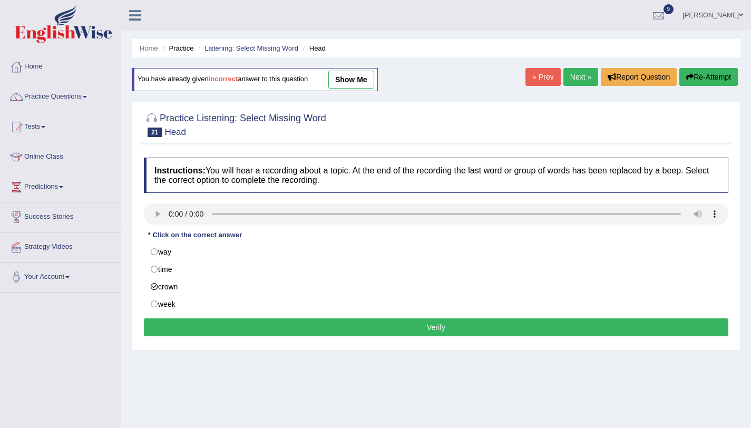
click at [258, 329] on button "Verify" at bounding box center [436, 327] width 584 height 18
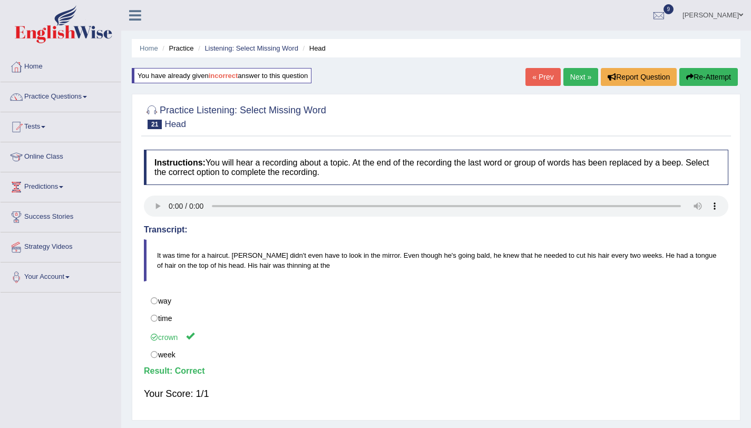
click at [577, 80] on link "Next »" at bounding box center [580, 77] width 35 height 18
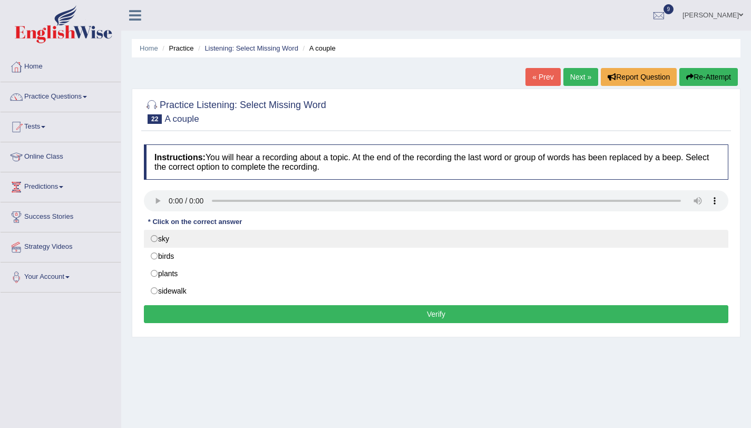
click at [166, 243] on label "sky" at bounding box center [436, 239] width 584 height 18
radio input "true"
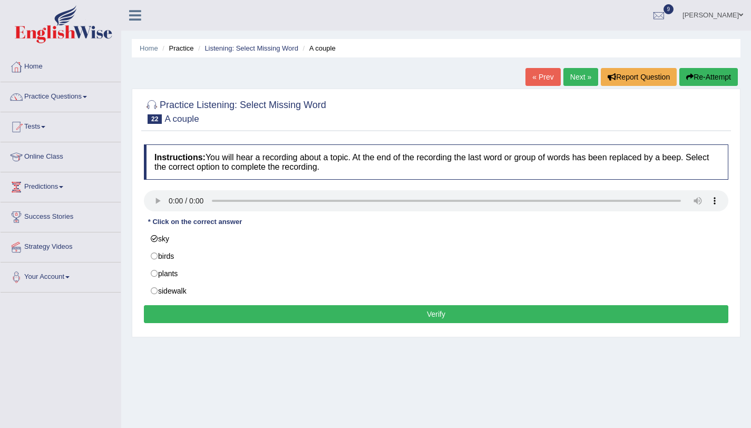
click at [169, 308] on button "Verify" at bounding box center [436, 314] width 584 height 18
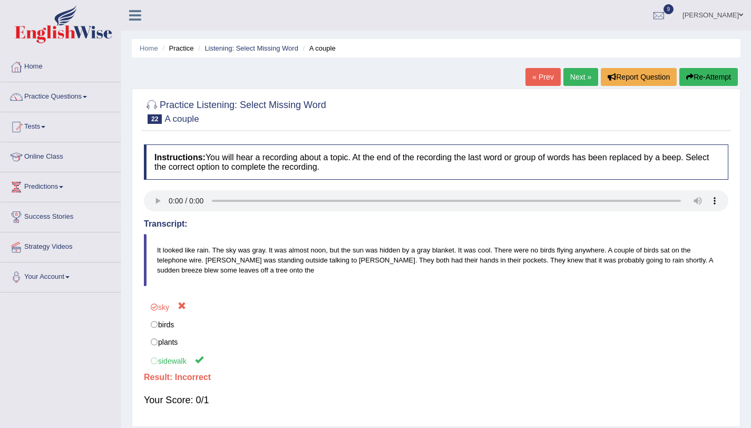
click at [718, 68] on button "Re-Attempt" at bounding box center [708, 77] width 58 height 18
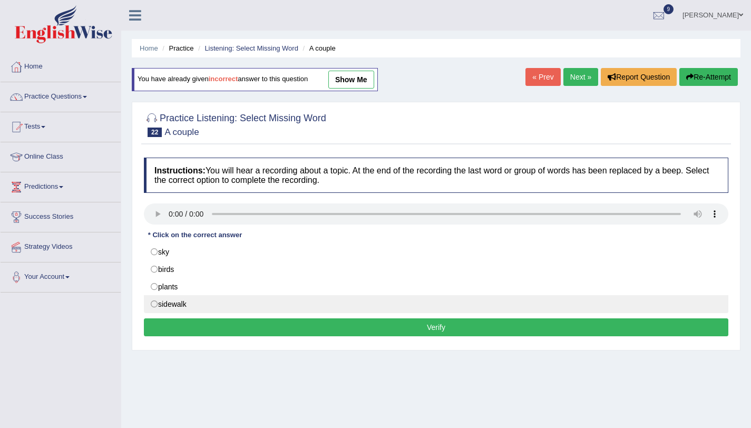
drag, startPoint x: 192, startPoint y: 303, endPoint x: 196, endPoint y: 310, distance: 8.0
click at [191, 303] on label "sidewalk" at bounding box center [436, 304] width 584 height 18
radio input "true"
click at [204, 323] on button "Verify" at bounding box center [436, 327] width 584 height 18
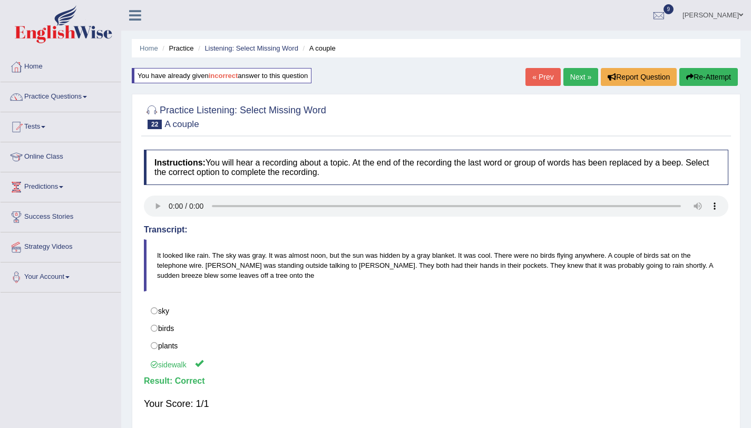
click at [565, 80] on link "Next »" at bounding box center [580, 77] width 35 height 18
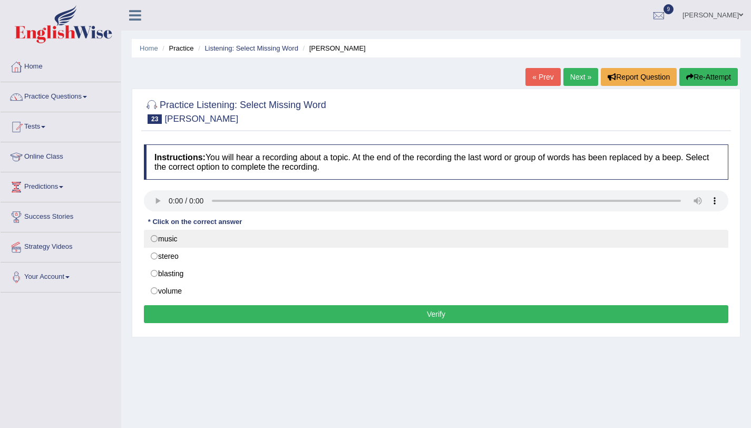
click at [171, 239] on label "music" at bounding box center [436, 239] width 584 height 18
radio input "true"
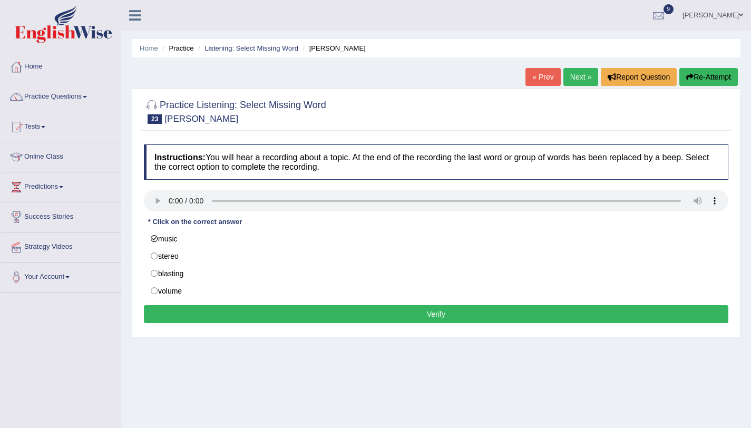
click at [234, 317] on button "Verify" at bounding box center [436, 314] width 584 height 18
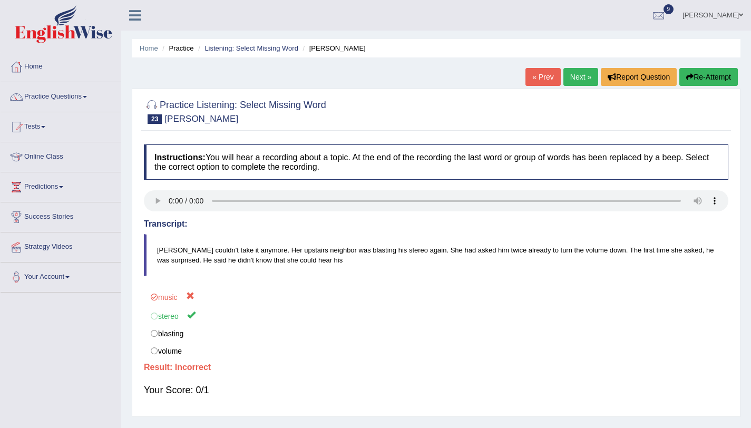
click at [687, 71] on button "Re-Attempt" at bounding box center [708, 77] width 58 height 18
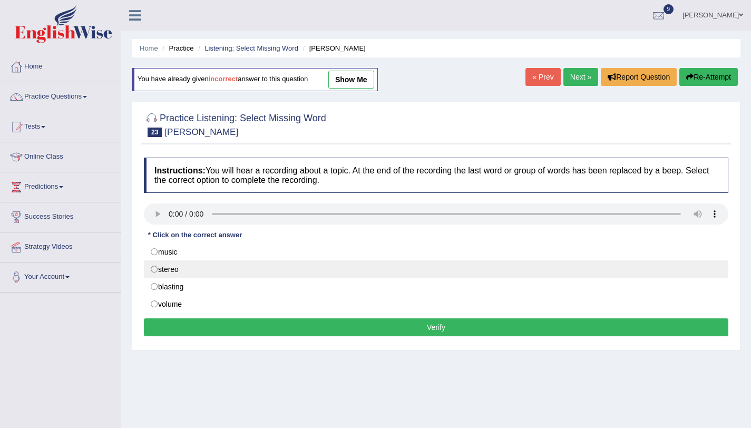
click at [191, 270] on label "stereo" at bounding box center [436, 269] width 584 height 18
radio input "true"
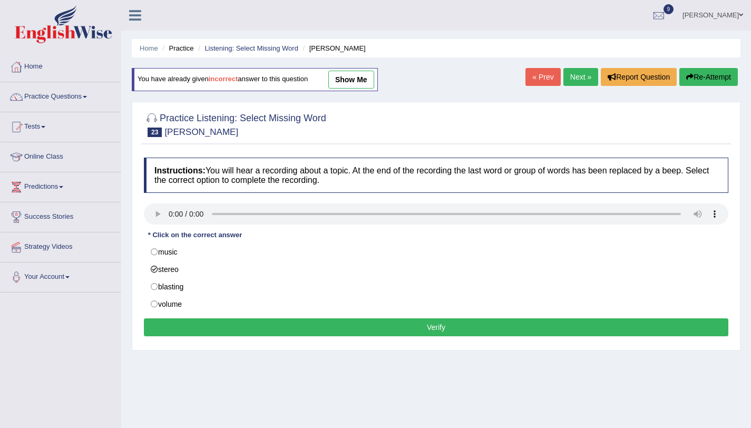
click at [297, 332] on button "Verify" at bounding box center [436, 327] width 584 height 18
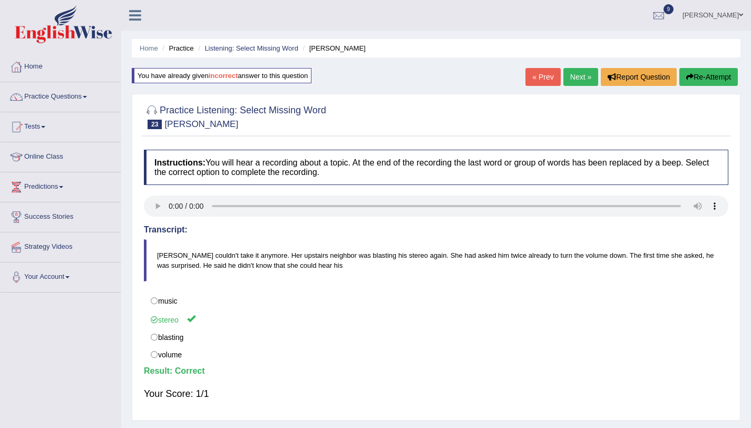
click at [581, 75] on link "Next »" at bounding box center [580, 77] width 35 height 18
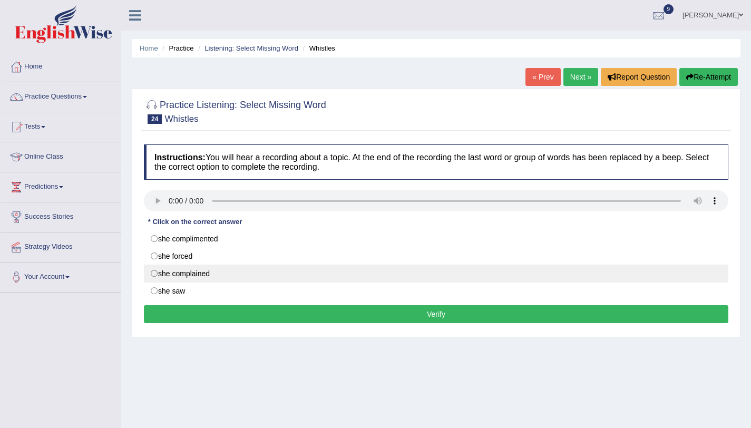
click at [211, 280] on label "she complained" at bounding box center [436, 273] width 584 height 18
radio input "true"
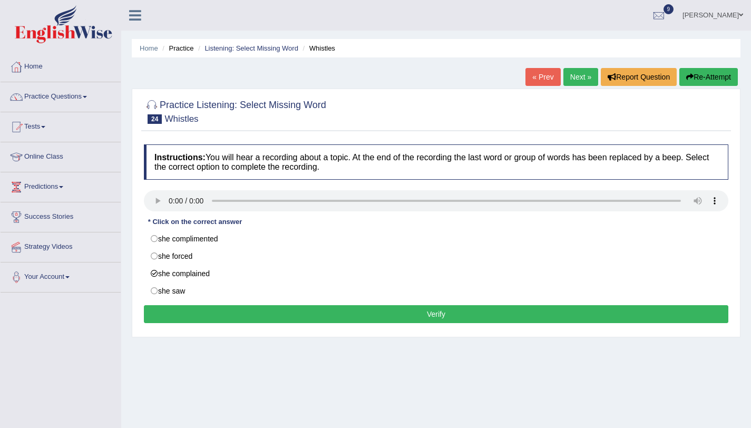
click at [227, 308] on button "Verify" at bounding box center [436, 314] width 584 height 18
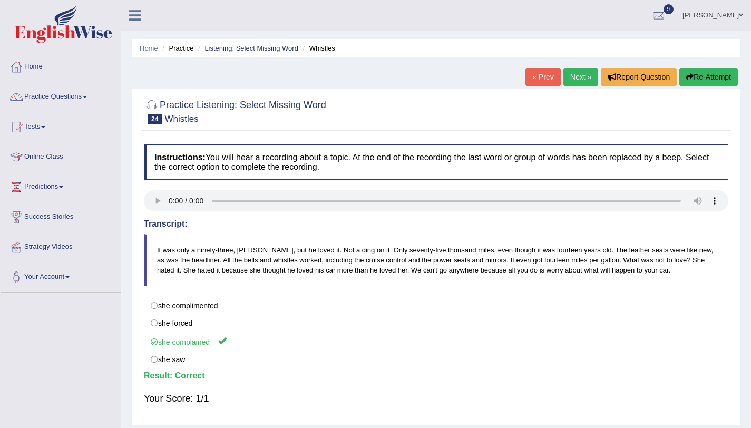
click at [586, 68] on link "Next »" at bounding box center [580, 77] width 35 height 18
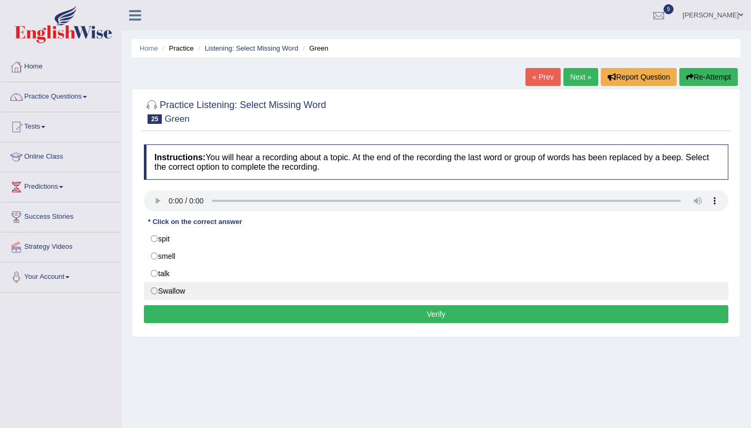
click at [201, 291] on label "Swallow" at bounding box center [436, 291] width 584 height 18
radio input "true"
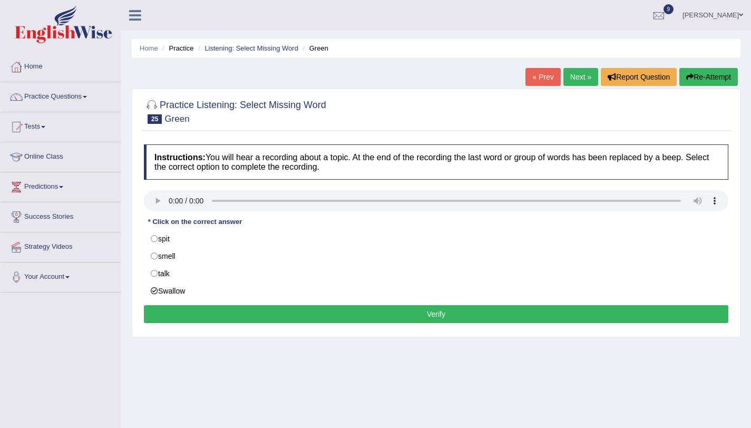
click at [206, 313] on button "Verify" at bounding box center [436, 314] width 584 height 18
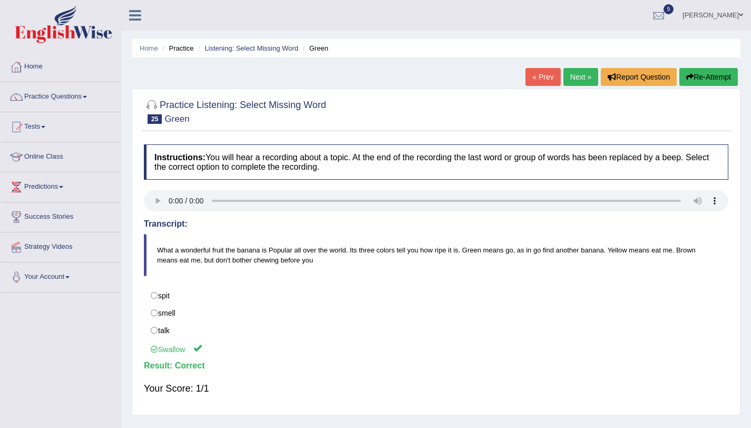
click at [573, 78] on link "Next »" at bounding box center [580, 77] width 35 height 18
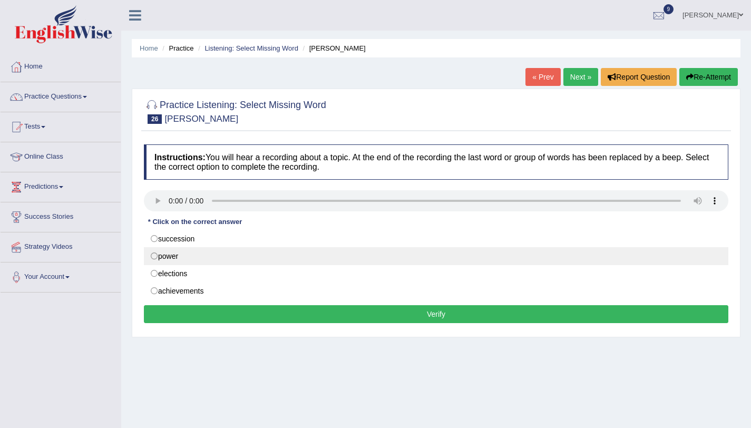
click at [269, 256] on label "power" at bounding box center [436, 256] width 584 height 18
radio input "true"
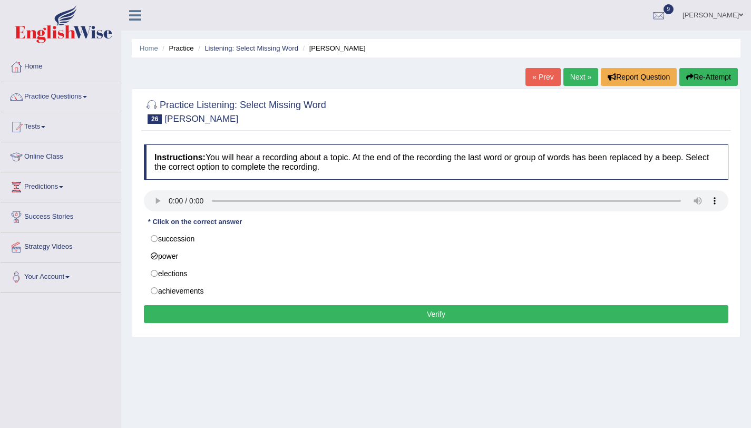
click at [286, 320] on button "Verify" at bounding box center [436, 314] width 584 height 18
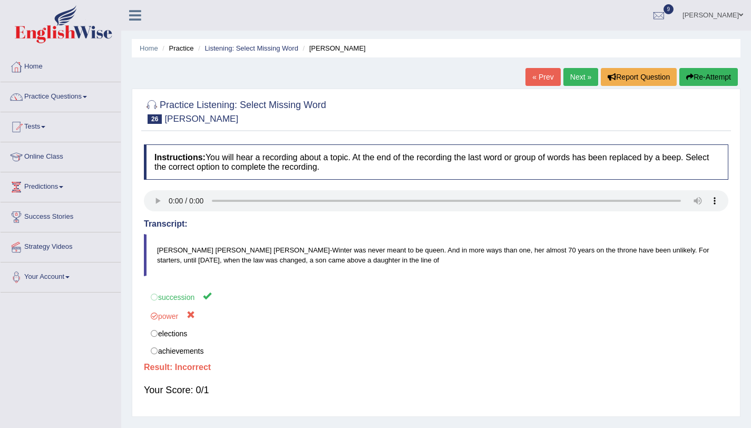
click at [710, 76] on button "Re-Attempt" at bounding box center [708, 77] width 58 height 18
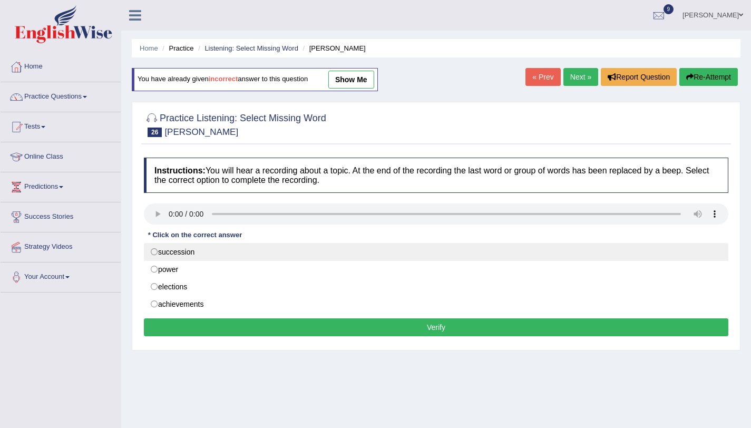
click at [262, 249] on label "succession" at bounding box center [436, 252] width 584 height 18
radio input "true"
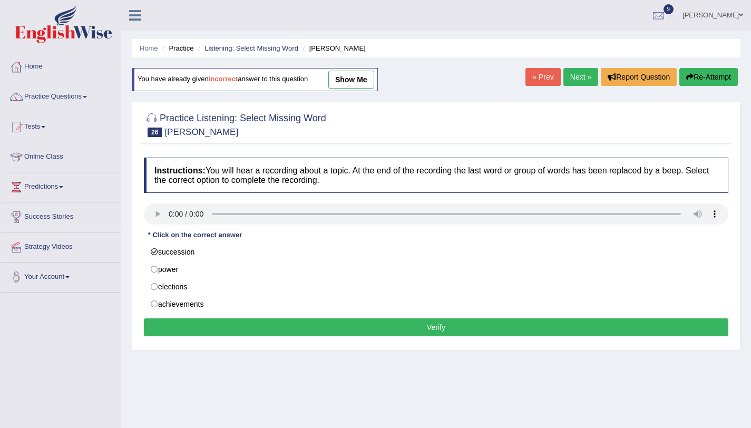
click at [456, 328] on button "Verify" at bounding box center [436, 327] width 584 height 18
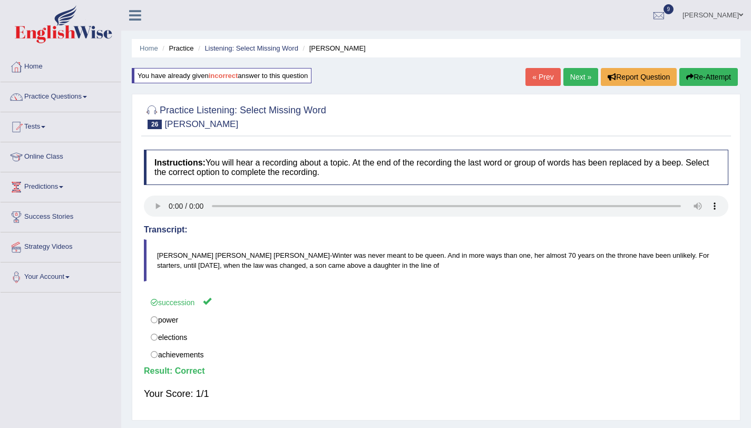
click at [583, 82] on link "Next »" at bounding box center [580, 77] width 35 height 18
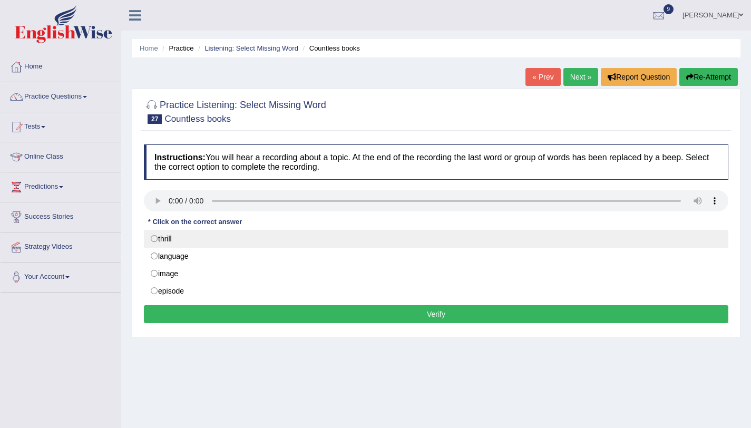
click at [207, 241] on label "thrill" at bounding box center [436, 239] width 584 height 18
radio input "true"
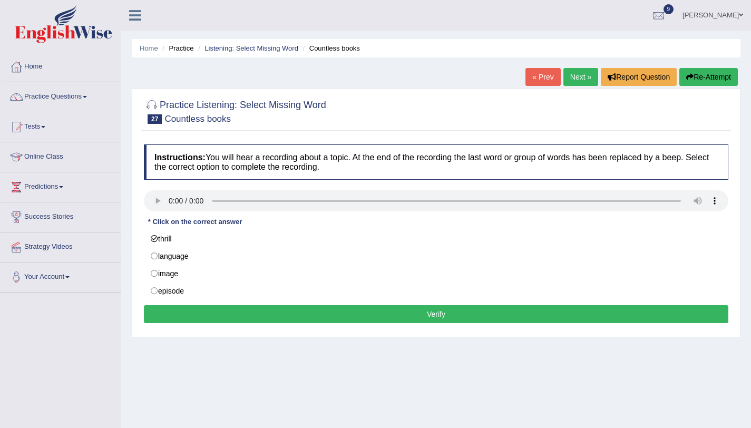
click at [231, 318] on button "Verify" at bounding box center [436, 314] width 584 height 18
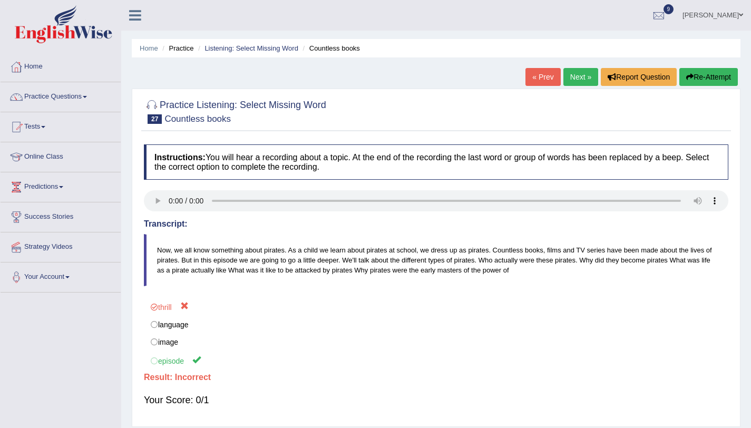
click at [708, 83] on button "Re-Attempt" at bounding box center [708, 77] width 58 height 18
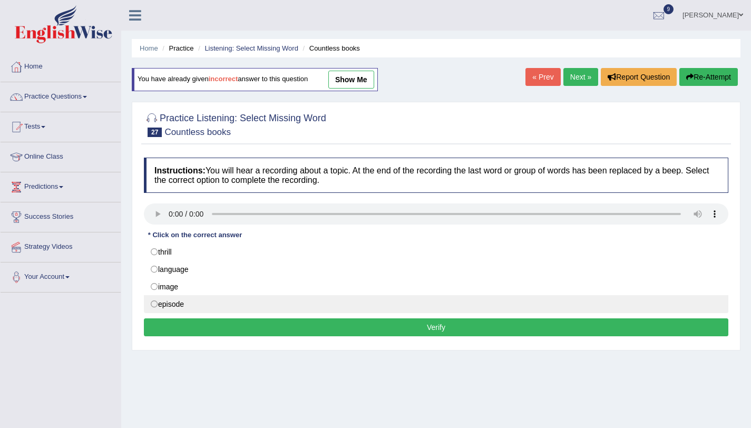
click at [349, 309] on label "episode" at bounding box center [436, 304] width 584 height 18
radio input "true"
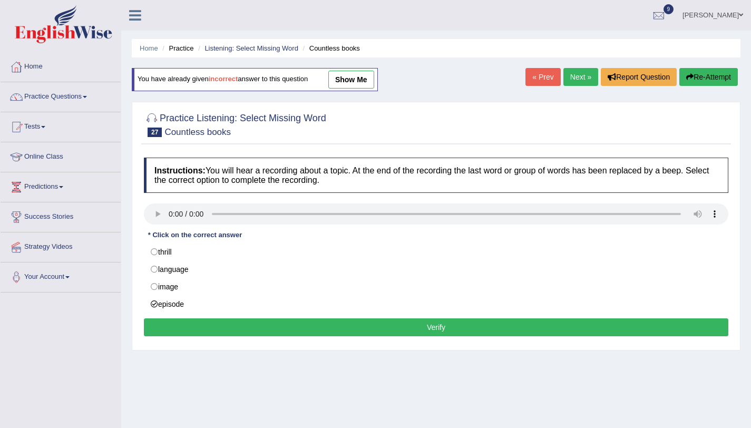
click at [390, 326] on button "Verify" at bounding box center [436, 327] width 584 height 18
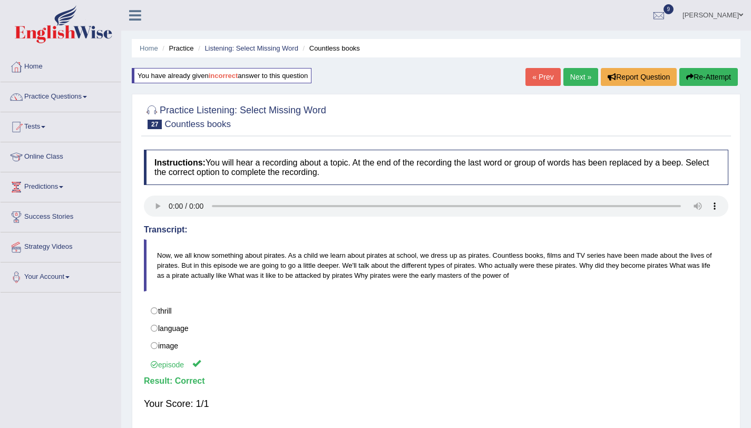
click at [573, 75] on link "Next »" at bounding box center [580, 77] width 35 height 18
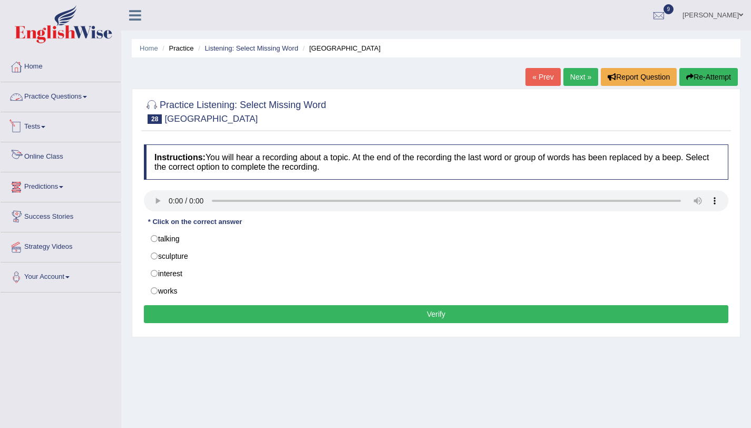
click at [55, 94] on link "Practice Questions" at bounding box center [61, 95] width 120 height 26
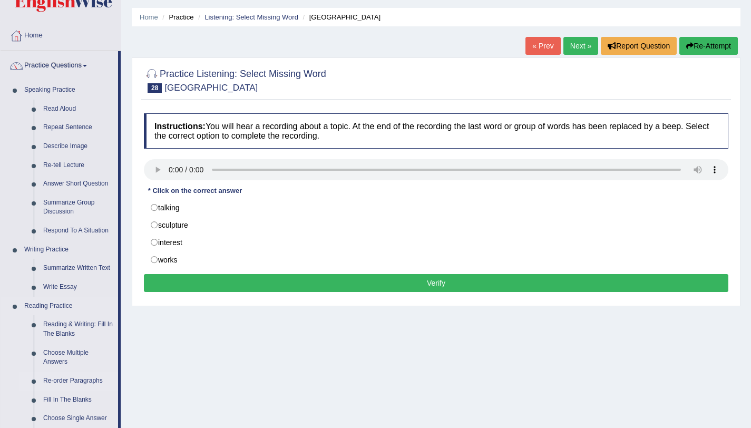
scroll to position [28, 0]
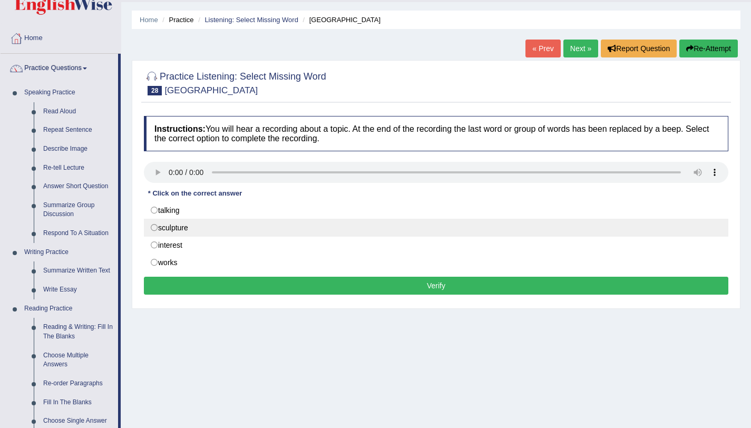
click at [227, 228] on label "sculpture" at bounding box center [436, 228] width 584 height 18
radio input "true"
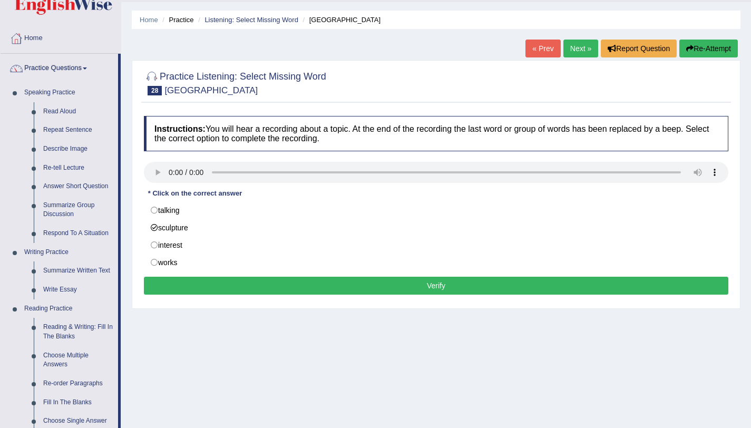
click at [263, 285] on button "Verify" at bounding box center [436, 286] width 584 height 18
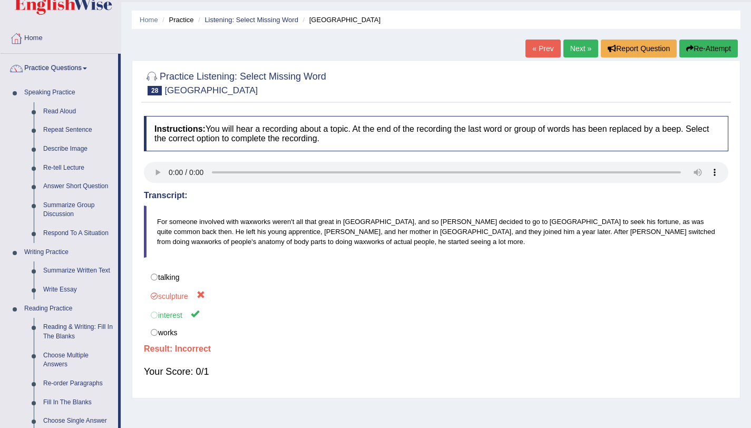
click at [706, 41] on button "Re-Attempt" at bounding box center [708, 49] width 58 height 18
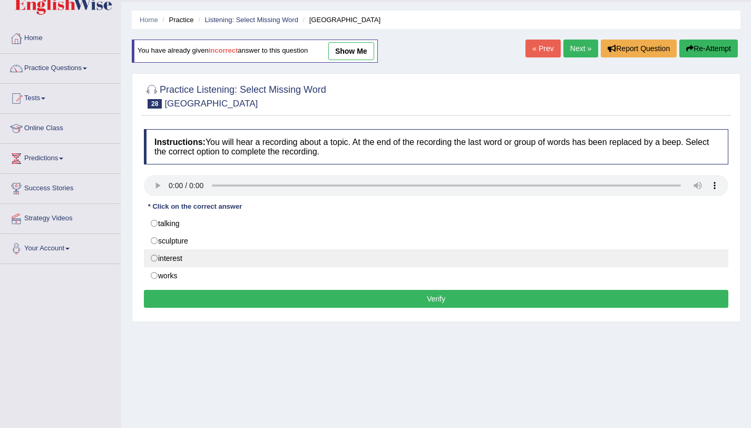
click at [162, 258] on label "interest" at bounding box center [436, 258] width 584 height 18
radio input "true"
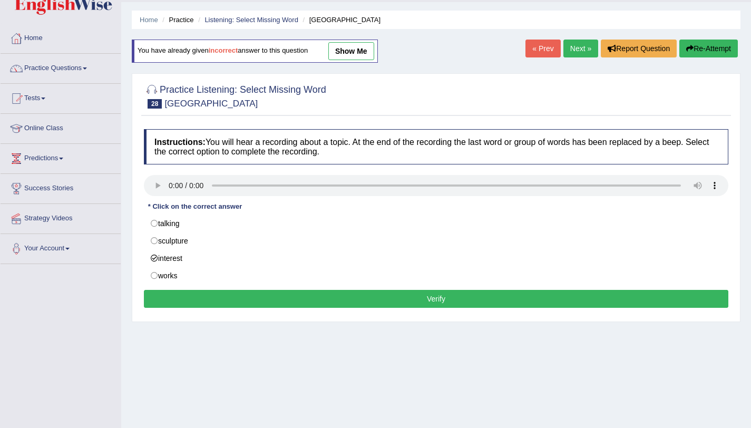
click at [285, 298] on button "Verify" at bounding box center [436, 299] width 584 height 18
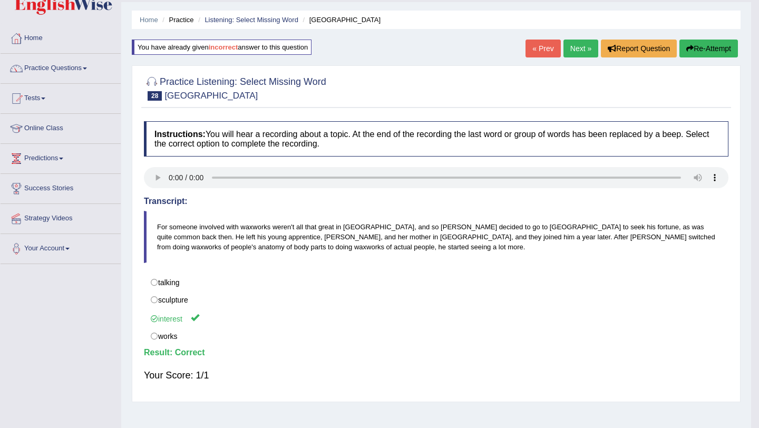
click at [572, 46] on body "Toggle navigation Home Practice Questions Speaking Practice Read Aloud Repeat S…" at bounding box center [379, 186] width 759 height 428
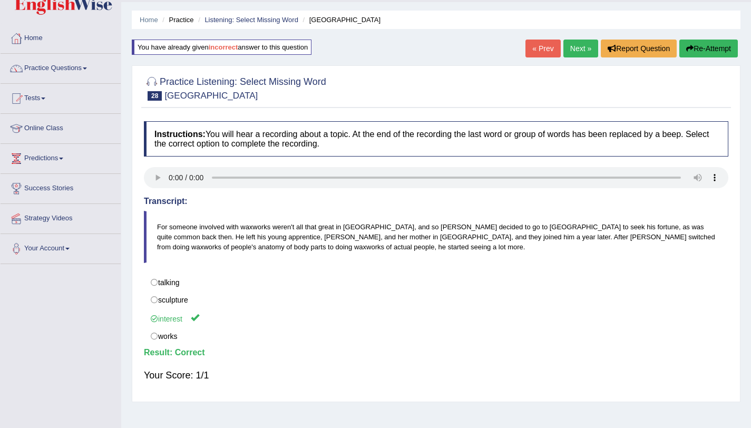
click at [572, 46] on link "Next »" at bounding box center [580, 49] width 35 height 18
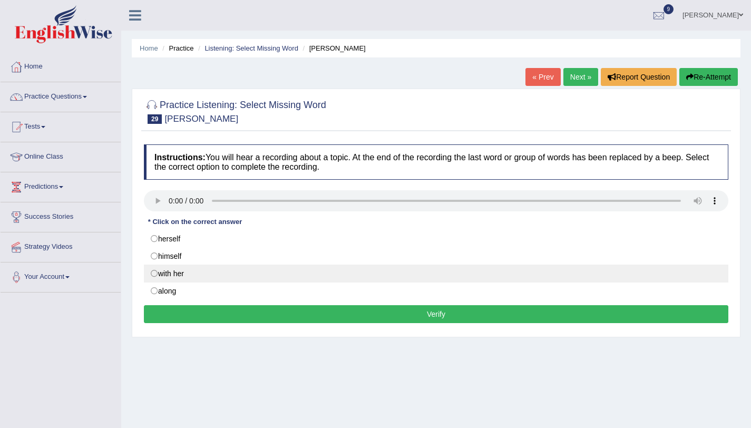
click at [233, 273] on label "with her" at bounding box center [436, 273] width 584 height 18
radio input "true"
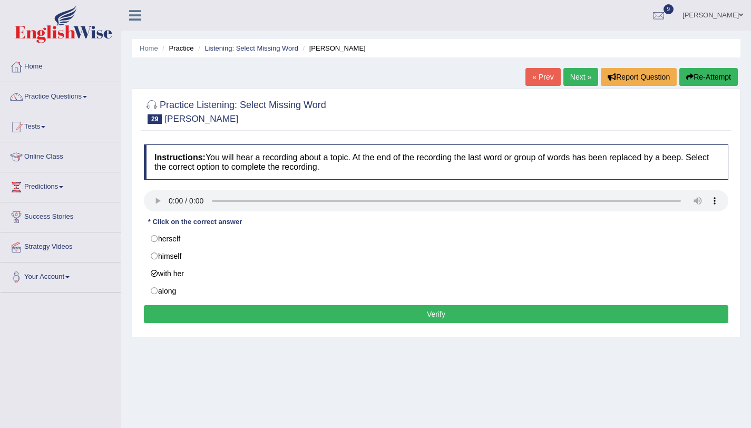
click at [239, 321] on button "Verify" at bounding box center [436, 314] width 584 height 18
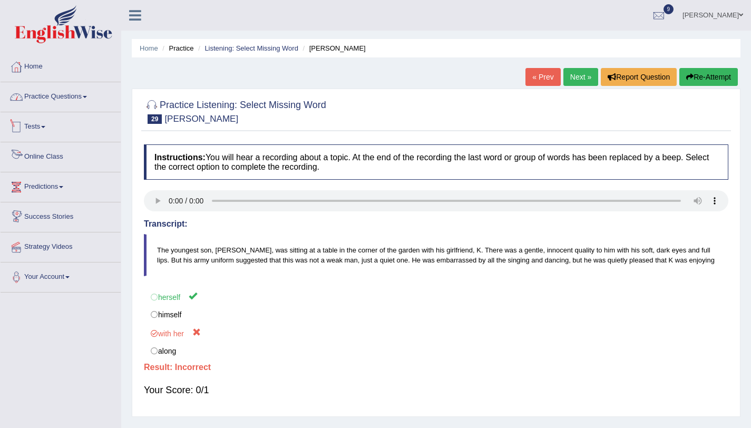
click at [63, 97] on link "Practice Questions" at bounding box center [61, 95] width 120 height 26
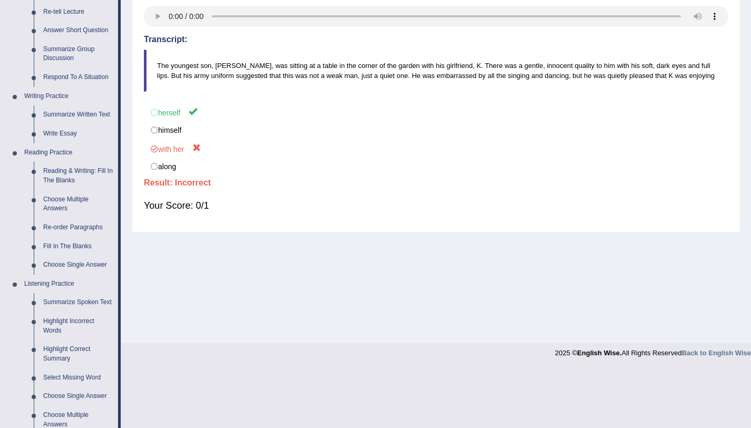
scroll to position [16, 0]
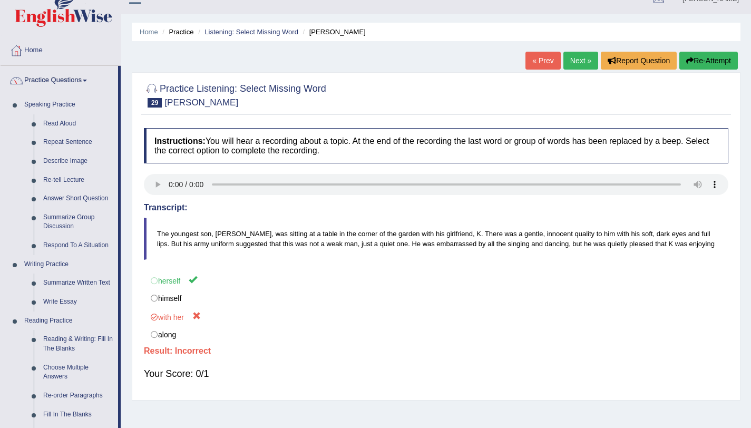
click at [710, 68] on button "Re-Attempt" at bounding box center [708, 61] width 58 height 18
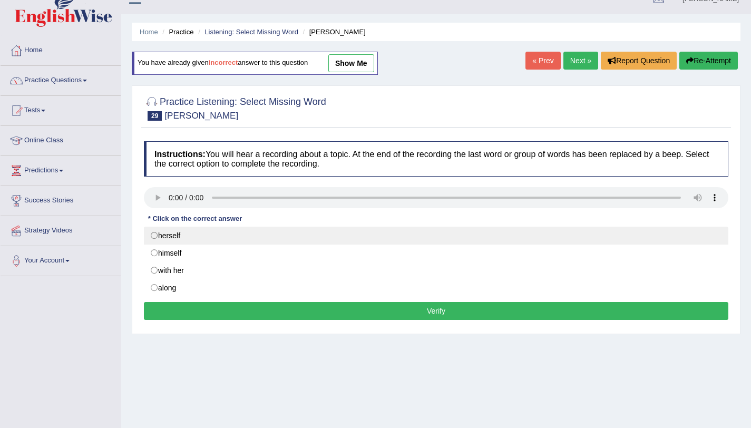
click at [164, 238] on label "herself" at bounding box center [436, 236] width 584 height 18
radio input "true"
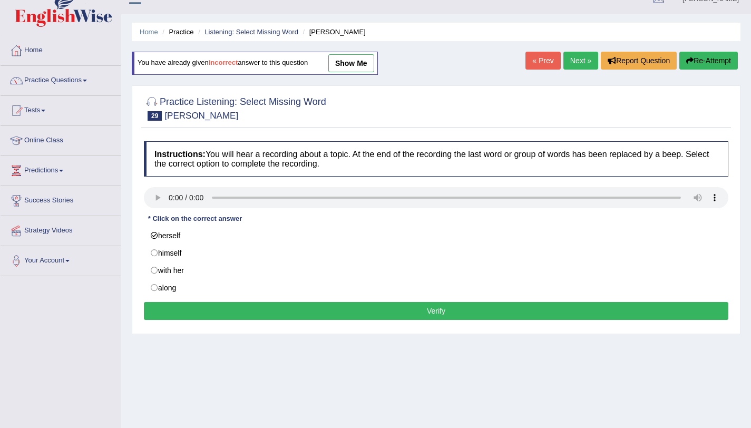
click at [290, 313] on button "Verify" at bounding box center [436, 311] width 584 height 18
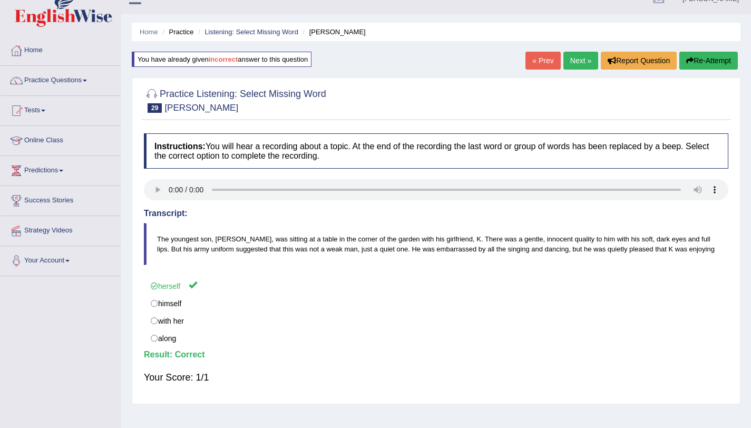
click at [575, 53] on link "Next »" at bounding box center [580, 61] width 35 height 18
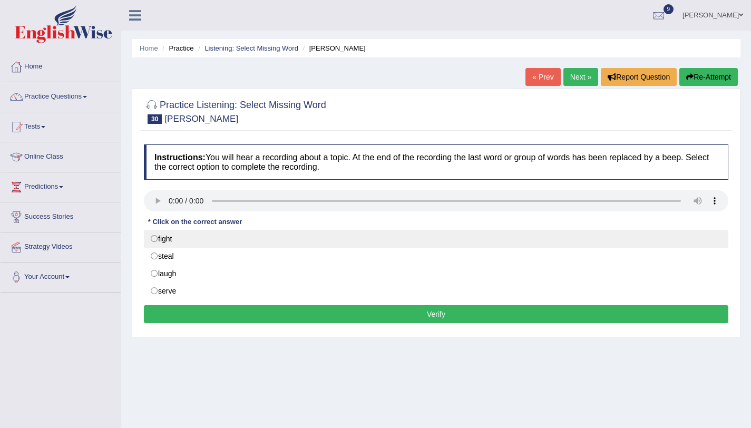
click at [172, 240] on label "fight" at bounding box center [436, 239] width 584 height 18
radio input "true"
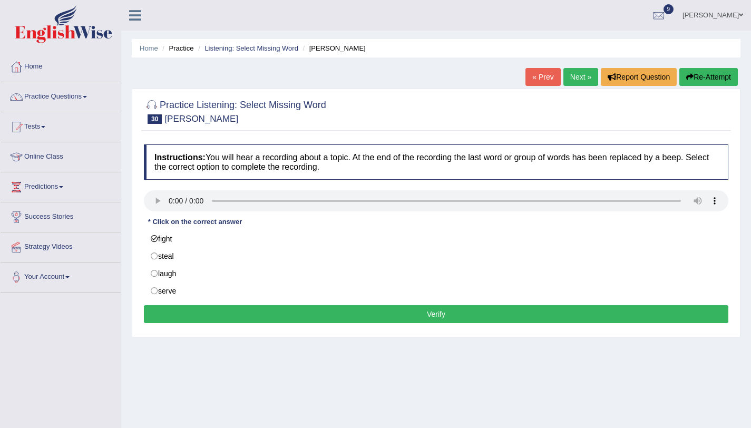
click at [210, 314] on button "Verify" at bounding box center [436, 314] width 584 height 18
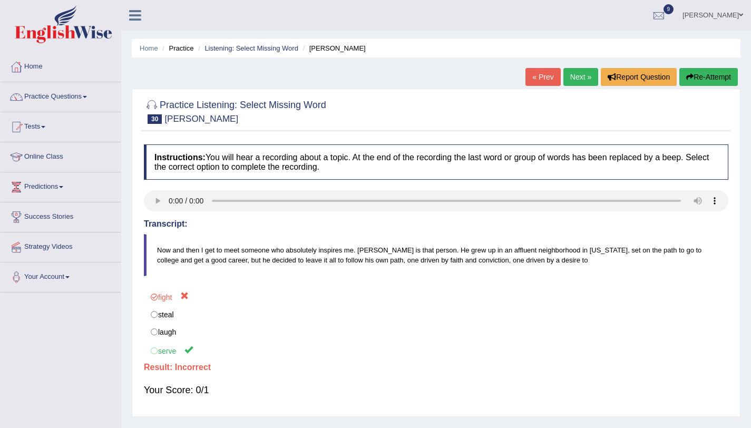
click at [712, 74] on button "Re-Attempt" at bounding box center [708, 77] width 58 height 18
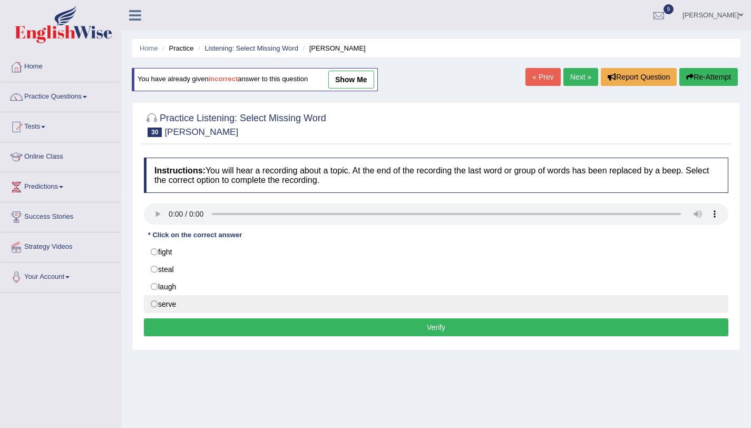
click at [175, 303] on label "serve" at bounding box center [436, 304] width 584 height 18
radio input "true"
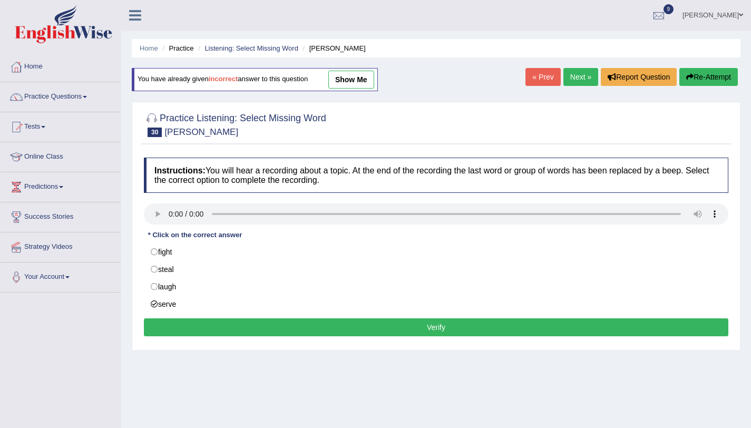
click at [220, 326] on button "Verify" at bounding box center [436, 327] width 584 height 18
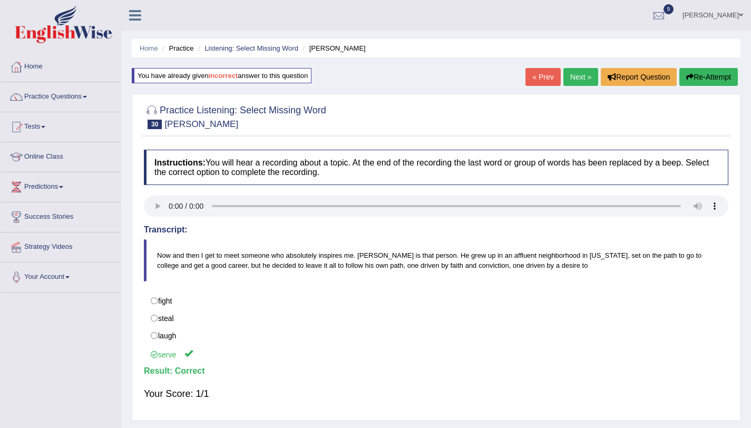
click at [564, 83] on link "Next »" at bounding box center [580, 77] width 35 height 18
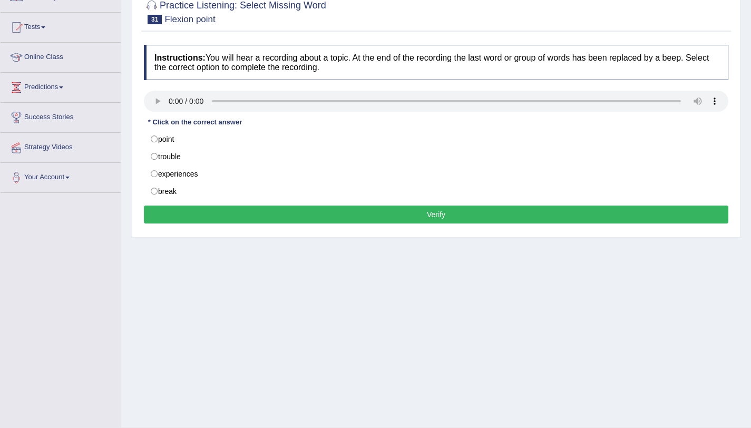
scroll to position [125, 0]
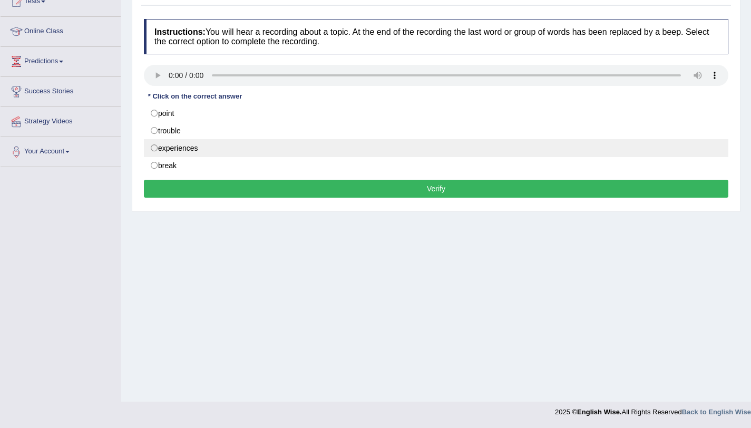
click at [201, 144] on label "experiences" at bounding box center [436, 148] width 584 height 18
radio input "true"
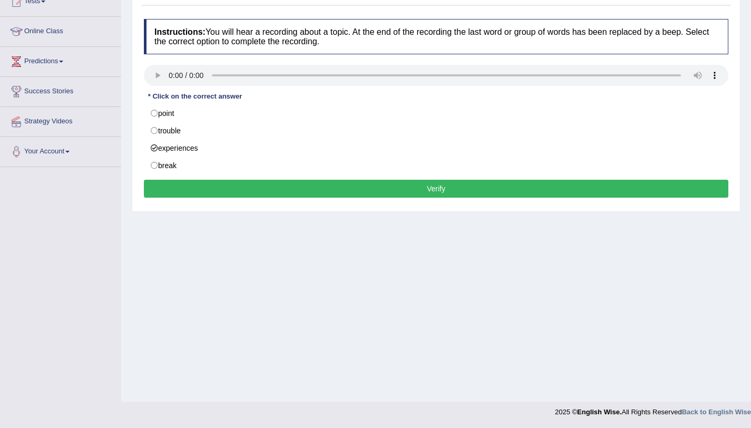
click at [213, 198] on button "Verify" at bounding box center [436, 189] width 584 height 18
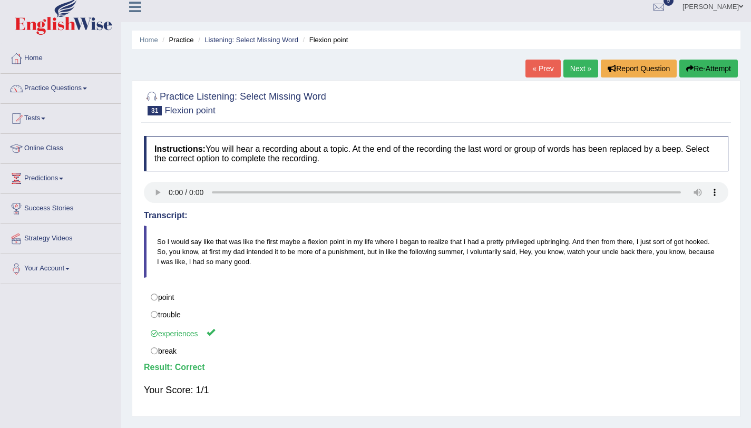
scroll to position [0, 0]
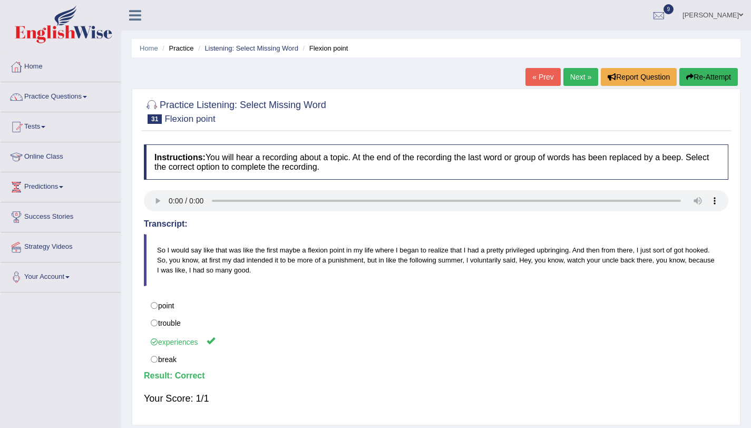
click at [66, 99] on link "Practice Questions" at bounding box center [61, 95] width 120 height 26
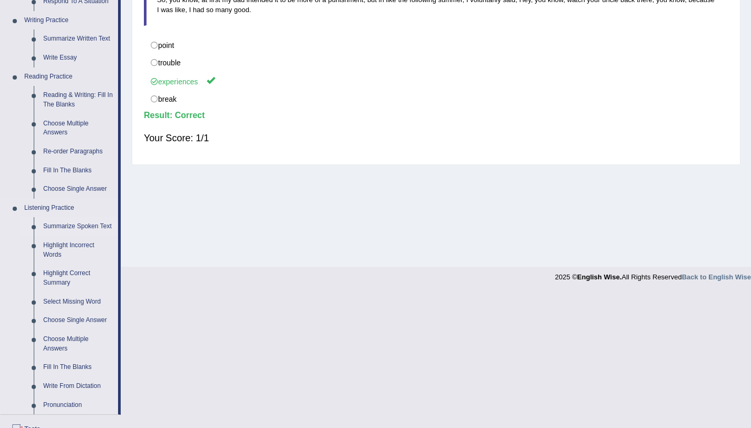
scroll to position [358, 0]
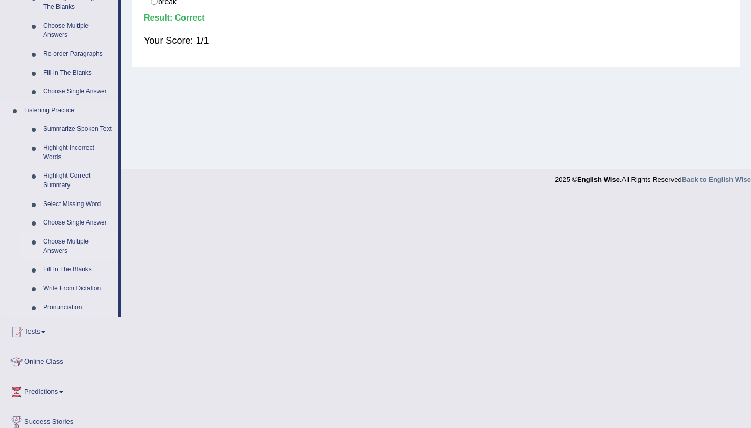
click at [73, 253] on link "Choose Multiple Answers" at bounding box center [78, 246] width 80 height 28
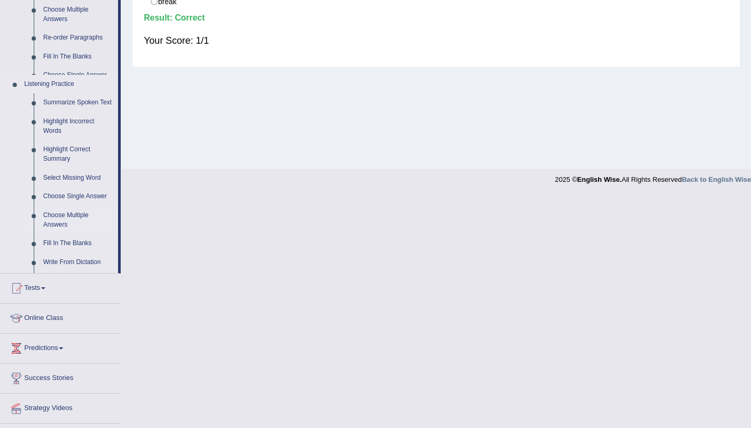
scroll to position [125, 0]
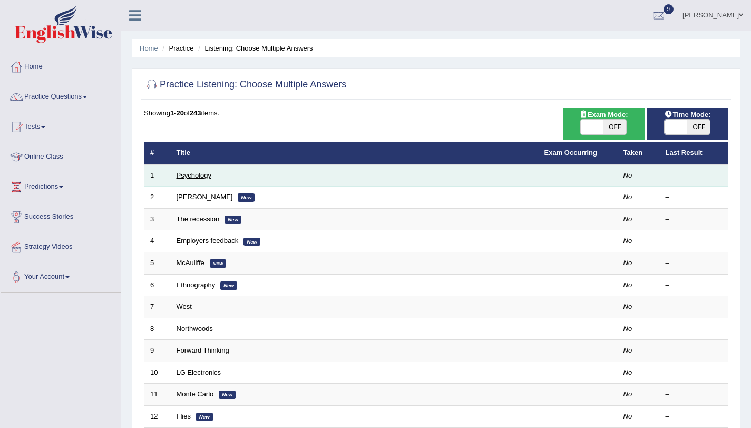
click at [192, 172] on link "Psychology" at bounding box center [193, 175] width 35 height 8
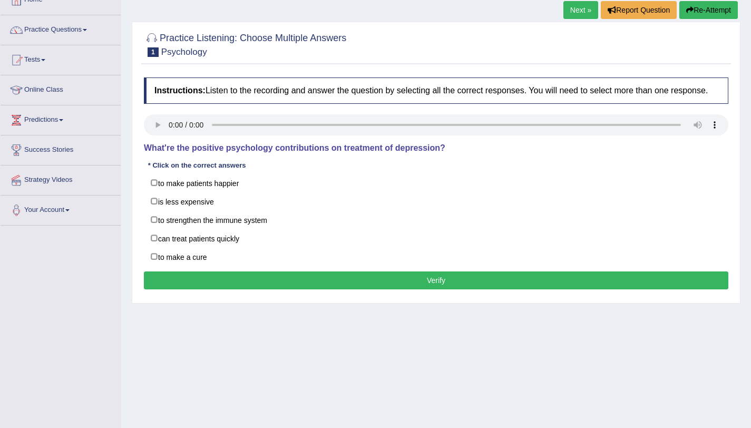
scroll to position [125, 0]
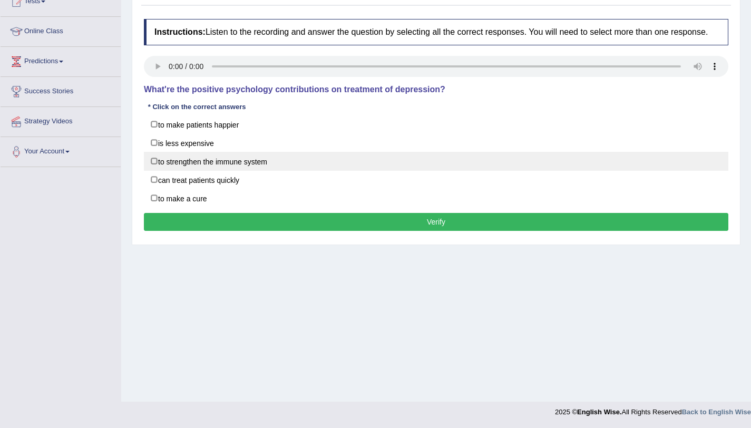
click at [195, 168] on label "to strengthen the immune system" at bounding box center [436, 161] width 584 height 19
checkbox input "true"
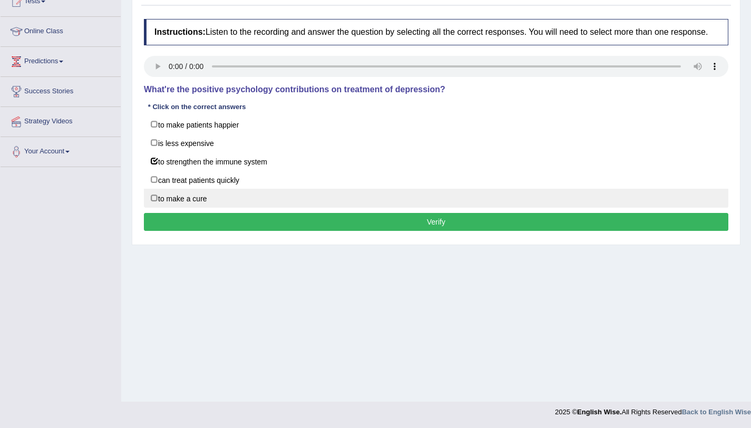
click at [177, 204] on label "to make a cure" at bounding box center [436, 198] width 584 height 19
checkbox input "true"
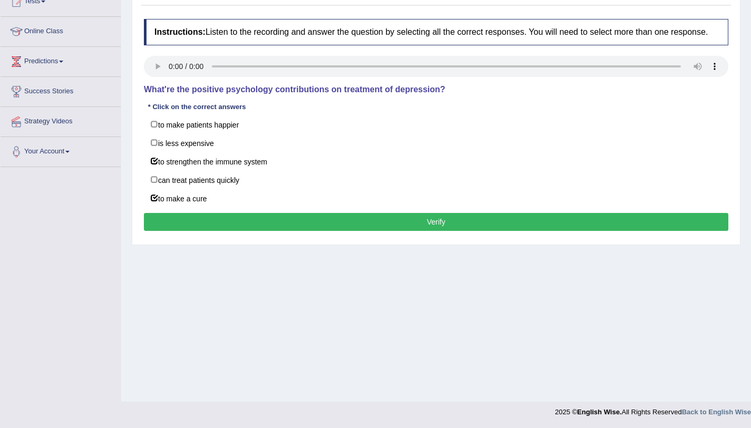
click at [191, 231] on button "Verify" at bounding box center [436, 222] width 584 height 18
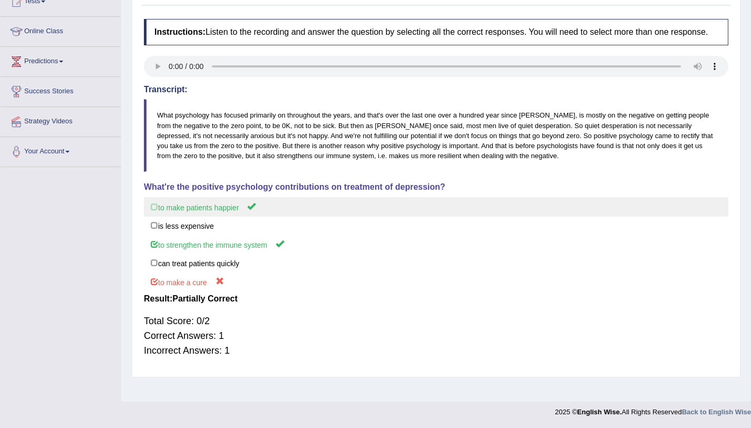
click at [244, 217] on label "to make patients happier" at bounding box center [436, 206] width 584 height 19
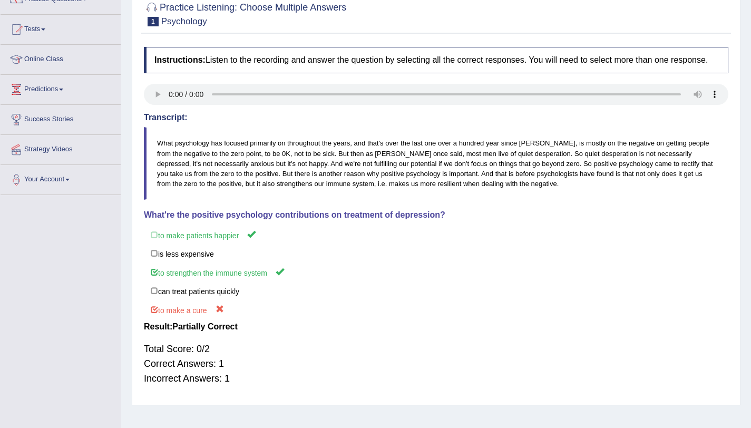
scroll to position [0, 0]
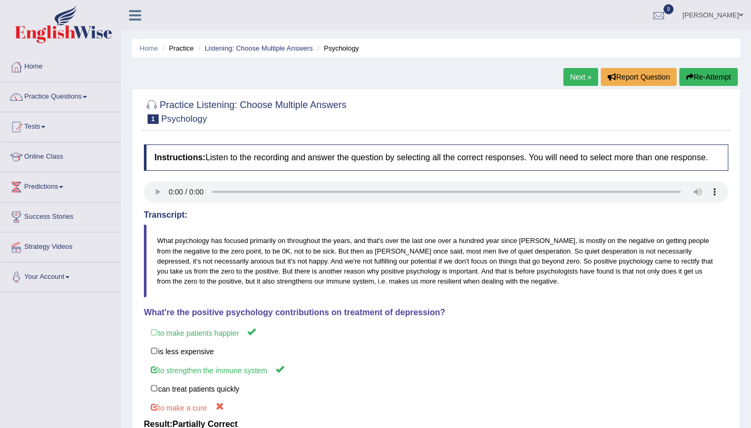
click at [577, 74] on link "Next »" at bounding box center [580, 77] width 35 height 18
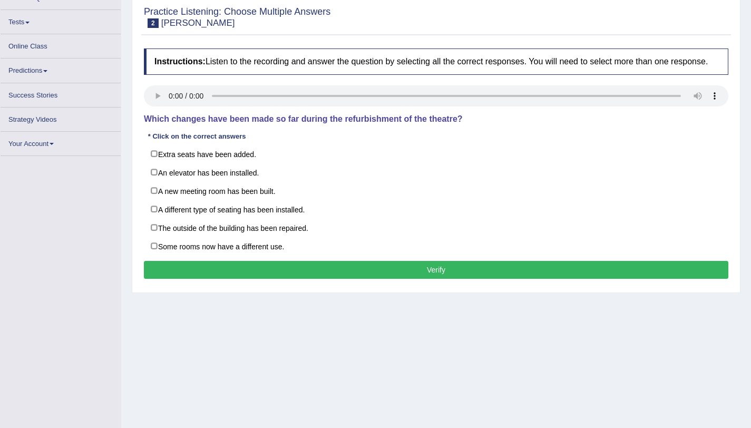
scroll to position [125, 0]
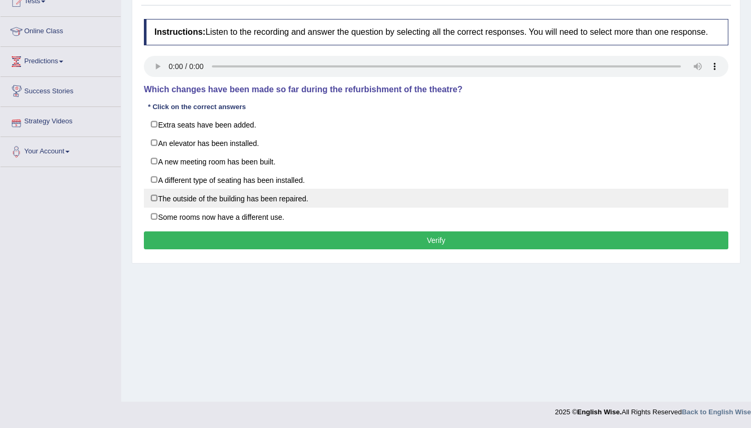
click at [166, 208] on label "The outside of the building has been repaired." at bounding box center [436, 198] width 584 height 19
checkbox input "true"
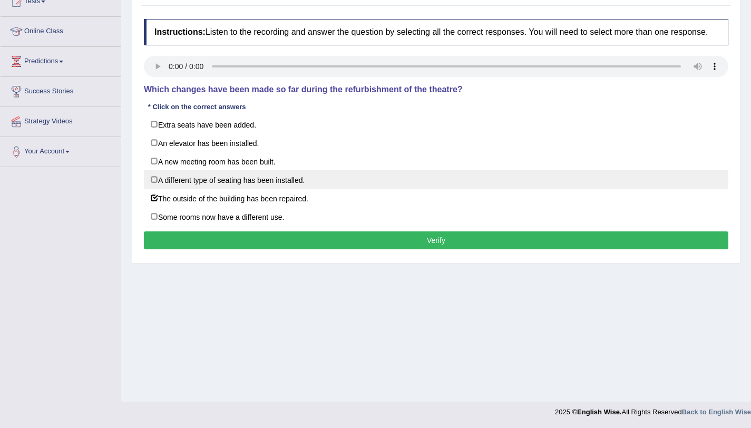
click at [168, 189] on label "A different type of seating has been installed." at bounding box center [436, 179] width 584 height 19
checkbox input "true"
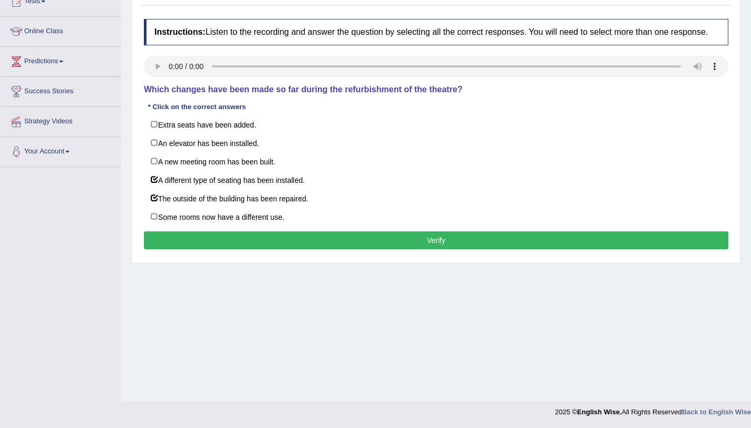
click at [211, 242] on button "Verify" at bounding box center [436, 240] width 584 height 18
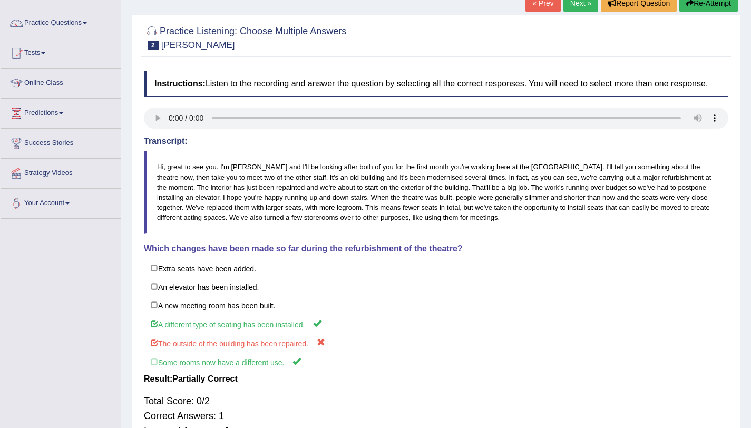
scroll to position [0, 0]
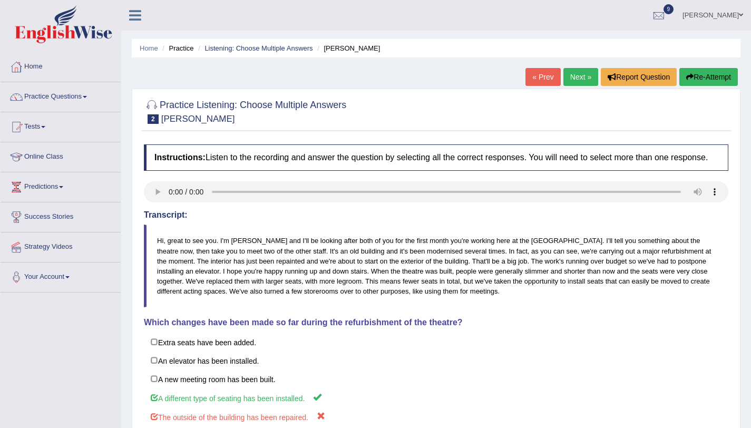
click at [576, 82] on link "Next »" at bounding box center [580, 77] width 35 height 18
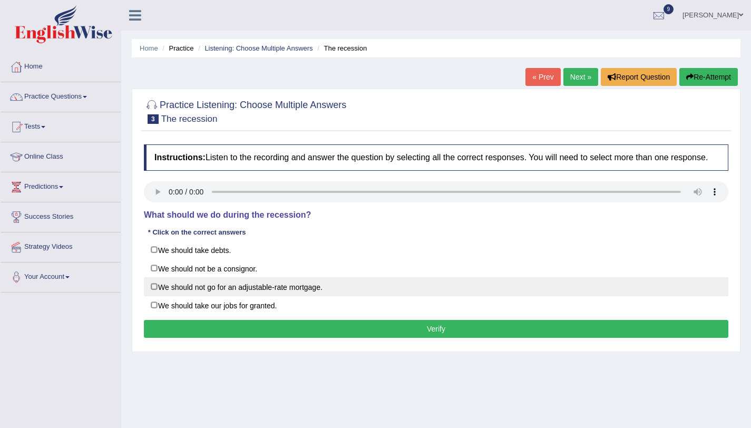
click at [211, 296] on label "We should not go for an adjustable-rate mortgage." at bounding box center [436, 286] width 584 height 19
checkbox input "true"
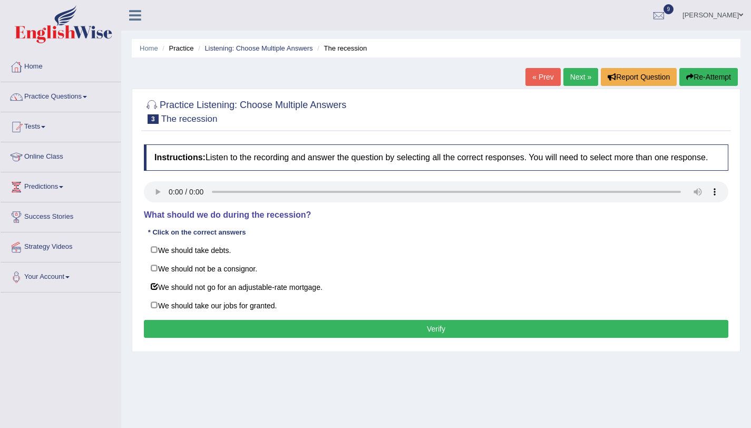
click at [222, 336] on button "Verify" at bounding box center [436, 329] width 584 height 18
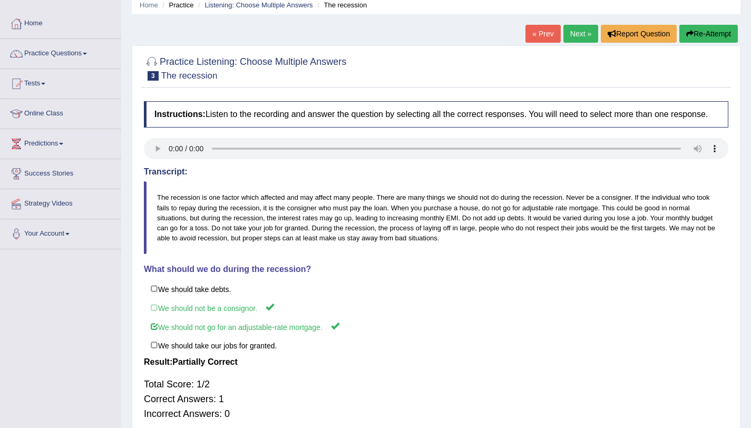
scroll to position [54, 0]
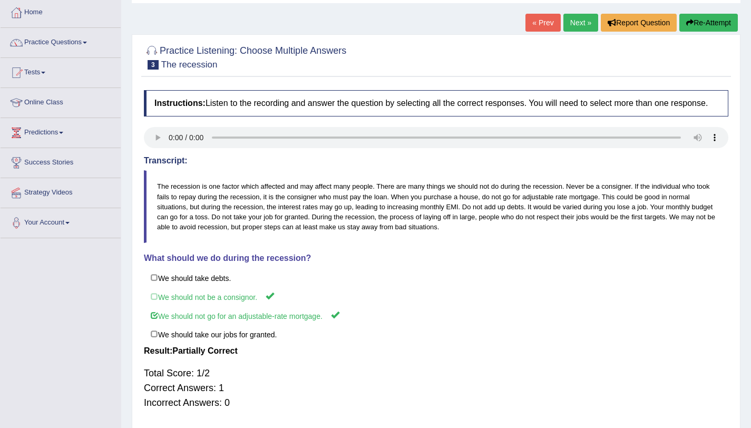
click at [578, 26] on link "Next »" at bounding box center [580, 23] width 35 height 18
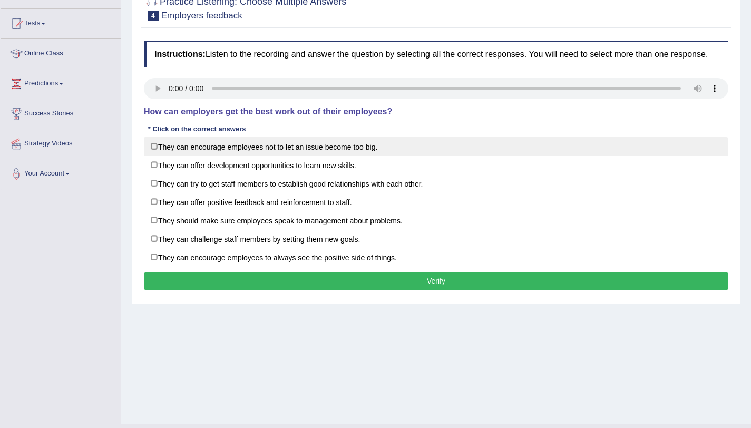
scroll to position [125, 0]
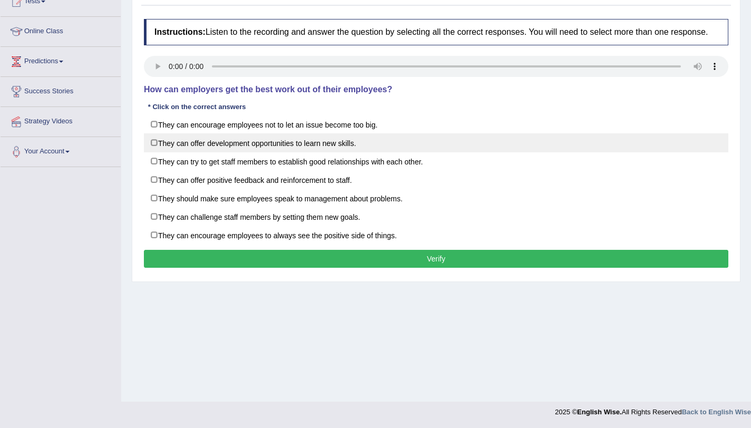
click at [177, 152] on label "They can offer development opportunities to learn new skills." at bounding box center [436, 142] width 584 height 19
checkbox input "true"
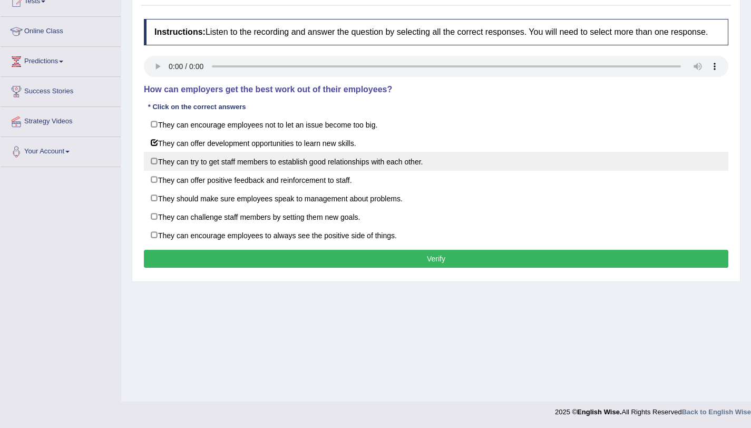
click at [179, 171] on label "They can try to get staff members to establish good relationships with each oth…" at bounding box center [436, 161] width 584 height 19
checkbox input "true"
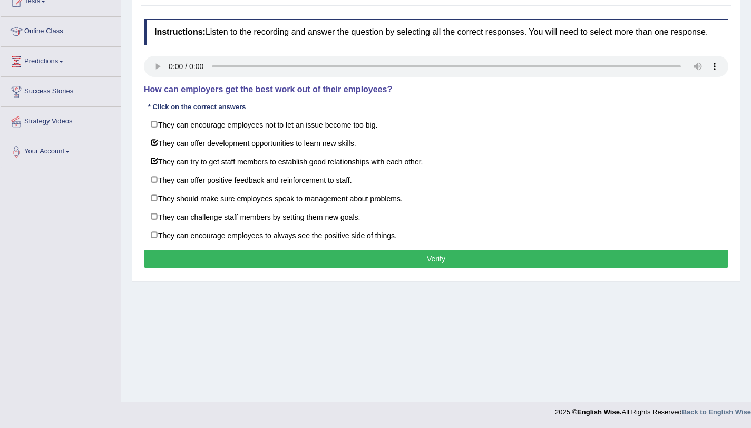
click at [196, 259] on button "Verify" at bounding box center [436, 259] width 584 height 18
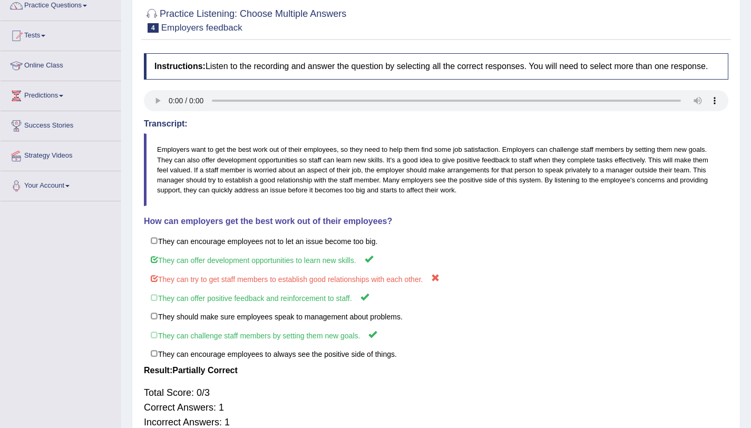
scroll to position [48, 0]
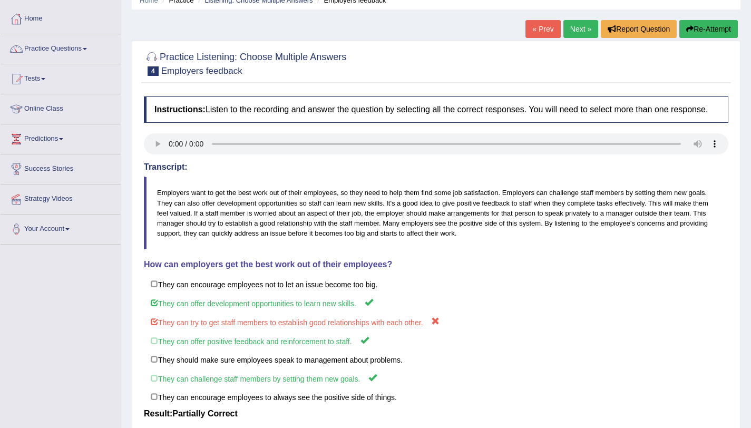
click at [579, 32] on link "Next »" at bounding box center [580, 29] width 35 height 18
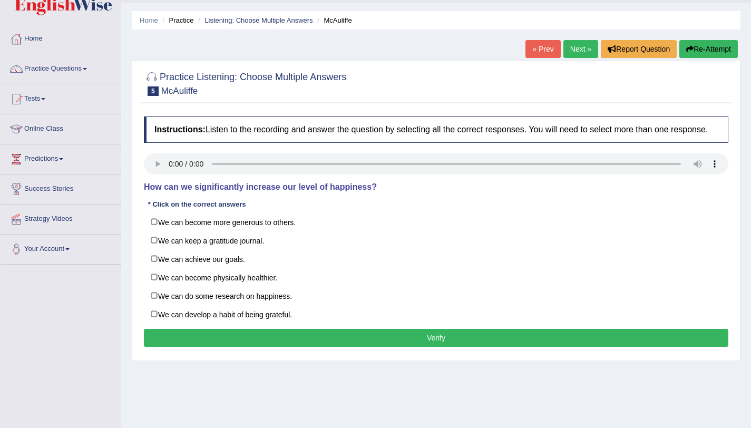
scroll to position [90, 0]
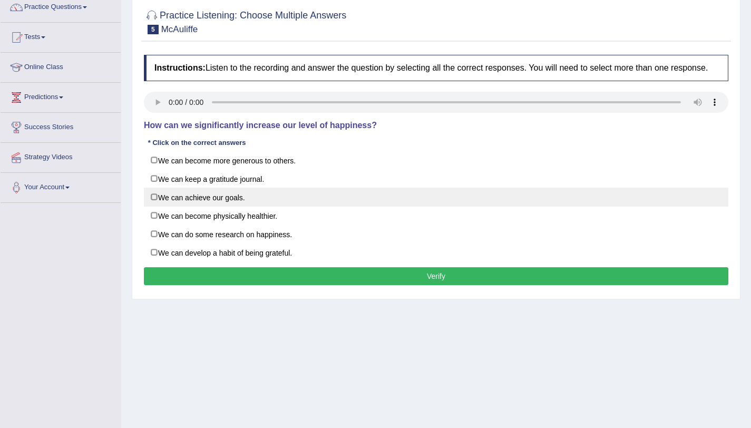
click at [162, 206] on label "We can achieve our goals." at bounding box center [436, 197] width 584 height 19
checkbox input "true"
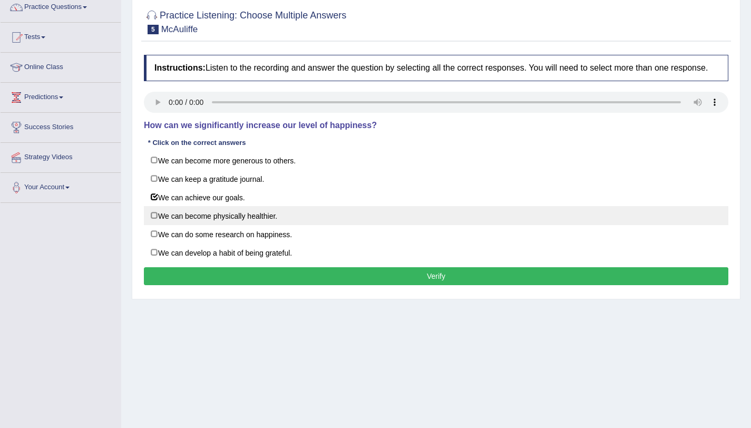
click at [161, 223] on label "We can become physically healthier." at bounding box center [436, 215] width 584 height 19
checkbox input "true"
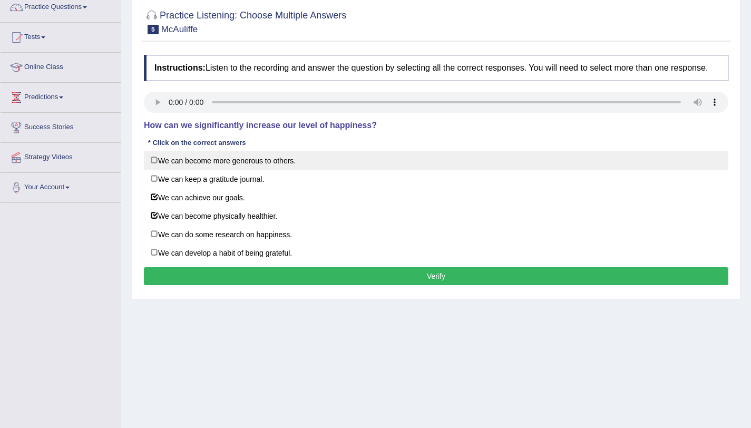
click at [159, 168] on label "We can become more generous to others." at bounding box center [436, 160] width 584 height 19
checkbox input "true"
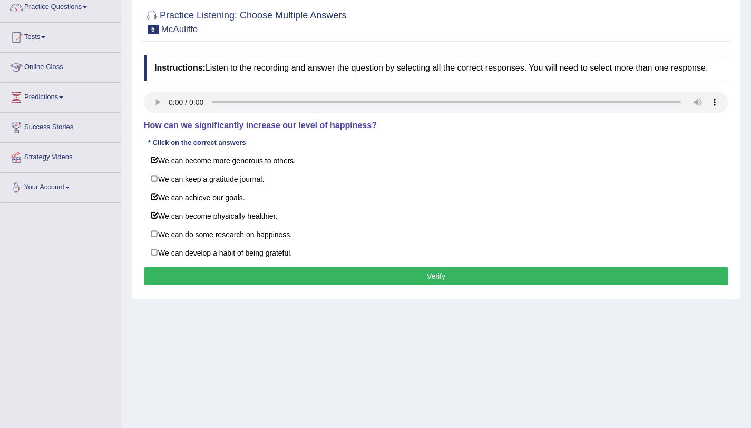
click at [289, 285] on button "Verify" at bounding box center [436, 276] width 584 height 18
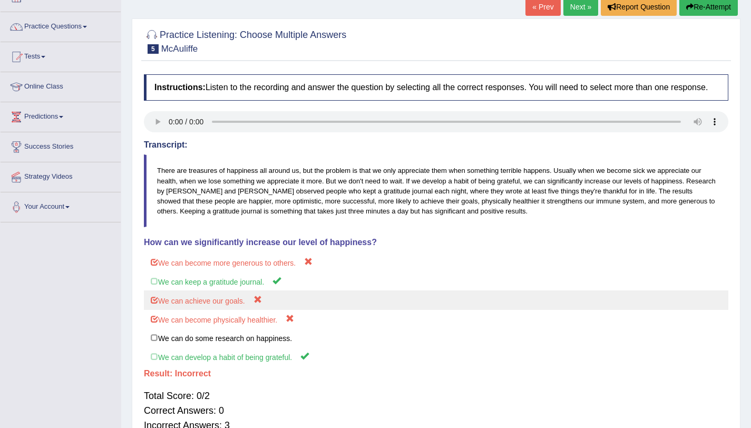
scroll to position [67, 0]
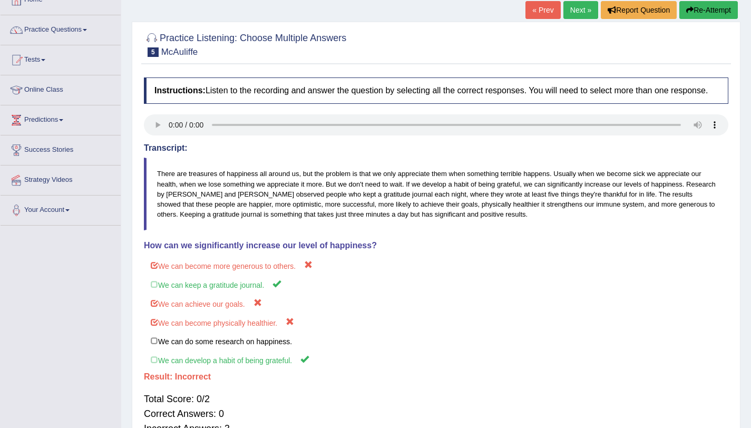
click at [714, 11] on button "Re-Attempt" at bounding box center [708, 10] width 58 height 18
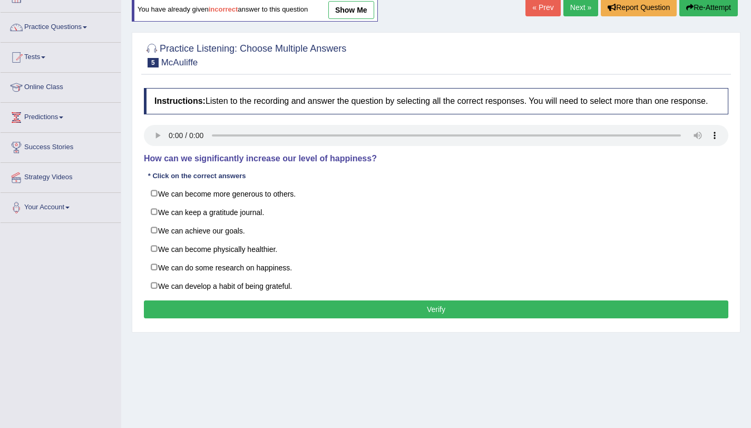
scroll to position [67, 0]
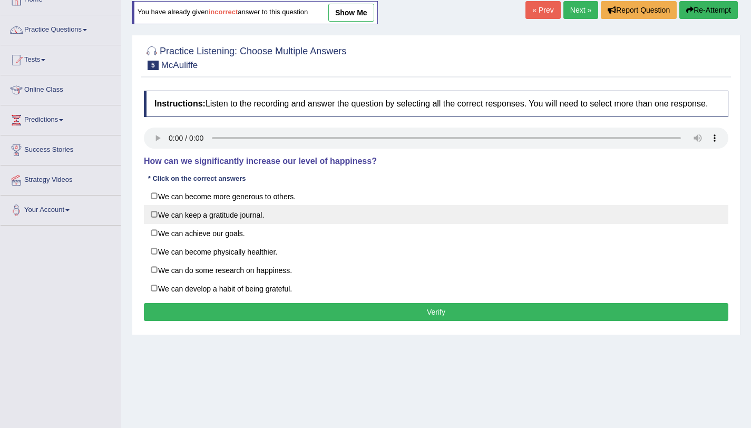
click at [190, 221] on label "We can keep a gratitude journal." at bounding box center [436, 214] width 584 height 19
checkbox input "true"
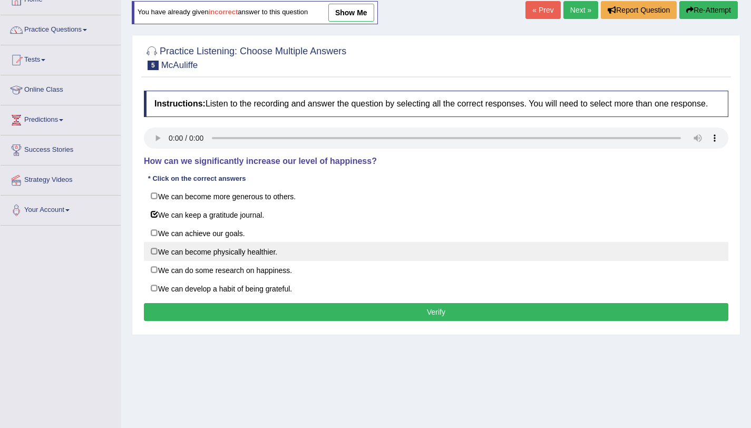
click at [193, 261] on label "We can become physically healthier." at bounding box center [436, 251] width 584 height 19
checkbox input "true"
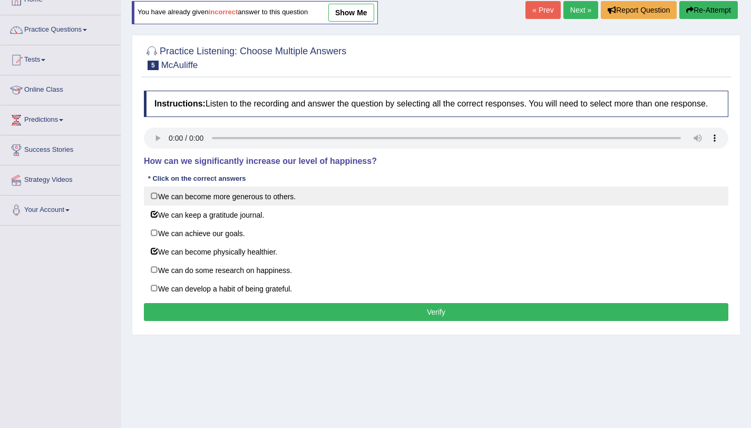
click at [182, 201] on label "We can become more generous to others." at bounding box center [436, 195] width 584 height 19
checkbox input "true"
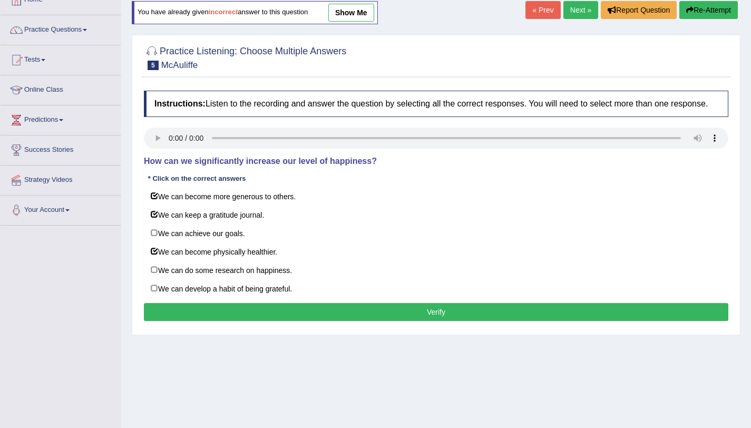
click at [211, 321] on button "Verify" at bounding box center [436, 312] width 584 height 18
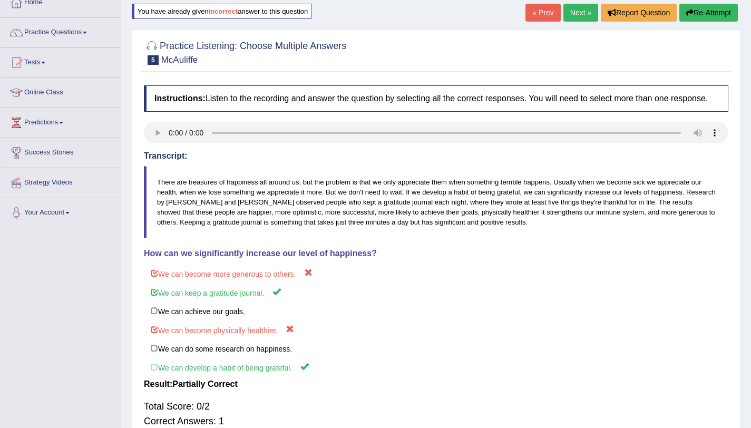
scroll to position [44, 0]
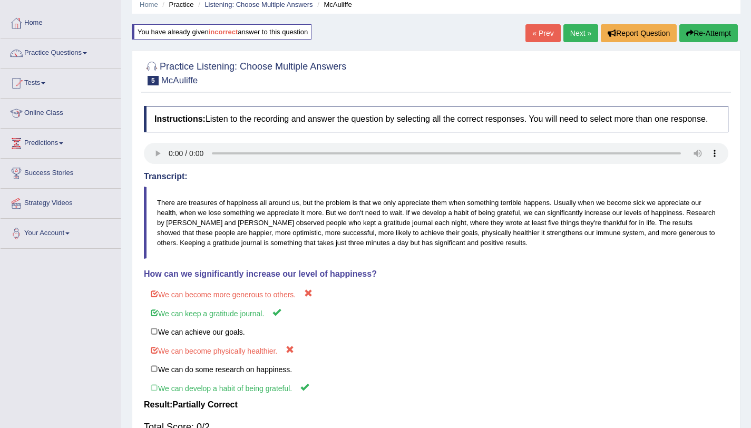
click at [706, 40] on button "Re-Attempt" at bounding box center [708, 33] width 58 height 18
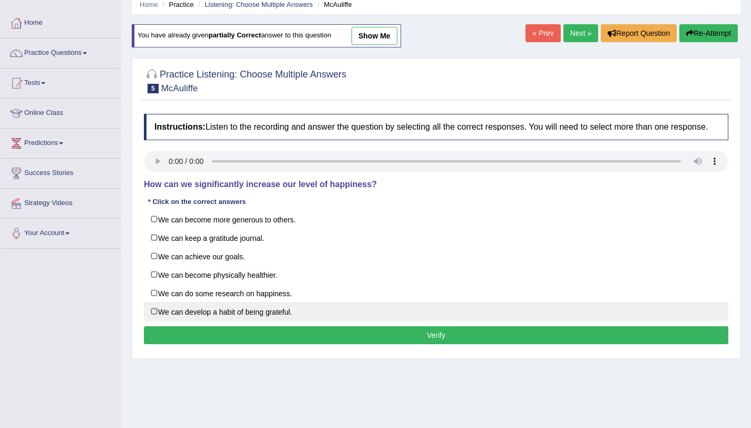
click at [159, 321] on label "We can develop a habit of being grateful." at bounding box center [436, 311] width 584 height 19
checkbox input "true"
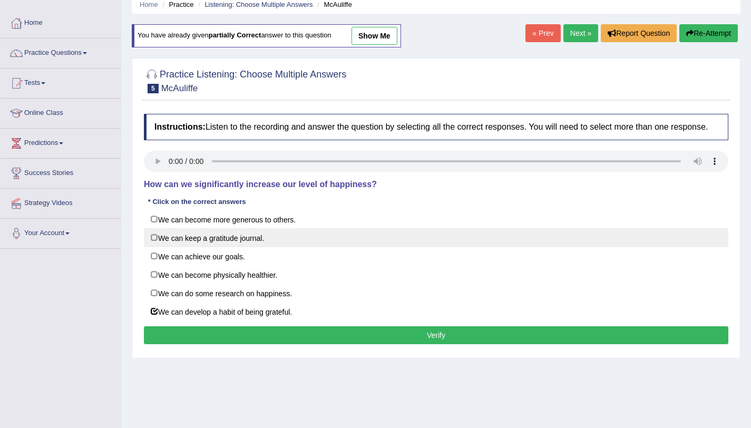
click at [159, 247] on label "We can keep a gratitude journal." at bounding box center [436, 237] width 584 height 19
checkbox input "true"
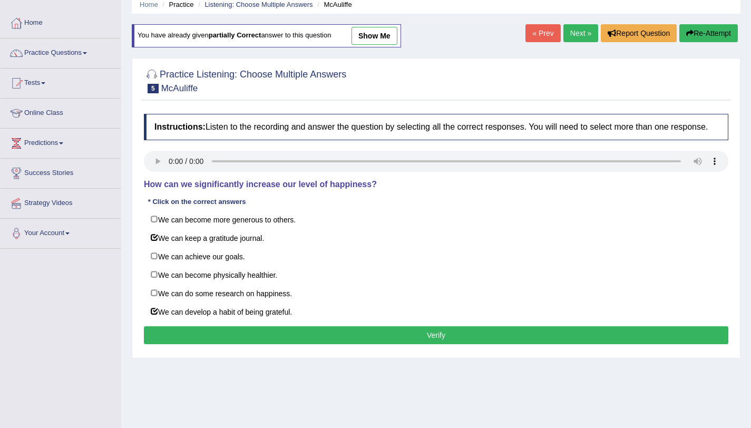
click at [374, 339] on button "Verify" at bounding box center [436, 335] width 584 height 18
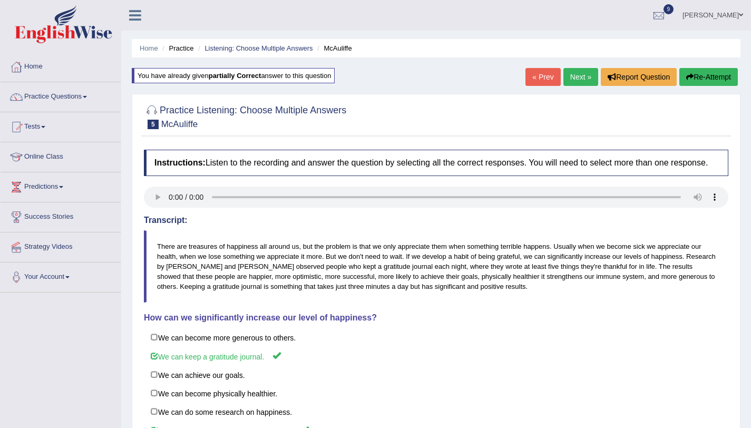
click at [563, 77] on link "Next »" at bounding box center [580, 77] width 35 height 18
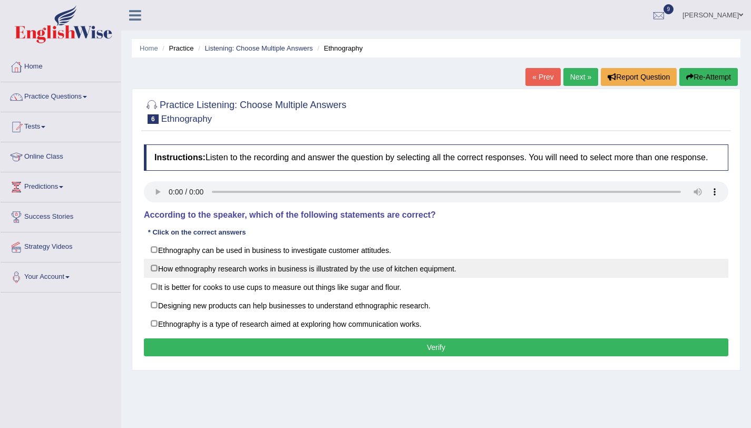
click at [349, 278] on label "How ethnography research works in business is illustrated by the use of kitchen…" at bounding box center [436, 268] width 584 height 19
checkbox input "true"
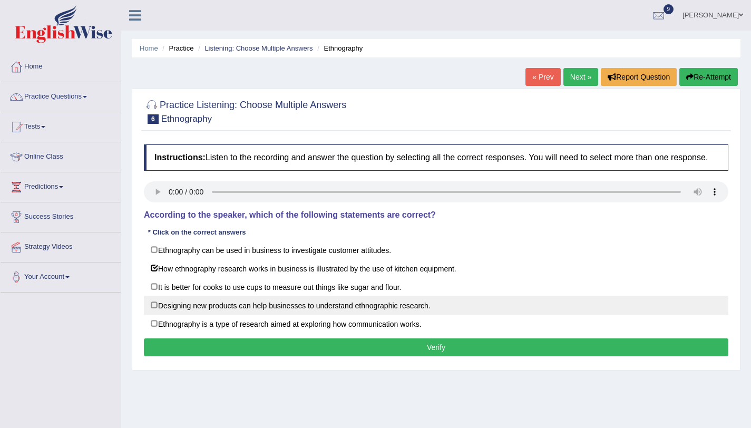
click at [218, 315] on label "Designing new products can help businesses to understand ethnographic research." at bounding box center [436, 305] width 584 height 19
checkbox input "true"
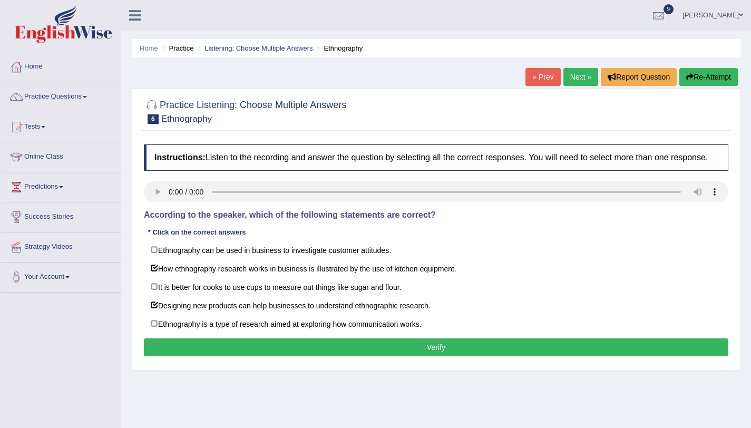
click at [241, 353] on button "Verify" at bounding box center [436, 347] width 584 height 18
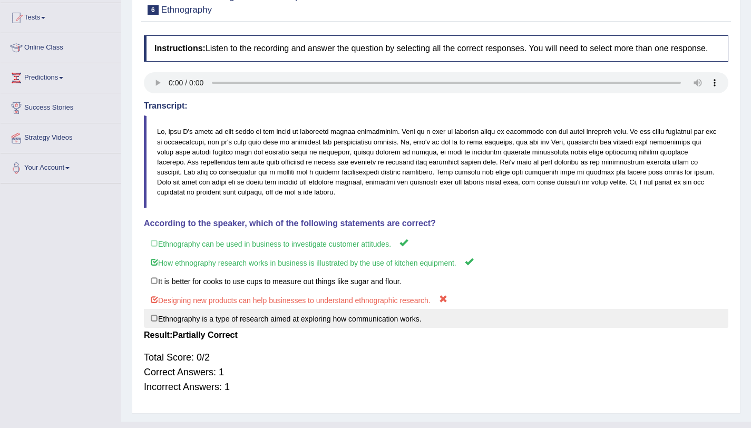
scroll to position [58, 0]
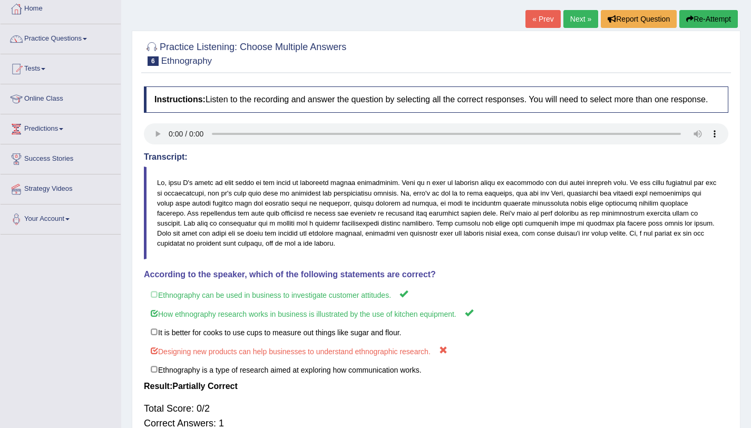
click at [578, 25] on link "Next »" at bounding box center [580, 19] width 35 height 18
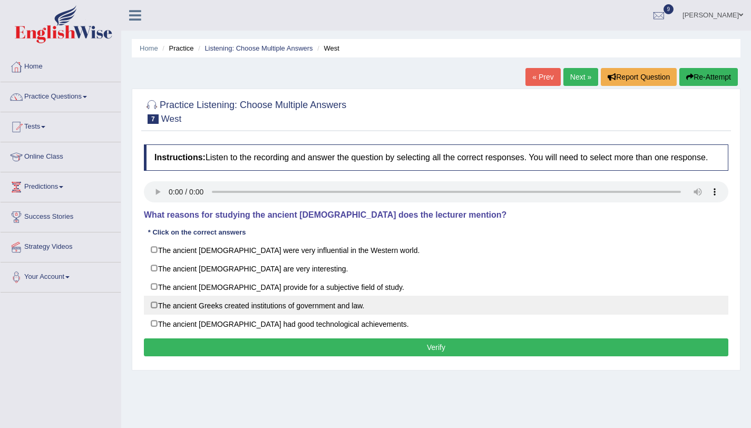
click at [239, 313] on label "The ancient Greeks created institutions of government and law." at bounding box center [436, 305] width 584 height 19
checkbox input "true"
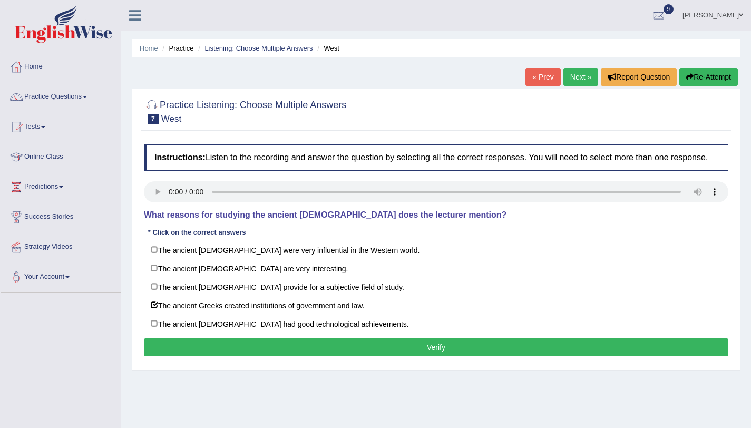
click at [268, 352] on button "Verify" at bounding box center [436, 347] width 584 height 18
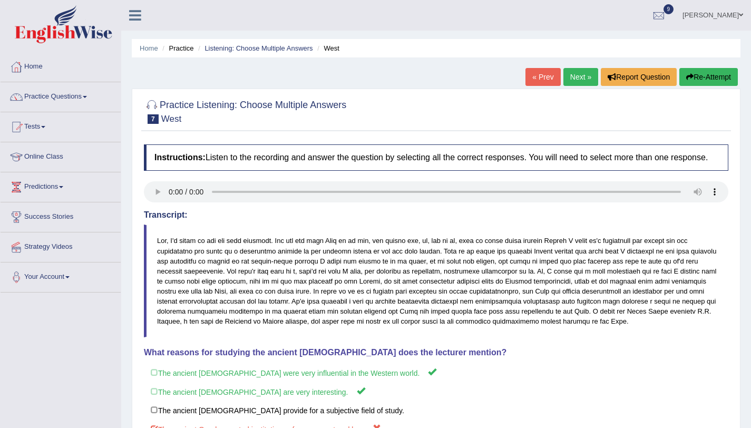
click at [701, 68] on button "Re-Attempt" at bounding box center [708, 77] width 58 height 18
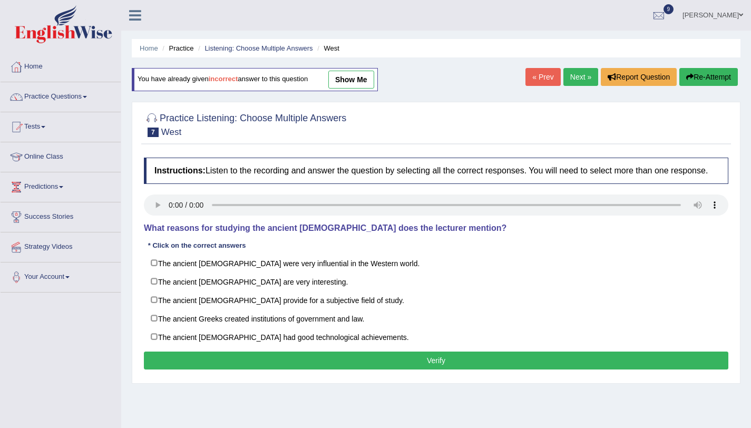
scroll to position [125, 0]
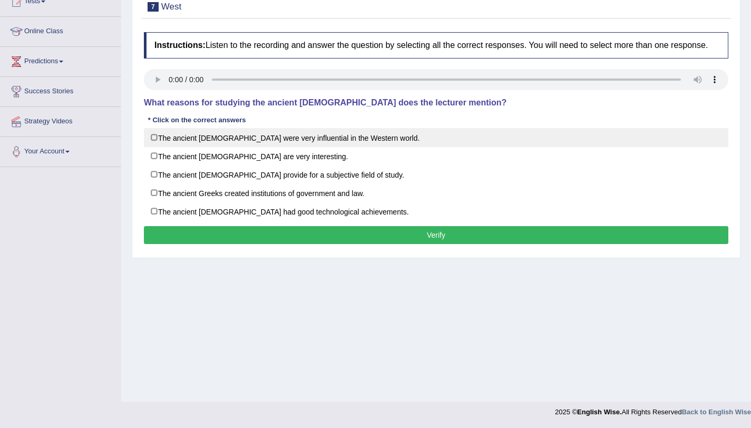
click at [291, 147] on label "The ancient Greeks were very influential in the Western world." at bounding box center [436, 137] width 584 height 19
checkbox input "true"
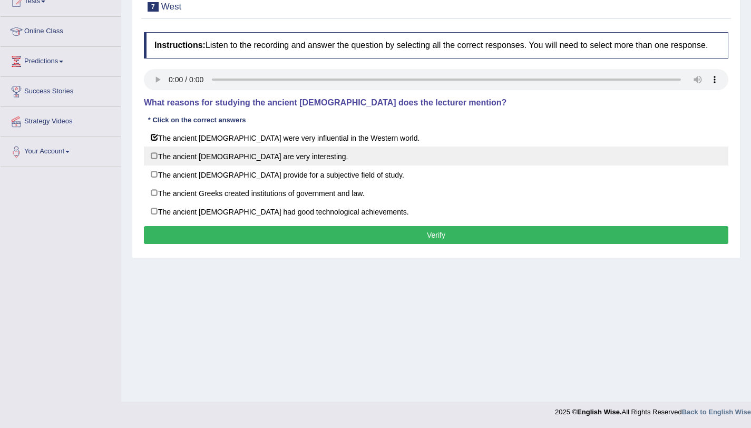
click at [282, 164] on label "The ancient Greeks are very interesting." at bounding box center [436, 155] width 584 height 19
checkbox input "true"
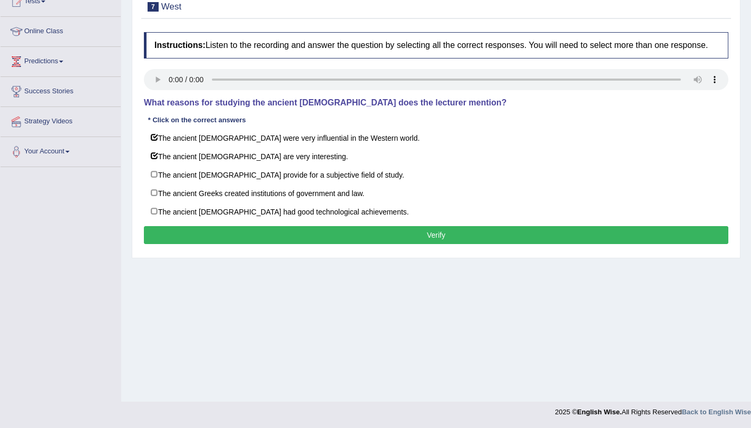
click at [298, 240] on button "Verify" at bounding box center [436, 235] width 584 height 18
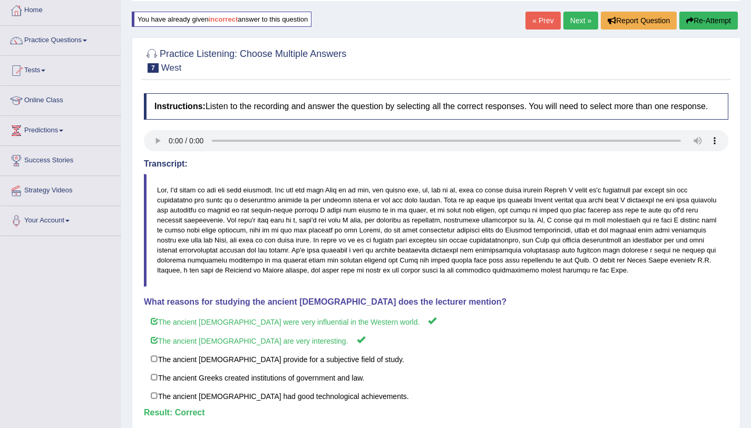
scroll to position [0, 0]
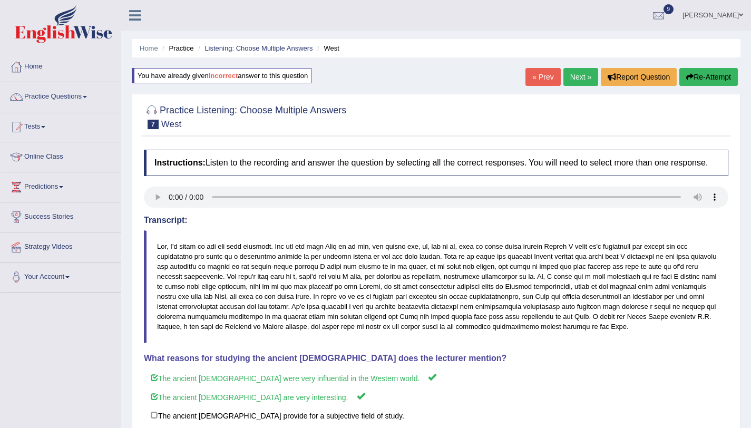
click at [577, 79] on link "Next »" at bounding box center [580, 77] width 35 height 18
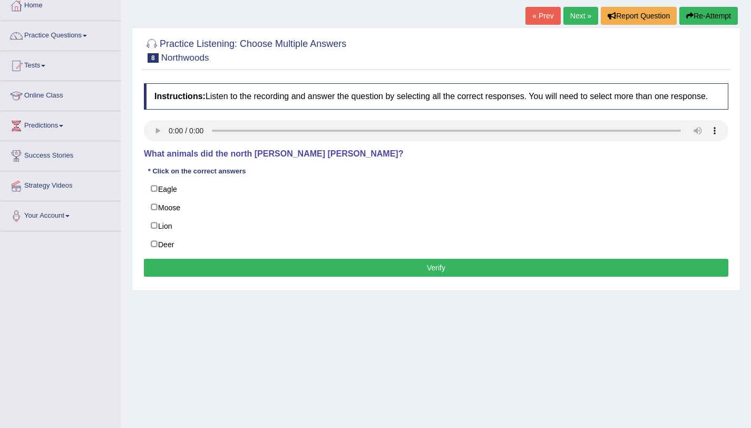
scroll to position [90, 0]
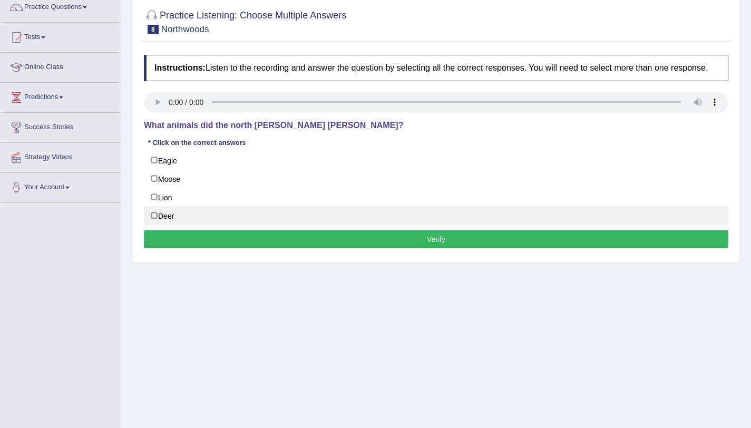
click at [171, 218] on label "Deer" at bounding box center [436, 215] width 584 height 19
checkbox input "true"
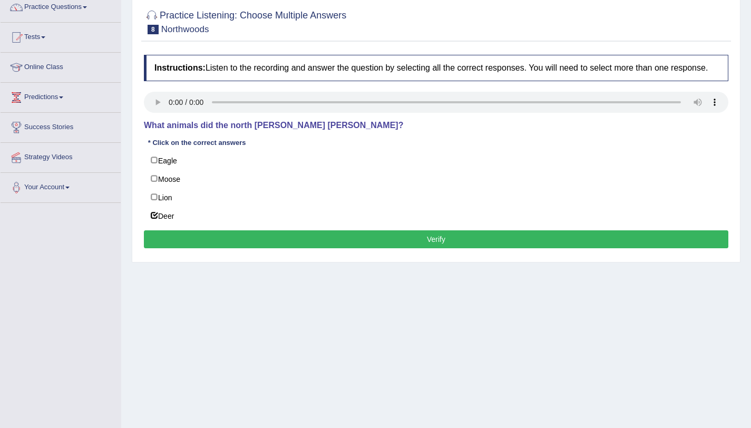
click at [186, 242] on button "Verify" at bounding box center [436, 239] width 584 height 18
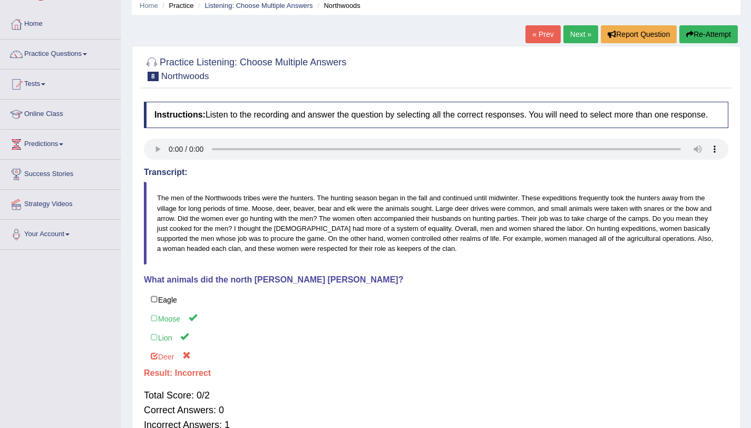
scroll to position [28, 0]
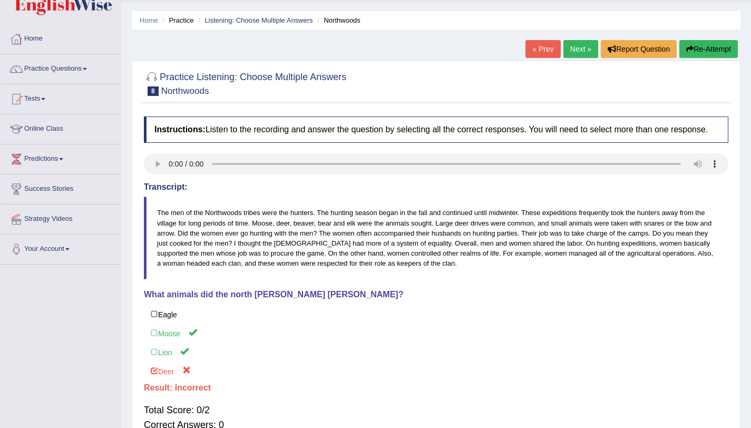
click at [719, 52] on button "Re-Attempt" at bounding box center [708, 49] width 58 height 18
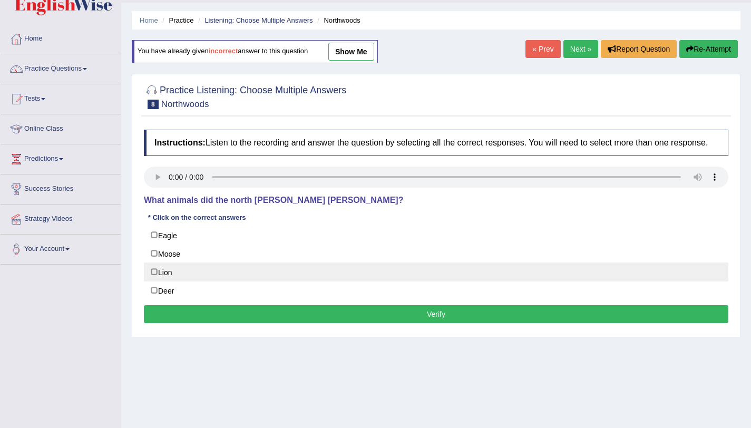
click at [216, 275] on label "Lion" at bounding box center [436, 271] width 584 height 19
checkbox input "true"
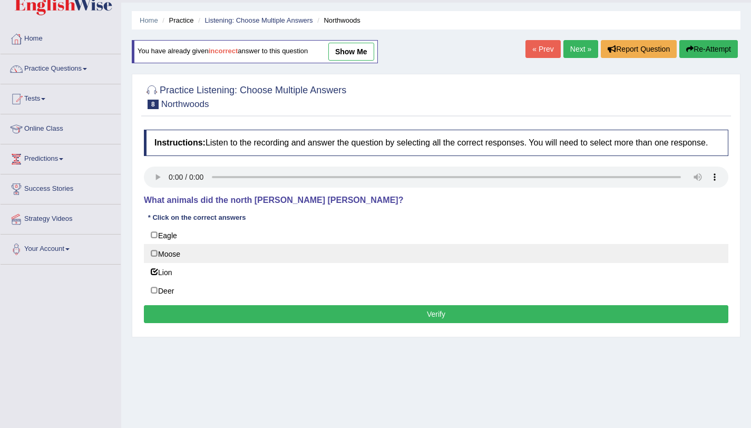
click at [203, 260] on label "Moose" at bounding box center [436, 253] width 584 height 19
checkbox input "true"
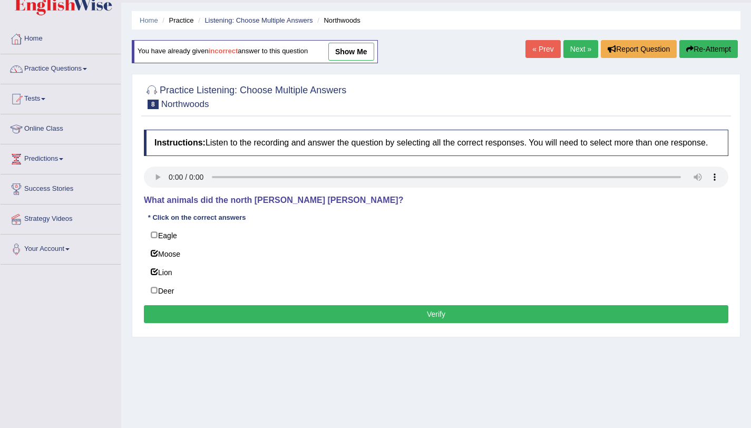
click at [282, 323] on button "Verify" at bounding box center [436, 314] width 584 height 18
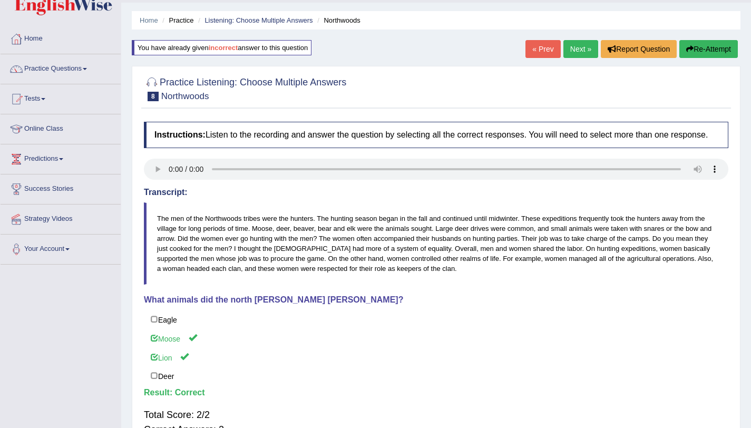
click at [569, 48] on link "Next »" at bounding box center [580, 49] width 35 height 18
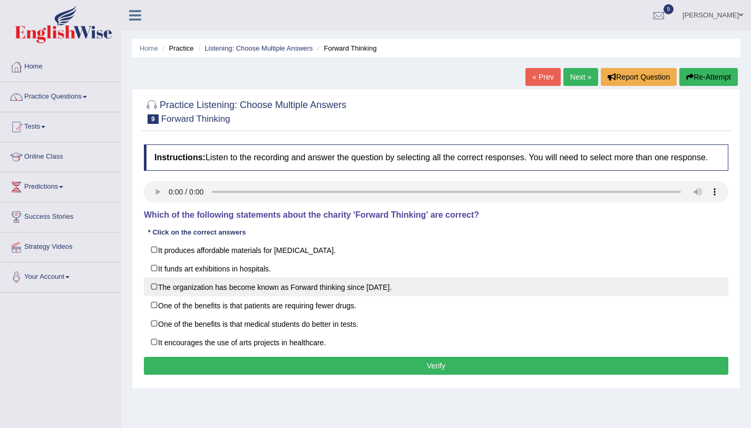
click at [348, 296] on label "The organization has become known as Forward thinking since 1986." at bounding box center [436, 286] width 584 height 19
checkbox input "true"
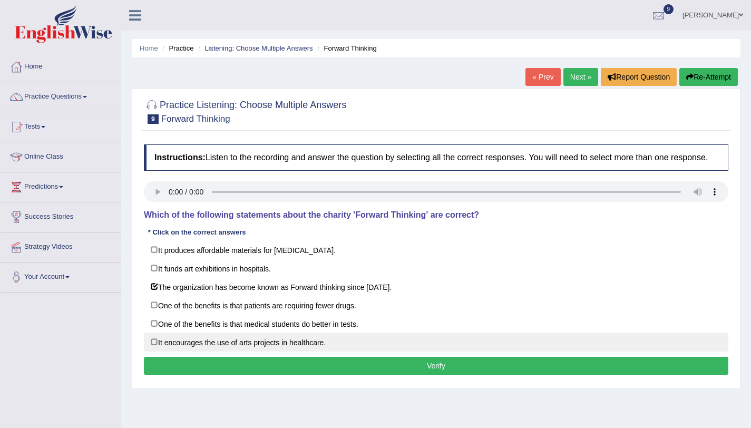
click at [322, 351] on label "It encourages the use of arts projects in healthcare." at bounding box center [436, 341] width 584 height 19
checkbox input "true"
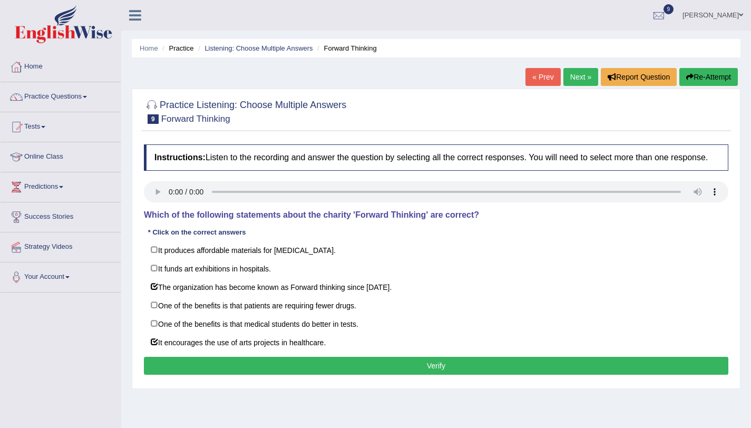
click at [350, 374] on button "Verify" at bounding box center [436, 366] width 584 height 18
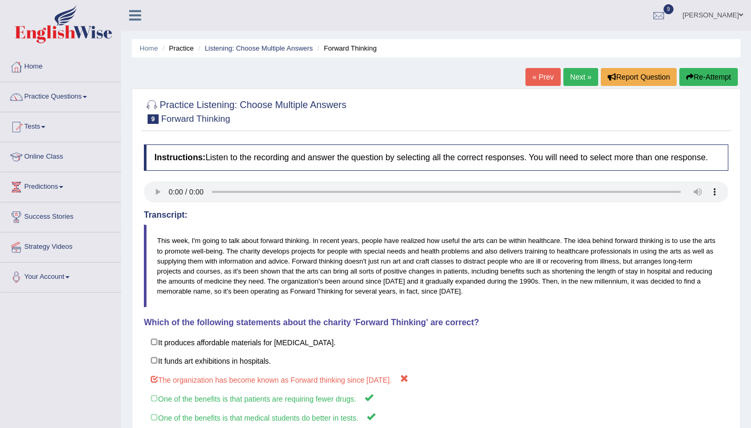
click at [709, 75] on button "Re-Attempt" at bounding box center [708, 77] width 58 height 18
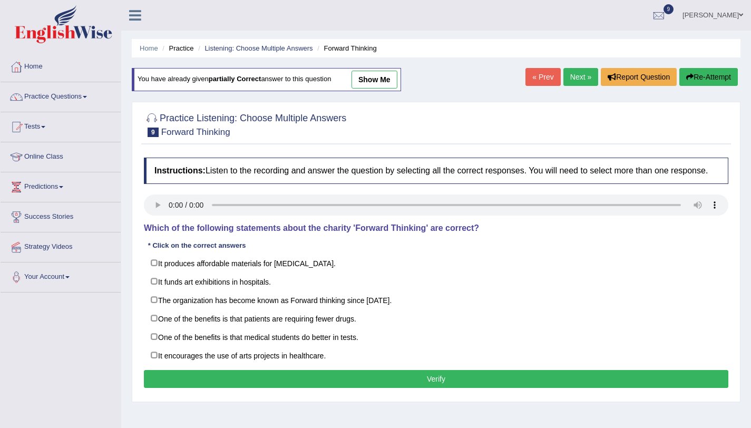
click at [584, 81] on link "Next »" at bounding box center [580, 77] width 35 height 18
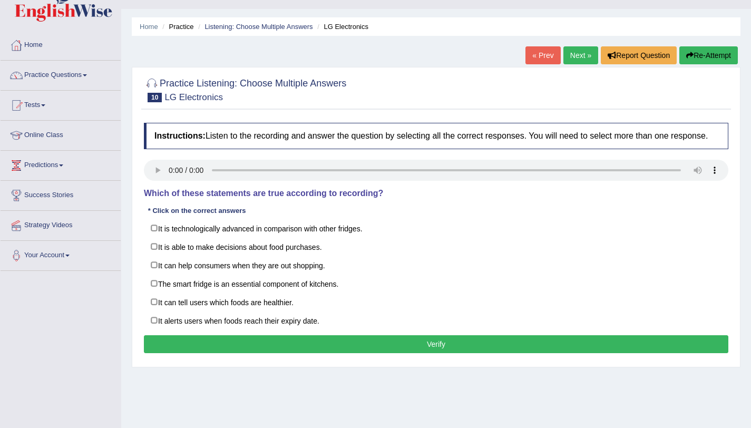
scroll to position [70, 0]
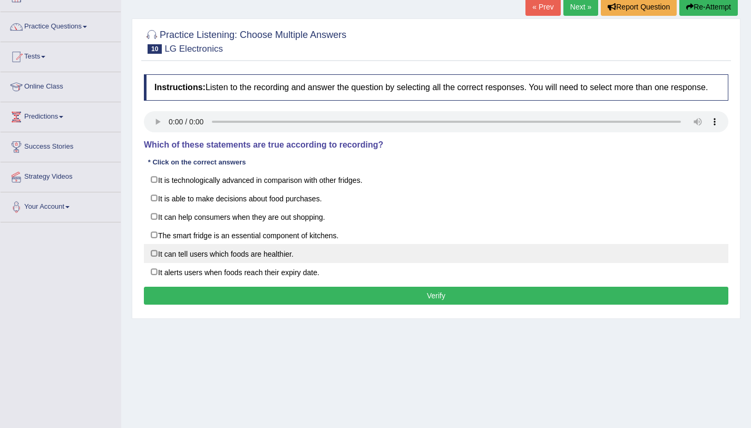
click at [252, 263] on label "It can tell users which foods are healthier." at bounding box center [436, 253] width 584 height 19
checkbox input "true"
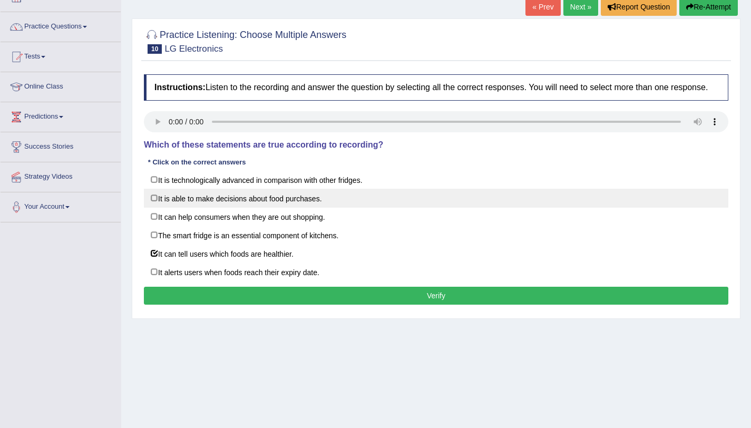
click at [252, 203] on label "It is able to make decisions about food purchases." at bounding box center [436, 198] width 584 height 19
checkbox input "true"
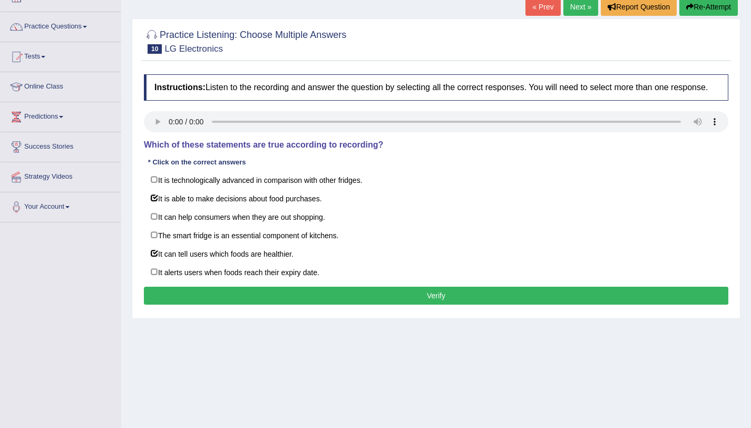
click at [246, 305] on button "Verify" at bounding box center [436, 296] width 584 height 18
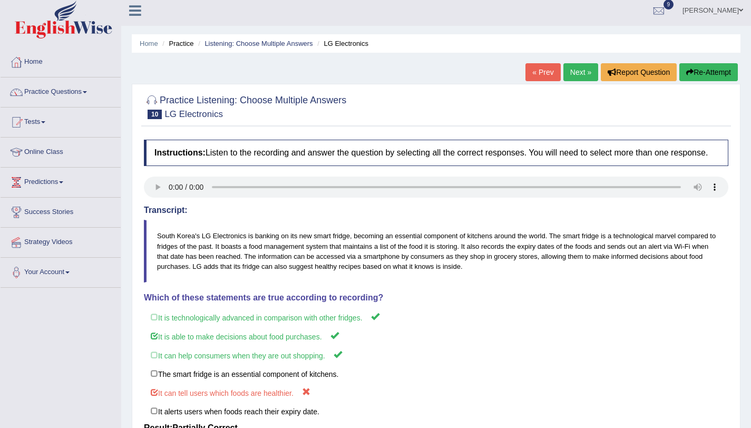
scroll to position [0, 0]
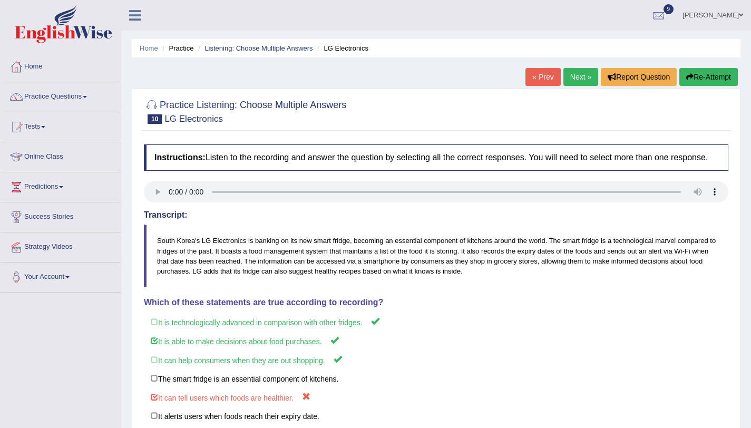
click at [563, 78] on link "Next »" at bounding box center [580, 77] width 35 height 18
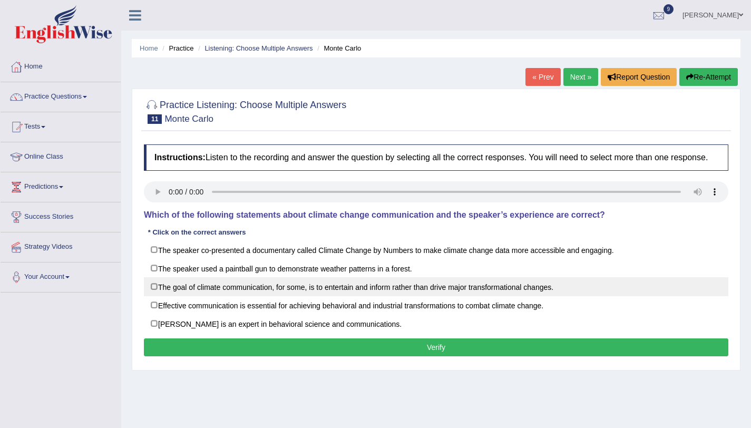
click at [342, 296] on label "The goal of climate communication, for some, is to entertain and inform rather …" at bounding box center [436, 286] width 584 height 19
checkbox input "true"
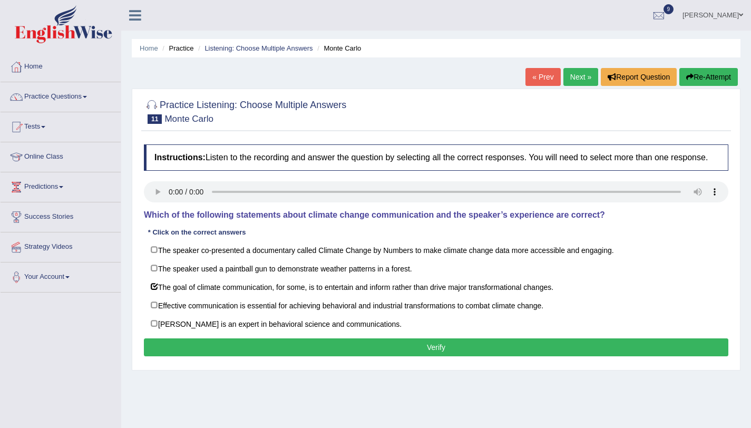
click at [341, 353] on button "Verify" at bounding box center [436, 347] width 584 height 18
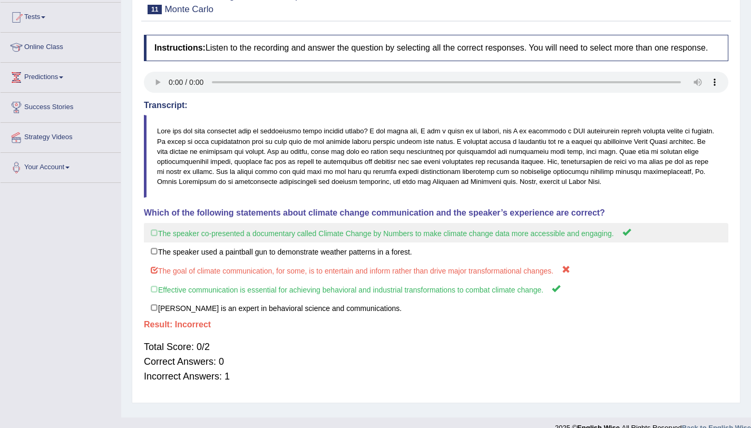
scroll to position [54, 0]
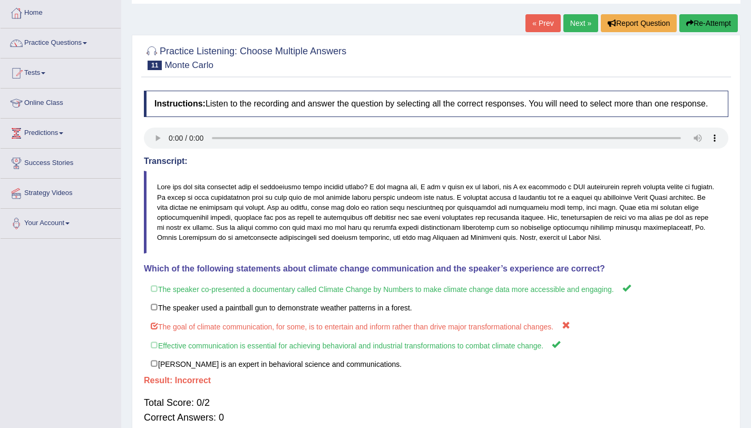
click at [563, 31] on link "Next »" at bounding box center [580, 23] width 35 height 18
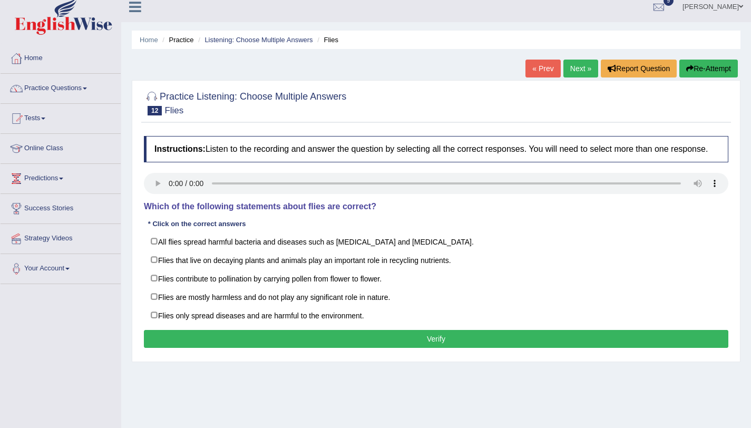
scroll to position [20, 0]
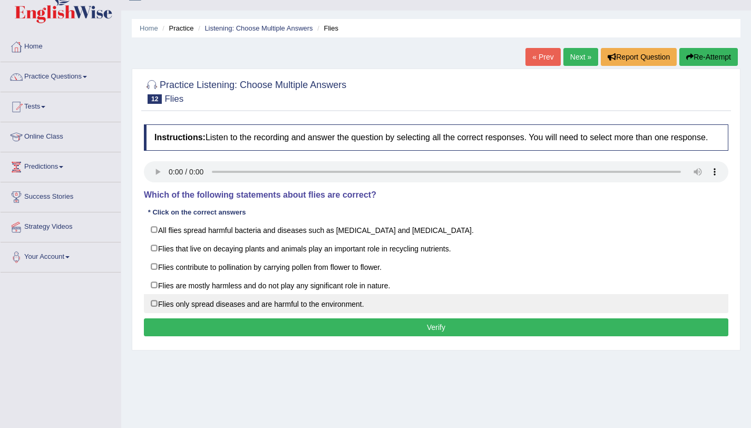
click at [279, 310] on label "Flies only spread diseases and are harmful to the environment." at bounding box center [436, 303] width 584 height 19
checkbox input "true"
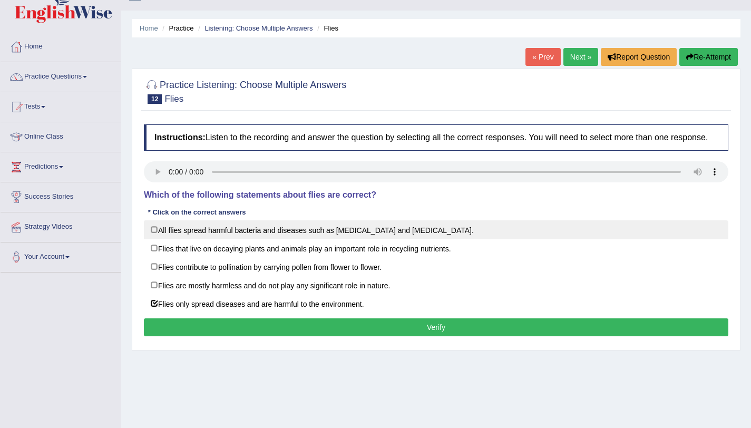
click at [335, 239] on label "All flies spread harmful bacteria and diseases such as [MEDICAL_DATA] and [MEDI…" at bounding box center [436, 229] width 584 height 19
checkbox input "true"
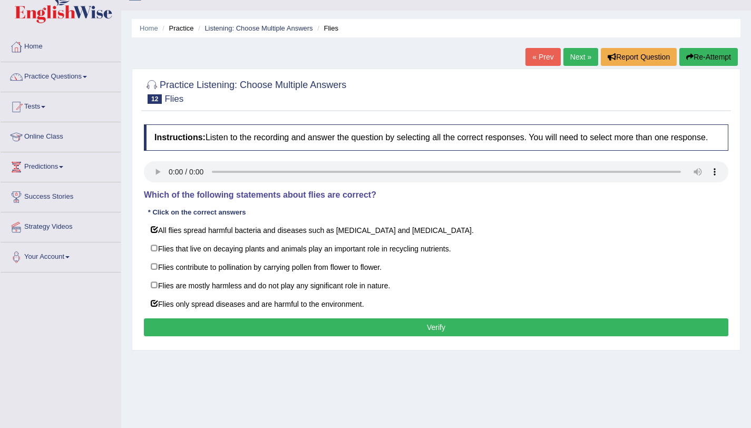
click at [343, 331] on button "Verify" at bounding box center [436, 327] width 584 height 18
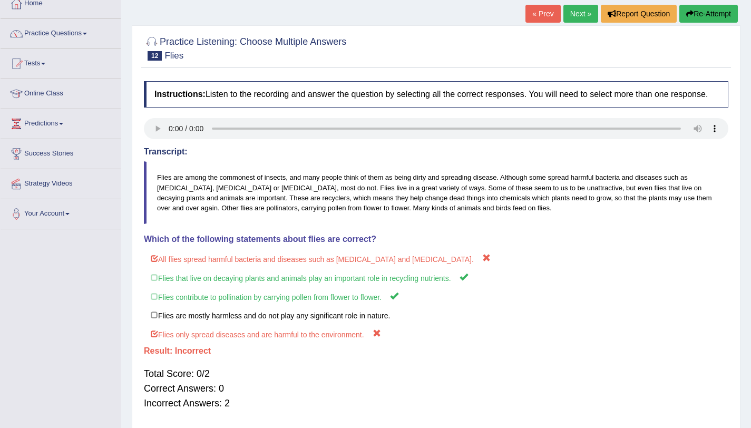
scroll to position [0, 0]
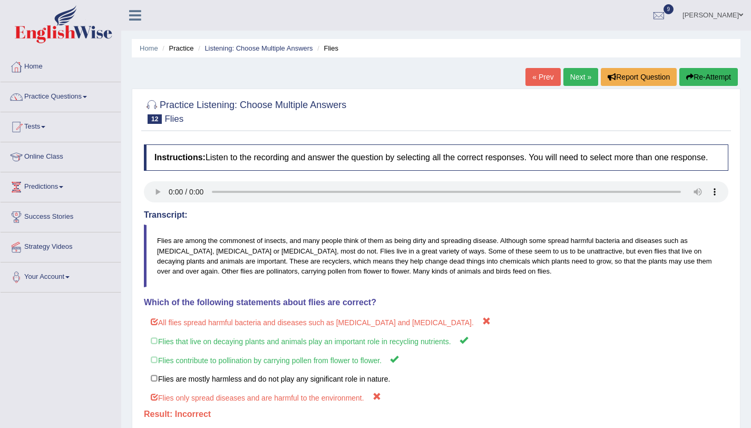
click at [719, 80] on button "Re-Attempt" at bounding box center [708, 77] width 58 height 18
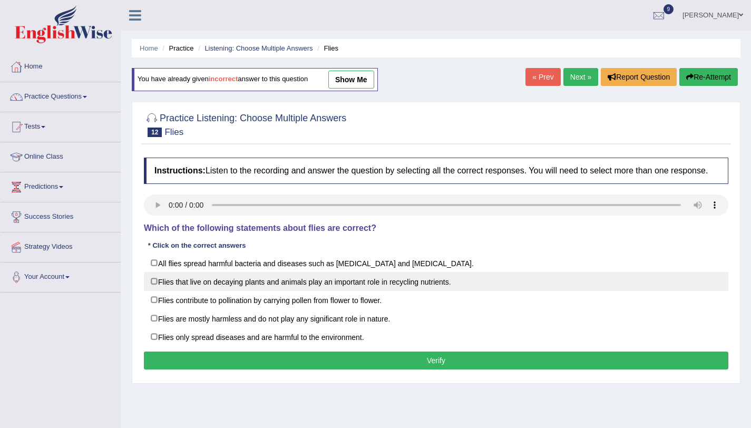
click at [244, 291] on label "Flies that live on decaying plants and animals play an important role in recycl…" at bounding box center [436, 281] width 584 height 19
checkbox input "true"
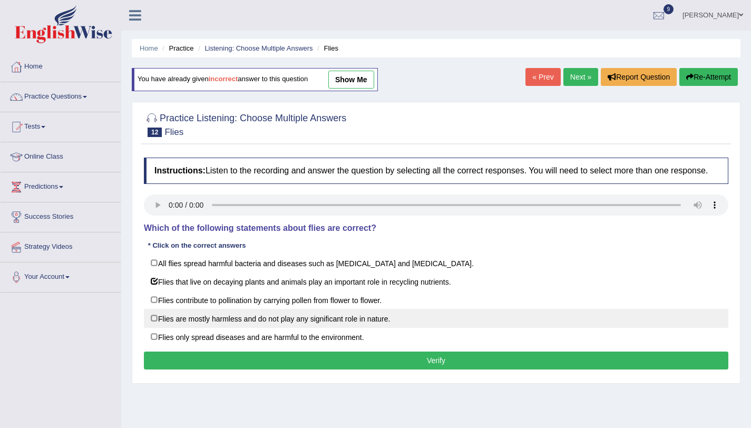
click at [245, 320] on label "Flies are mostly harmless and do not play any significant role in nature." at bounding box center [436, 318] width 584 height 19
checkbox input "true"
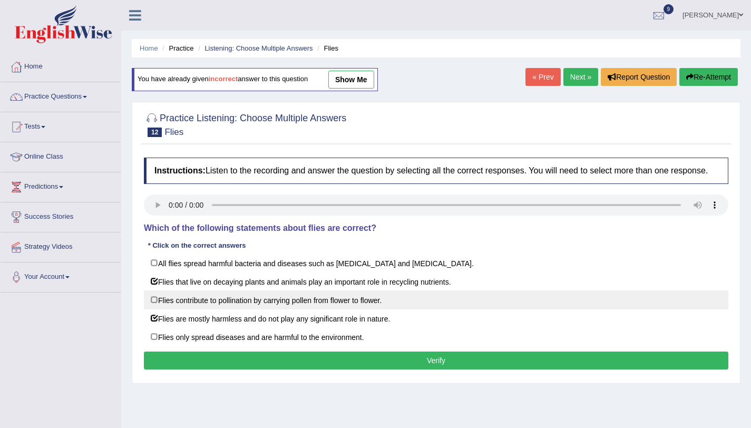
click at [252, 309] on label "Flies contribute to pollination by carrying pollen from flower to flower." at bounding box center [436, 299] width 584 height 19
checkbox input "true"
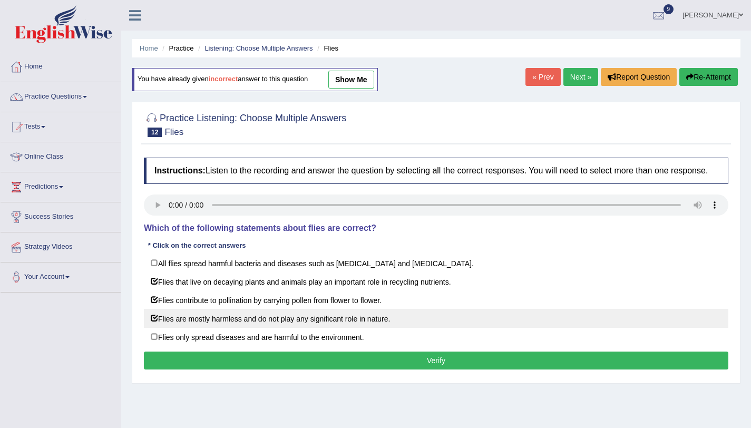
click at [196, 328] on label "Flies are mostly harmless and do not play any significant role in nature." at bounding box center [436, 318] width 584 height 19
checkbox input "false"
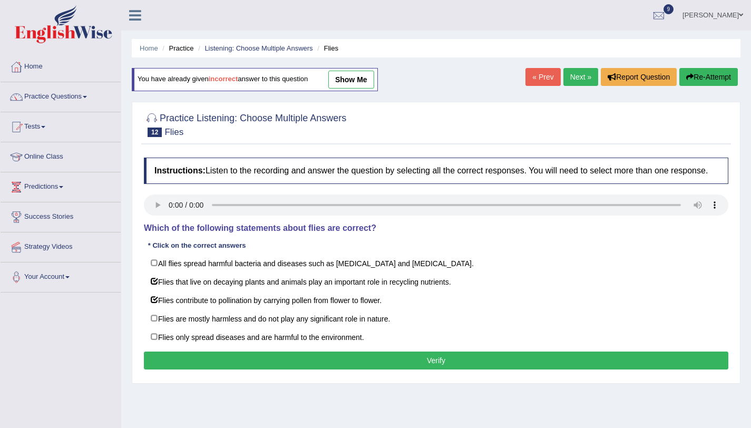
click at [528, 364] on button "Verify" at bounding box center [436, 360] width 584 height 18
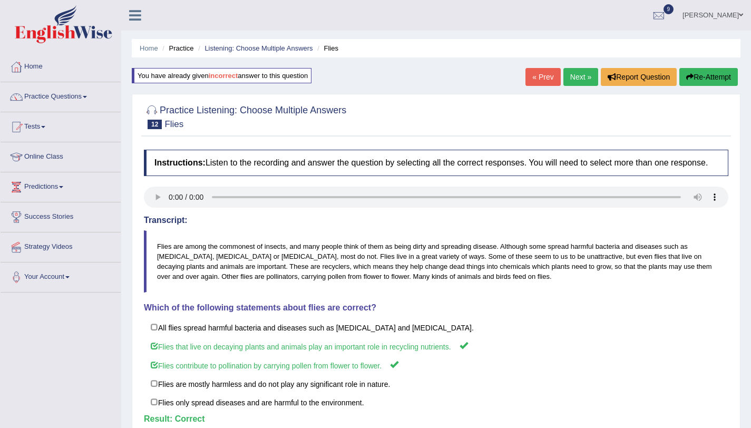
click at [578, 78] on link "Next »" at bounding box center [580, 77] width 35 height 18
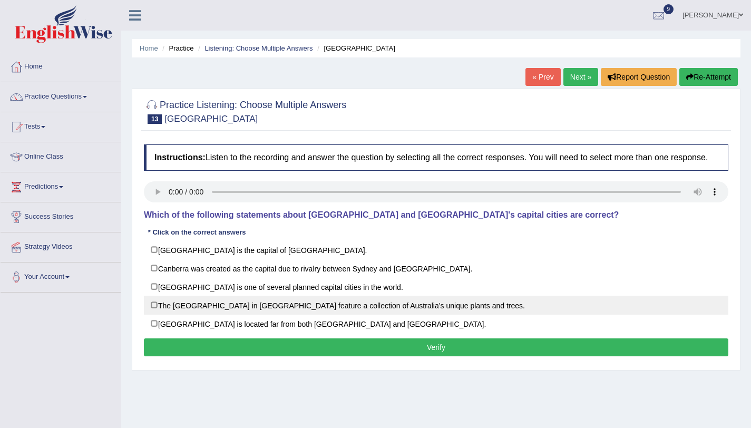
click at [387, 312] on label "The National Botanic Gardens in Canberra feature a collection of Australia’s un…" at bounding box center [436, 305] width 584 height 19
checkbox input "true"
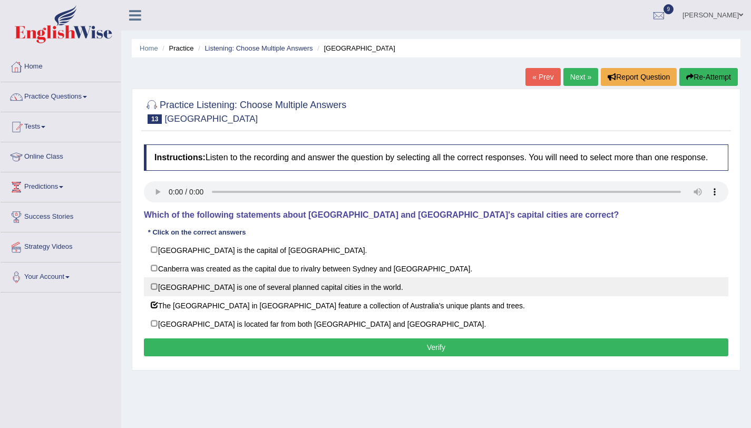
click at [335, 296] on label "Canberra is one of several planned capital cities in the world." at bounding box center [436, 286] width 584 height 19
checkbox input "true"
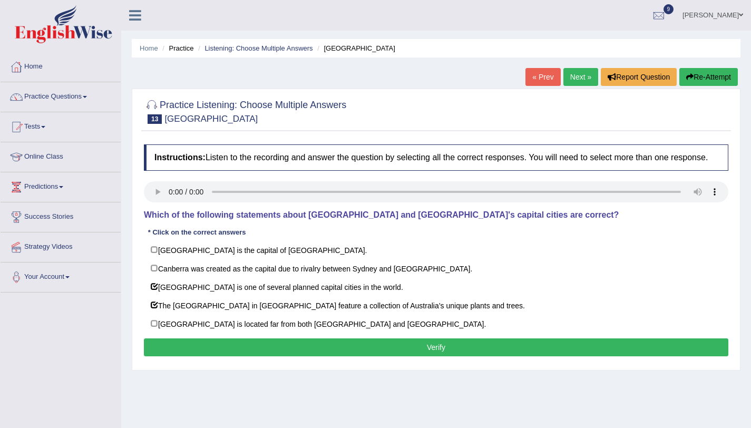
click at [336, 355] on button "Verify" at bounding box center [436, 347] width 584 height 18
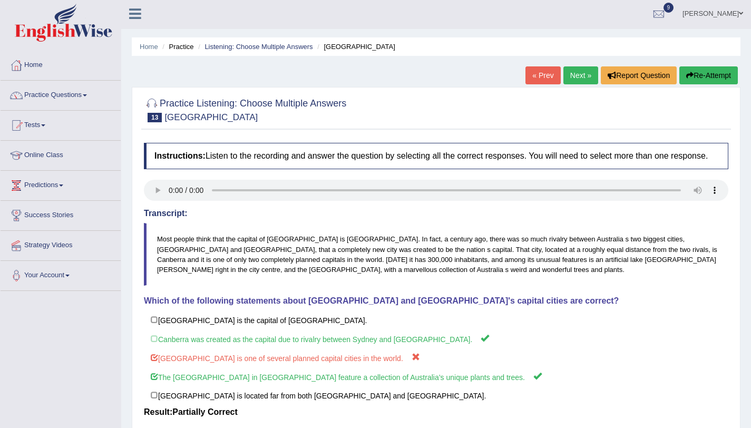
scroll to position [2, 0]
click at [570, 74] on link "Next »" at bounding box center [580, 75] width 35 height 18
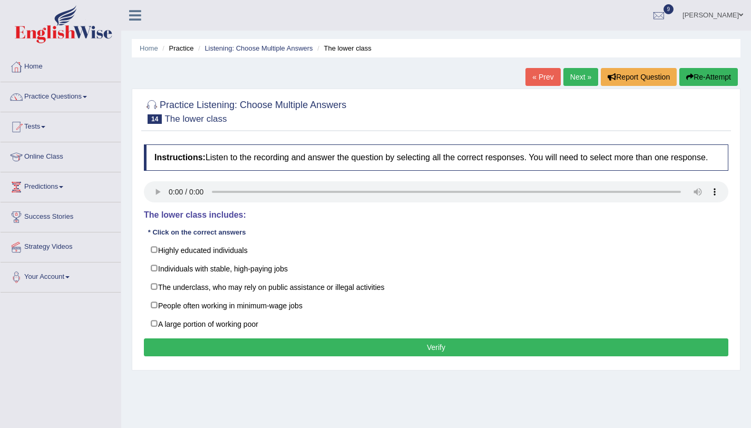
scroll to position [90, 0]
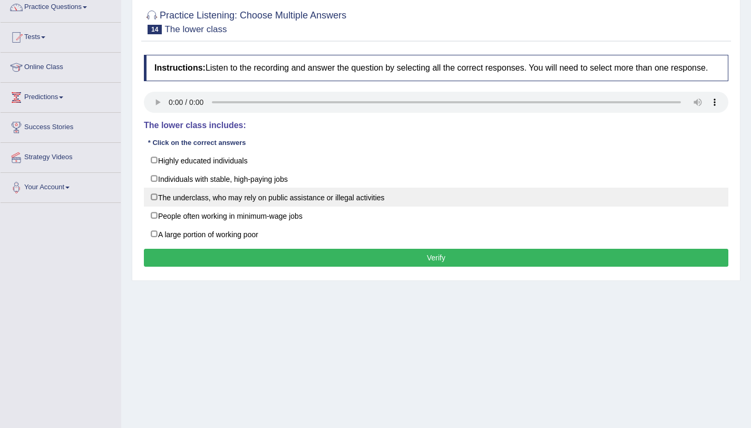
click at [325, 207] on label "The underclass, who may rely on public assistance or illegal activities" at bounding box center [436, 197] width 584 height 19
checkbox input "true"
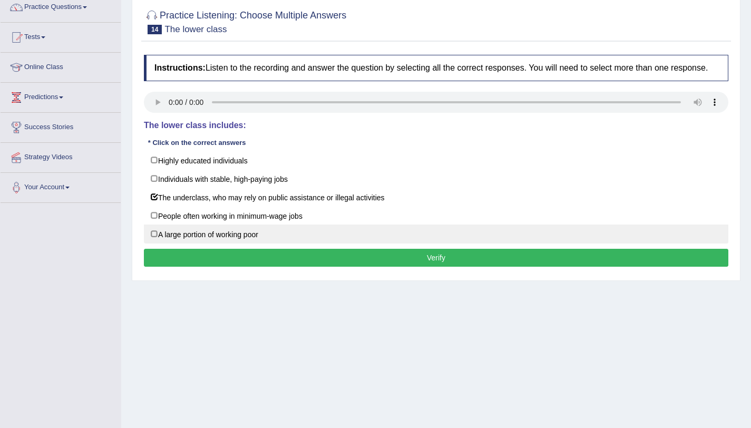
click at [289, 243] on label "A large portion of working poor" at bounding box center [436, 233] width 584 height 19
checkbox input "true"
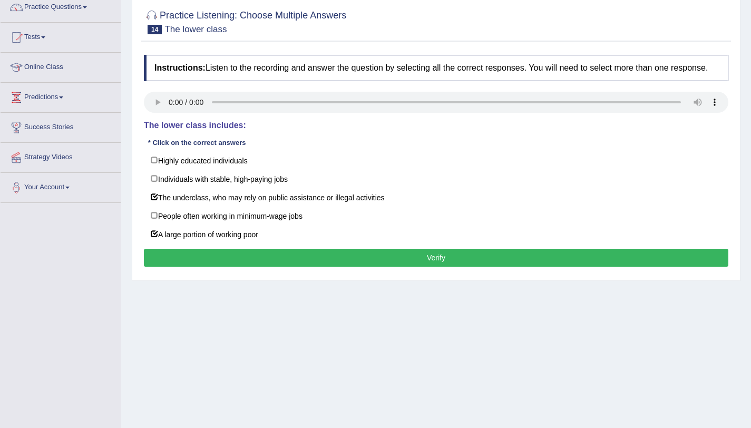
click at [293, 262] on button "Verify" at bounding box center [436, 258] width 584 height 18
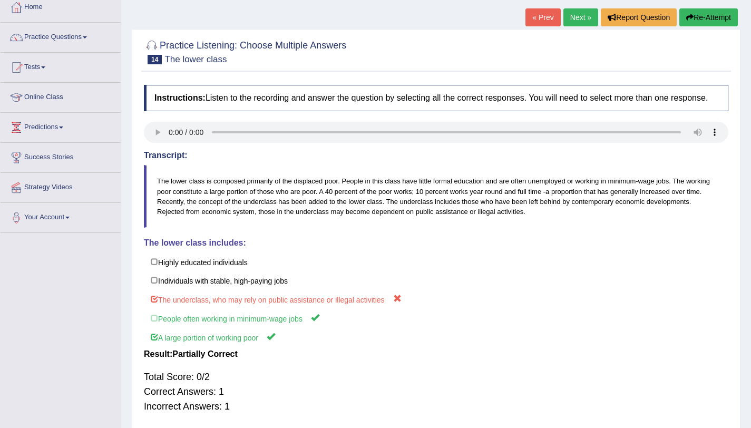
scroll to position [0, 0]
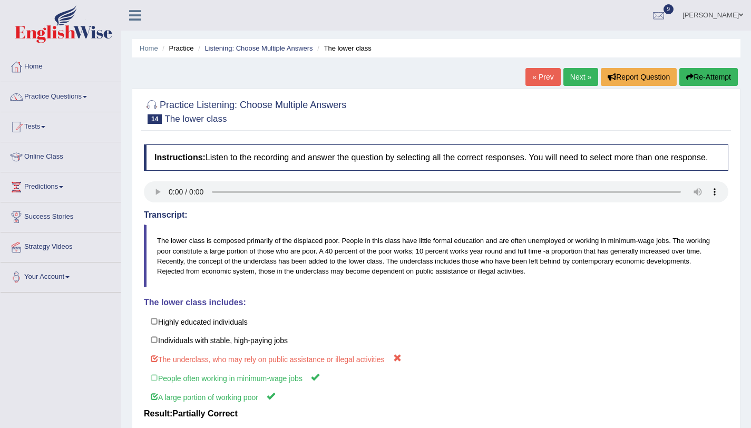
click at [563, 78] on link "Next »" at bounding box center [580, 77] width 35 height 18
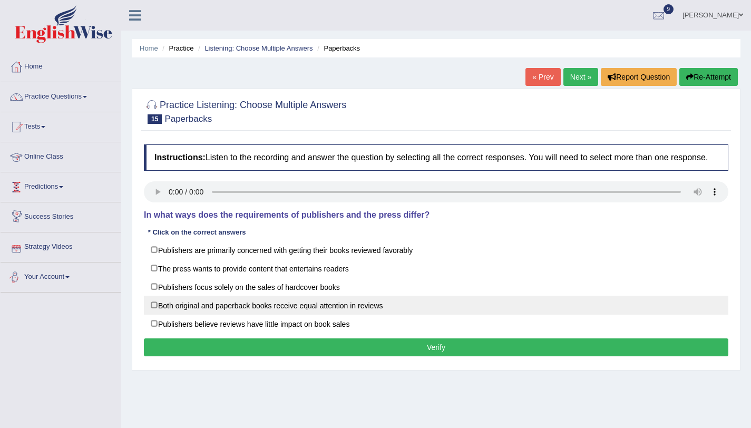
click at [217, 315] on label "Both original and paperback books receive equal attention in reviews" at bounding box center [436, 305] width 584 height 19
checkbox input "true"
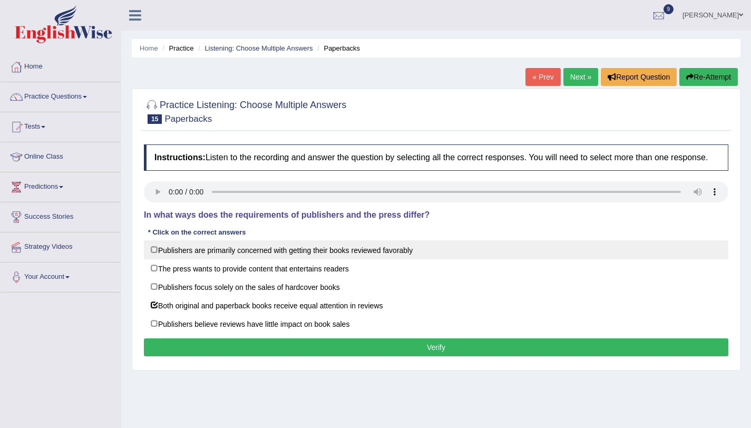
click at [349, 259] on label "Publishers are primarily concerned with getting their books reviewed favorably" at bounding box center [436, 249] width 584 height 19
checkbox input "true"
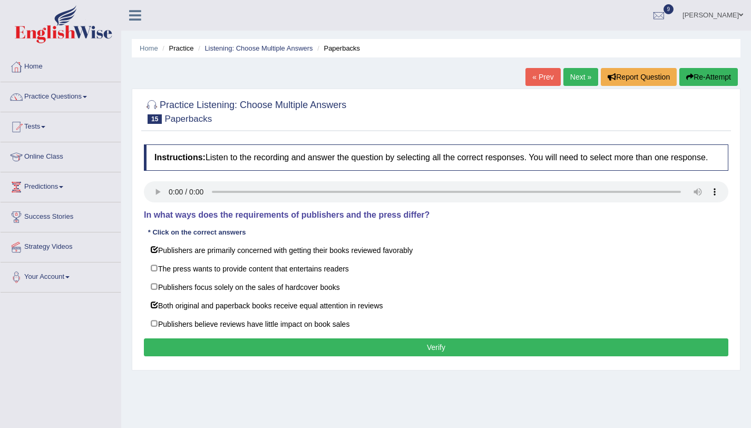
click at [342, 356] on button "Verify" at bounding box center [436, 347] width 584 height 18
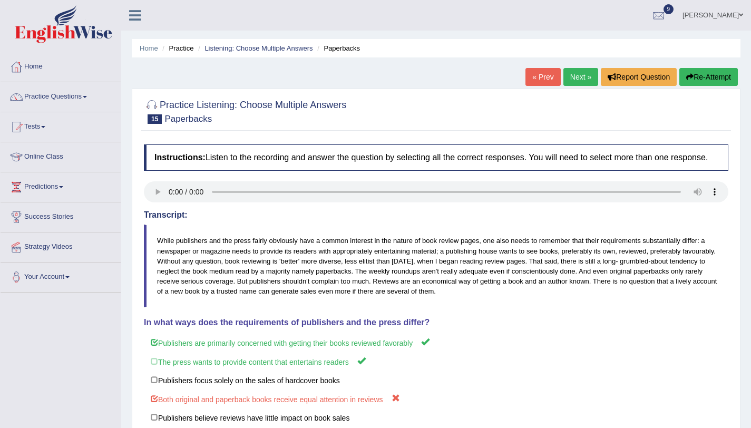
click at [584, 80] on link "Next »" at bounding box center [580, 77] width 35 height 18
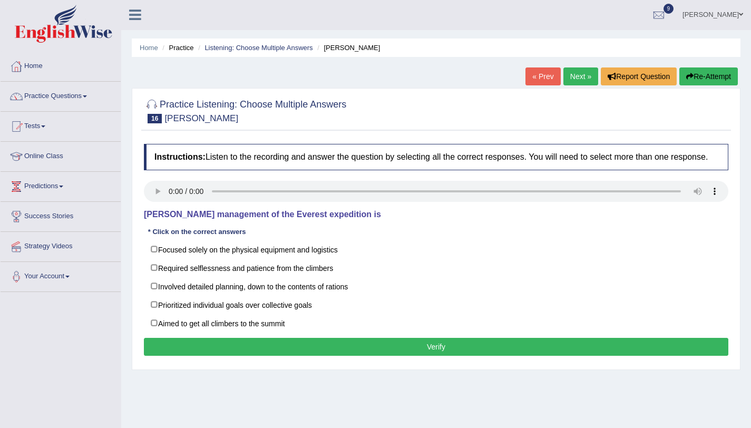
scroll to position [125, 0]
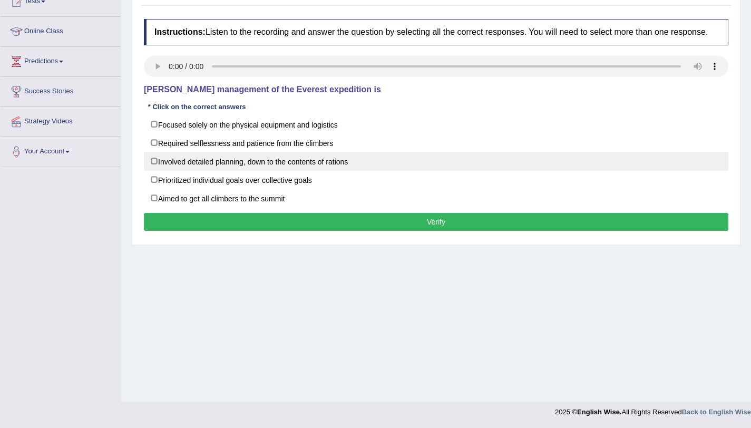
click at [197, 171] on label "Involved detailed planning, down to the contents of rations" at bounding box center [436, 161] width 584 height 19
checkbox input "true"
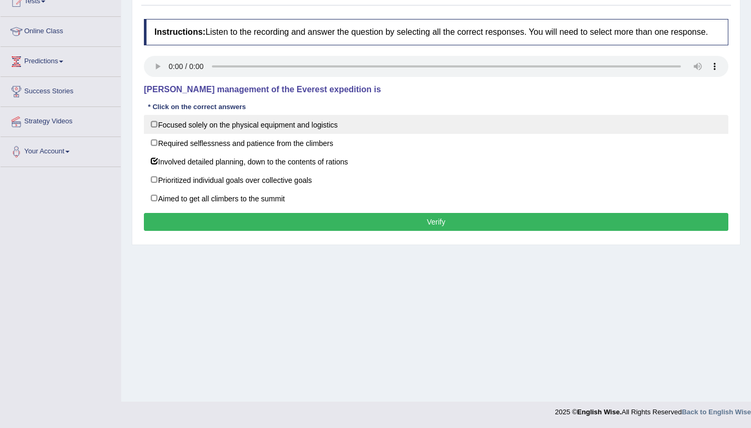
click at [181, 134] on label "Focused solely on the physical equipment and logistics" at bounding box center [436, 124] width 584 height 19
checkbox input "true"
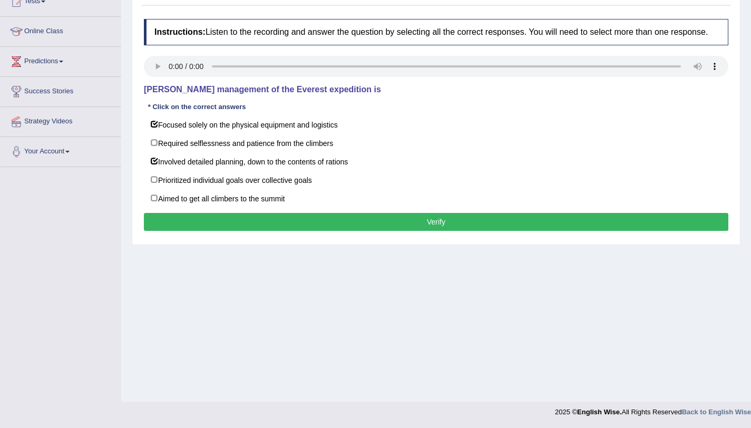
click at [186, 230] on button "Verify" at bounding box center [436, 222] width 584 height 18
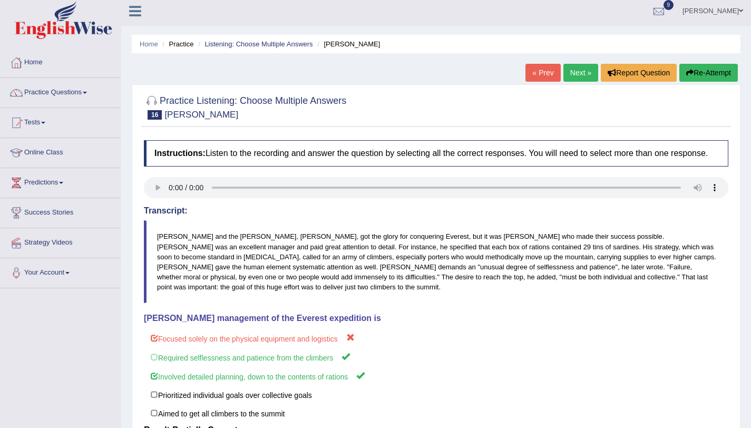
scroll to position [0, 0]
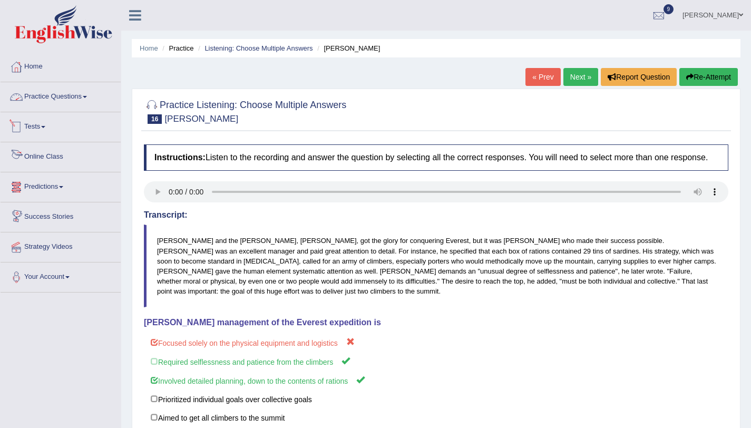
click at [84, 103] on link "Practice Questions" at bounding box center [61, 95] width 120 height 26
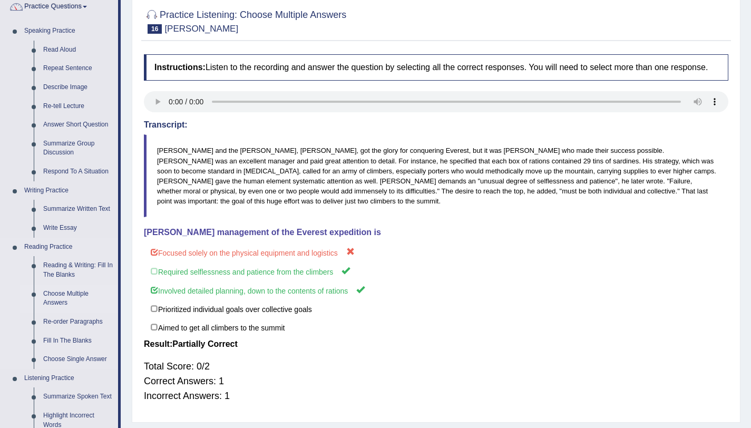
scroll to position [290, 0]
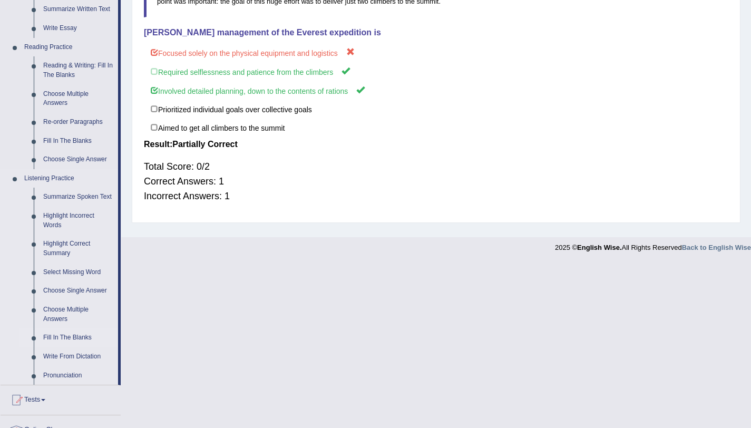
click at [67, 347] on link "Fill In The Blanks" at bounding box center [78, 337] width 80 height 19
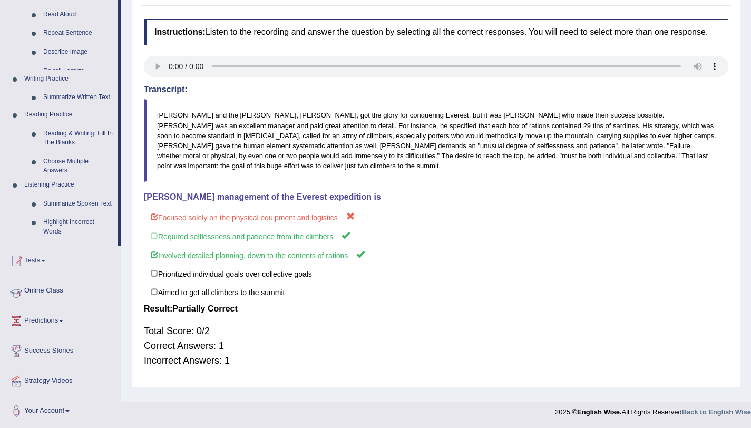
scroll to position [130, 0]
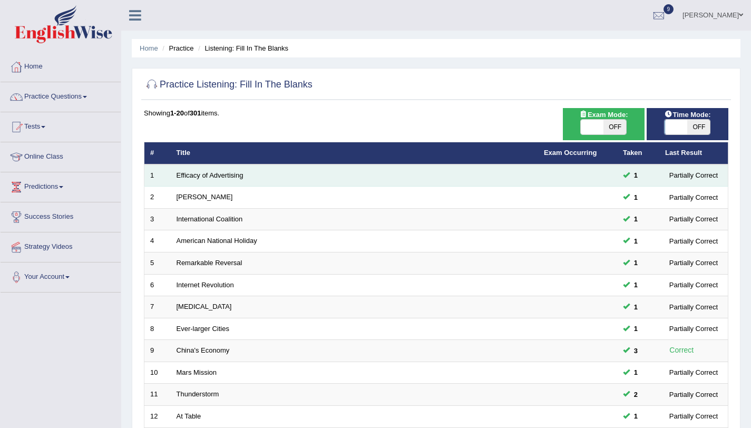
click at [218, 180] on td "Efficacy of Advertising" at bounding box center [354, 175] width 367 height 22
click at [220, 175] on link "Efficacy of Advertising" at bounding box center [209, 175] width 67 height 8
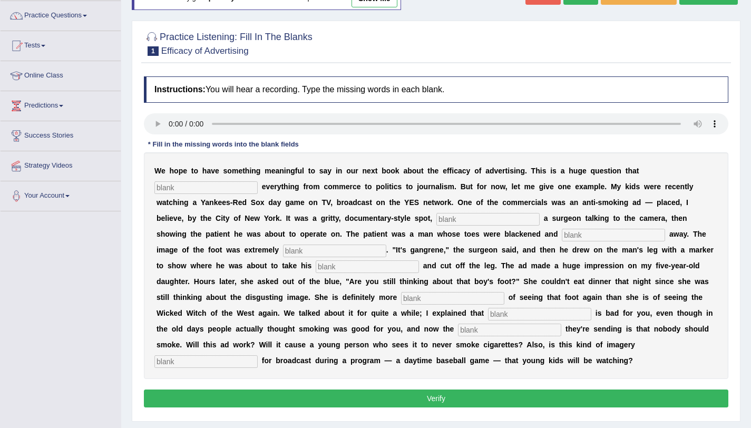
scroll to position [125, 0]
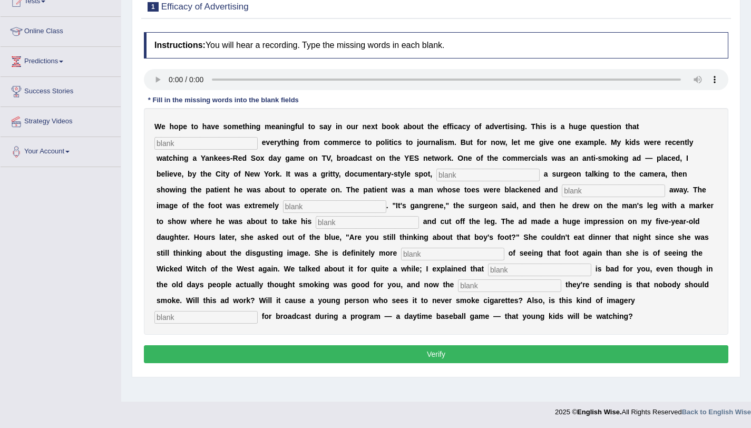
click at [216, 143] on input "text" at bounding box center [205, 143] width 103 height 13
click at [231, 144] on input "text" at bounding box center [205, 143] width 103 height 13
type input "impact"
click at [436, 173] on input "text" at bounding box center [487, 175] width 103 height 13
type input "featuring"
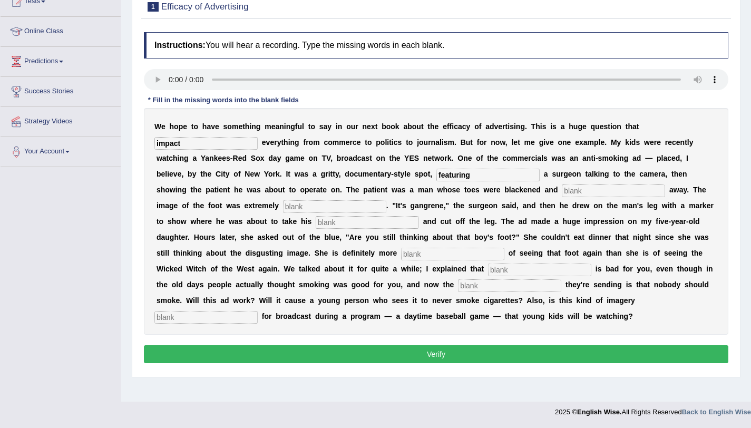
click at [562, 186] on input "text" at bounding box center [613, 190] width 103 height 13
type input "running"
click at [283, 212] on input "text" at bounding box center [334, 206] width 103 height 13
click at [283, 208] on input "text" at bounding box center [334, 206] width 103 height 13
type input "disgusting"
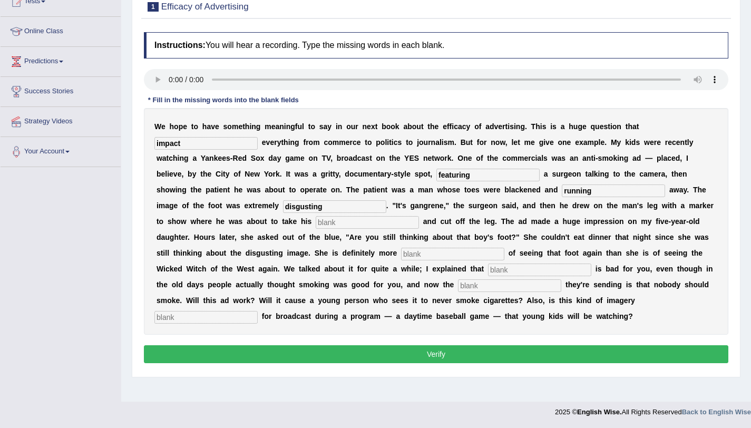
click at [316, 222] on input "text" at bounding box center [367, 222] width 103 height 13
type input "haxo"
click at [401, 250] on input "text" at bounding box center [452, 254] width 103 height 13
type input "scared"
click at [488, 273] on input "text" at bounding box center [539, 269] width 103 height 13
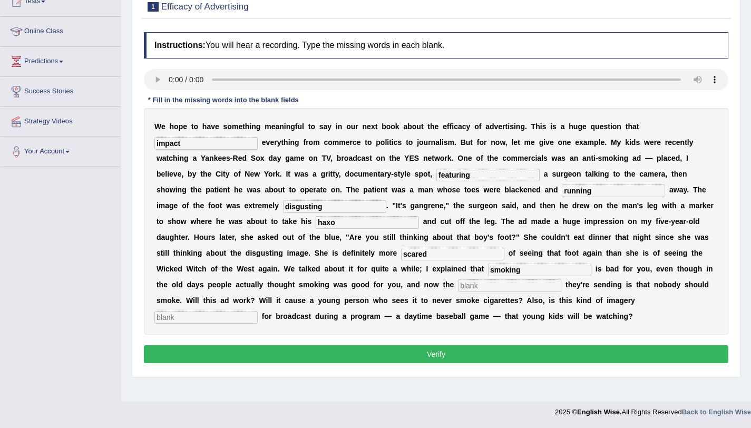
type input "smoking"
click at [458, 286] on input "text" at bounding box center [509, 285] width 103 height 13
type input "massage"
click at [258, 311] on input "text" at bounding box center [205, 317] width 103 height 13
type input "apropriate"
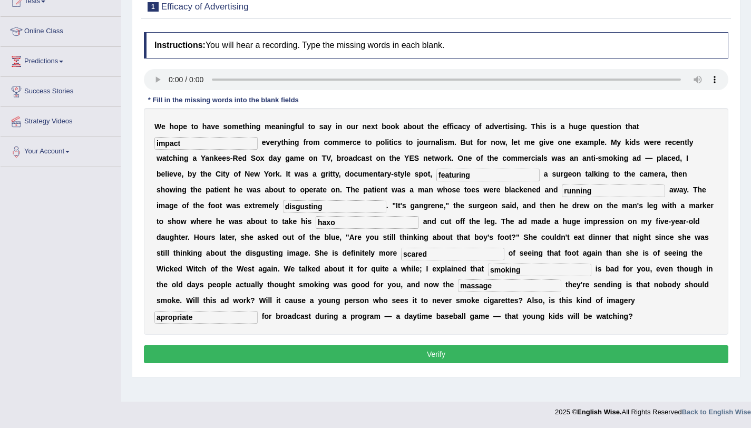
click at [486, 354] on button "Verify" at bounding box center [436, 354] width 584 height 18
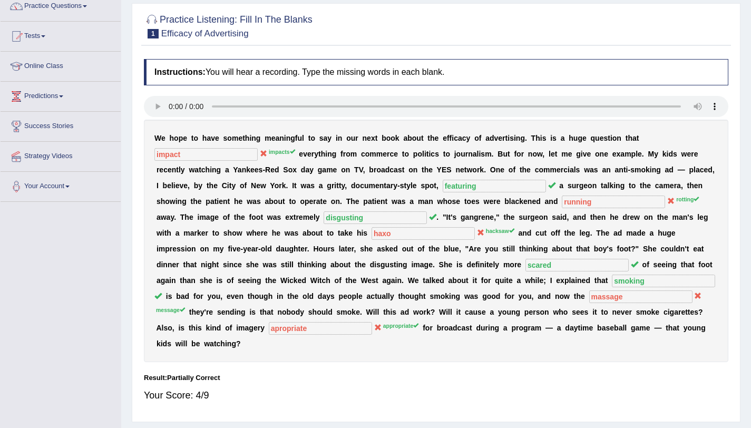
scroll to position [46, 0]
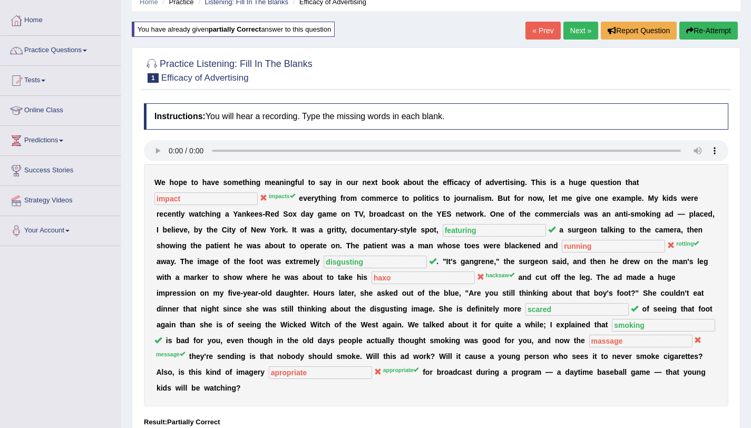
click at [700, 33] on button "Re-Attempt" at bounding box center [708, 31] width 58 height 18
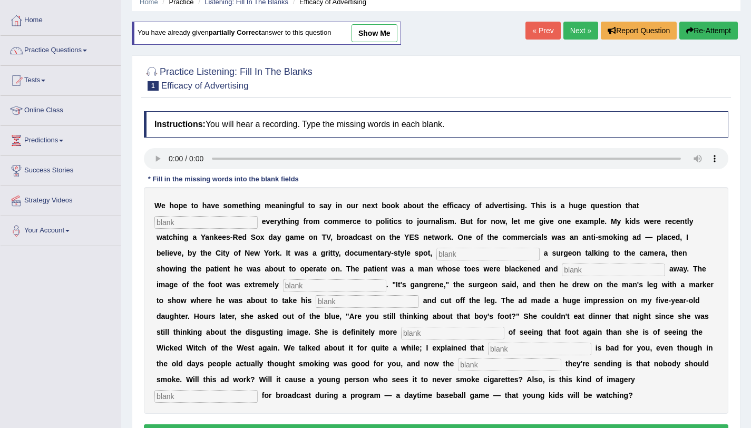
click at [211, 223] on input "text" at bounding box center [205, 222] width 103 height 13
type input "impacts"
click at [436, 251] on input "text" at bounding box center [487, 254] width 103 height 13
click at [436, 254] on input "text" at bounding box center [487, 254] width 103 height 13
type input "featuring"
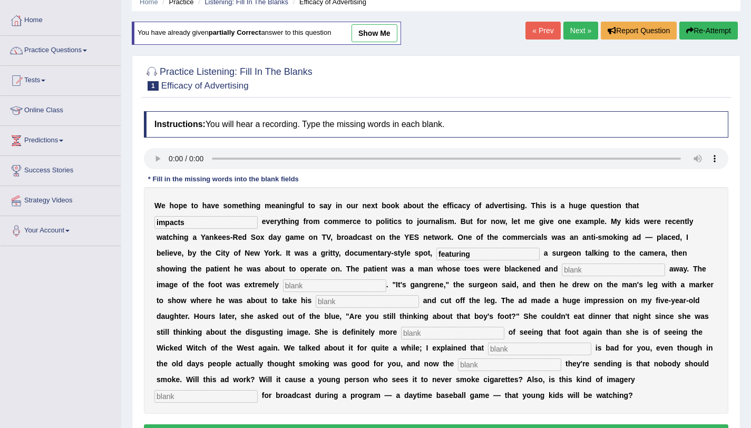
click at [562, 270] on input "text" at bounding box center [613, 269] width 103 height 13
type input "rotting"
click at [283, 287] on input "text" at bounding box center [334, 285] width 103 height 13
type input "disgusting"
click at [316, 306] on input "text" at bounding box center [367, 301] width 103 height 13
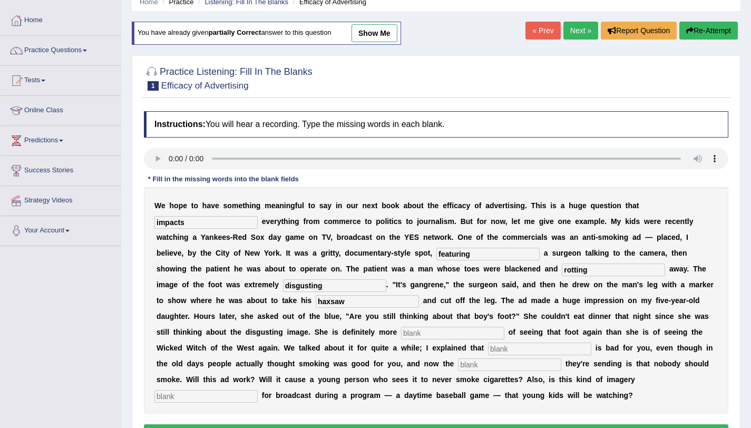
type input "haxsaw"
click at [401, 332] on input "text" at bounding box center [452, 333] width 103 height 13
type input "scared"
click at [488, 350] on input "text" at bounding box center [539, 348] width 103 height 13
type input "smoking"
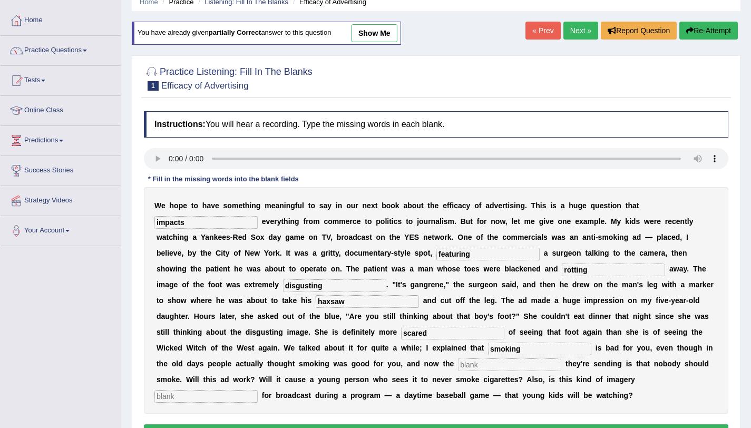
click at [458, 367] on input "text" at bounding box center [509, 364] width 103 height 13
type input "message"
click at [258, 390] on input "text" at bounding box center [205, 396] width 103 height 13
click at [258, 390] on input "appropiate" at bounding box center [205, 396] width 103 height 13
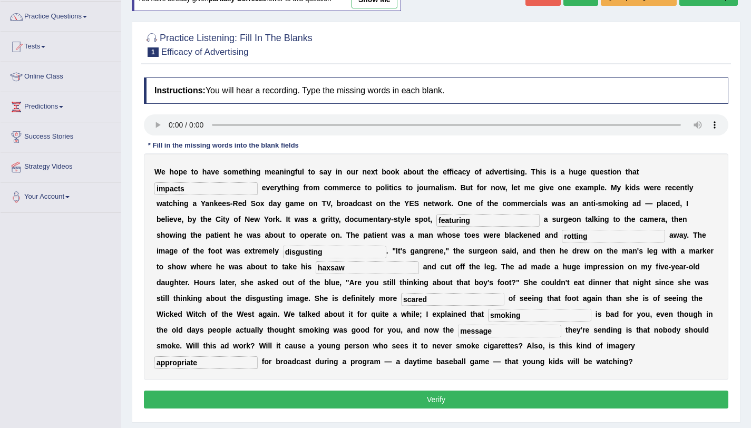
scroll to position [125, 0]
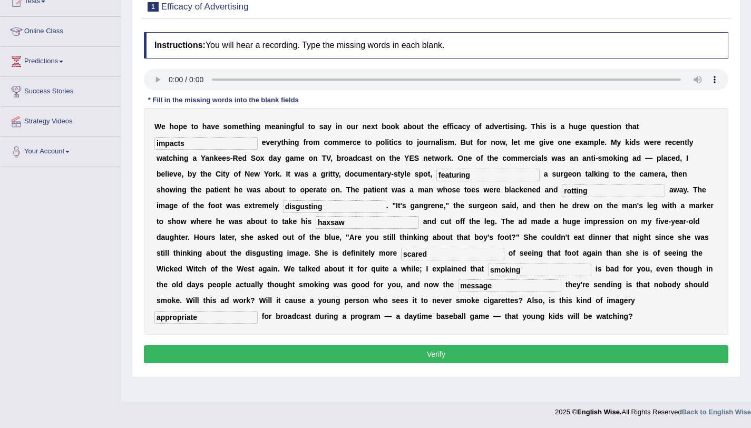
type input "appropriate"
click at [547, 351] on button "Verify" at bounding box center [436, 354] width 584 height 18
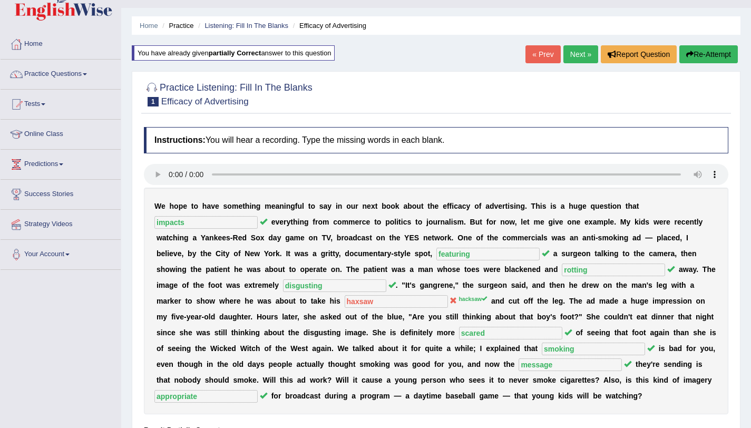
scroll to position [80, 0]
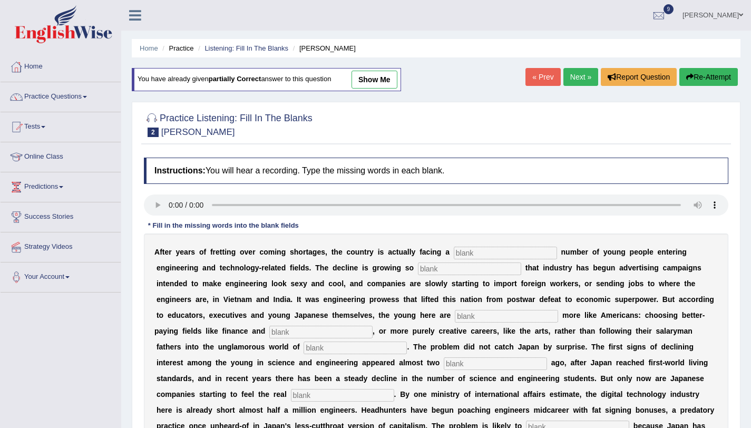
click at [484, 253] on input "text" at bounding box center [505, 253] width 103 height 13
type input "diendilg"
click at [417, 276] on div "A f t e r y e a r s o f f r e t t i n g o v e r c o m i n g s h o r t a g e s ,…" at bounding box center [436, 354] width 584 height 242
click at [418, 272] on input "text" at bounding box center [469, 268] width 103 height 13
type input "drastic"
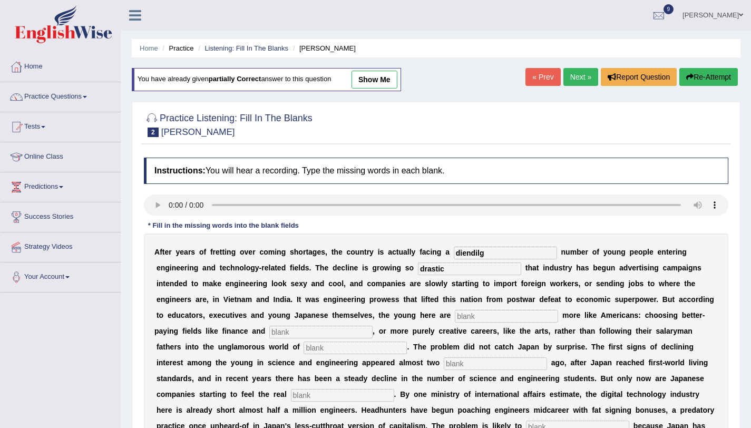
click at [455, 316] on input "text" at bounding box center [506, 316] width 103 height 13
type input "behavingh"
click at [280, 329] on input "text" at bounding box center [320, 332] width 103 height 13
type input "medicine"
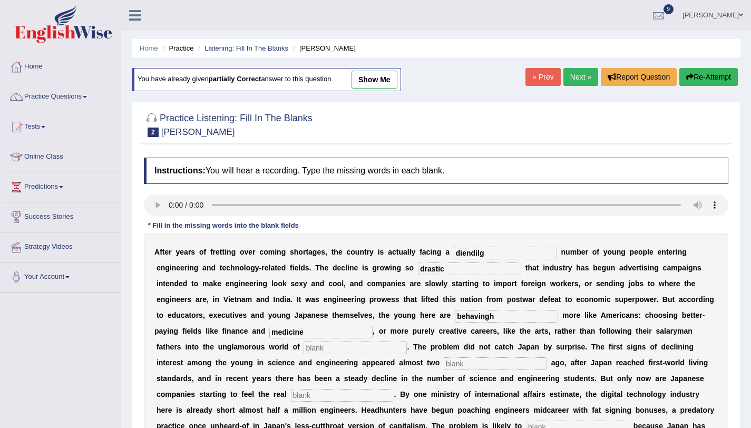
click at [309, 354] on div "A f t e r y e a r s o f f r e t t i n g o v e r c o m i n g s h o r t a g e s ,…" at bounding box center [436, 354] width 584 height 242
click at [303, 347] on input "text" at bounding box center [354, 347] width 103 height 13
type input "manufacturing"
click at [444, 361] on input "text" at bounding box center [495, 363] width 103 height 13
type input "decades"
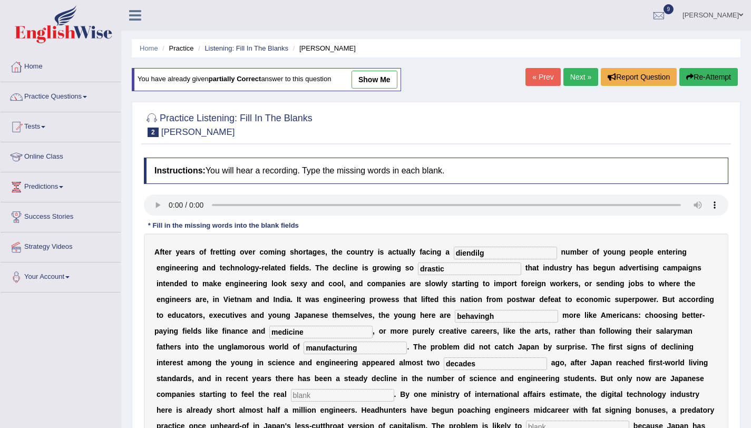
click at [291, 393] on input "text" at bounding box center [342, 395] width 103 height 13
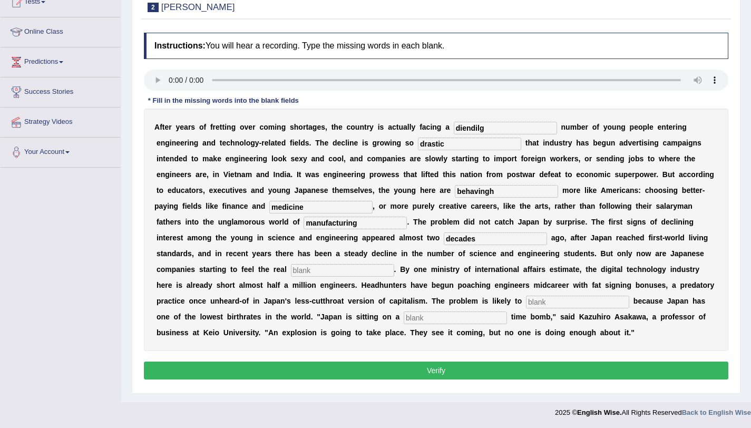
scroll to position [125, 0]
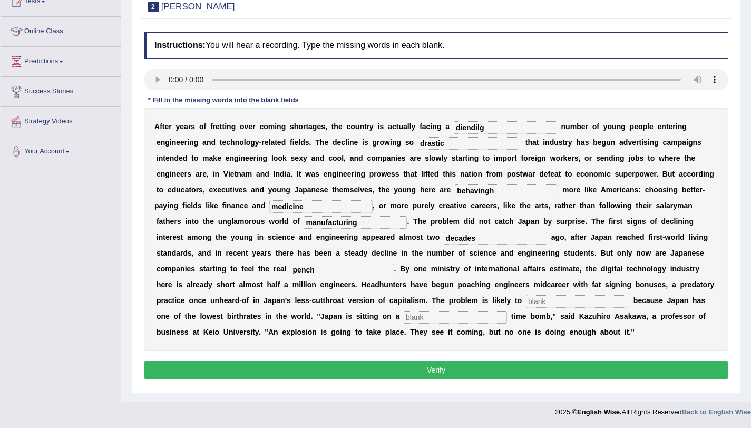
type input "pench"
click at [526, 306] on input "text" at bounding box center [577, 301] width 103 height 13
type input "warson"
click at [404, 318] on input "text" at bounding box center [455, 317] width 103 height 13
type input "demography"
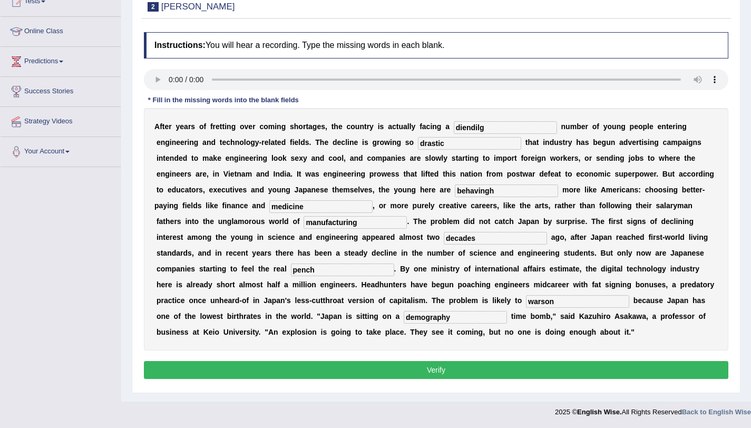
click at [455, 193] on input "behavingh" at bounding box center [506, 190] width 103 height 13
type input "behaving"
click at [523, 374] on button "Verify" at bounding box center [436, 370] width 584 height 18
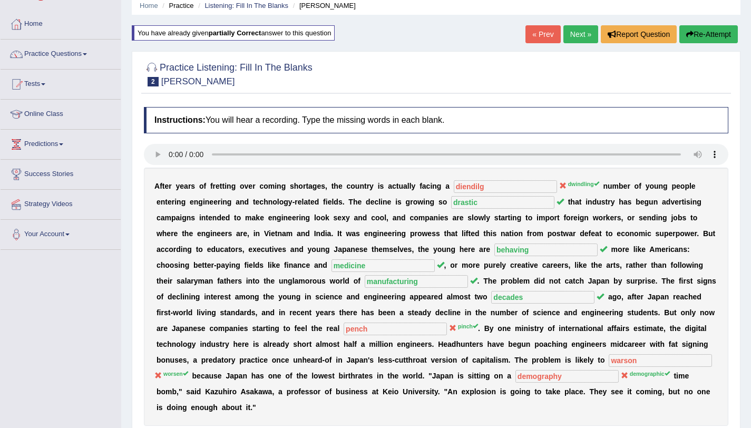
scroll to position [0, 0]
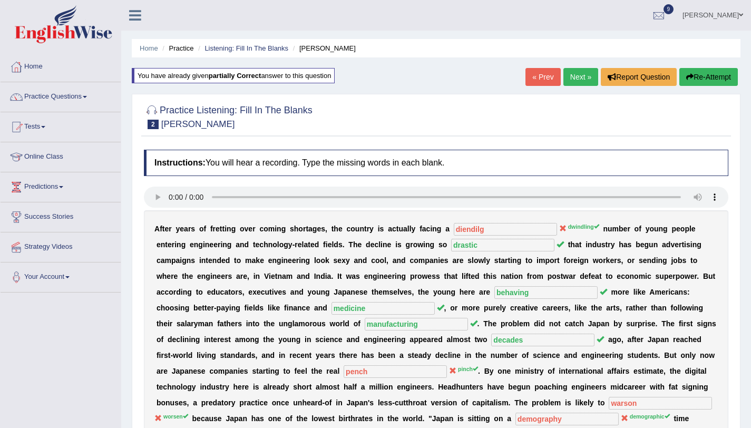
click at [578, 80] on link "Next »" at bounding box center [580, 77] width 35 height 18
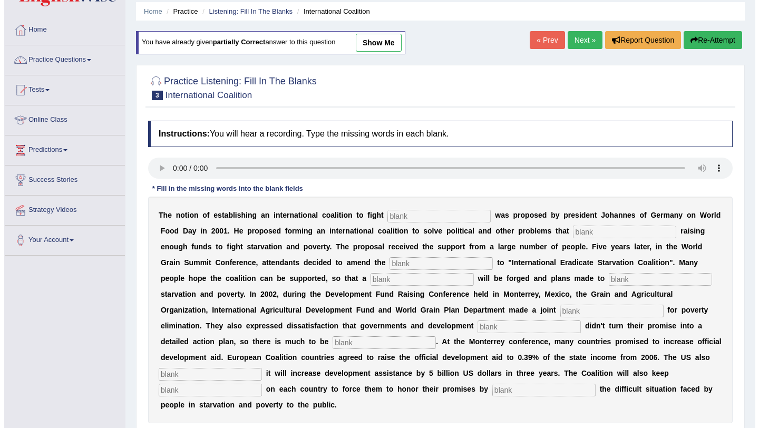
scroll to position [90, 0]
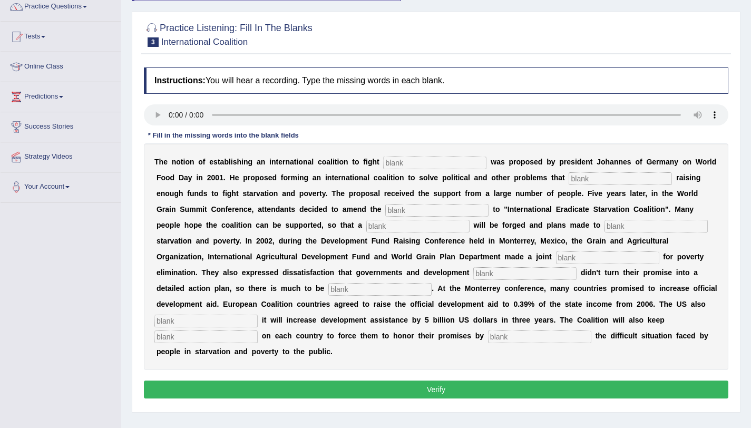
click at [414, 159] on input "text" at bounding box center [434, 162] width 103 height 13
click at [410, 168] on input "text" at bounding box center [434, 162] width 103 height 13
type input "starbation"
click at [590, 180] on input "text" at bounding box center [619, 178] width 103 height 13
type input "abstruct"
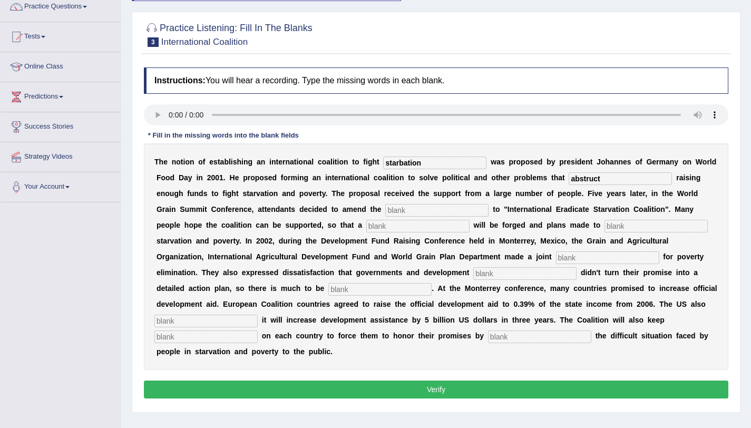
click at [410, 209] on input "text" at bounding box center [436, 210] width 103 height 13
type input "manufast"
click at [382, 225] on input "text" at bounding box center [417, 226] width 103 height 13
type input "resulation"
click at [604, 230] on input "text" at bounding box center [655, 226] width 103 height 13
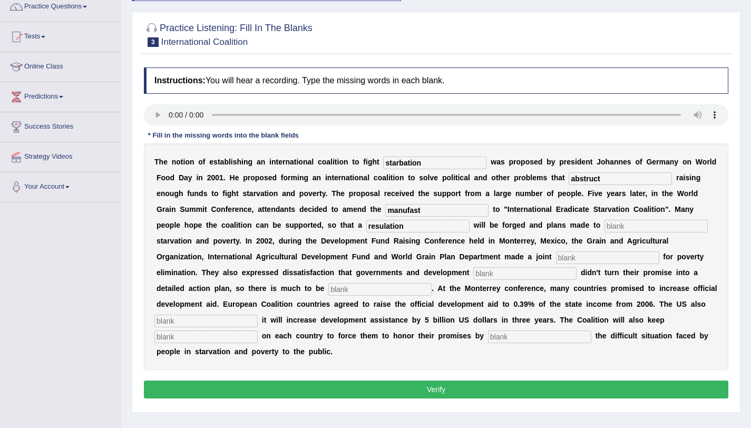
click at [556, 258] on input "text" at bounding box center [607, 257] width 103 height 13
click at [556, 262] on input "text" at bounding box center [607, 257] width 103 height 13
type input "appeal"
click at [473, 276] on input "text" at bounding box center [524, 273] width 103 height 13
type input "partner"
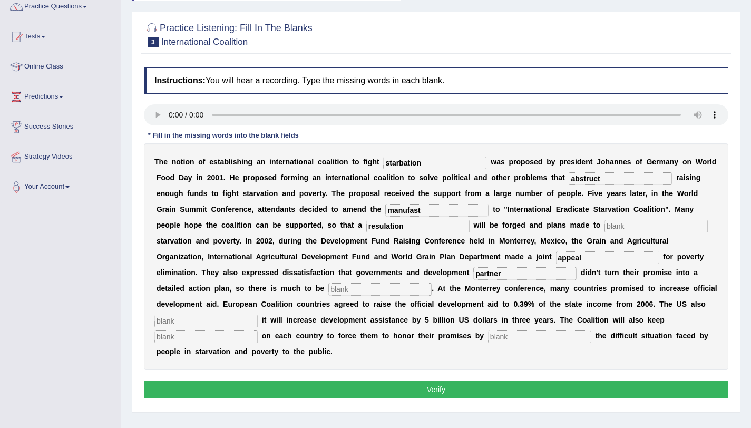
click at [328, 292] on input "text" at bounding box center [379, 289] width 103 height 13
type input "desired"
click at [258, 315] on input "text" at bounding box center [205, 321] width 103 height 13
type input "announced"
click at [258, 330] on input "text" at bounding box center [205, 336] width 103 height 13
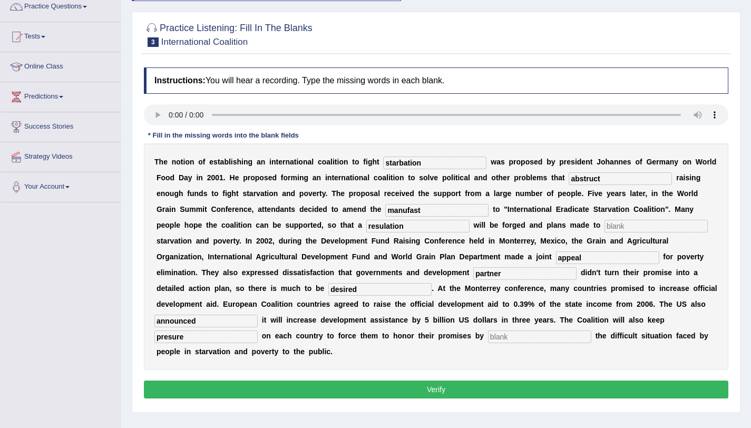
type input "presure"
click at [488, 340] on input "text" at bounding box center [539, 336] width 103 height 13
type input "expossing"
click at [258, 330] on input "presure" at bounding box center [205, 336] width 103 height 13
type input "pressure"
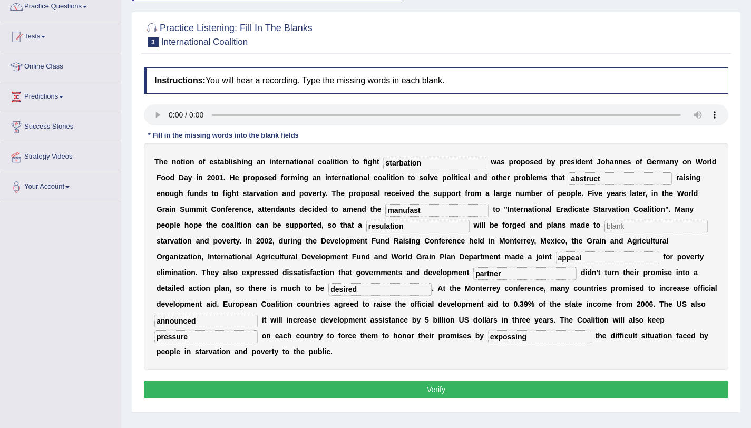
click at [604, 229] on input "text" at bounding box center [655, 226] width 103 height 13
type input "illusion"
click at [409, 380] on button "Verify" at bounding box center [436, 389] width 584 height 18
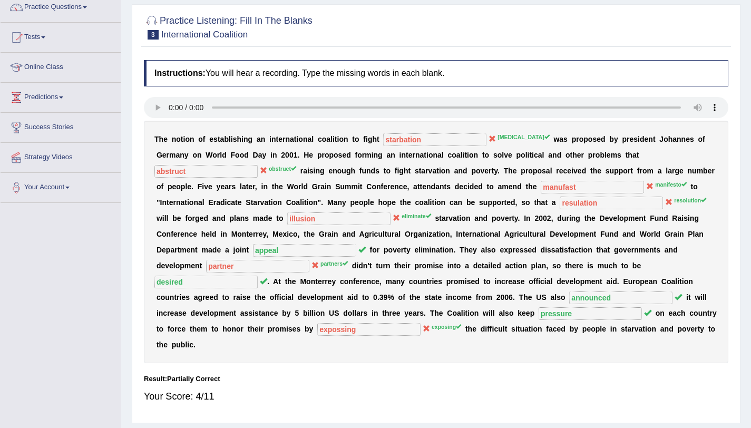
scroll to position [46, 0]
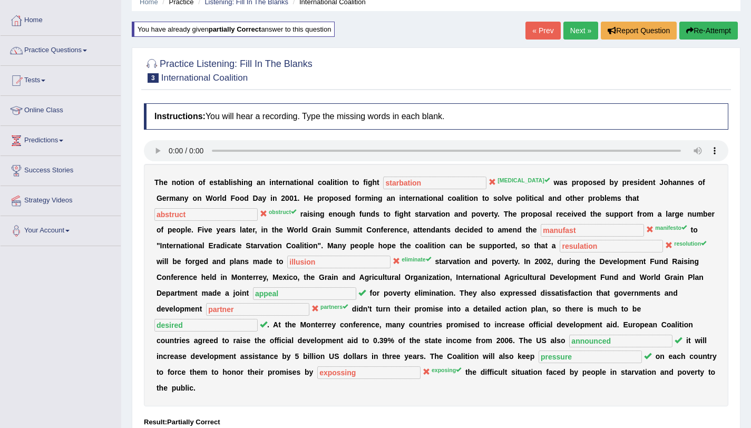
click at [699, 33] on button "Re-Attempt" at bounding box center [708, 31] width 58 height 18
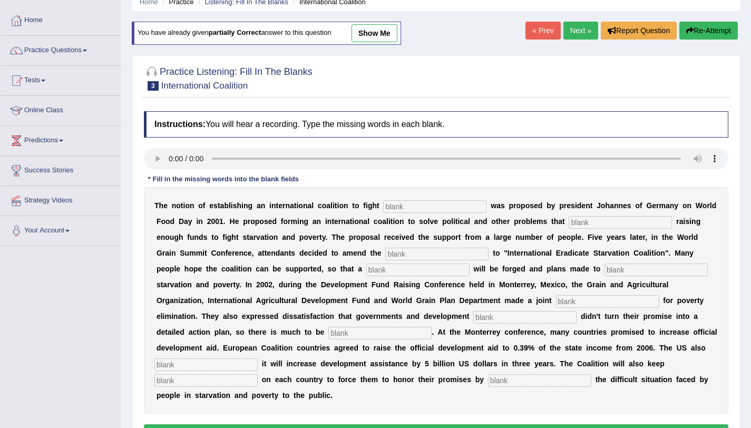
click at [434, 208] on input "text" at bounding box center [434, 206] width 103 height 13
type input "starvation"
click at [613, 218] on input "text" at bounding box center [619, 222] width 103 height 13
type input "obstruct"
click at [433, 254] on input "text" at bounding box center [436, 254] width 103 height 13
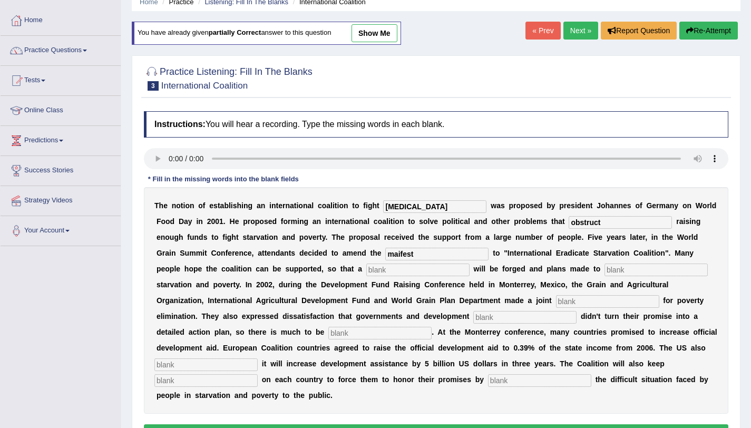
type input "maifest"
click at [369, 270] on input "text" at bounding box center [417, 269] width 103 height 13
click at [604, 271] on input "text" at bounding box center [655, 269] width 103 height 13
click at [366, 271] on input "r" at bounding box center [417, 269] width 103 height 13
type input "rosulation"
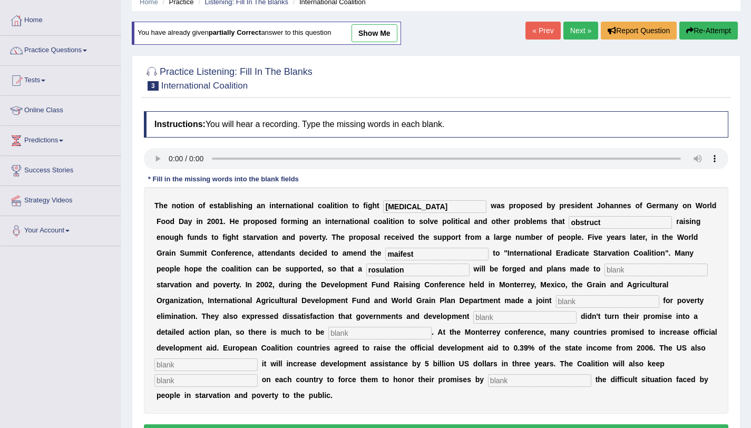
click at [604, 268] on input "text" at bounding box center [655, 269] width 103 height 13
type input "eliminate"
click at [556, 300] on input "text" at bounding box center [607, 301] width 103 height 13
type input "appeal"
click at [473, 318] on input "text" at bounding box center [524, 317] width 103 height 13
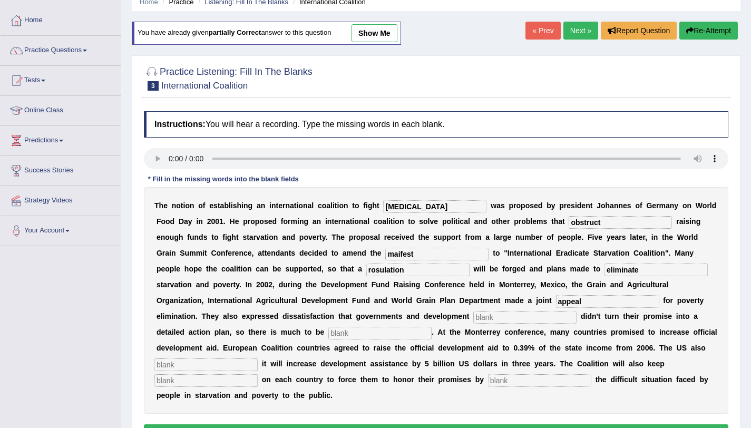
click at [328, 331] on input "text" at bounding box center [379, 333] width 103 height 13
type input "desired"
click at [258, 358] on input "text" at bounding box center [205, 364] width 103 height 13
type input "announced"
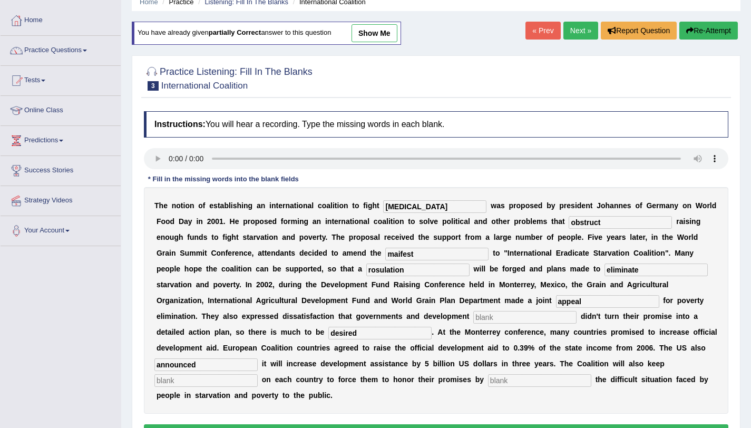
click at [258, 374] on input "text" at bounding box center [205, 380] width 103 height 13
type input "pressure"
click at [488, 381] on input "text" at bounding box center [539, 380] width 103 height 13
type input "exposing"
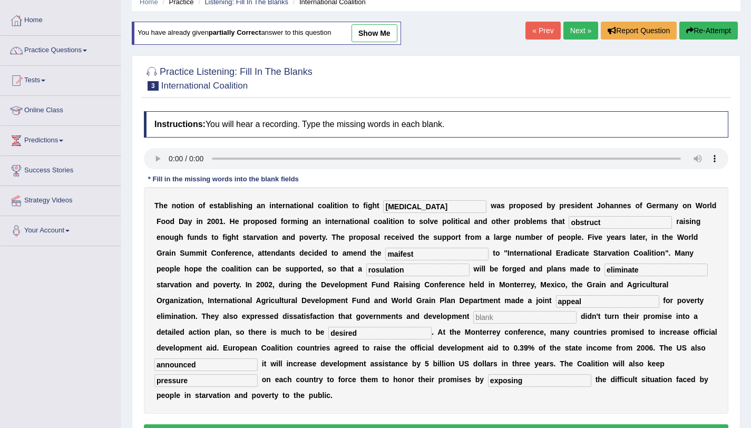
click at [473, 317] on input "text" at bounding box center [524, 317] width 103 height 13
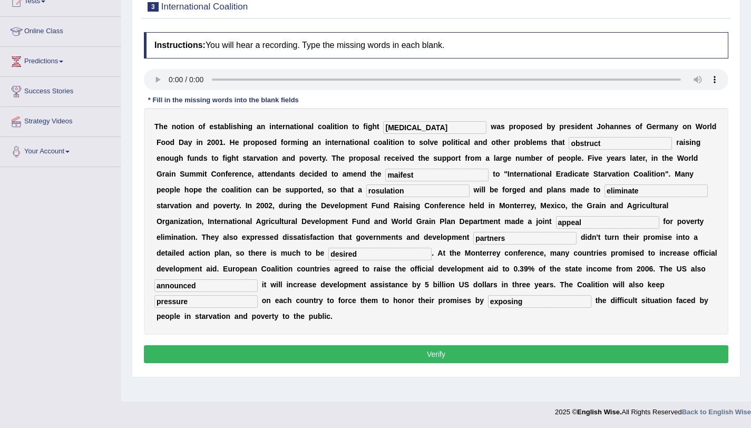
type input "partners"
click at [466, 345] on button "Verify" at bounding box center [436, 354] width 584 height 18
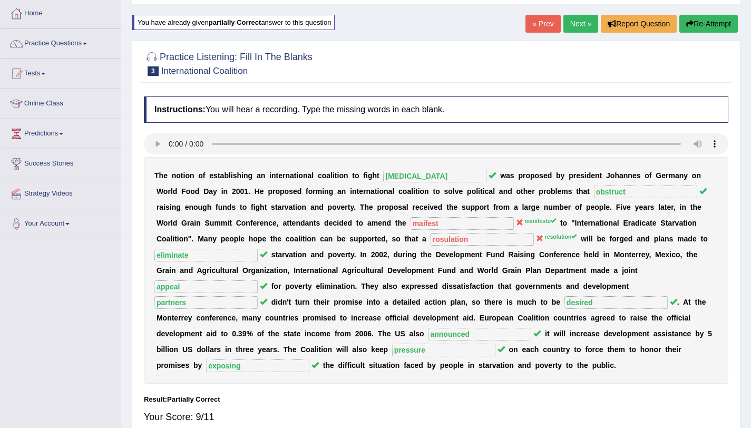
scroll to position [0, 0]
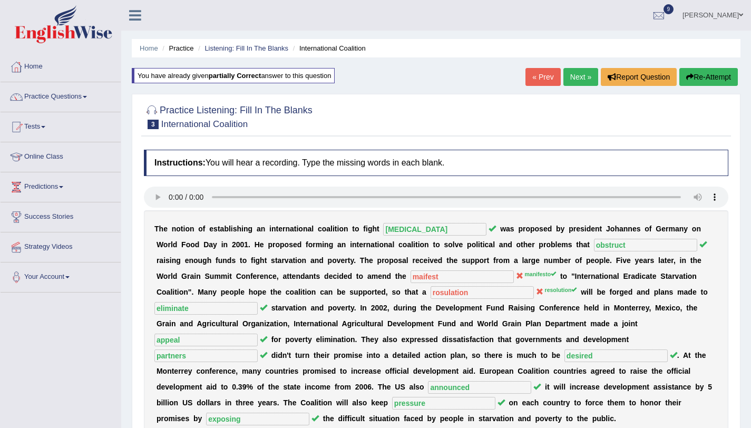
click at [580, 69] on link "Next »" at bounding box center [580, 77] width 35 height 18
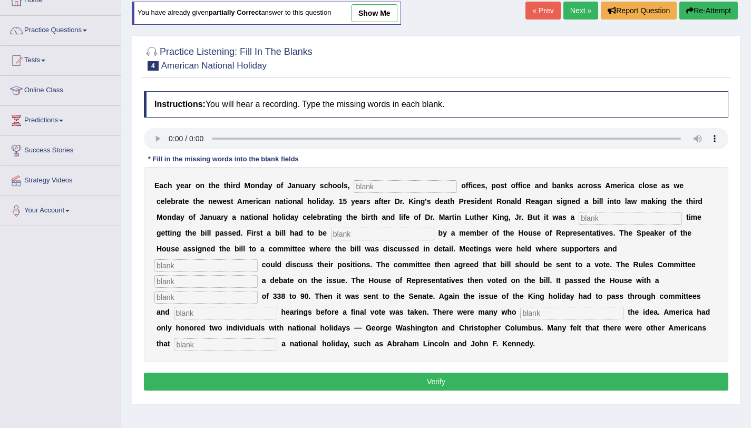
scroll to position [125, 0]
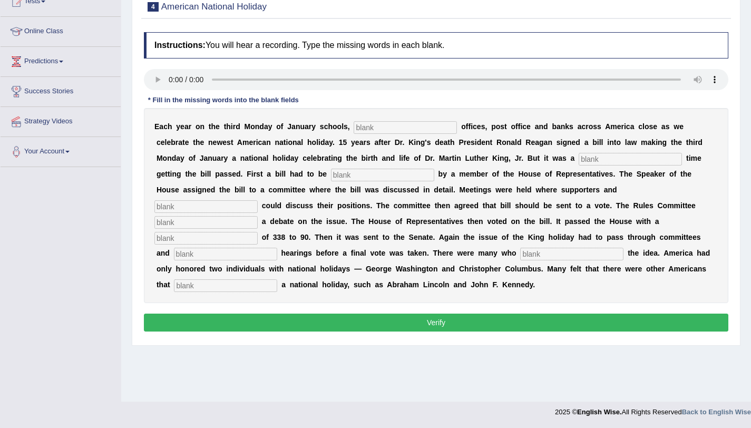
click at [425, 124] on input "text" at bounding box center [404, 127] width 103 height 13
type input "federal"
click at [578, 164] on input "text" at bounding box center [629, 159] width 103 height 13
type input "tuff"
click at [331, 176] on input "text" at bounding box center [382, 175] width 103 height 13
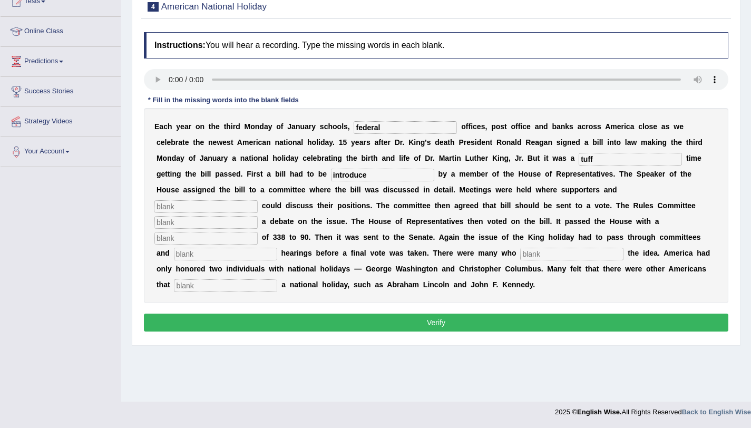
type input "introduce"
click at [258, 200] on input "text" at bounding box center [205, 206] width 103 height 13
type input "ponned"
click at [258, 216] on input "text" at bounding box center [205, 222] width 103 height 13
type input "scherzual"
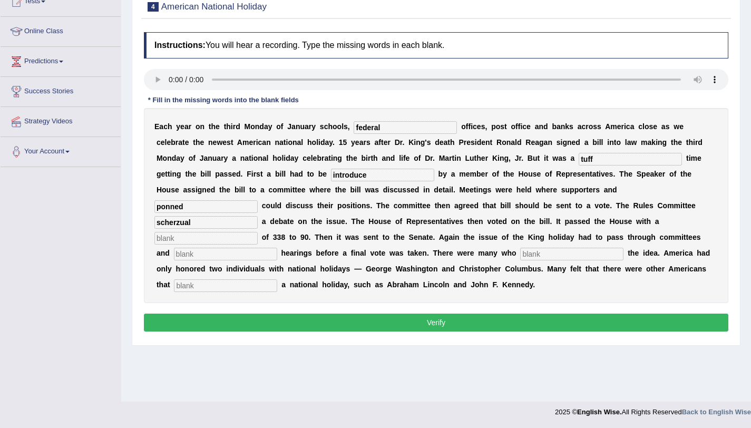
click at [258, 232] on input "text" at bounding box center [205, 238] width 103 height 13
type input "vote"
click at [277, 248] on input "text" at bounding box center [225, 254] width 103 height 13
type input "public"
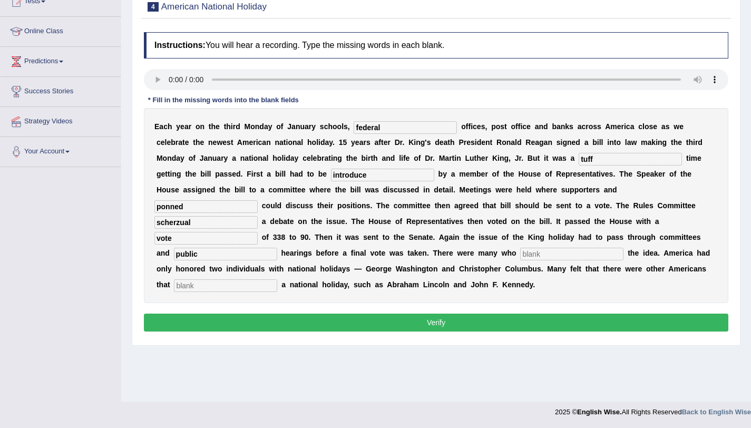
click at [520, 253] on input "text" at bounding box center [571, 254] width 103 height 13
type input "apposed"
click at [277, 279] on input "text" at bounding box center [225, 285] width 103 height 13
type input "deserve"
click at [258, 216] on input "scherzual" at bounding box center [205, 222] width 103 height 13
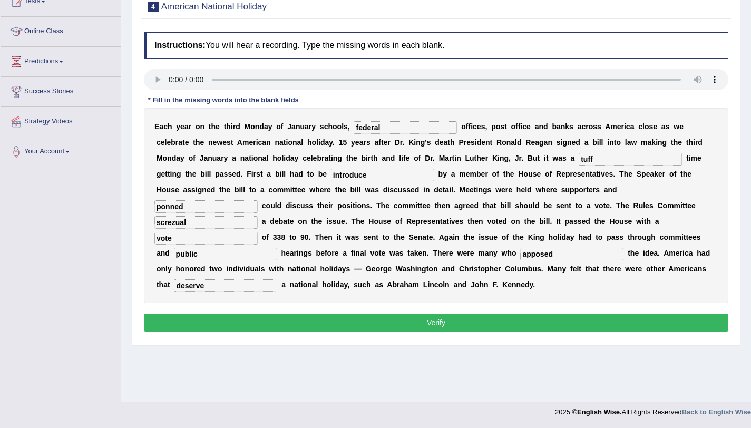
drag, startPoint x: 539, startPoint y: 209, endPoint x: 569, endPoint y: 195, distance: 33.0
click at [258, 216] on input "screzual" at bounding box center [205, 222] width 103 height 13
type input "scretual"
click at [520, 254] on input "apposed" at bounding box center [571, 254] width 103 height 13
type input "a"
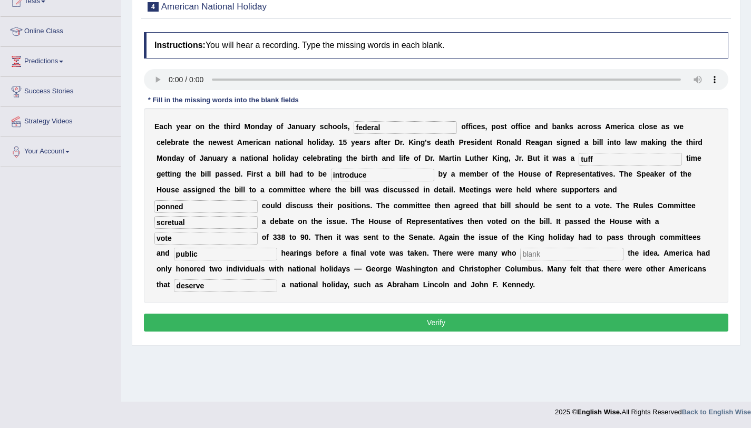
type input "p"
type input "apposed"
click at [489, 320] on button "Verify" at bounding box center [436, 322] width 584 height 18
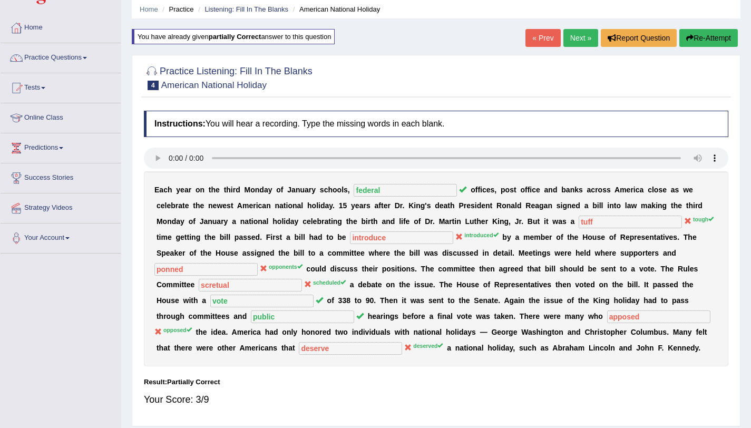
scroll to position [8, 0]
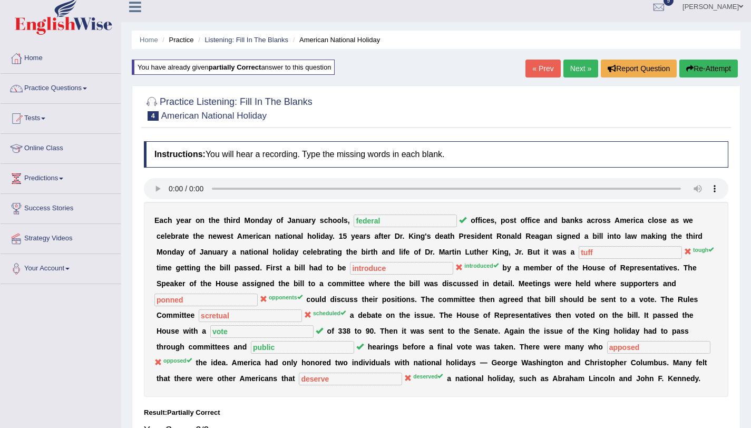
click at [711, 72] on button "Re-Attempt" at bounding box center [708, 69] width 58 height 18
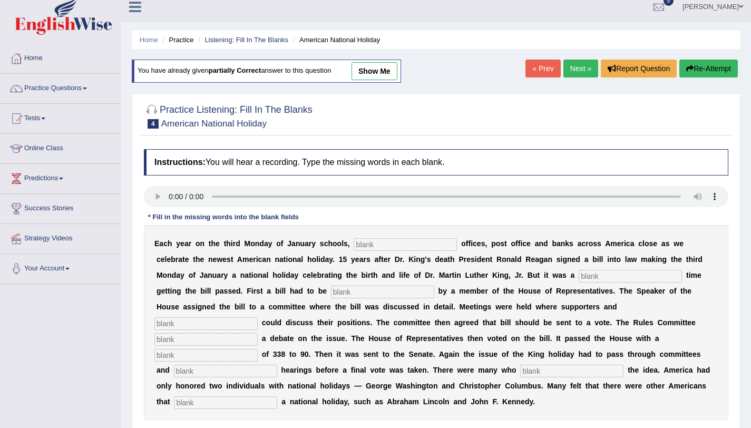
click at [419, 246] on input "text" at bounding box center [404, 244] width 103 height 13
type input "federal"
click at [586, 272] on input "text" at bounding box center [629, 276] width 103 height 13
type input "tough"
click at [345, 292] on input "text" at bounding box center [382, 292] width 103 height 13
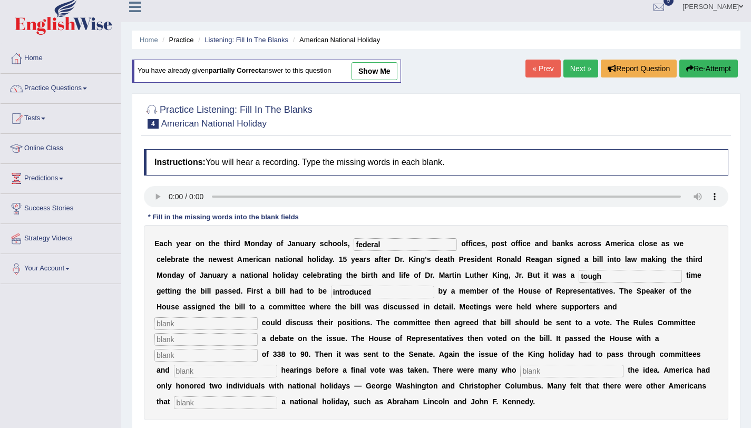
type input "introduced"
click at [258, 317] on input "text" at bounding box center [205, 323] width 103 height 13
type input "opponend"
click at [258, 333] on input "text" at bounding box center [205, 339] width 103 height 13
click at [258, 349] on input "text" at bounding box center [205, 355] width 103 height 13
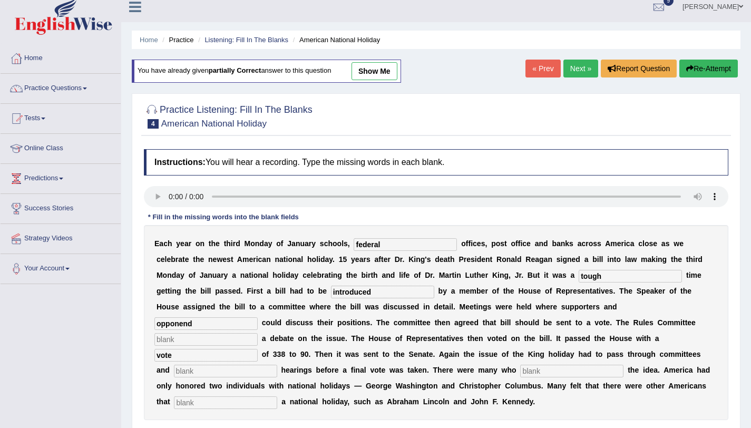
type input "vote"
click at [277, 365] on input "text" at bounding box center [225, 371] width 103 height 13
type input "public"
click at [520, 374] on input "text" at bounding box center [571, 371] width 103 height 13
type input "opposed"
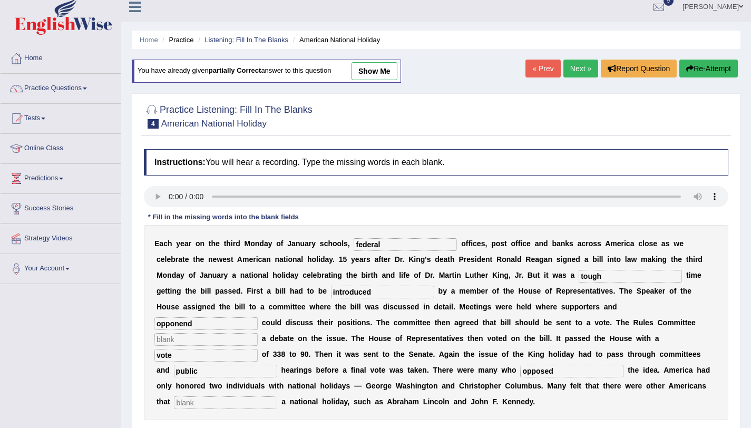
click at [277, 396] on input "text" at bounding box center [225, 402] width 103 height 13
type input "deservedschedual"
click at [258, 333] on input "text" at bounding box center [205, 339] width 103 height 13
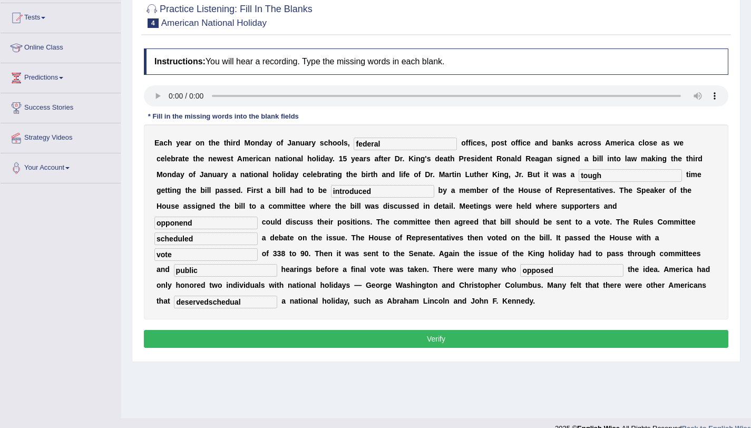
scroll to position [124, 0]
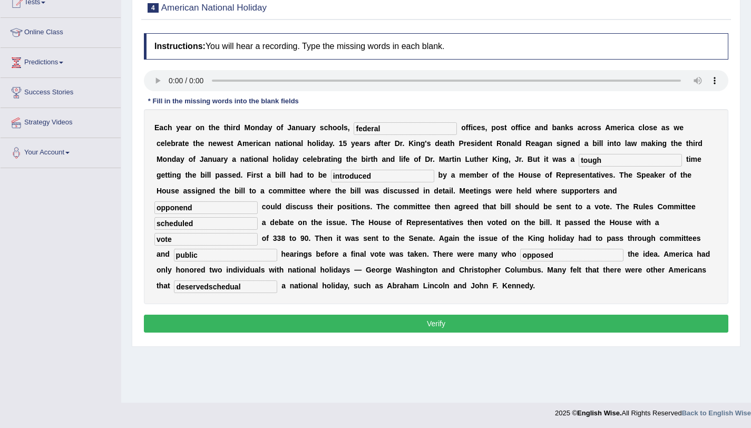
type input "scheduled"
click at [423, 322] on button "Verify" at bounding box center [436, 324] width 584 height 18
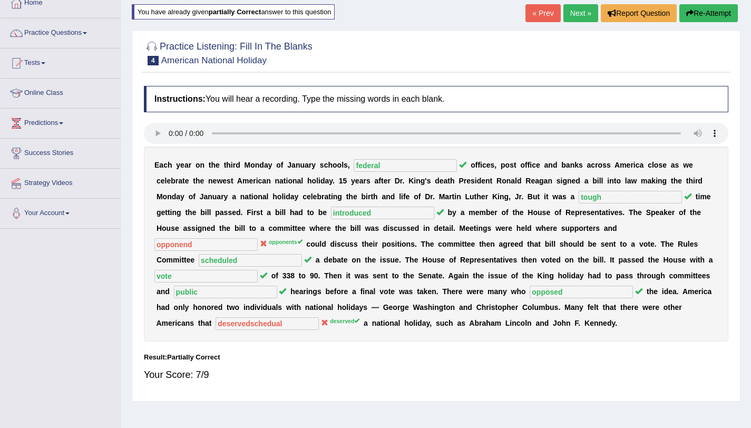
scroll to position [0, 0]
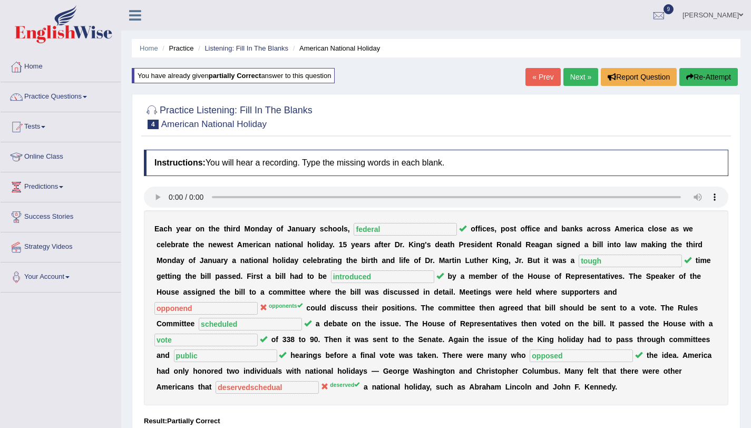
click at [716, 74] on button "Re-Attempt" at bounding box center [708, 77] width 58 height 18
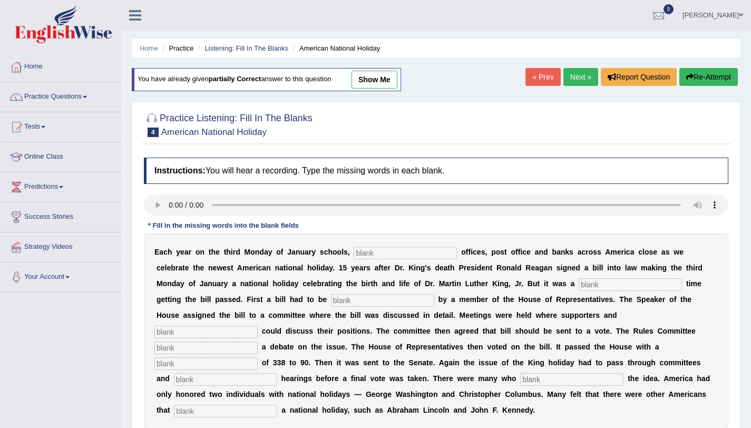
drag, startPoint x: 401, startPoint y: 249, endPoint x: 412, endPoint y: 253, distance: 11.3
click at [401, 249] on input "text" at bounding box center [404, 253] width 103 height 13
type input "federal"
click at [578, 286] on input "text" at bounding box center [629, 284] width 103 height 13
type input "tough"
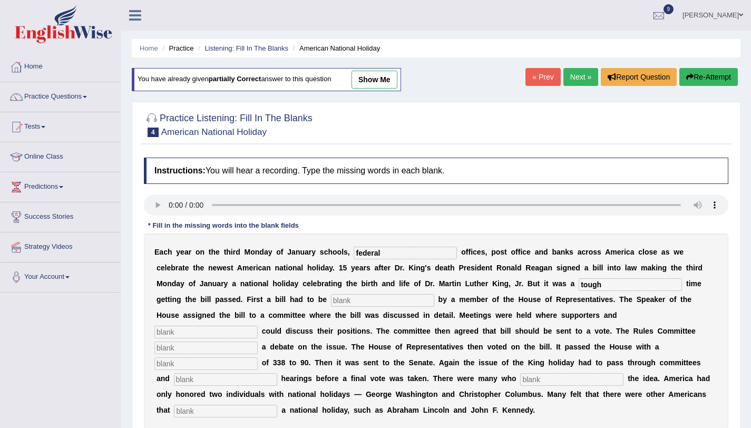
click at [337, 301] on input "text" at bounding box center [382, 300] width 103 height 13
type input "introduced"
click at [258, 326] on input "text" at bounding box center [205, 332] width 103 height 13
type input "opponents"
click at [258, 341] on input "text" at bounding box center [205, 347] width 103 height 13
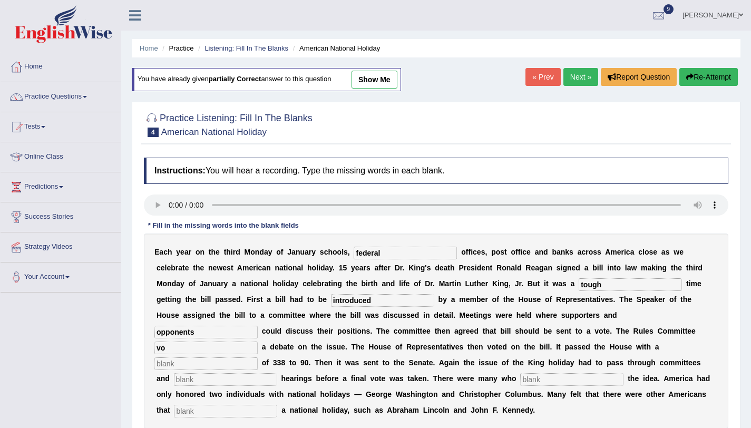
type input "v"
type input "scheduled"
click at [258, 357] on input "text" at bounding box center [205, 363] width 103 height 13
type input "vote"
click at [468, 371] on div "E a c h y e a r o n t h e t h i r d M o n d a y o f J a n u a r y s c h o o l s…" at bounding box center [436, 330] width 584 height 195
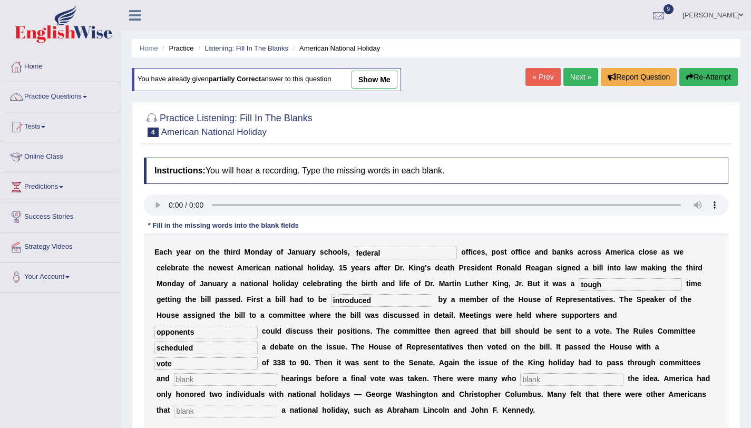
click at [277, 373] on input "text" at bounding box center [225, 379] width 103 height 13
type input "o"
type input "public"
click at [520, 377] on input "text" at bounding box center [571, 379] width 103 height 13
type input "opposed"
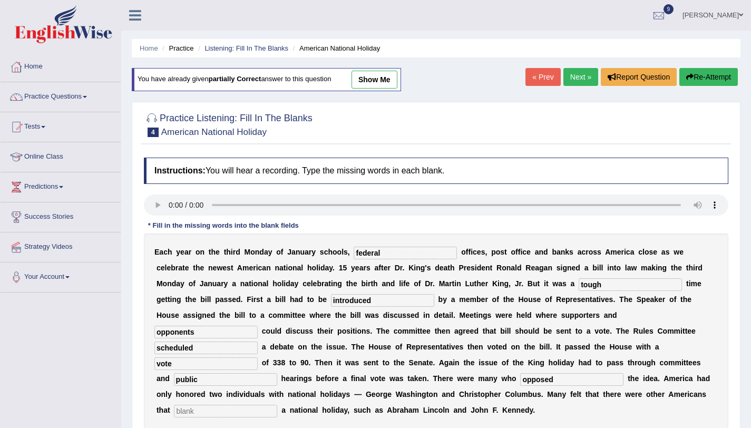
click at [277, 405] on input "text" at bounding box center [225, 411] width 103 height 13
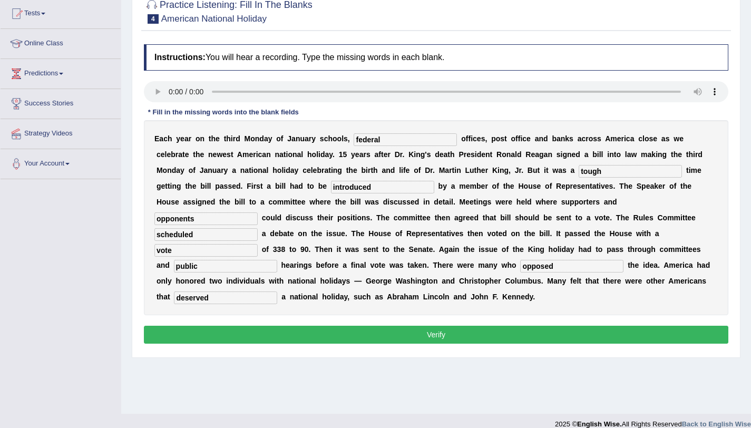
scroll to position [125, 0]
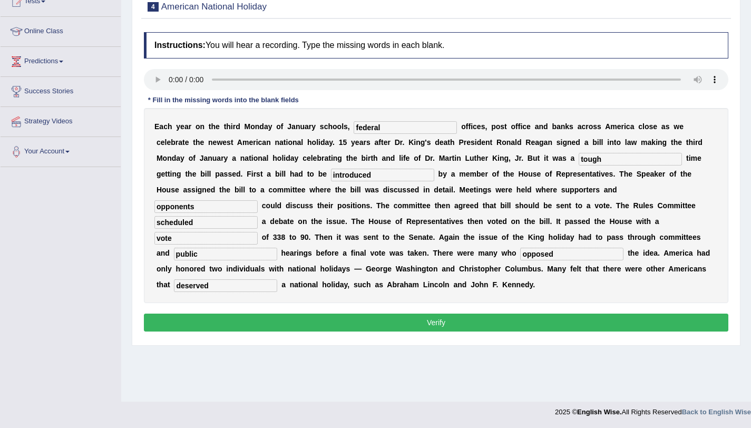
type input "deserved"
click at [465, 330] on button "Verify" at bounding box center [436, 322] width 584 height 18
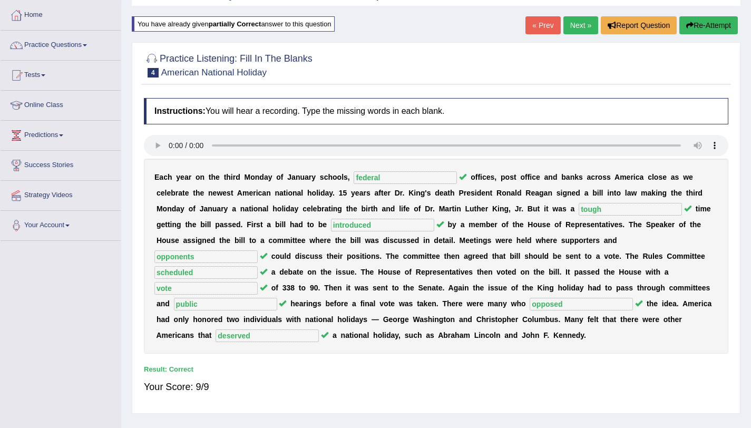
scroll to position [0, 0]
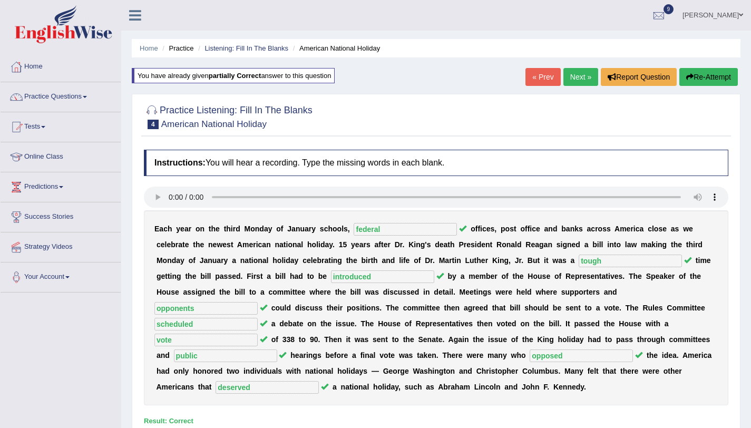
click at [565, 75] on link "Next »" at bounding box center [580, 77] width 35 height 18
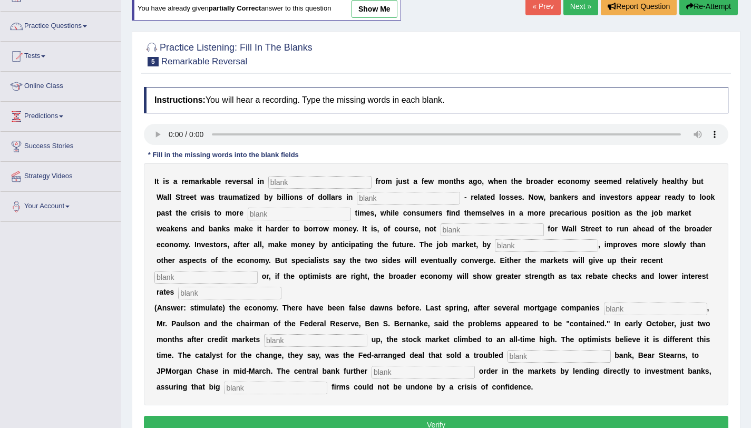
scroll to position [78, 0]
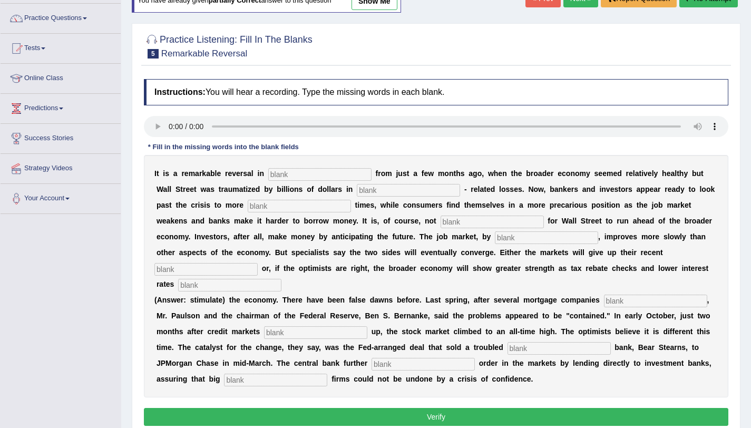
click at [299, 172] on input "text" at bounding box center [319, 174] width 103 height 13
type input "attitudes"
click at [366, 190] on input "text" at bounding box center [408, 190] width 103 height 13
type input "mortgage"
click at [252, 204] on input "text" at bounding box center [299, 206] width 103 height 13
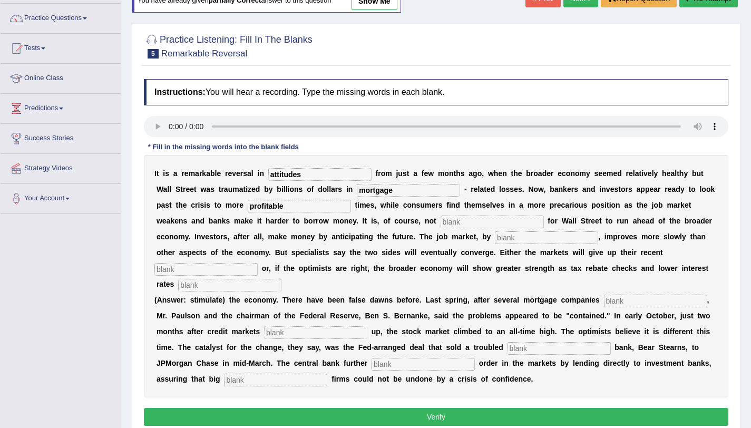
type input "profitable"
click at [440, 223] on input "text" at bounding box center [491, 221] width 103 height 13
click at [440, 220] on input "text" at bounding box center [491, 221] width 103 height 13
type input "on common"
click at [495, 240] on input "text" at bounding box center [546, 237] width 103 height 13
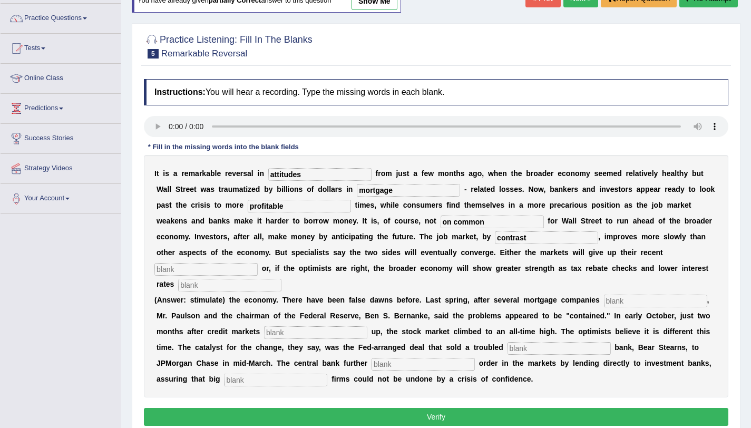
type input "contrast"
click at [258, 263] on input "text" at bounding box center [205, 269] width 103 height 13
type input "gains"
click at [281, 279] on input "text" at bounding box center [229, 285] width 103 height 13
type input "stumulates"
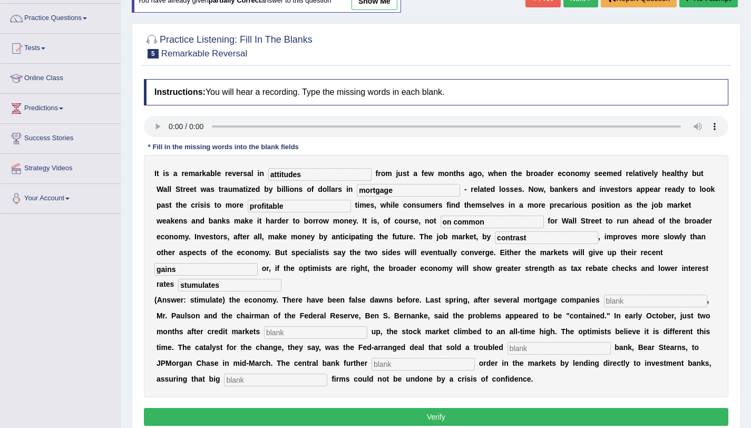
click at [641, 294] on input "text" at bounding box center [655, 300] width 103 height 13
type input "colubs"
click at [283, 326] on input "text" at bounding box center [315, 332] width 103 height 13
click at [311, 326] on input "text" at bounding box center [315, 332] width 103 height 13
type input "close"
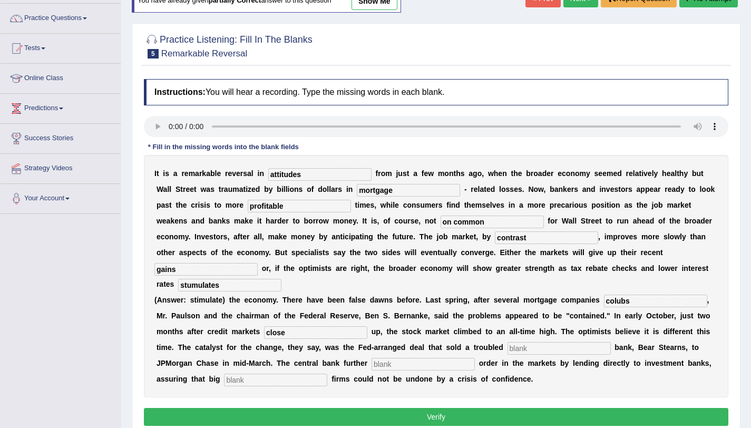
click at [511, 342] on input "text" at bounding box center [558, 348] width 103 height 13
type input "investment"
click at [379, 358] on input "text" at bounding box center [422, 364] width 103 height 13
type input "restored"
click at [248, 374] on input "text" at bounding box center [275, 380] width 103 height 13
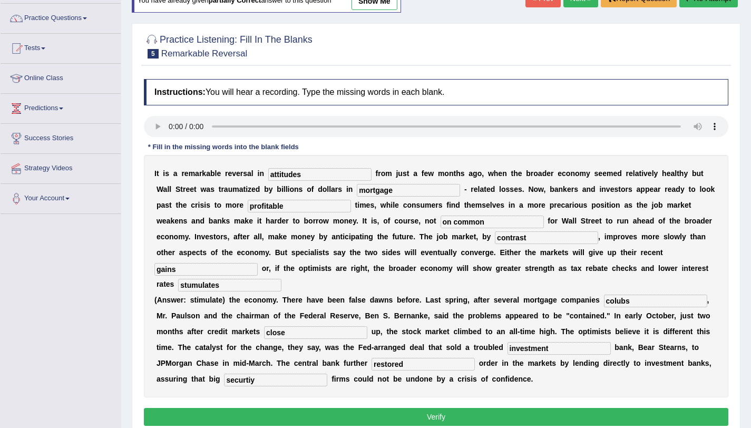
type input "securtiy"
click at [299, 408] on button "Verify" at bounding box center [436, 417] width 584 height 18
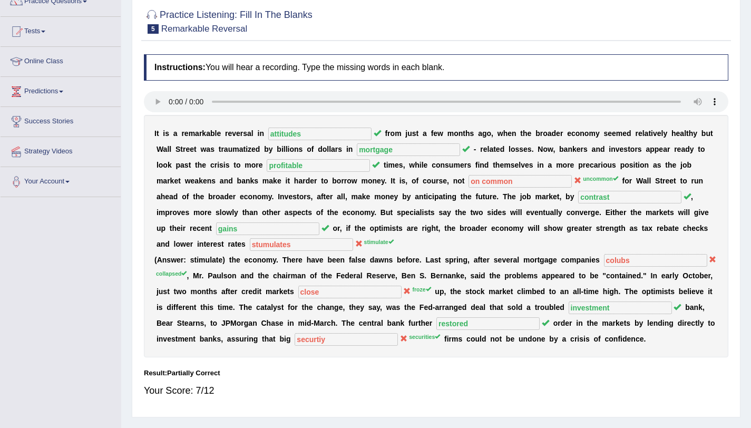
scroll to position [0, 0]
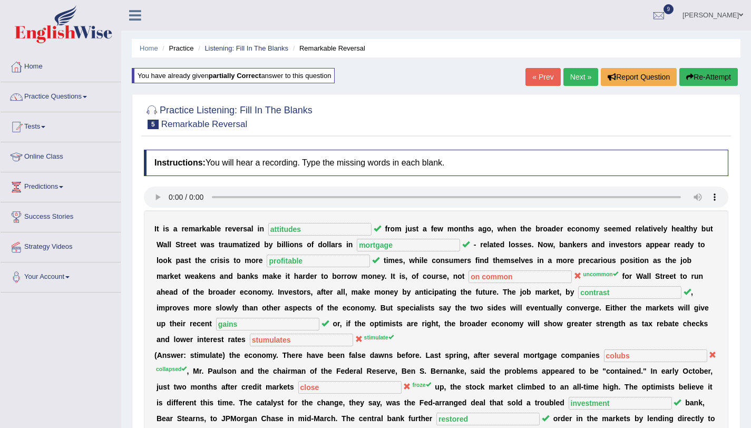
click at [691, 82] on button "Re-Attempt" at bounding box center [708, 77] width 58 height 18
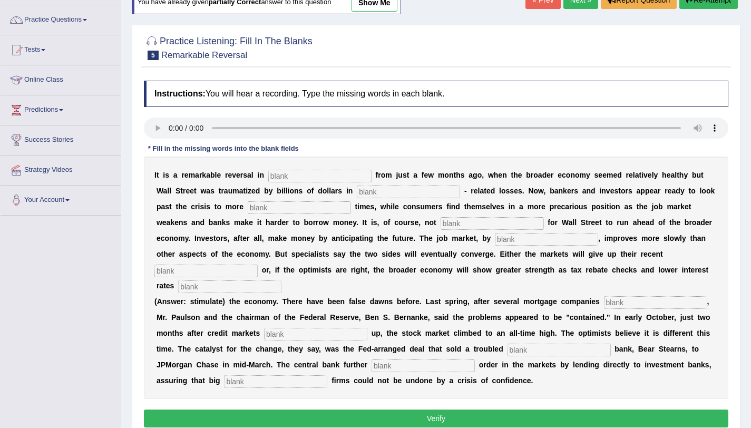
scroll to position [125, 0]
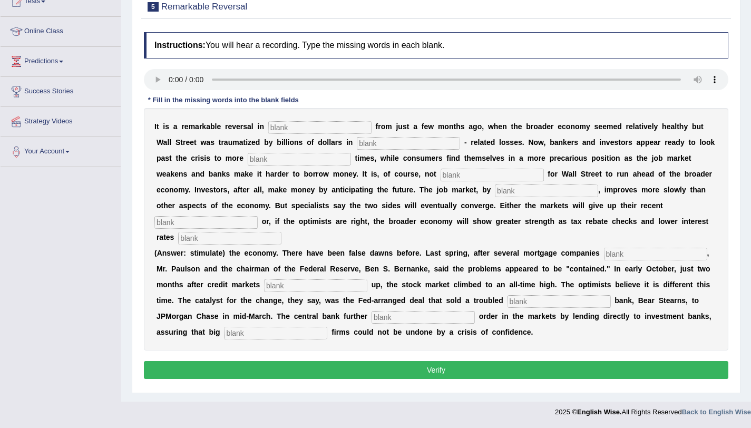
click at [324, 126] on input "text" at bounding box center [319, 127] width 103 height 13
type input "attitudes"
click at [417, 142] on input "text" at bounding box center [408, 143] width 103 height 13
type input "mortgage"
click at [265, 158] on input "text" at bounding box center [299, 159] width 103 height 13
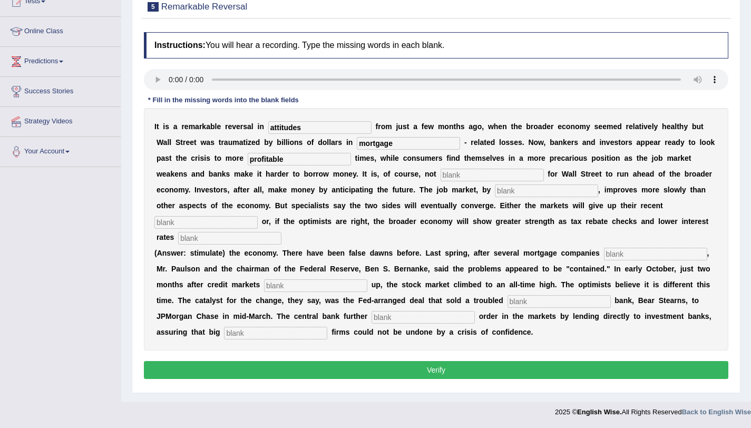
type input "profitable"
click at [440, 175] on input "text" at bounding box center [491, 175] width 103 height 13
type input "uncommon"
click at [495, 191] on input "text" at bounding box center [546, 190] width 103 height 13
type input "contrast"
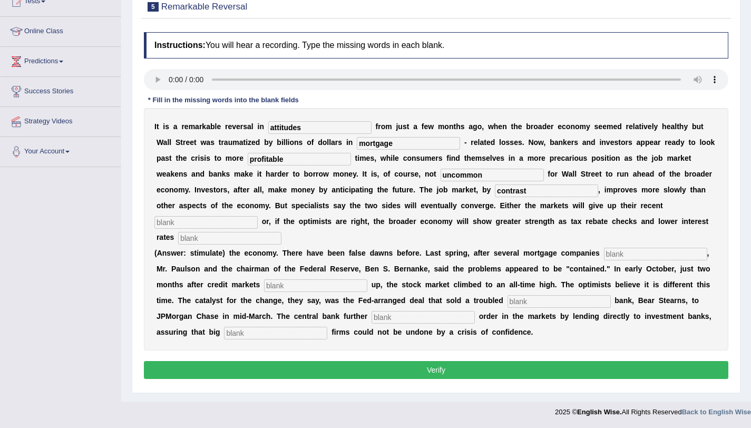
click at [258, 216] on input "text" at bounding box center [205, 222] width 103 height 13
type input "gains"
click at [281, 232] on input "text" at bounding box center [229, 238] width 103 height 13
type input "stimulates"
click at [630, 248] on input "text" at bounding box center [655, 254] width 103 height 13
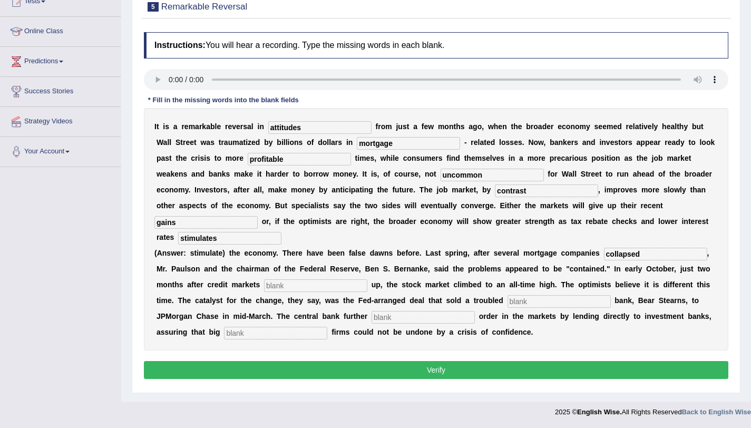
type input "collapsed"
click at [315, 279] on input "text" at bounding box center [315, 285] width 103 height 13
type input "froze"
click at [507, 295] on input "text" at bounding box center [558, 301] width 103 height 13
type input "investment"
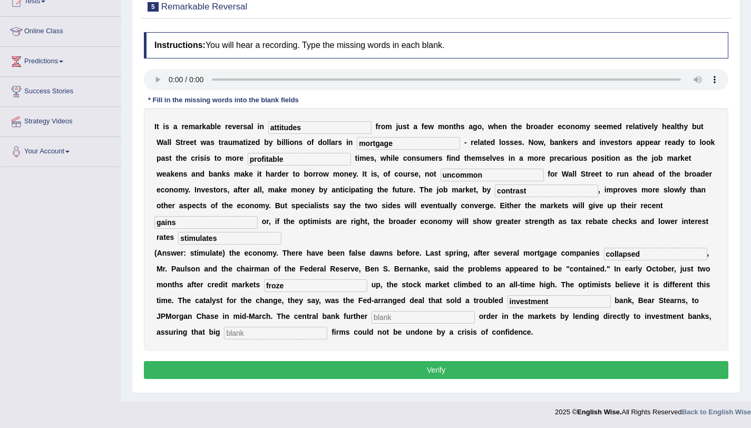
click at [371, 311] on input "text" at bounding box center [422, 317] width 103 height 13
type input "restored"
click at [224, 327] on input "text" at bounding box center [275, 333] width 103 height 13
type input "securities"
click at [374, 361] on button "Verify" at bounding box center [436, 370] width 584 height 18
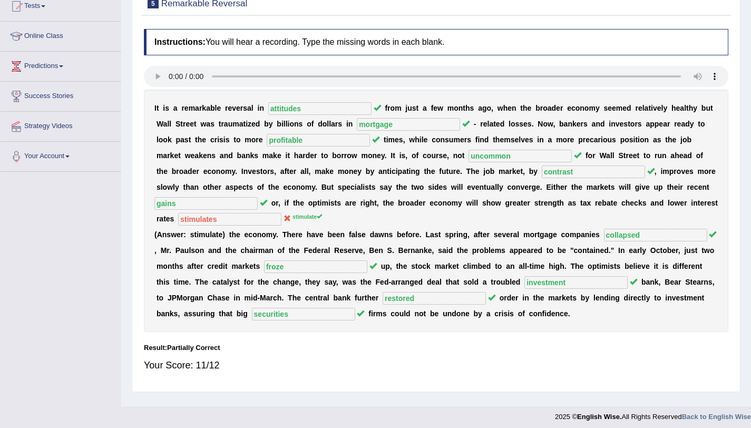
scroll to position [0, 0]
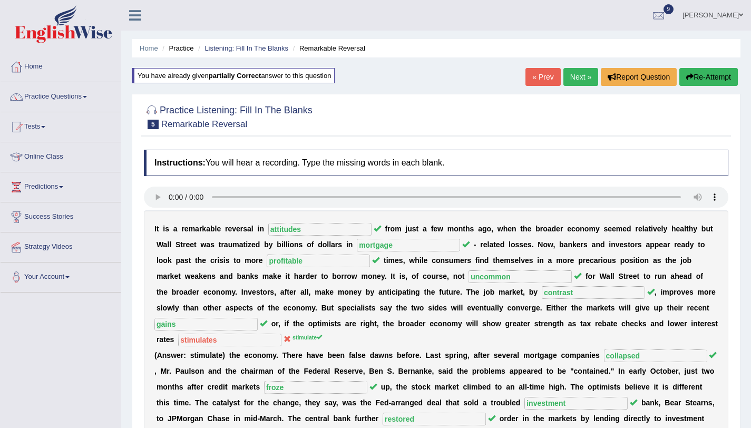
click at [572, 82] on link "Next »" at bounding box center [580, 77] width 35 height 18
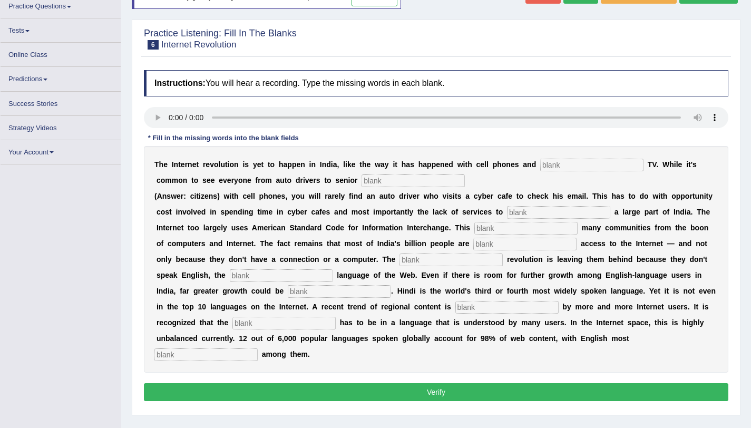
scroll to position [90, 0]
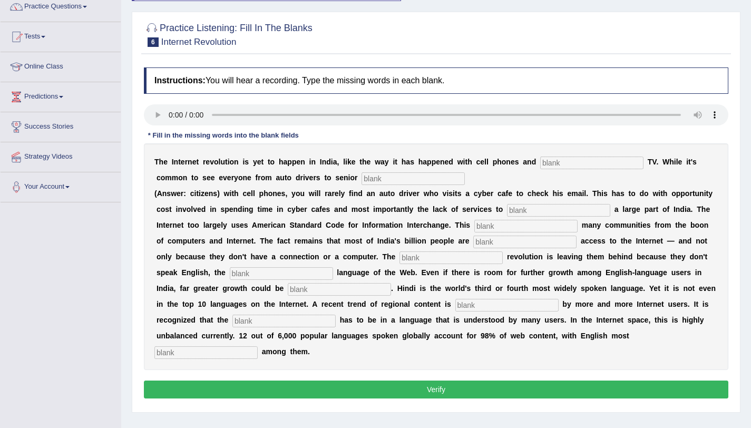
click at [604, 163] on input "text" at bounding box center [591, 162] width 103 height 13
type input "cable"
click at [389, 182] on input "text" at bounding box center [412, 178] width 103 height 13
type input "citizens"
click at [532, 220] on input "text" at bounding box center [525, 226] width 103 height 13
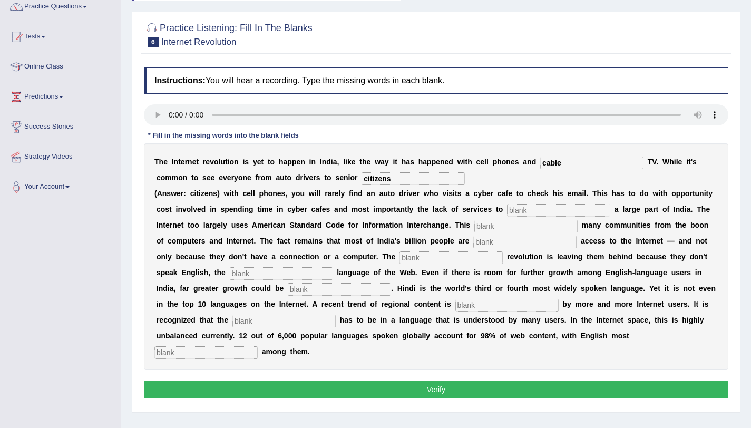
click at [532, 213] on input "text" at bounding box center [558, 210] width 103 height 13
type input "target"
click at [502, 227] on input "text" at bounding box center [525, 226] width 103 height 13
type input "ally"
click at [491, 242] on input "text" at bounding box center [524, 241] width 103 height 13
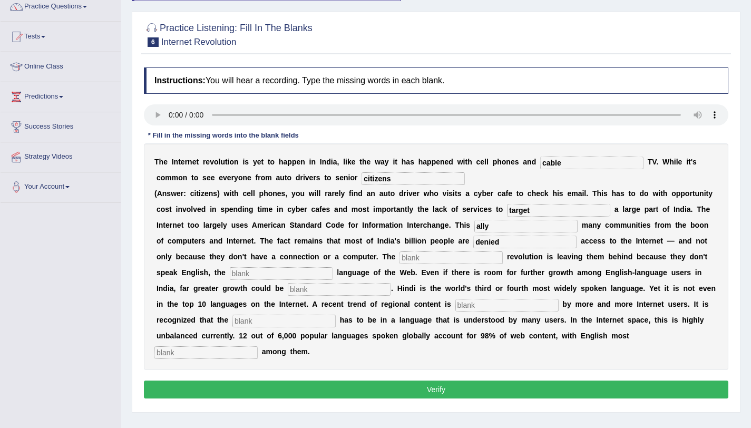
type input "denied"
click at [413, 256] on input "text" at bounding box center [450, 257] width 103 height 13
type input "digital"
click at [283, 270] on input "text" at bounding box center [281, 273] width 103 height 13
type input "dominate"
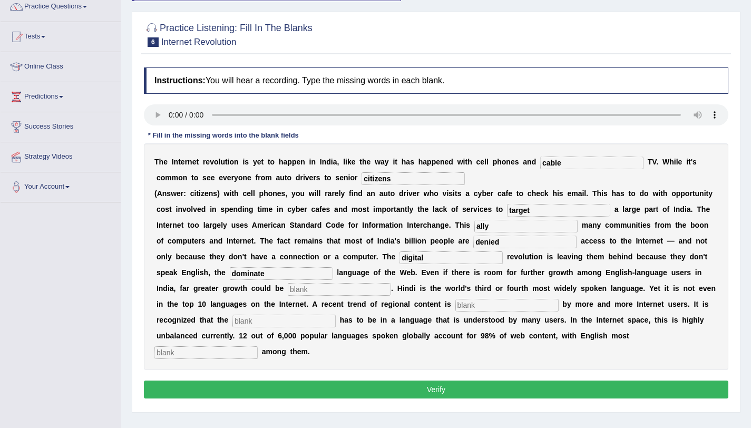
click at [300, 290] on input "text" at bounding box center [339, 289] width 103 height 13
type input "enlist"
click at [455, 303] on input "text" at bounding box center [506, 305] width 103 height 13
type input "prefferd"
click at [232, 320] on input "text" at bounding box center [283, 321] width 103 height 13
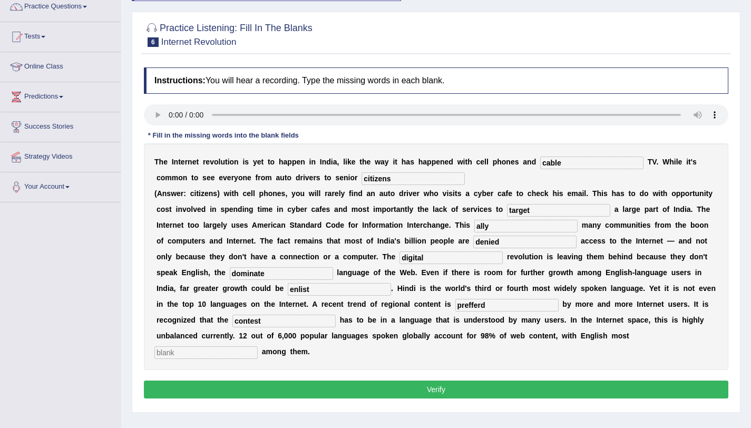
type input "contest"
click at [258, 346] on input "text" at bounding box center [205, 352] width 103 height 13
type input "prominent"
click at [429, 353] on div "T h e I n t e r n e t r e v o l u t i o n i s y e t t o h a p p e n i n I n d i…" at bounding box center [436, 256] width 584 height 227
click at [431, 380] on button "Verify" at bounding box center [436, 389] width 584 height 18
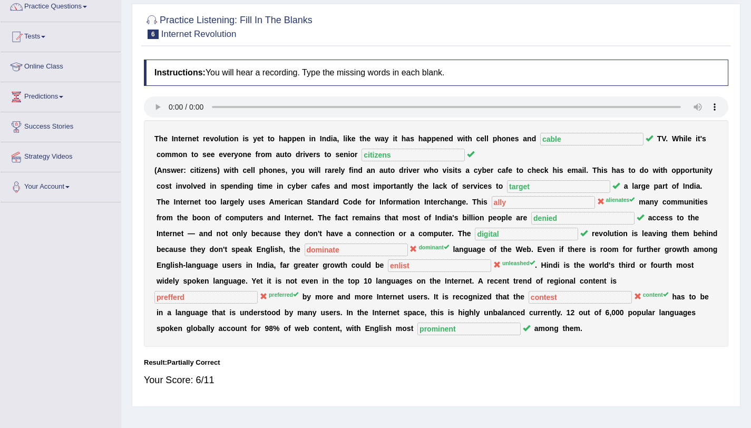
scroll to position [0, 0]
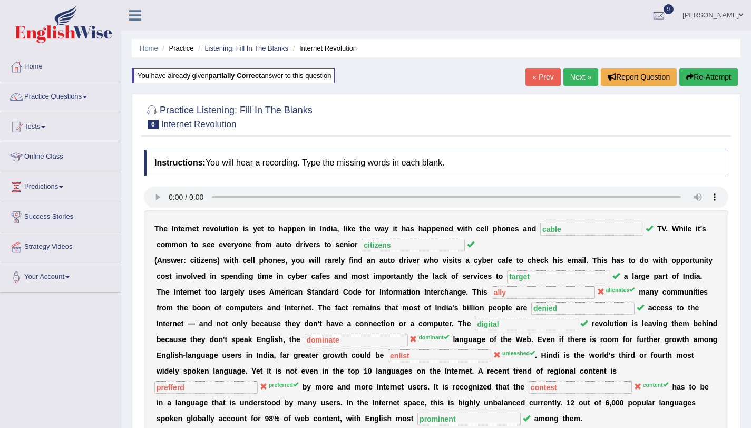
click at [575, 76] on link "Next »" at bounding box center [580, 77] width 35 height 18
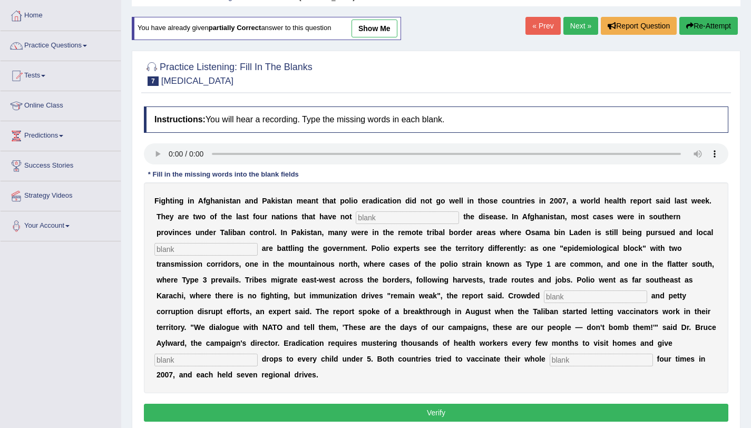
scroll to position [125, 0]
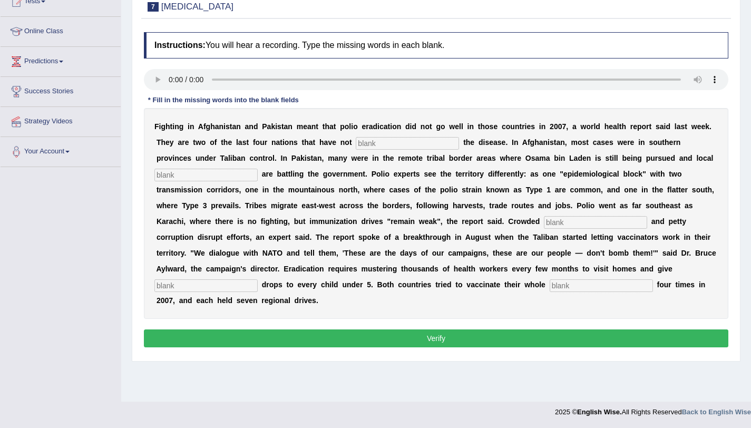
click at [372, 143] on input "text" at bounding box center [407, 143] width 103 height 13
click at [387, 149] on input "text" at bounding box center [407, 143] width 103 height 13
type input "eliminated"
click at [221, 175] on input "text" at bounding box center [205, 175] width 103 height 13
type input "militance"
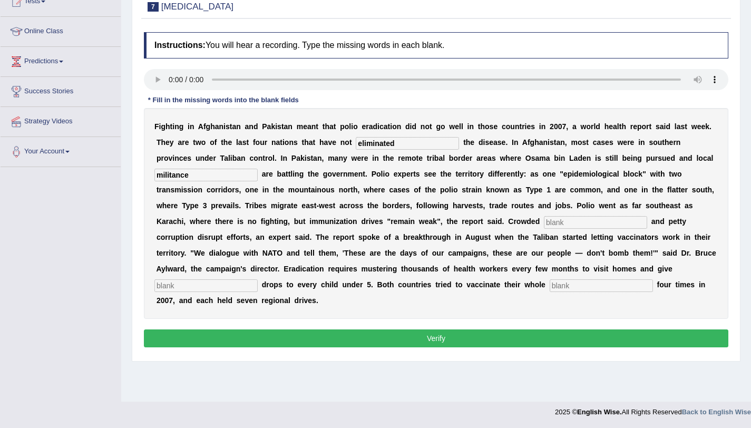
click at [544, 224] on input "text" at bounding box center [595, 222] width 103 height 13
type input "slums"
click at [258, 279] on input "text" at bounding box center [205, 285] width 103 height 13
type input "vaccine"
click at [549, 289] on input "text" at bounding box center [600, 285] width 103 height 13
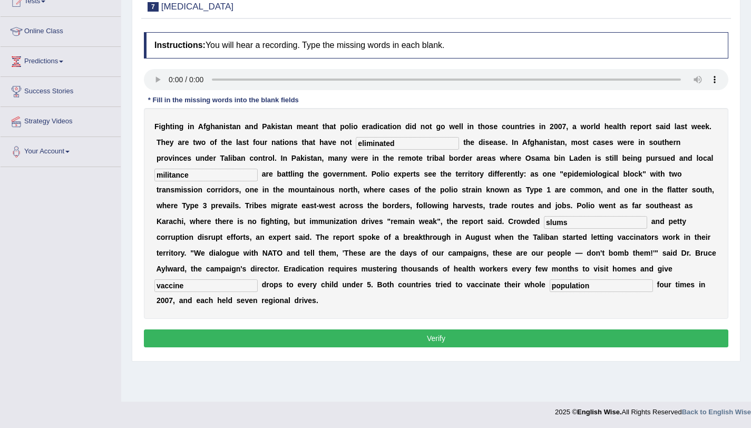
type input "population"
click at [484, 329] on button "Verify" at bounding box center [436, 338] width 584 height 18
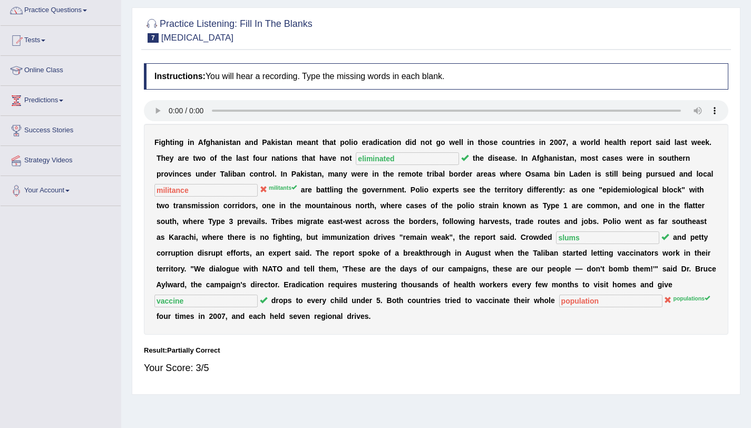
scroll to position [36, 0]
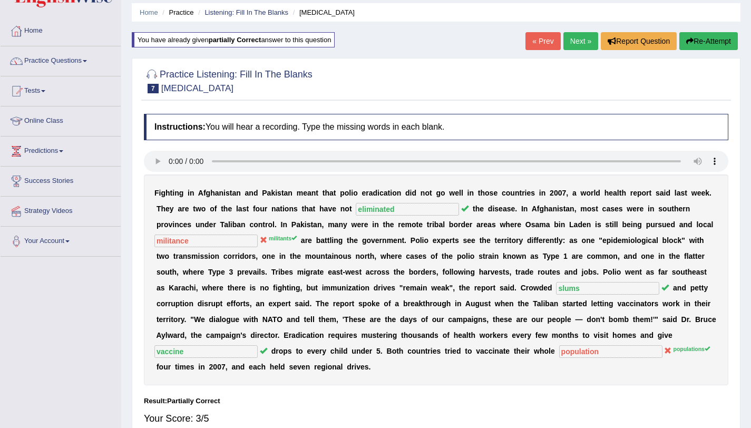
click at [717, 37] on button "Re-Attempt" at bounding box center [708, 41] width 58 height 18
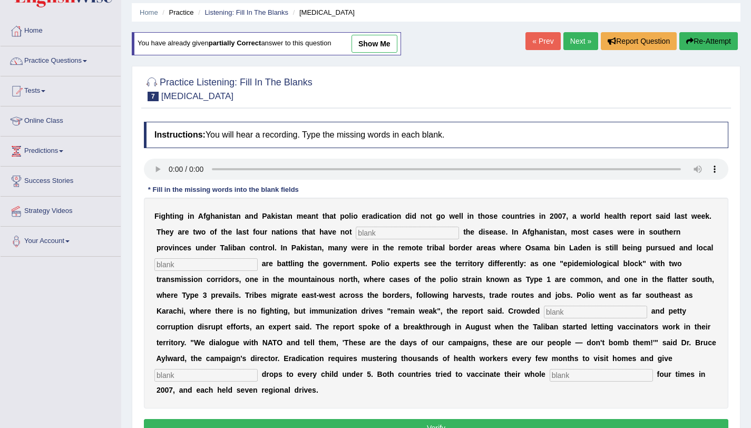
click at [436, 237] on input "text" at bounding box center [407, 233] width 103 height 13
type input "eliminated"
click at [174, 266] on input "text" at bounding box center [205, 264] width 103 height 13
type input "militants"
click at [544, 312] on input "text" at bounding box center [595, 312] width 103 height 13
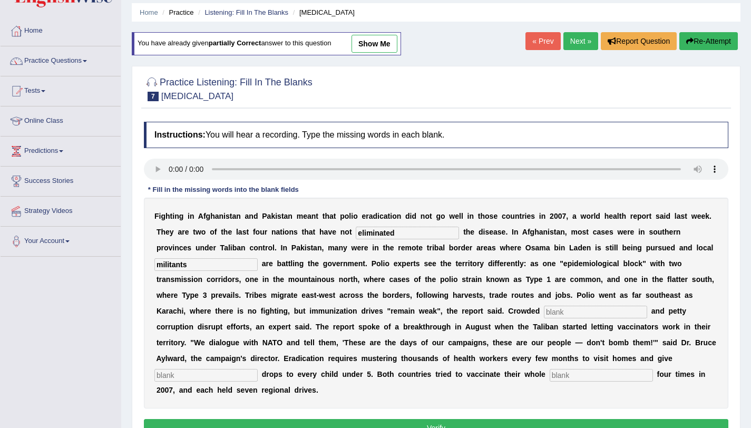
click at [258, 369] on input "text" at bounding box center [205, 375] width 103 height 13
type input "vaccine"
click at [549, 376] on input "text" at bounding box center [600, 375] width 103 height 13
type input "populations"
click at [544, 314] on input "text" at bounding box center [595, 312] width 103 height 13
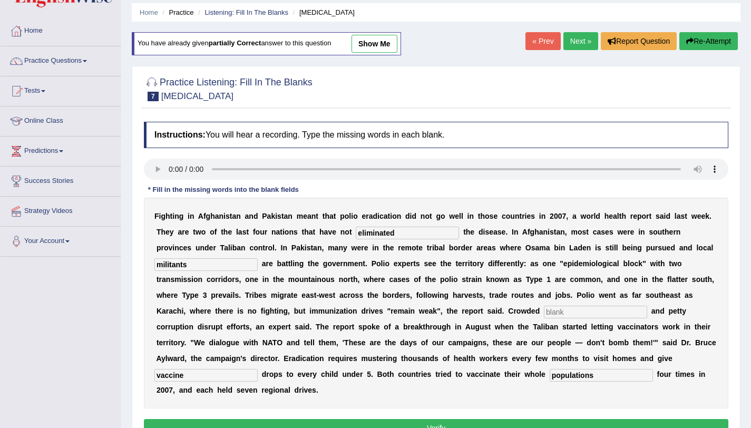
click at [456, 419] on button "Verify" at bounding box center [436, 428] width 584 height 18
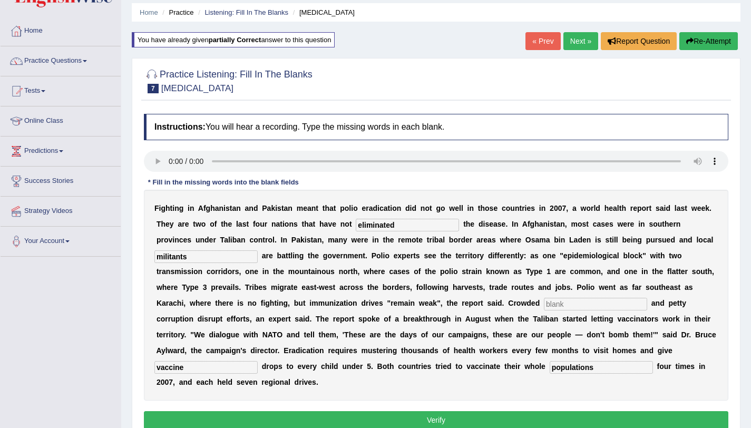
click at [544, 305] on input "text" at bounding box center [595, 304] width 103 height 13
type input "g"
click at [511, 411] on button "Verify" at bounding box center [436, 420] width 584 height 18
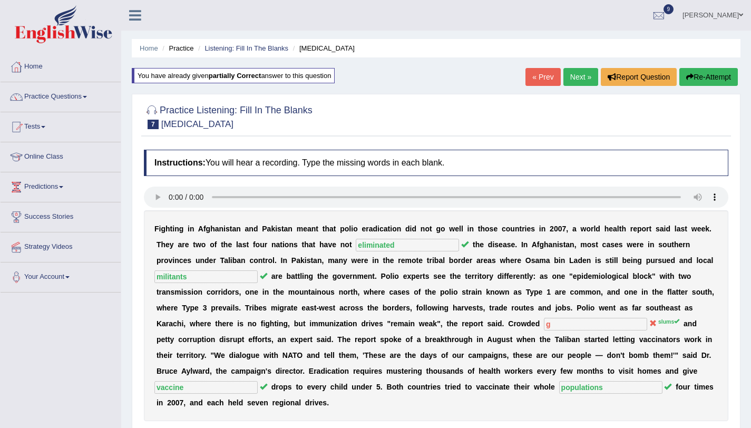
click at [740, 16] on span at bounding box center [741, 15] width 4 height 7
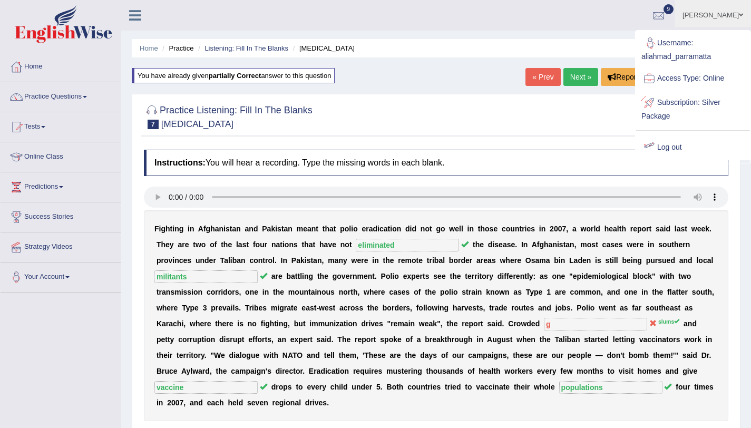
click at [671, 144] on link "Log out" at bounding box center [693, 147] width 114 height 24
